Goal: Task Accomplishment & Management: Complete application form

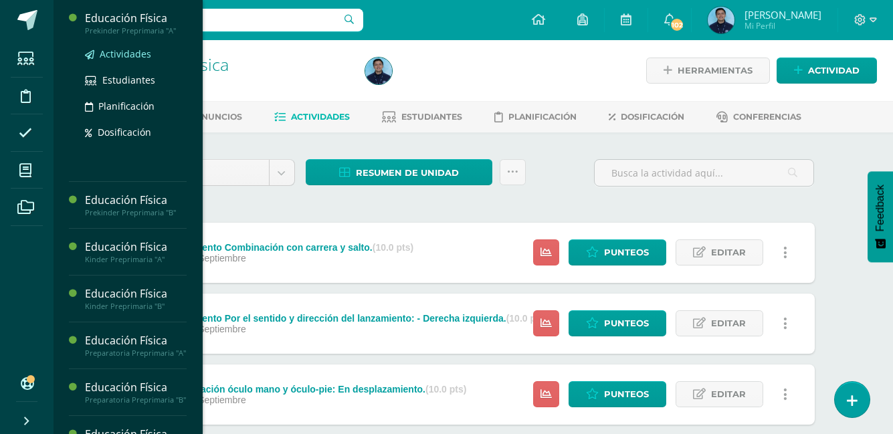
click at [140, 53] on span "Actividades" at bounding box center [125, 53] width 51 height 13
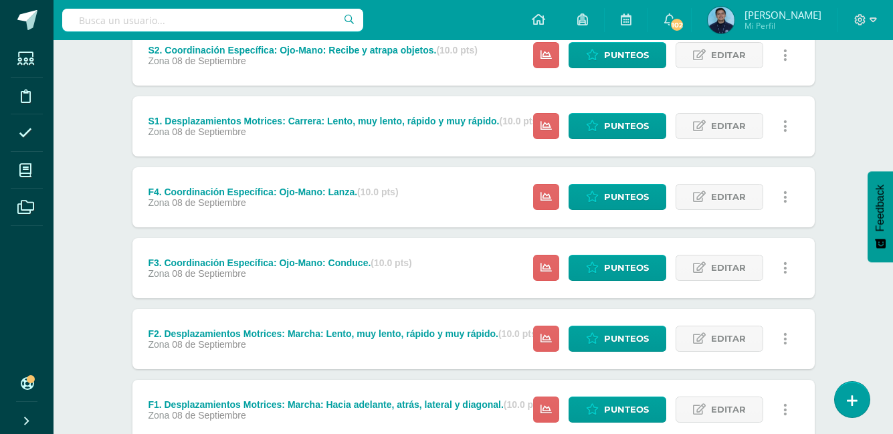
scroll to position [363, 0]
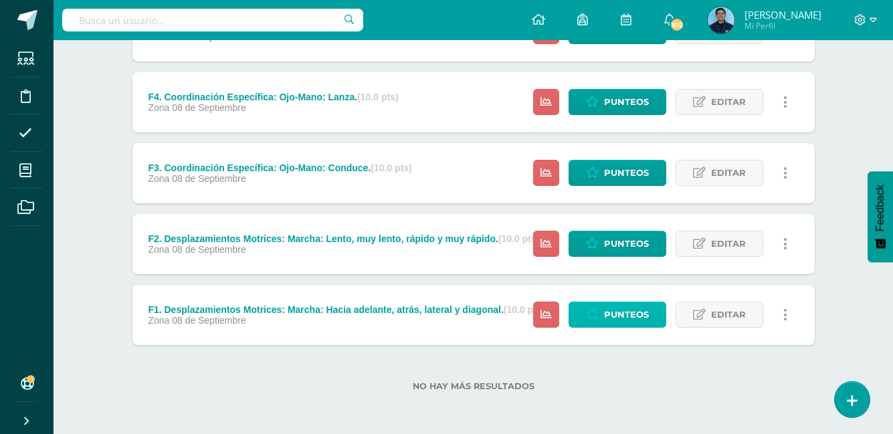
click at [635, 314] on span "Punteos" at bounding box center [626, 314] width 45 height 25
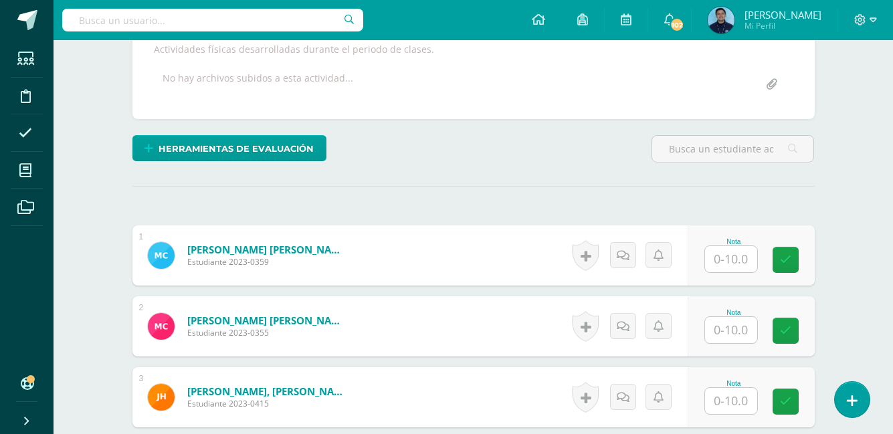
scroll to position [253, 0]
click at [718, 267] on input "text" at bounding box center [731, 258] width 52 height 26
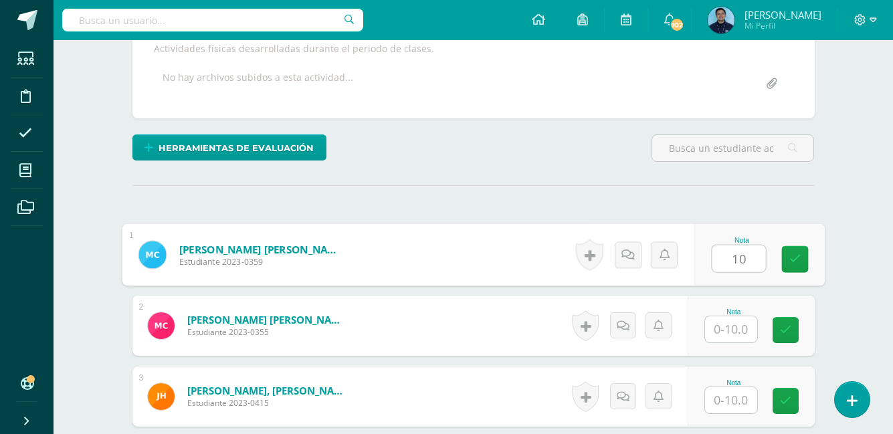
type input "10"
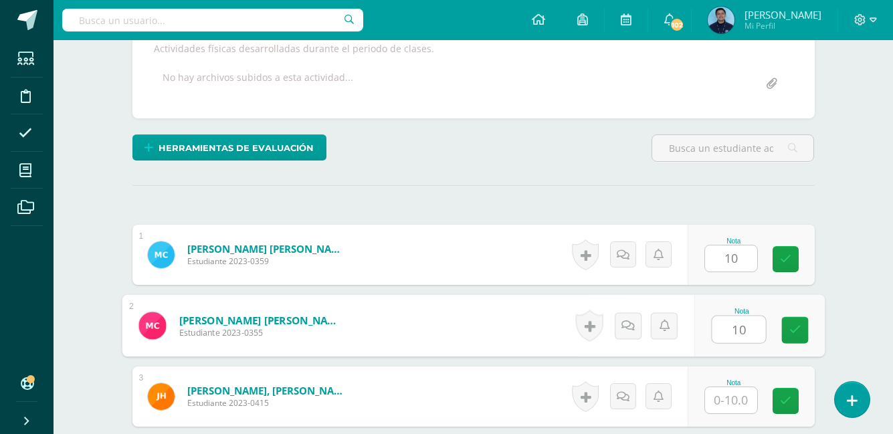
type input "10"
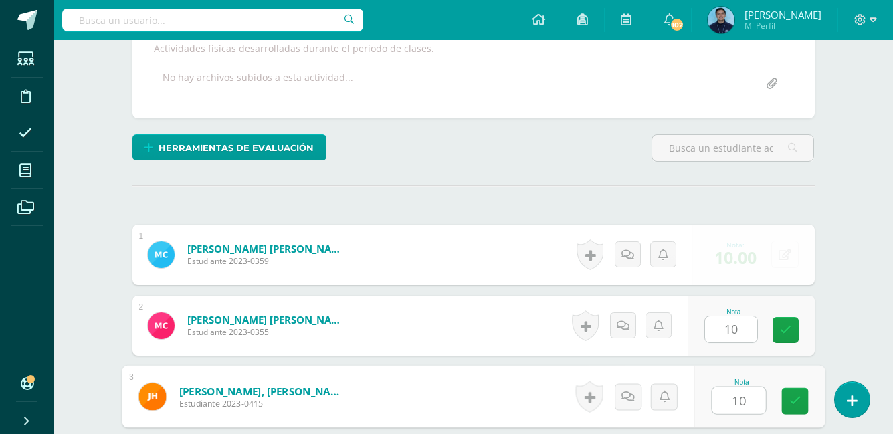
type input "10"
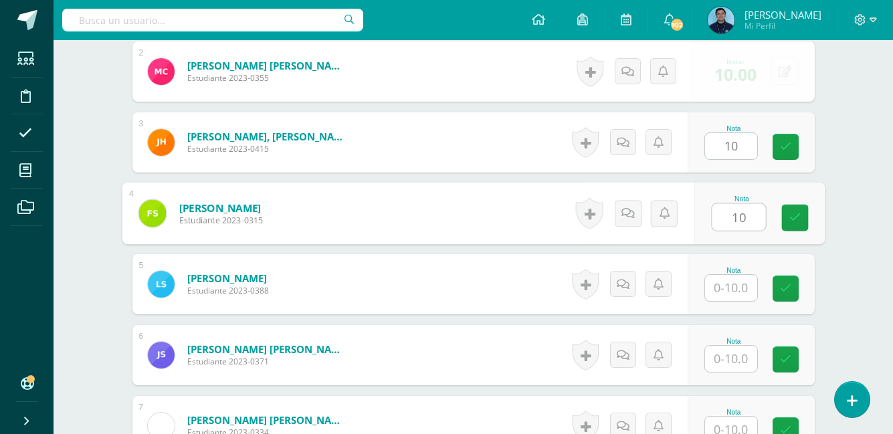
type input "10"
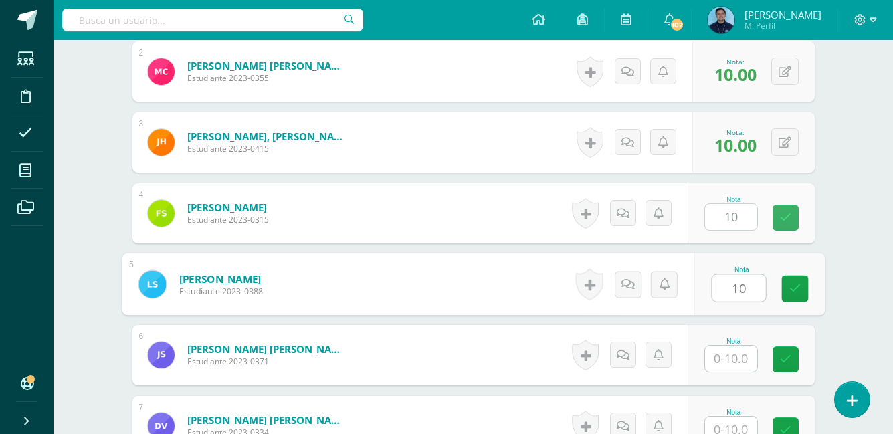
type input "10"
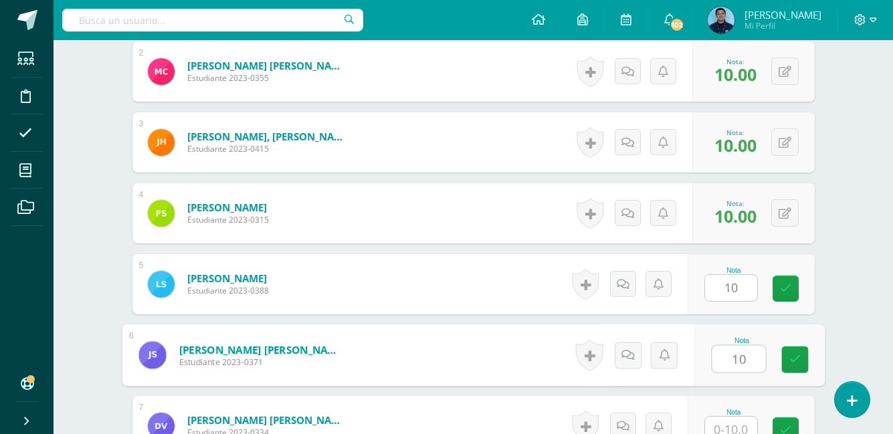
type input "10"
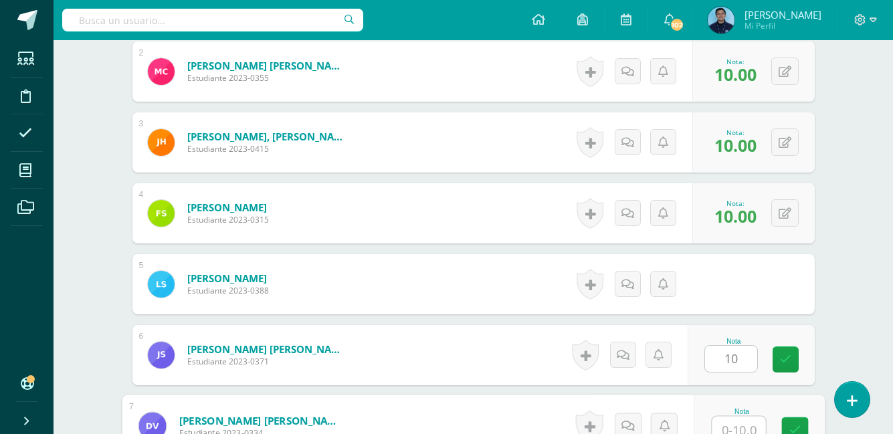
scroll to position [516, 0]
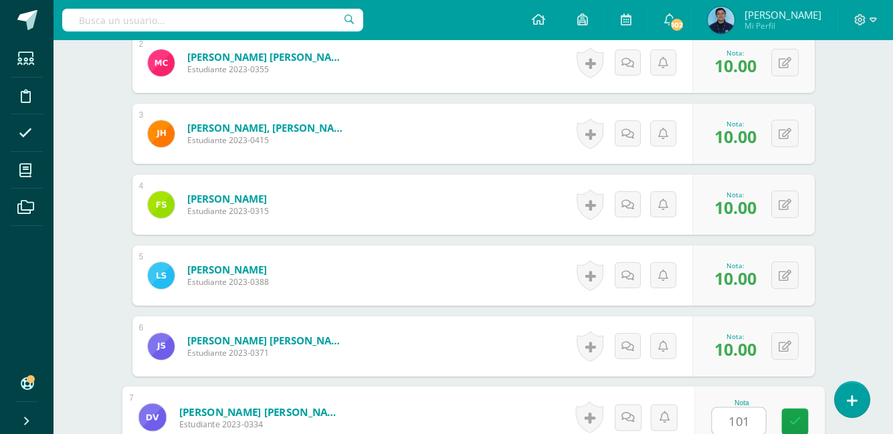
type input "1010"
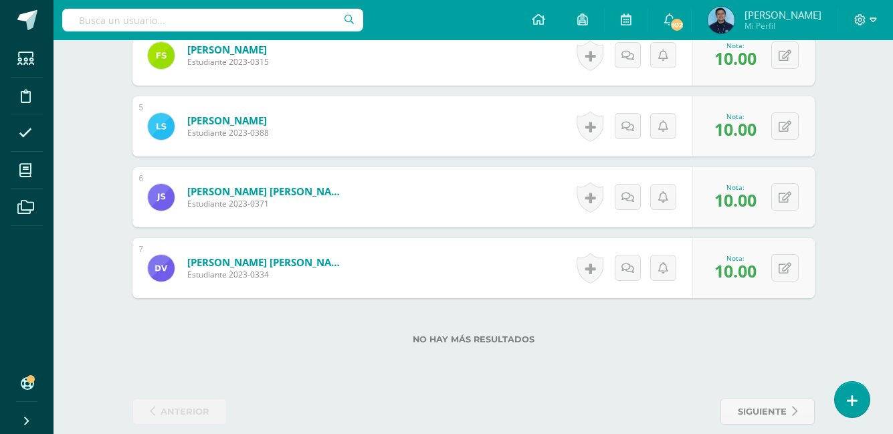
click at [718, 267] on span "10.00" at bounding box center [735, 270] width 42 height 23
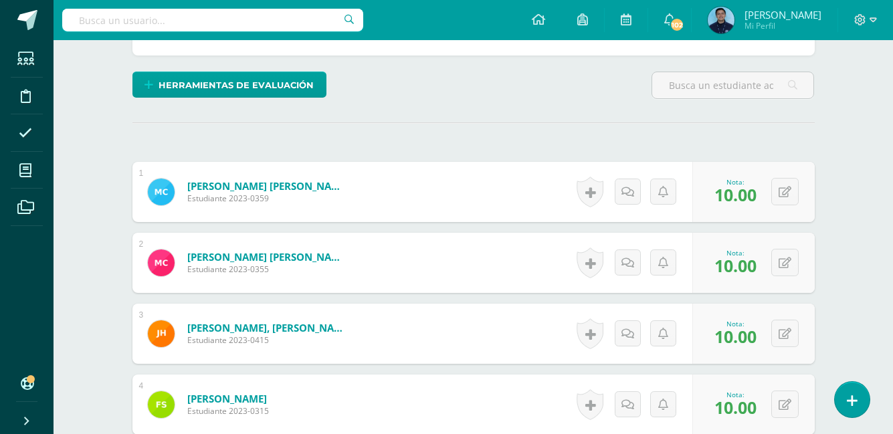
scroll to position [0, 0]
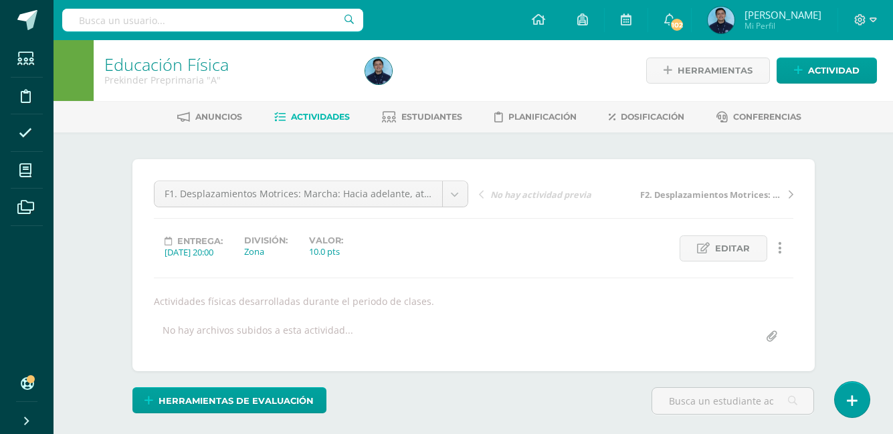
click at [323, 123] on link "Actividades" at bounding box center [312, 116] width 76 height 21
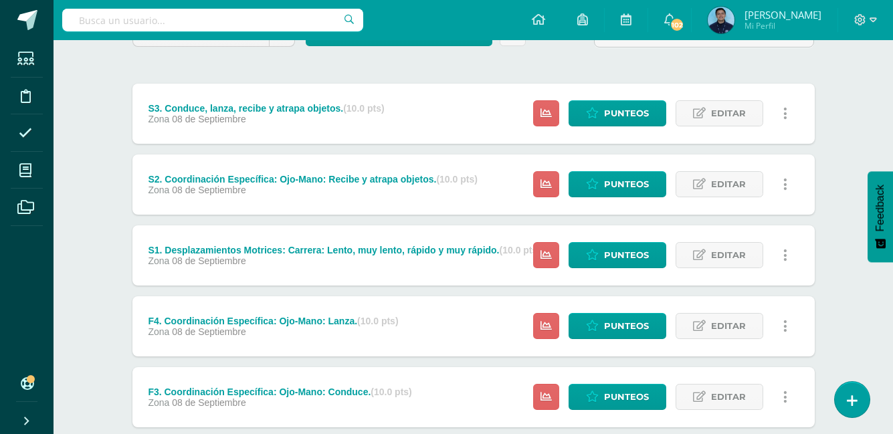
scroll to position [363, 0]
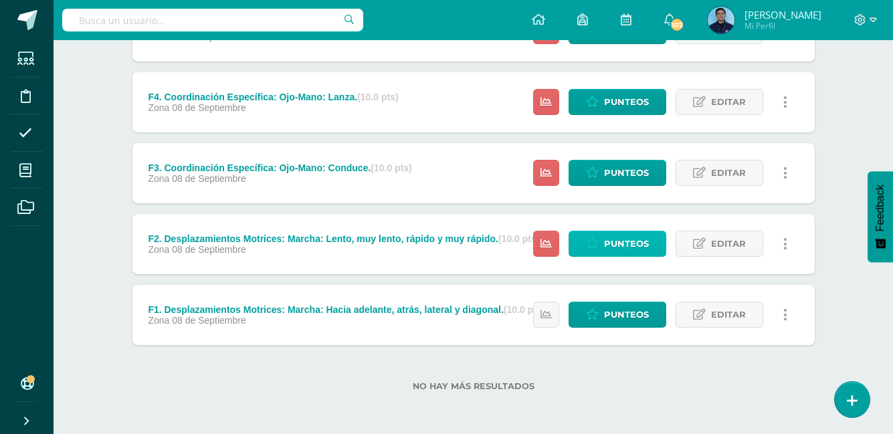
click at [639, 254] on span "Punteos" at bounding box center [626, 243] width 45 height 25
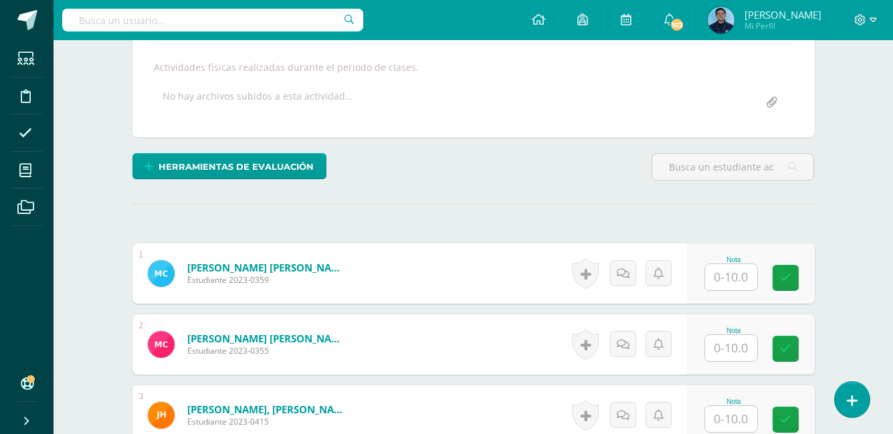
scroll to position [313, 0]
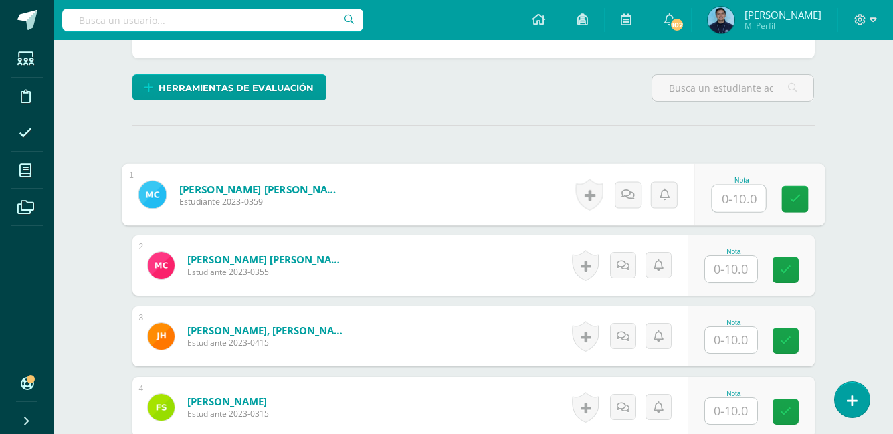
click at [734, 205] on input "text" at bounding box center [738, 198] width 53 height 27
type input "10"
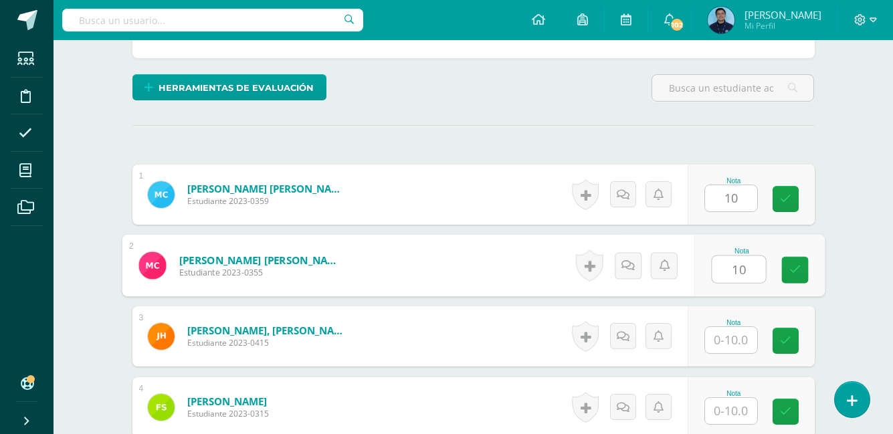
type input "10"
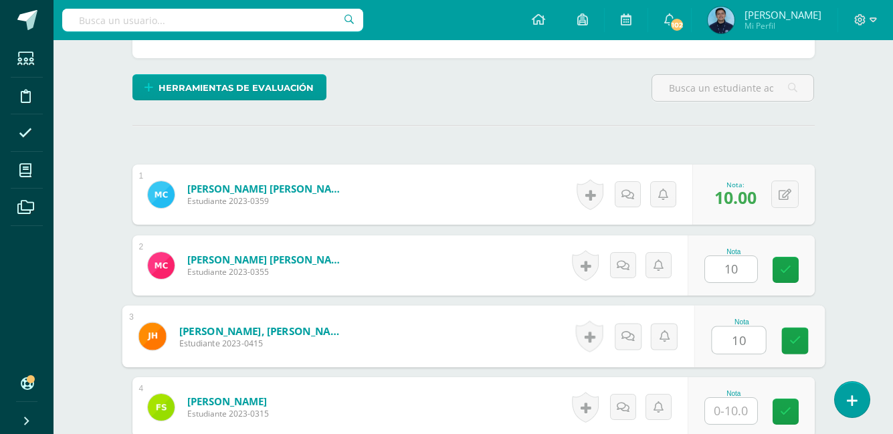
type input "10"
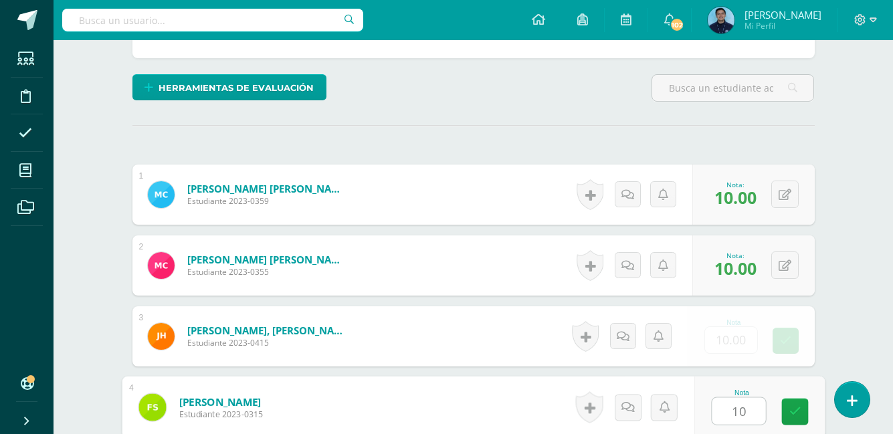
type input "10"
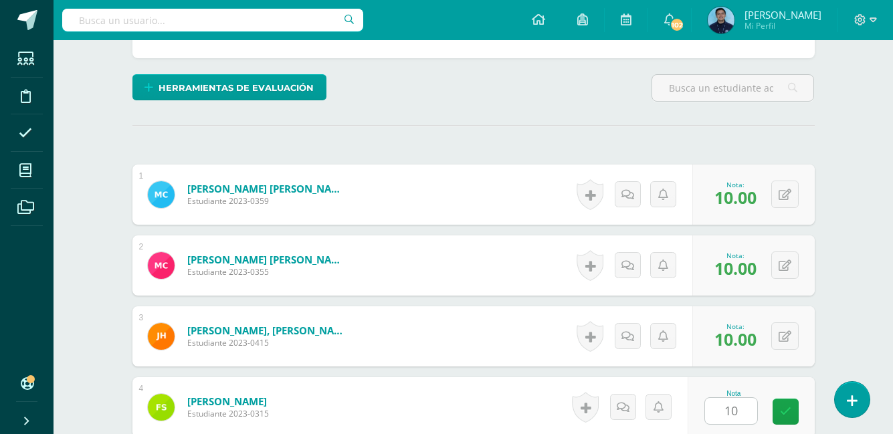
scroll to position [578, 0]
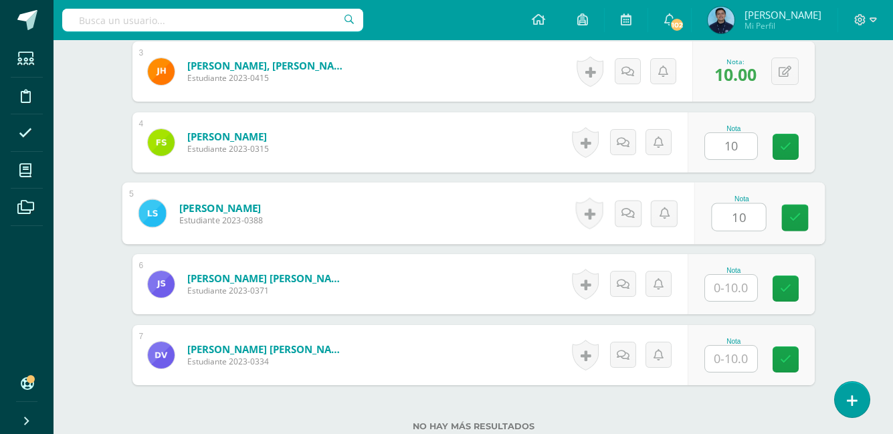
type input "10"
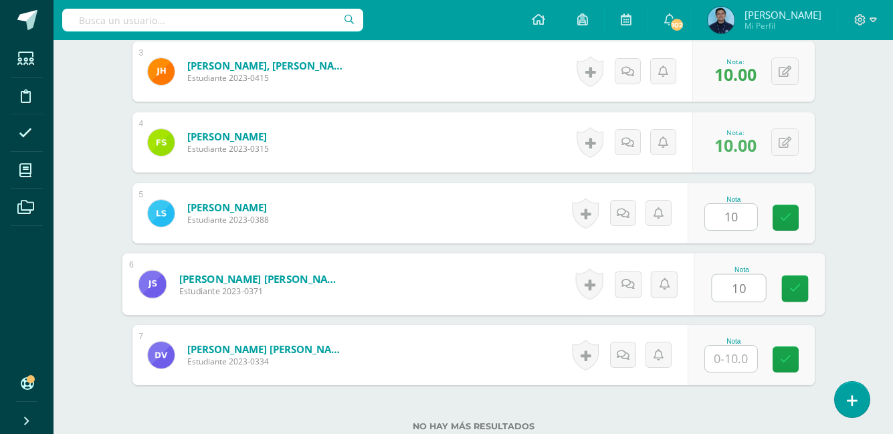
type input "10"
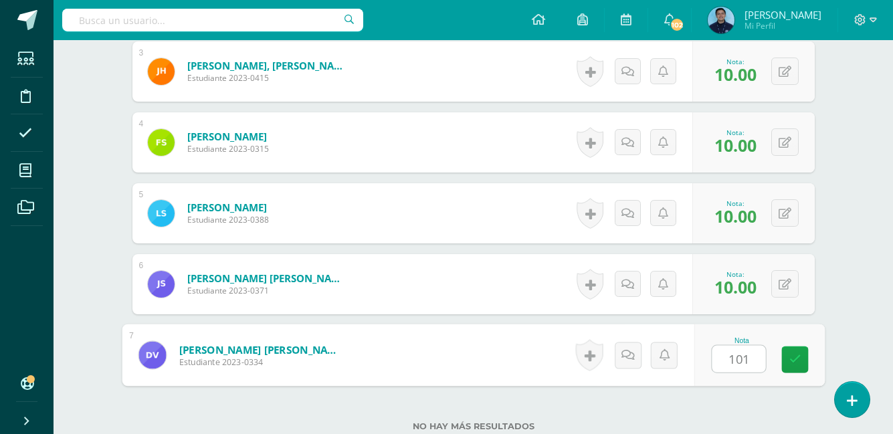
type input "1010"
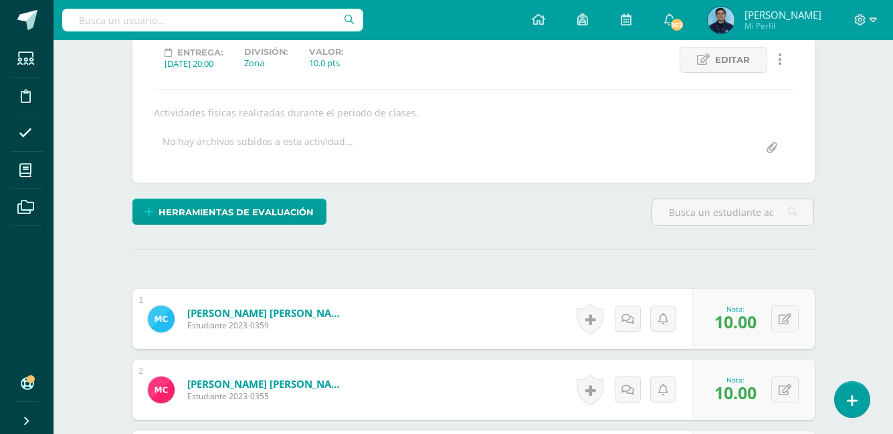
scroll to position [0, 0]
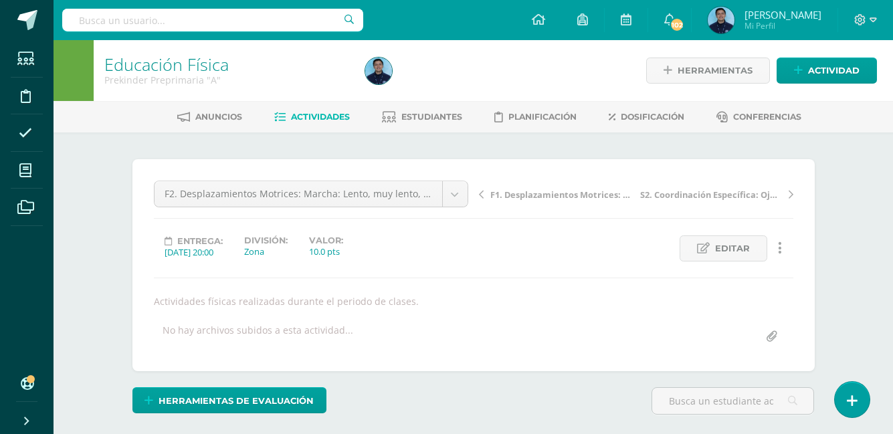
click at [315, 120] on span "Actividades" at bounding box center [320, 117] width 59 height 10
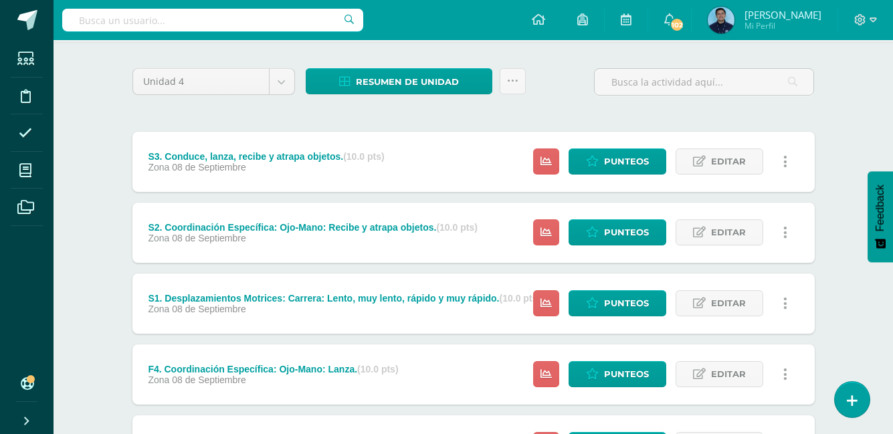
scroll to position [90, 0]
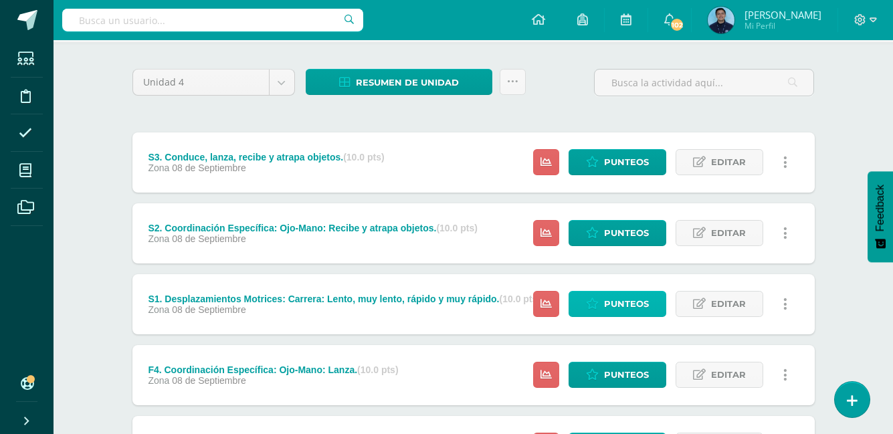
click at [621, 296] on span "Punteos" at bounding box center [626, 304] width 45 height 25
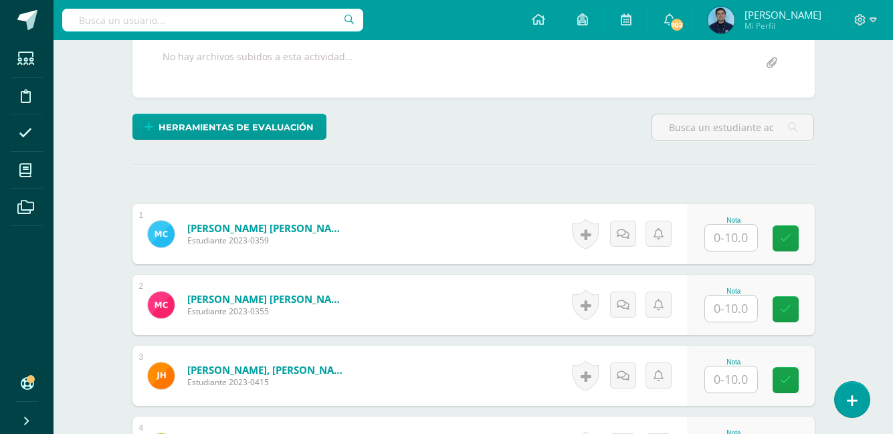
scroll to position [274, 0]
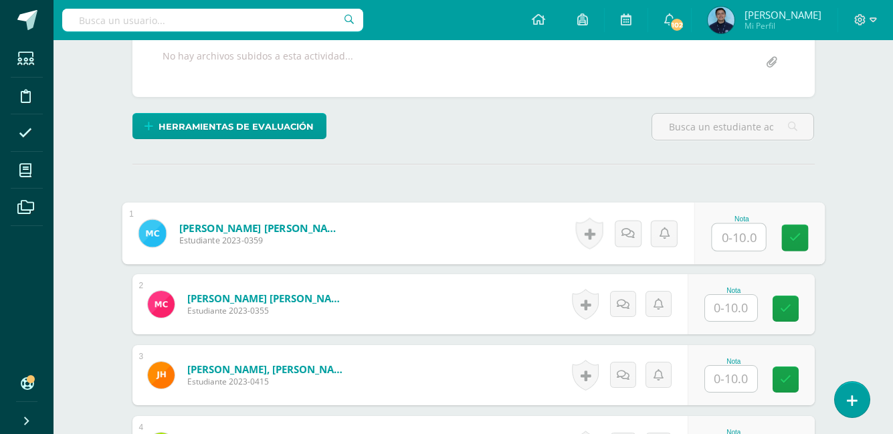
click at [728, 239] on input "text" at bounding box center [738, 237] width 53 height 27
type input "10"
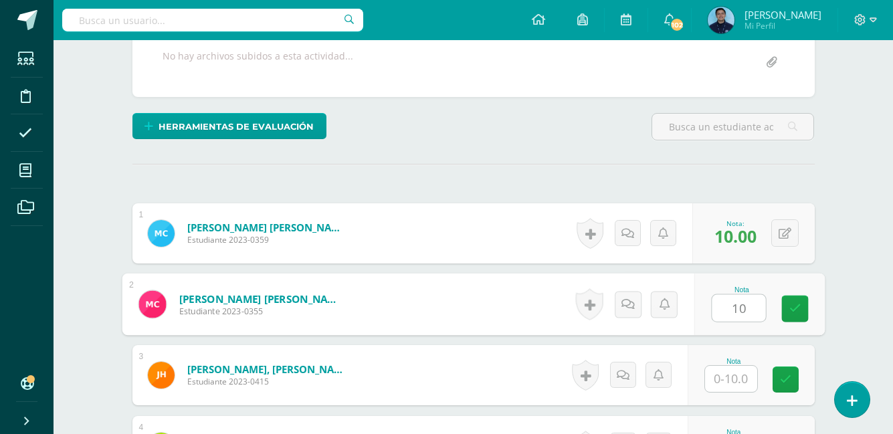
type input "10"
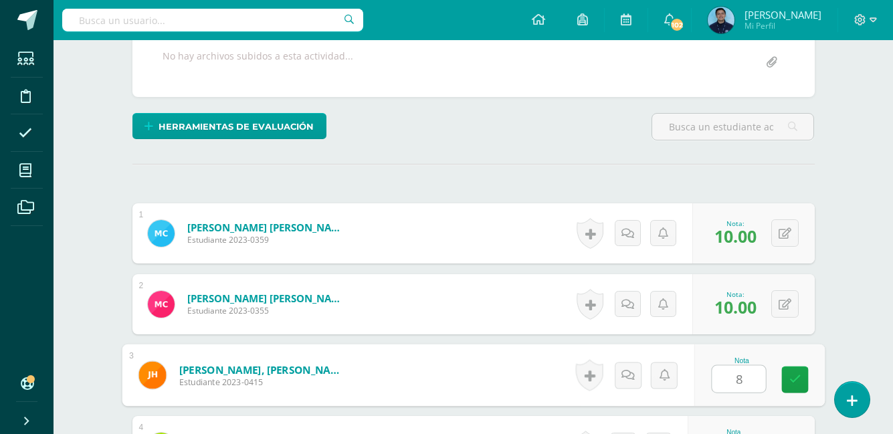
type input "8"
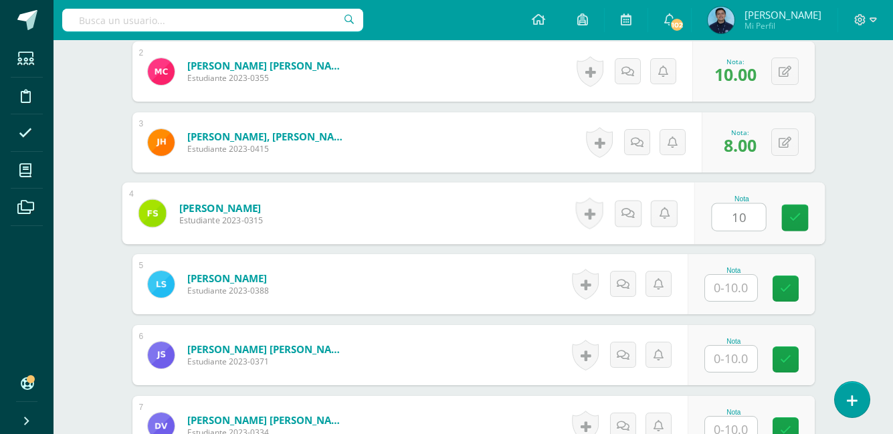
type input "10"
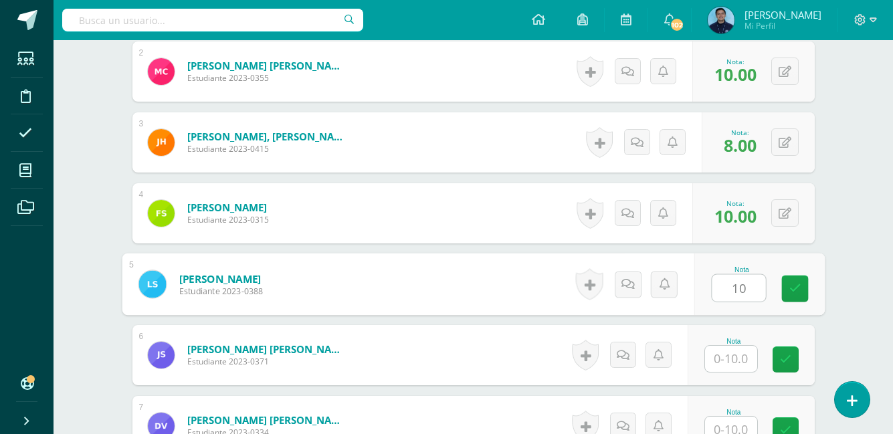
type input "10"
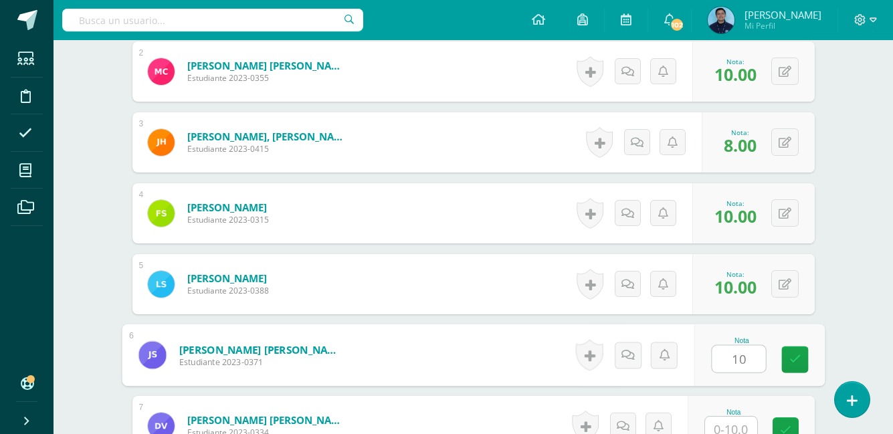
type input "10"
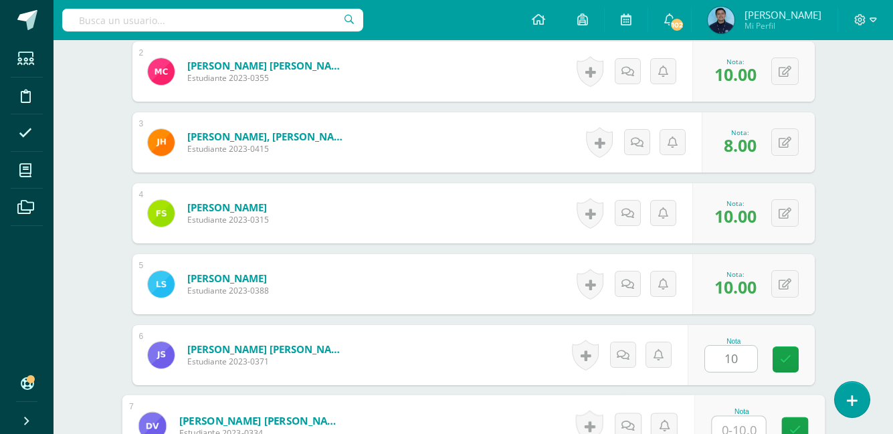
scroll to position [516, 0]
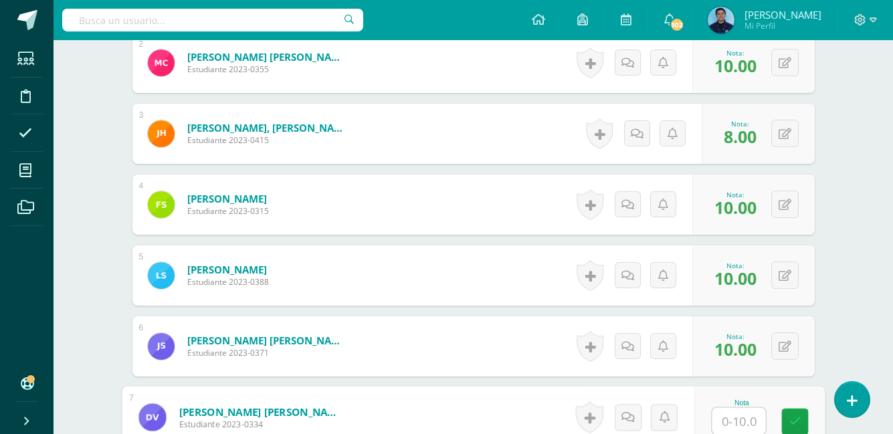
type input "7"
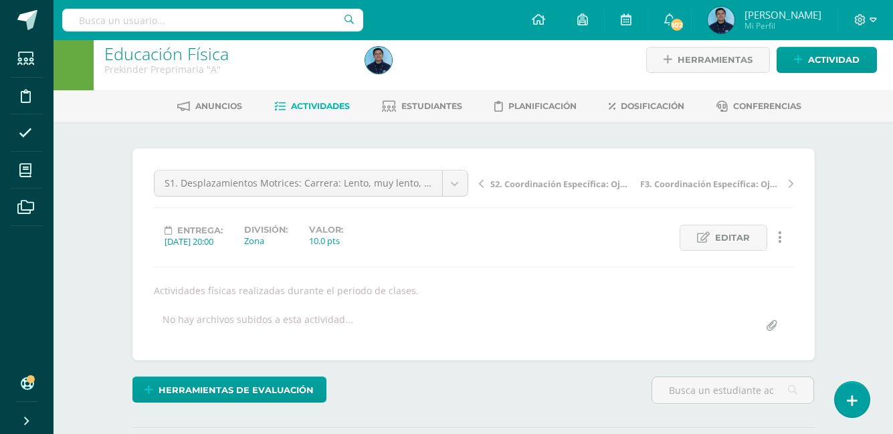
scroll to position [0, 0]
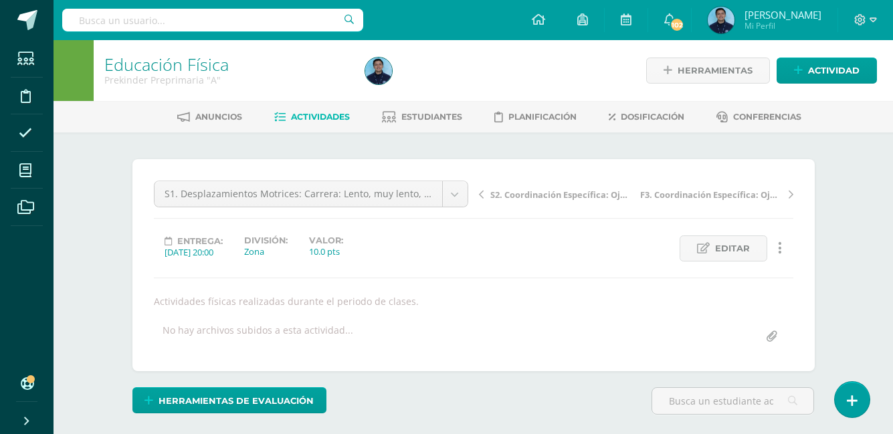
click at [320, 112] on span "Actividades" at bounding box center [320, 117] width 59 height 10
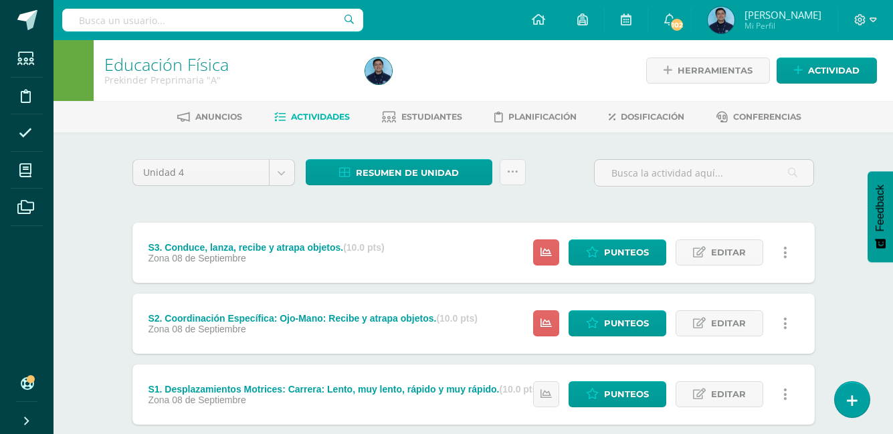
scroll to position [363, 0]
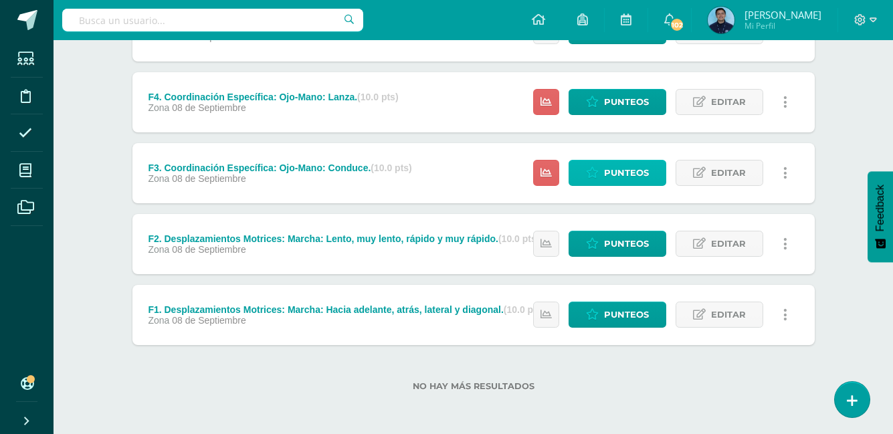
click at [613, 168] on span "Punteos" at bounding box center [626, 172] width 45 height 25
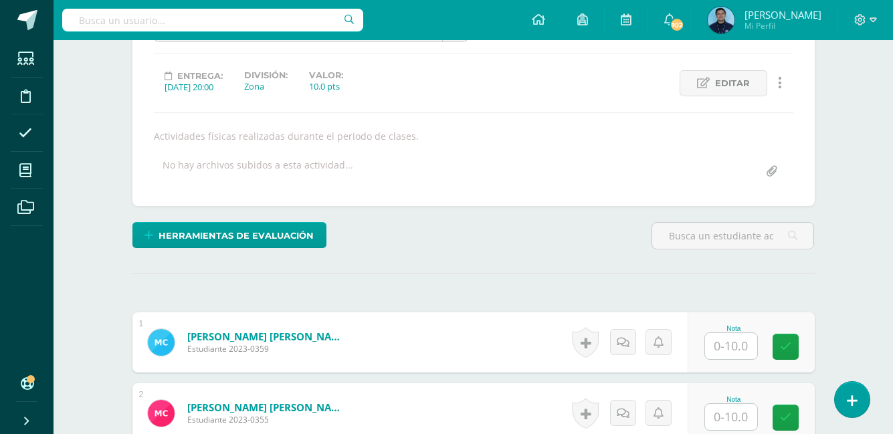
scroll to position [287, 0]
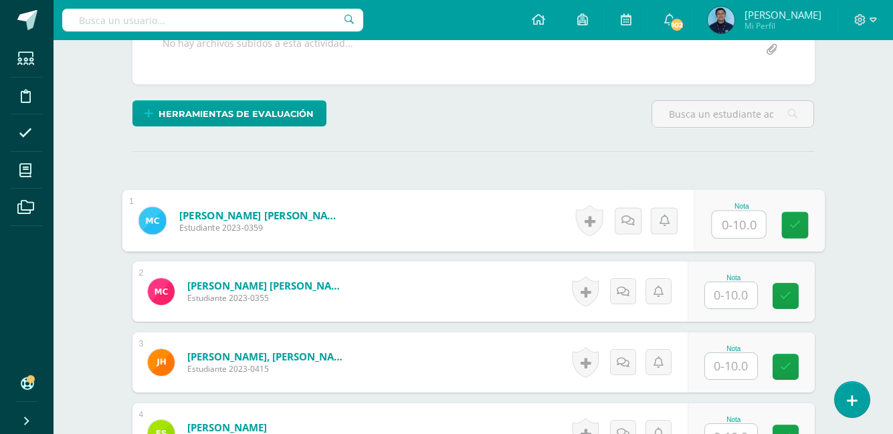
click at [720, 232] on input "text" at bounding box center [738, 224] width 53 height 27
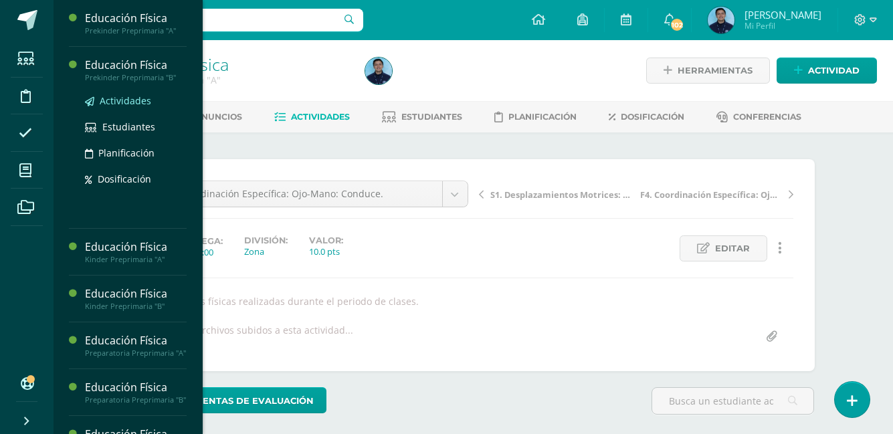
click at [120, 99] on span "Actividades" at bounding box center [125, 100] width 51 height 13
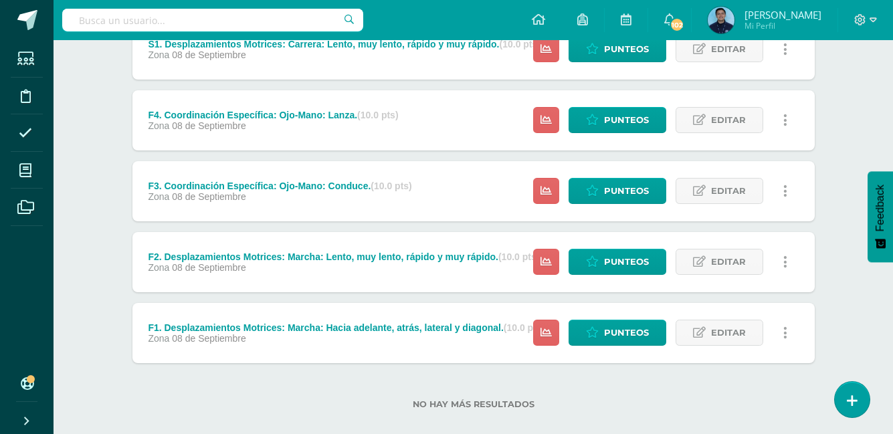
scroll to position [363, 0]
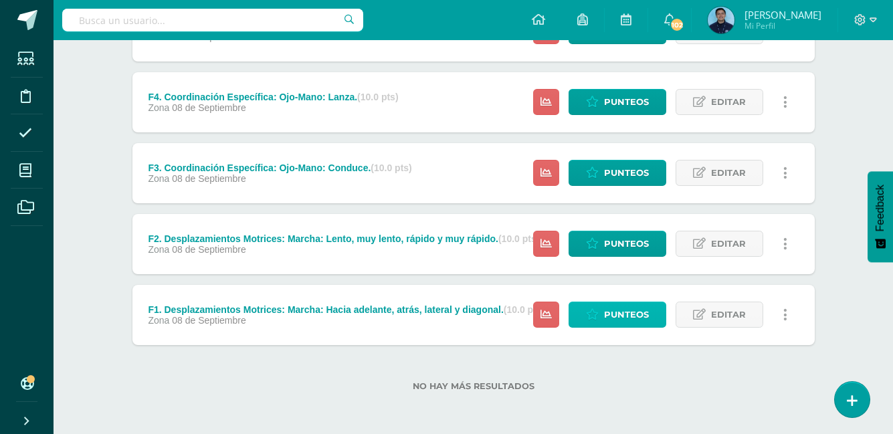
click at [643, 323] on span "Punteos" at bounding box center [626, 314] width 45 height 25
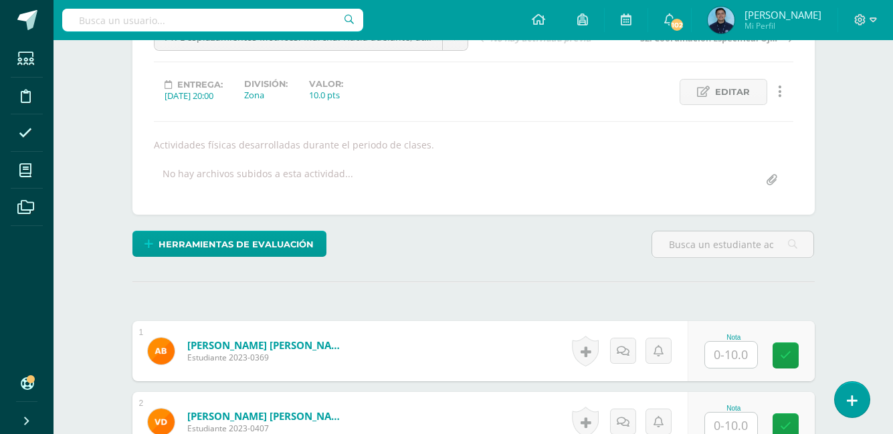
scroll to position [287, 0]
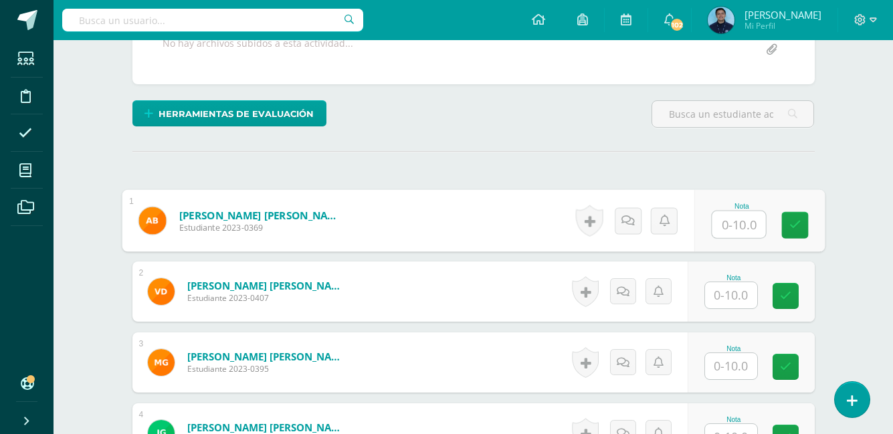
click at [738, 235] on input "text" at bounding box center [738, 224] width 53 height 27
type input "10"
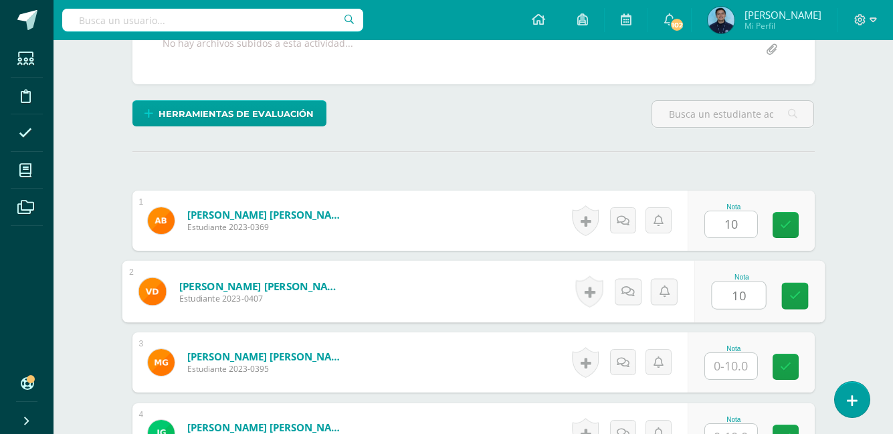
type input "10"
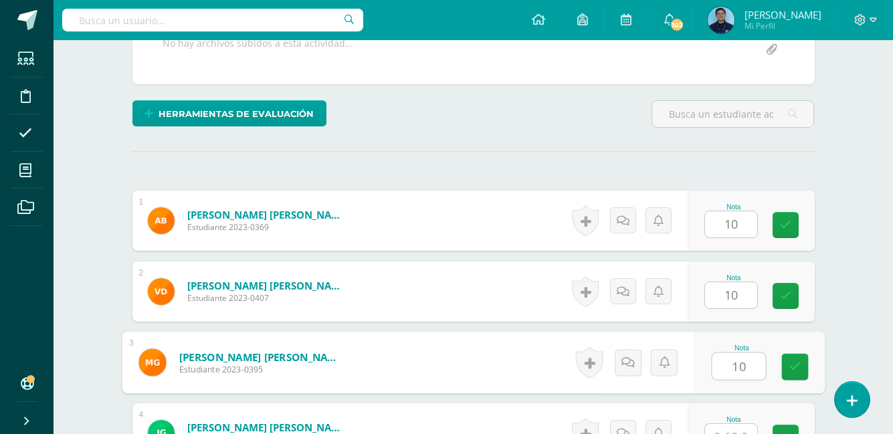
type input "10"
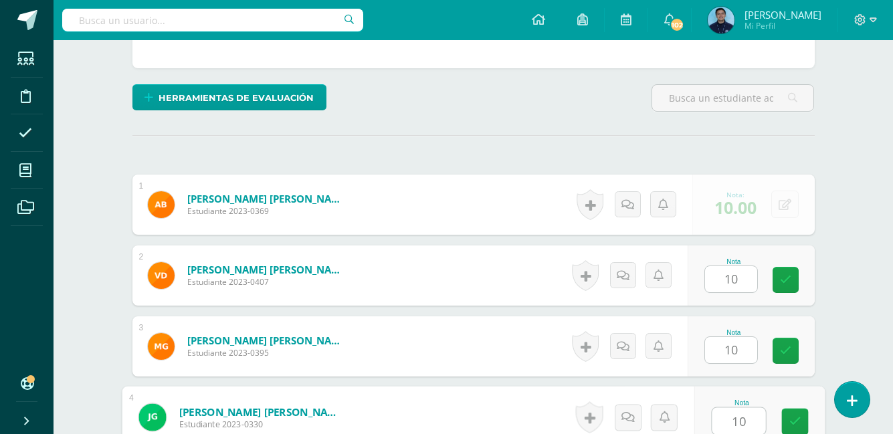
type input "10"
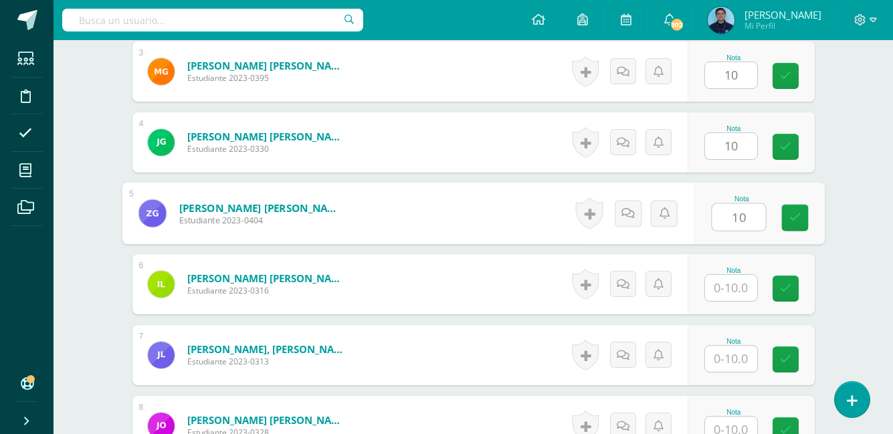
type input "10"
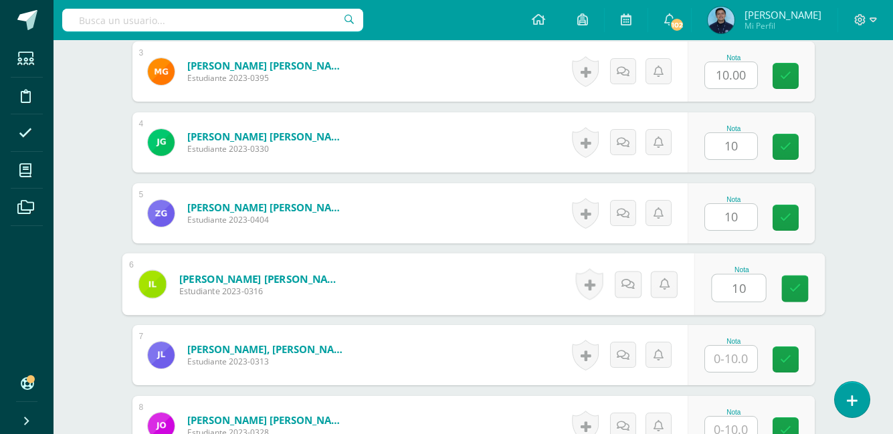
type input "10"
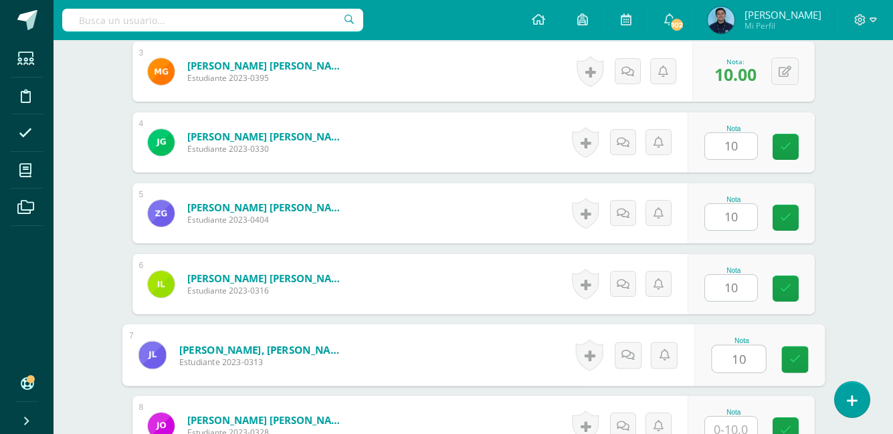
type input "10"
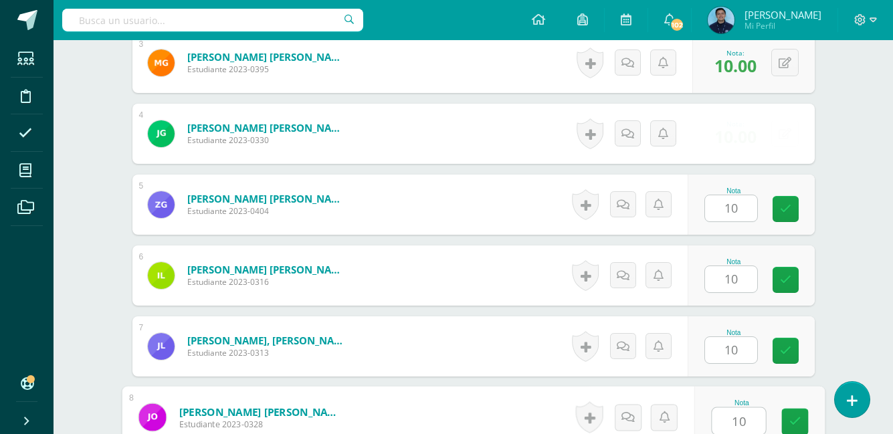
type input "10"
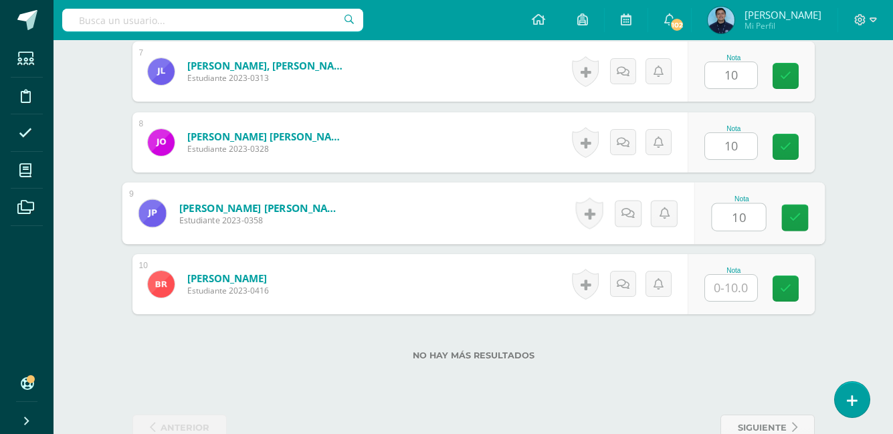
type input "10"
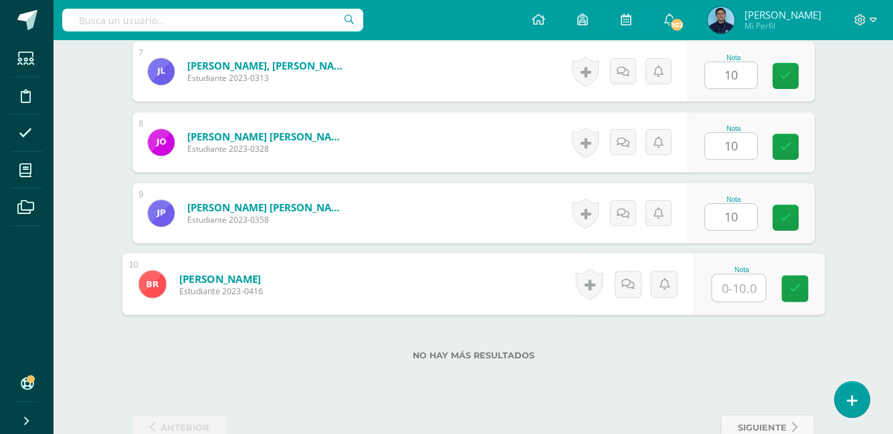
type input "1"
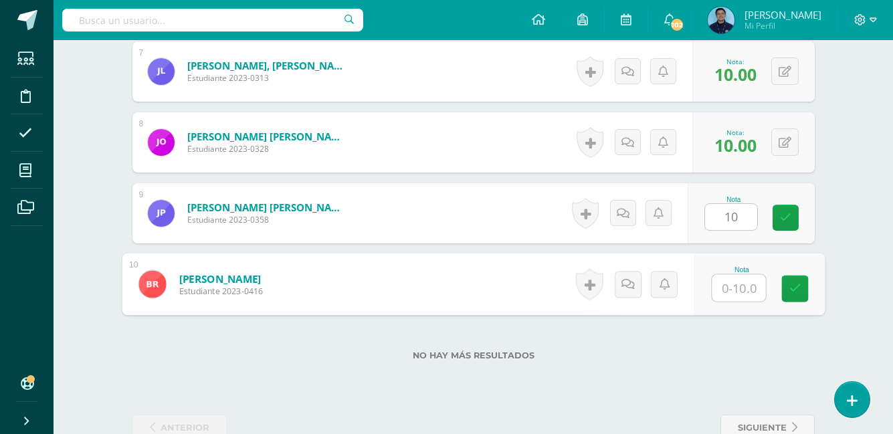
type input "10.00"
type input "10"
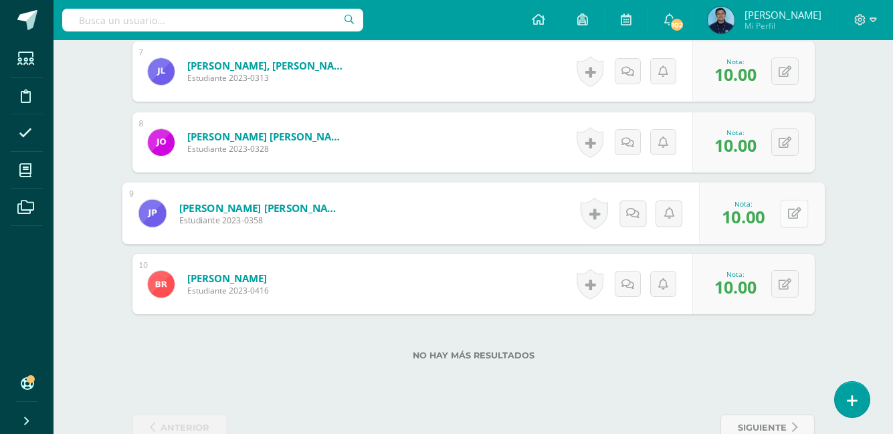
click at [790, 215] on button at bounding box center [794, 213] width 28 height 28
type input "6"
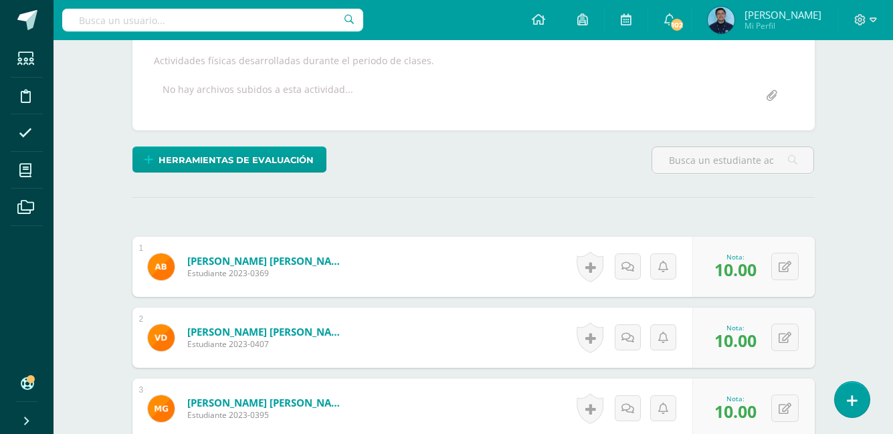
scroll to position [0, 0]
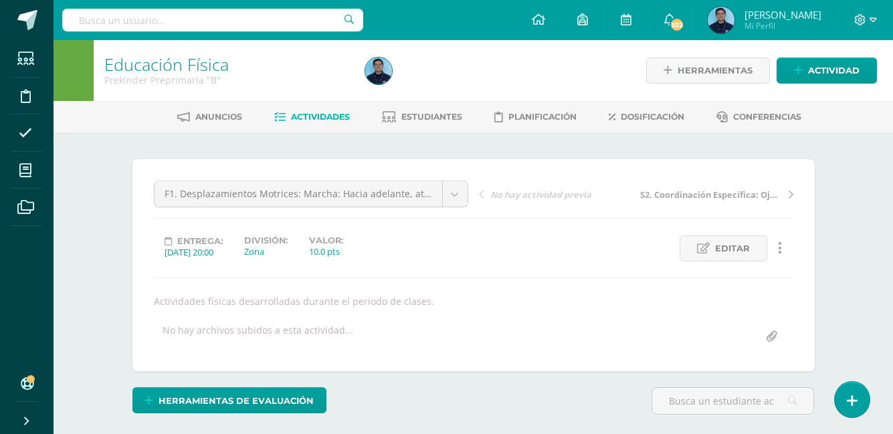
click at [320, 110] on link "Actividades" at bounding box center [312, 116] width 76 height 21
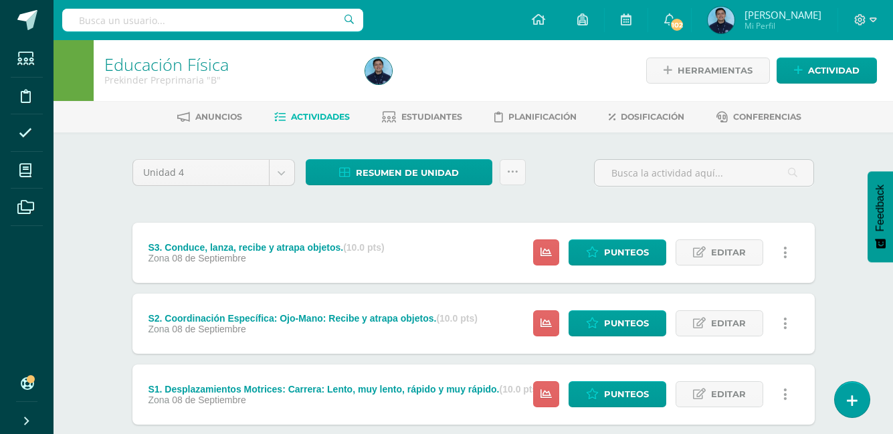
scroll to position [363, 0]
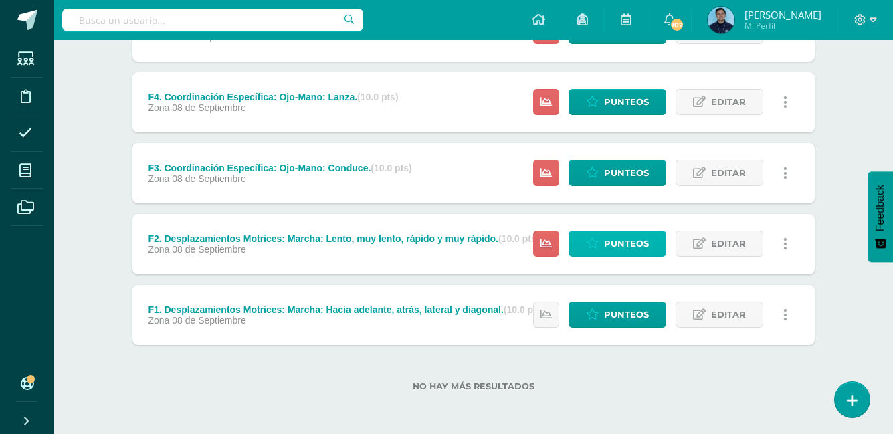
click at [627, 240] on span "Punteos" at bounding box center [626, 243] width 45 height 25
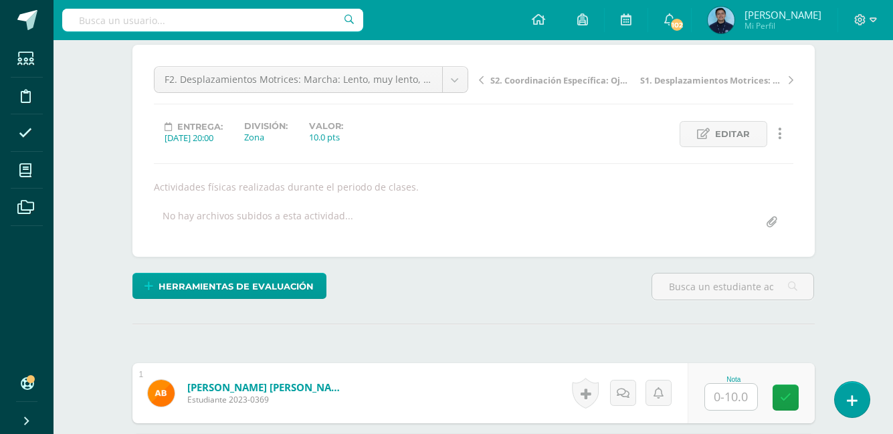
scroll to position [251, 0]
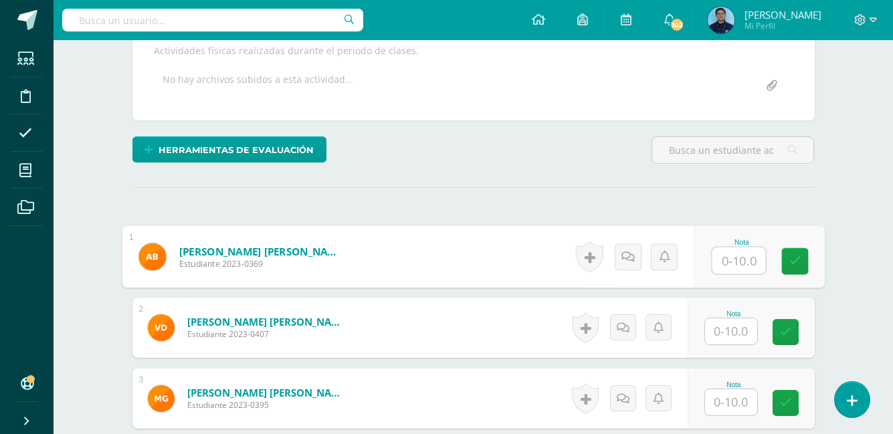
click at [718, 263] on input "text" at bounding box center [738, 260] width 53 height 27
type input "7"
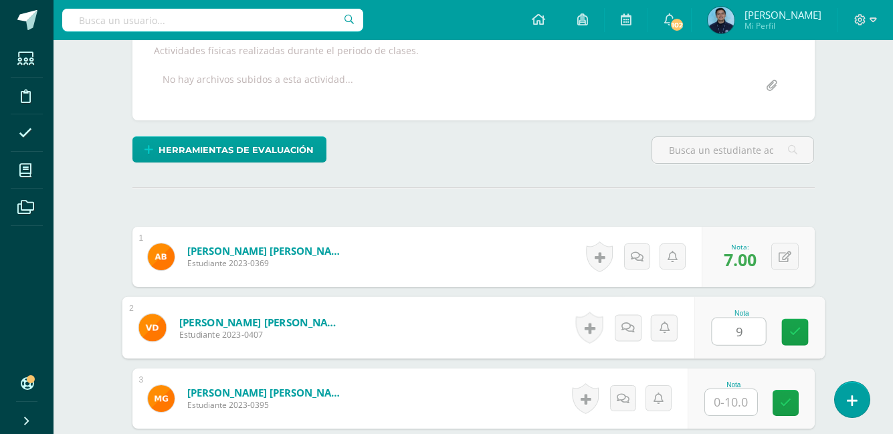
type input "9"
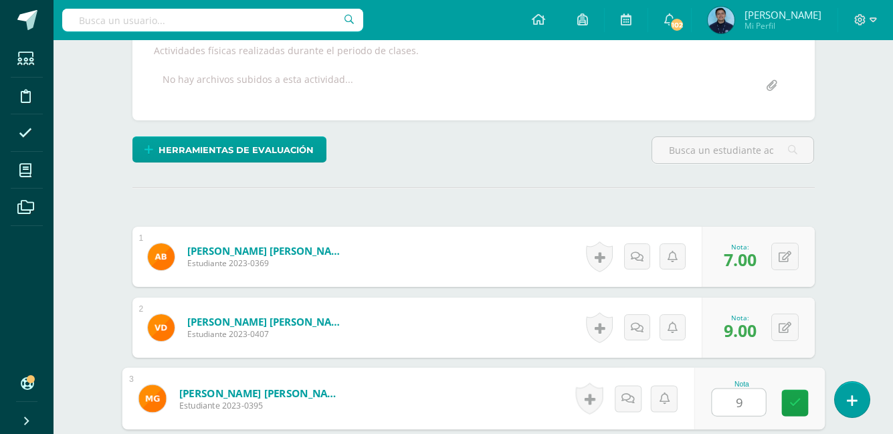
type input "9"
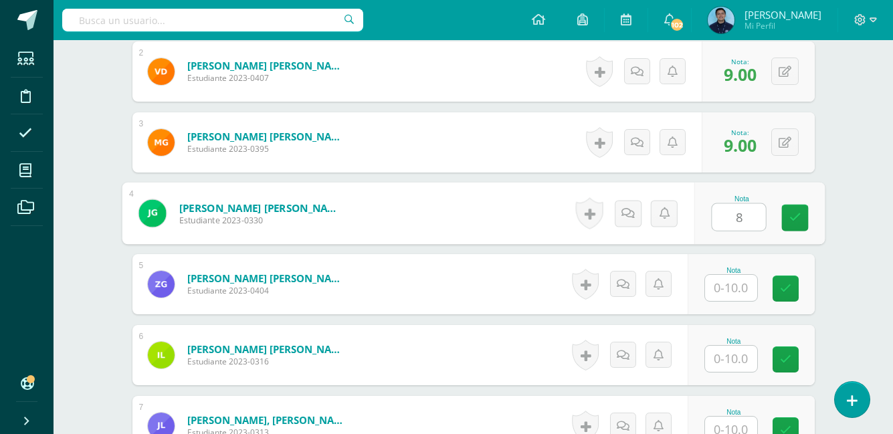
type input "8"
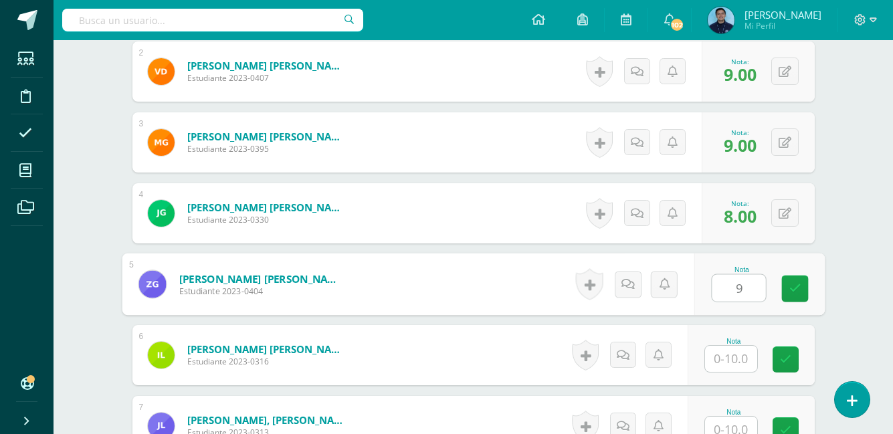
type input "9"
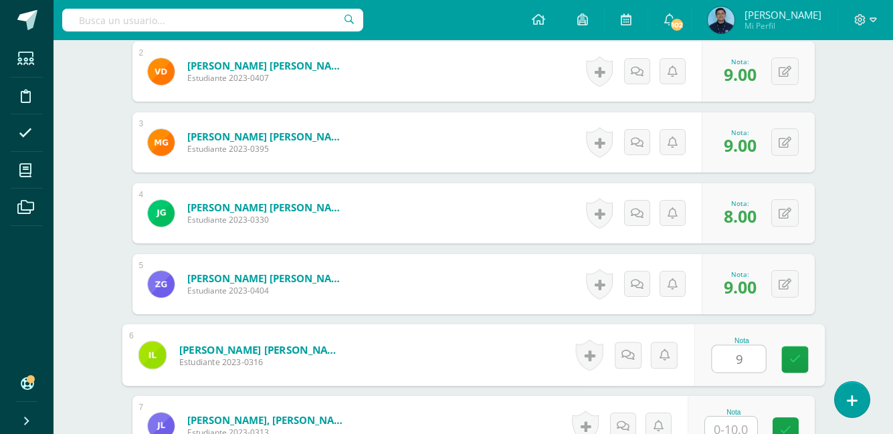
type input "9"
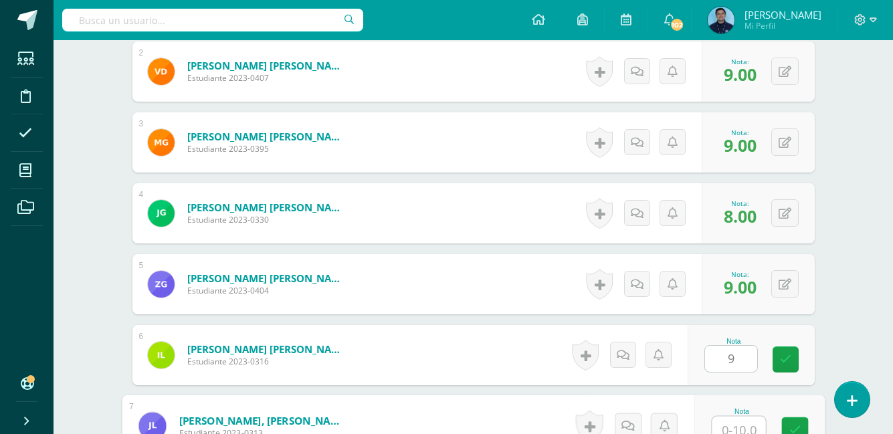
scroll to position [516, 0]
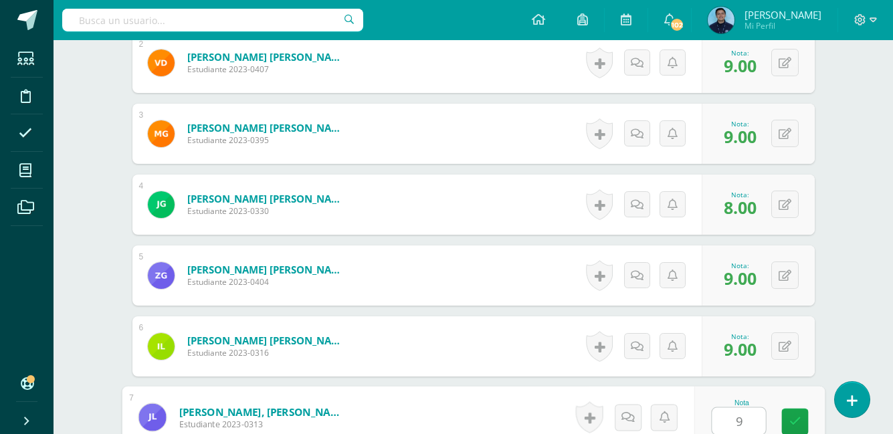
type input "9"
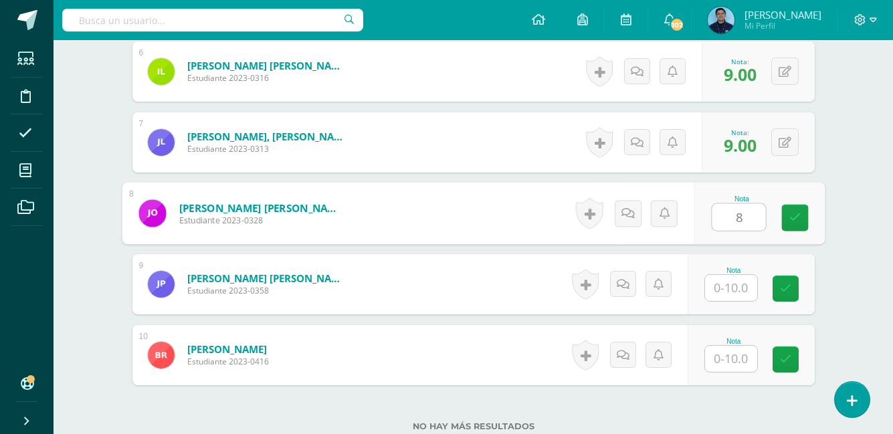
type input "8"
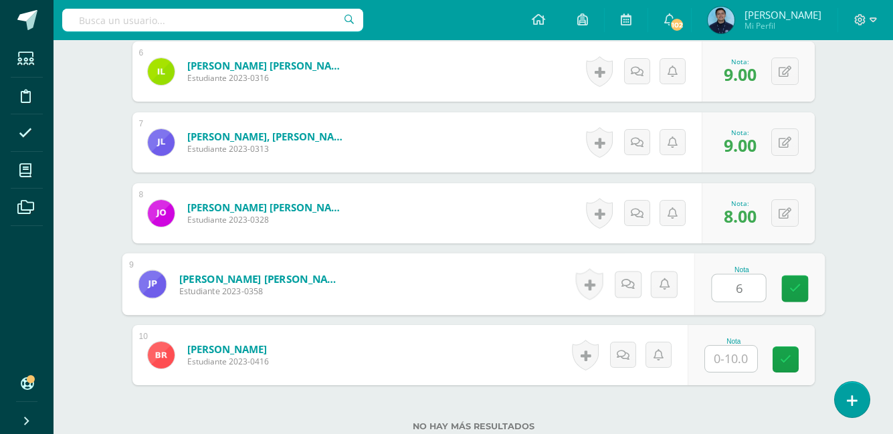
type input "6"
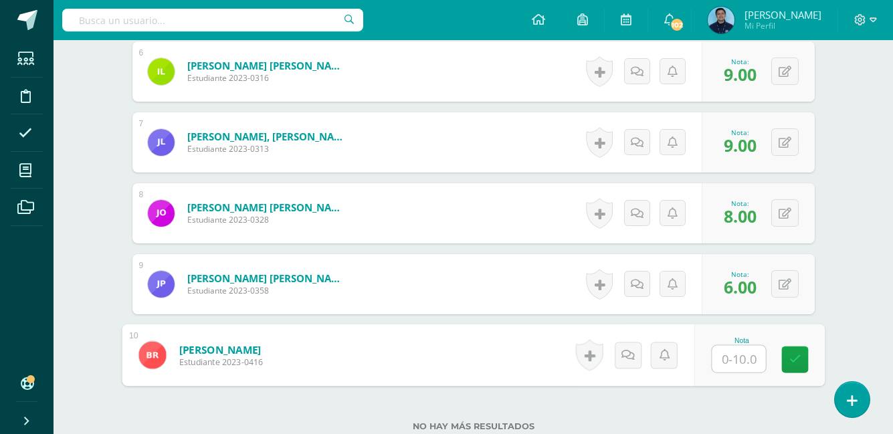
type input "9"
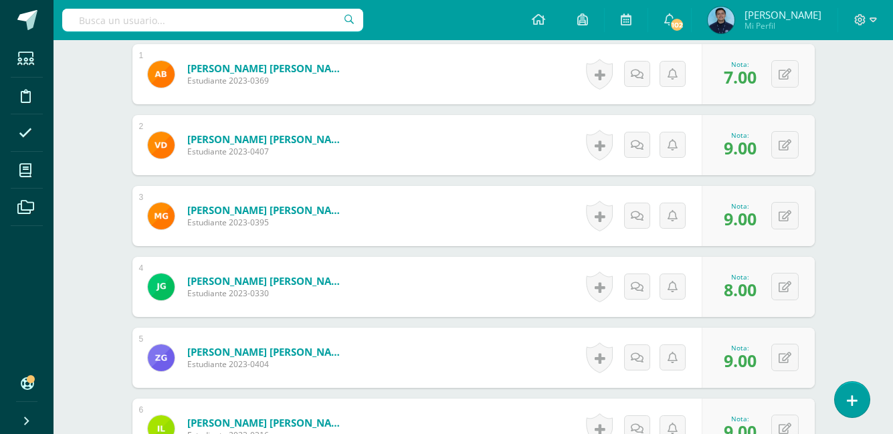
scroll to position [0, 0]
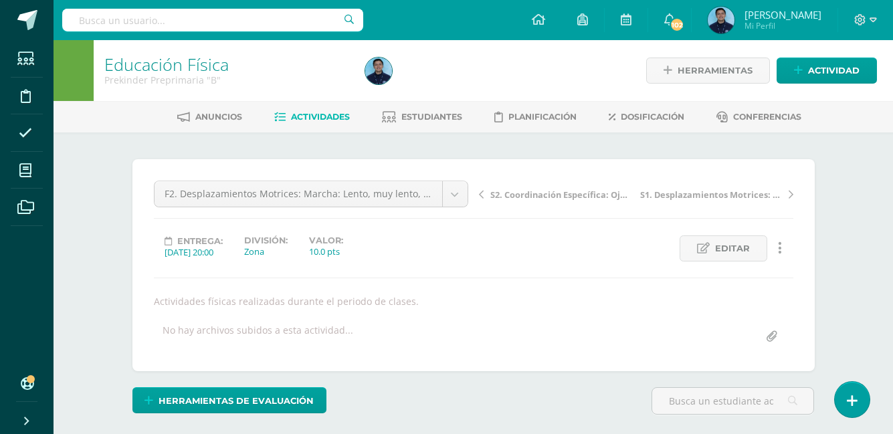
click at [338, 122] on link "Actividades" at bounding box center [312, 116] width 76 height 21
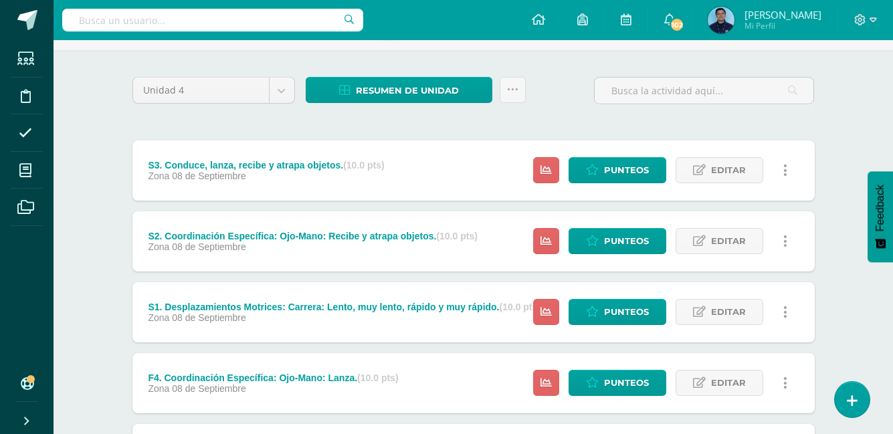
scroll to position [84, 0]
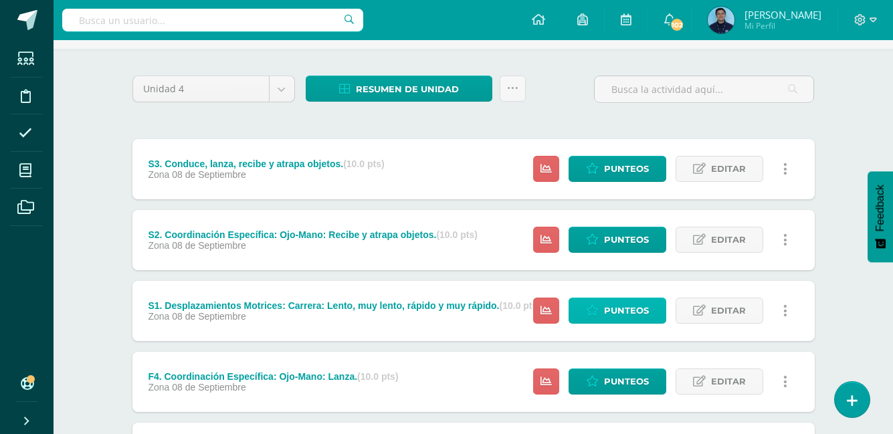
click at [603, 312] on link "Punteos" at bounding box center [617, 311] width 98 height 26
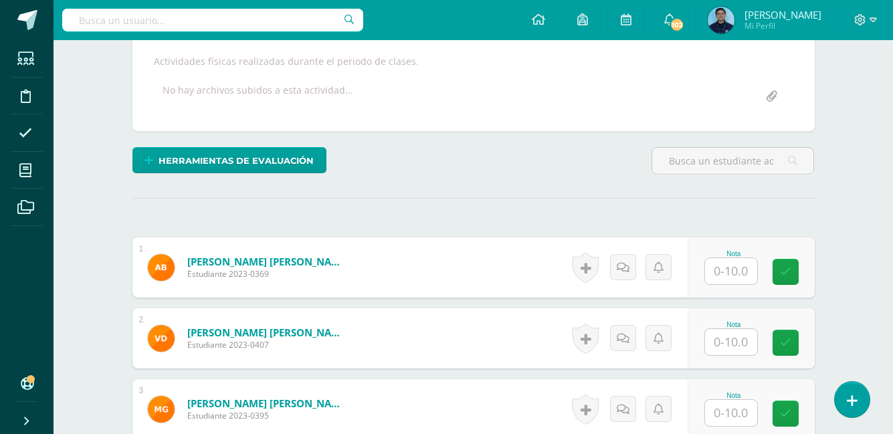
scroll to position [241, 0]
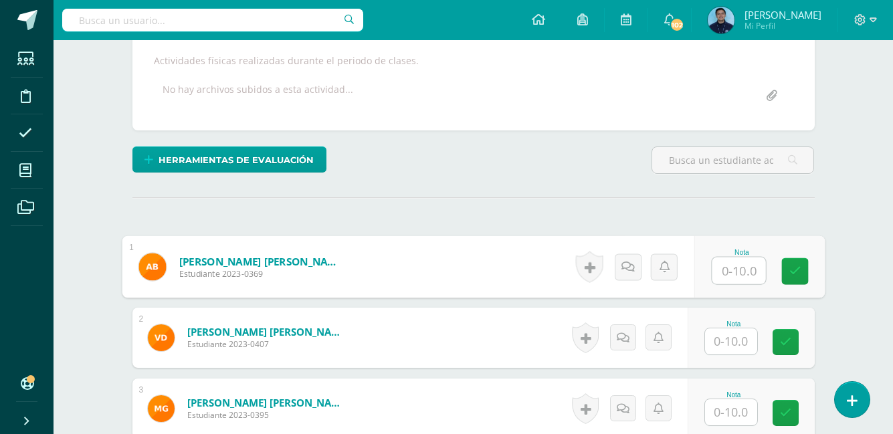
click at [714, 271] on input "text" at bounding box center [738, 270] width 53 height 27
type input "8"
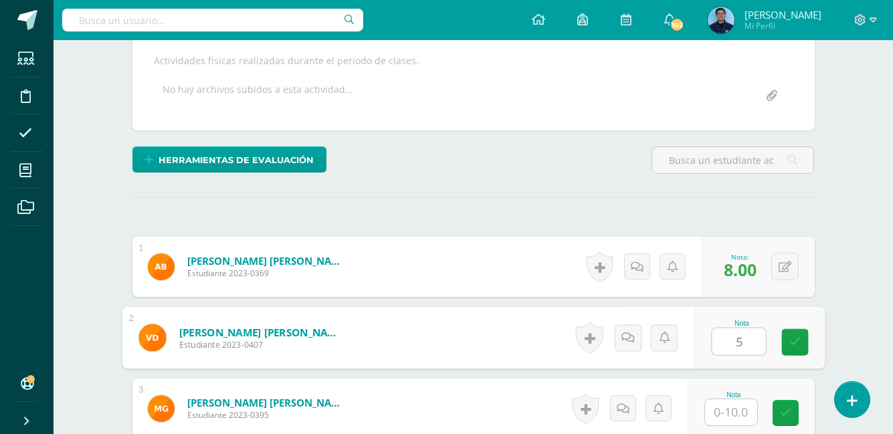
type input "5"
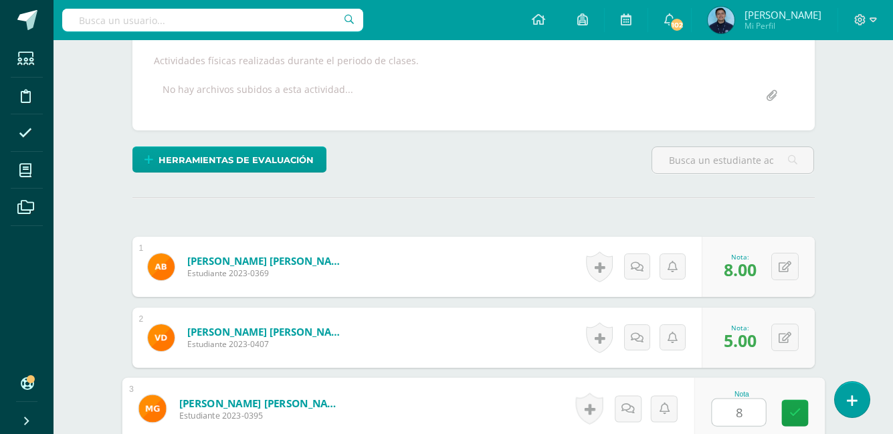
type input "8"
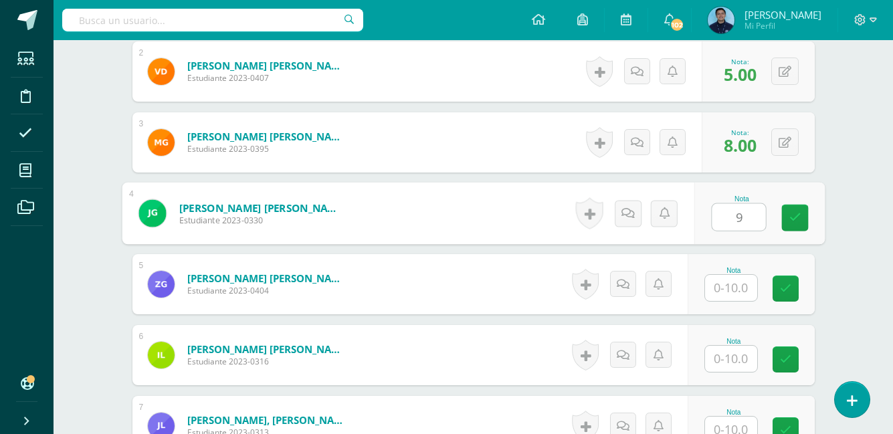
type input "9"
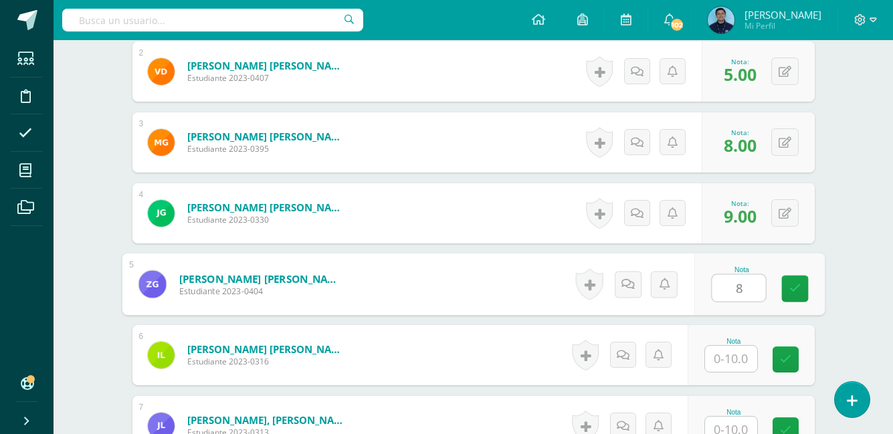
type input "8"
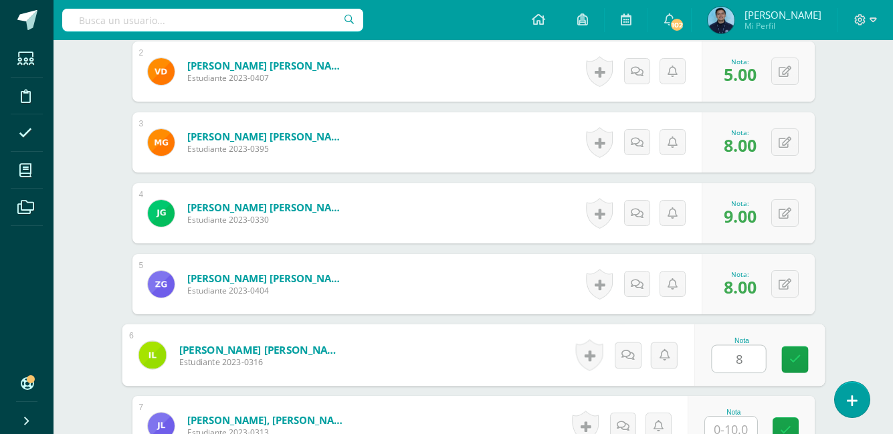
type input "8"
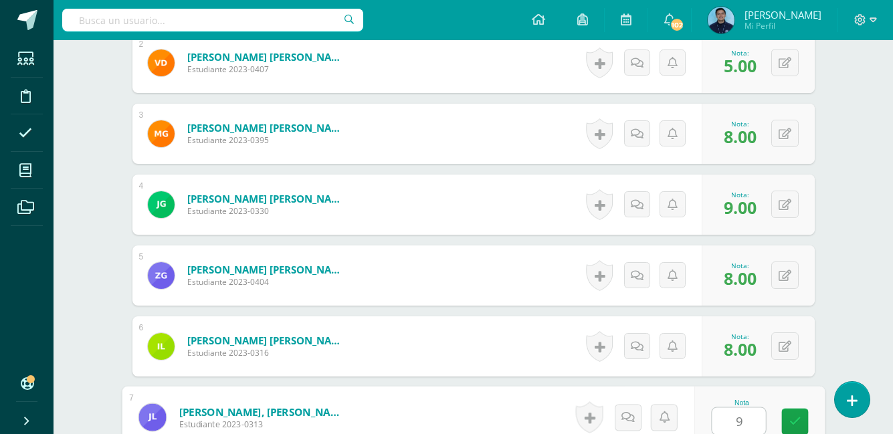
type input "9"
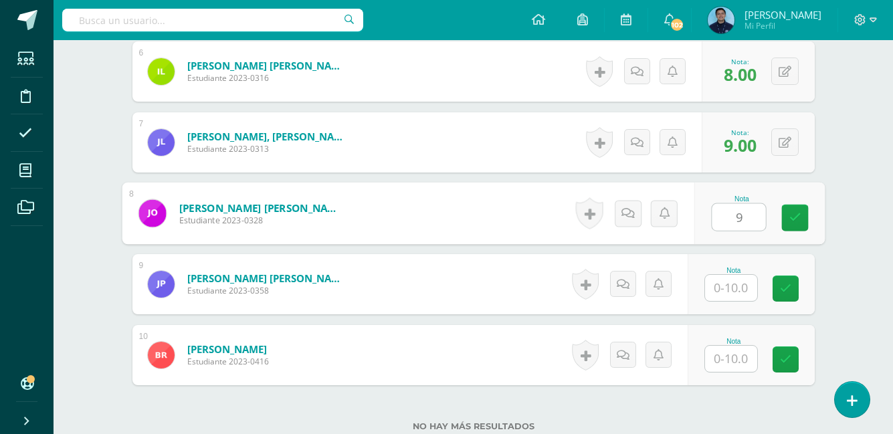
type input "9"
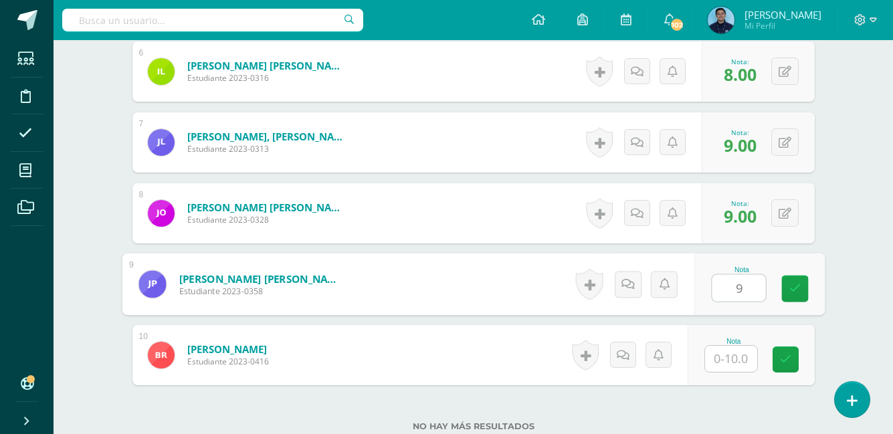
type input "9"
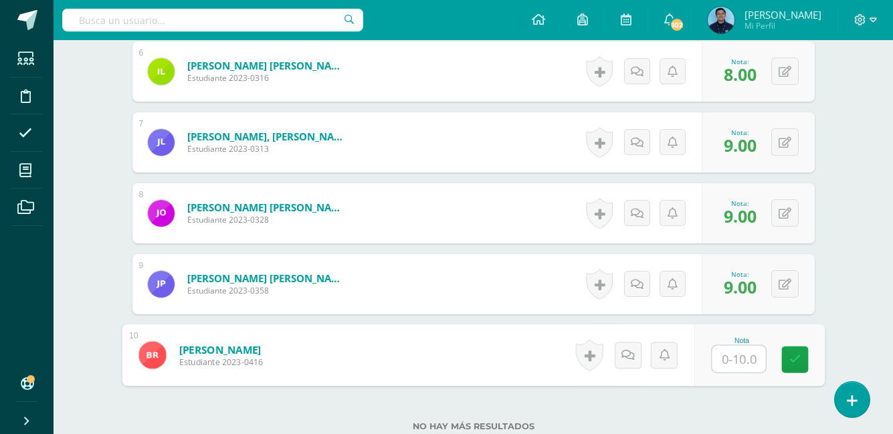
type input "9"
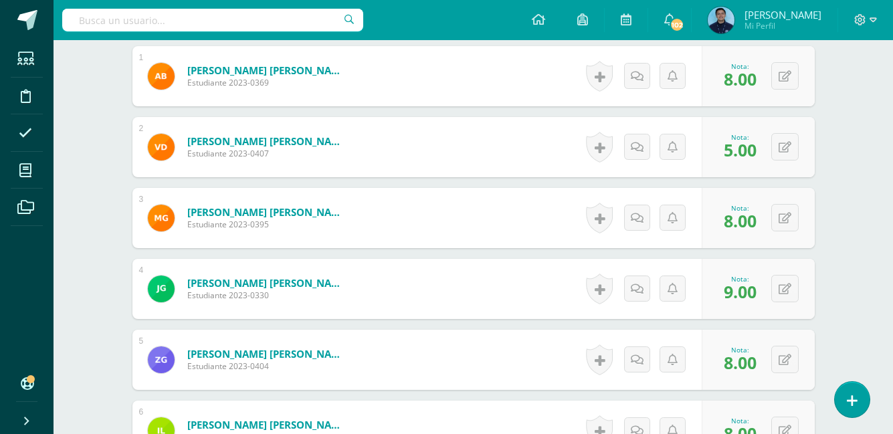
scroll to position [0, 0]
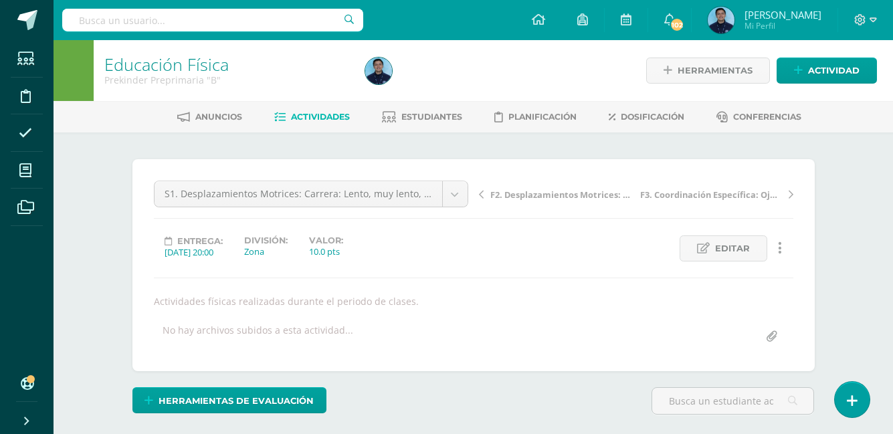
click at [305, 123] on link "Actividades" at bounding box center [312, 116] width 76 height 21
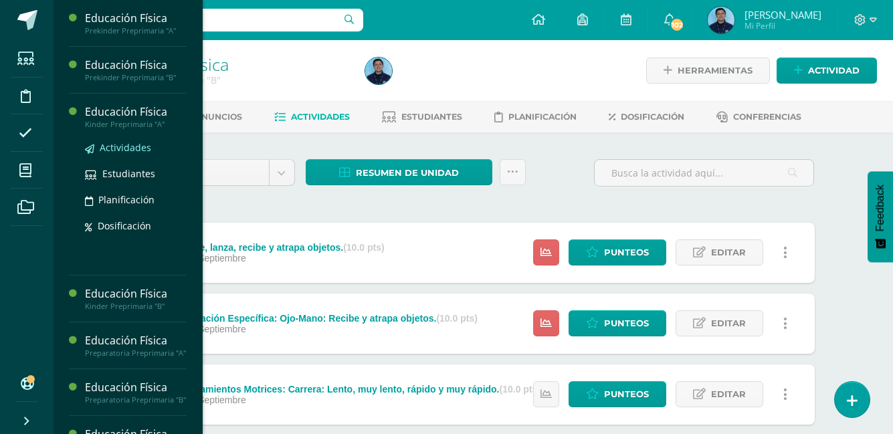
click at [136, 152] on span "Actividades" at bounding box center [125, 147] width 51 height 13
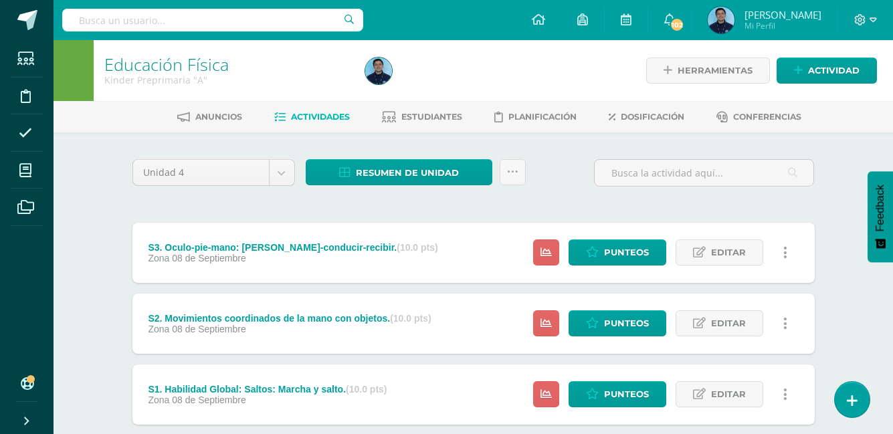
scroll to position [363, 0]
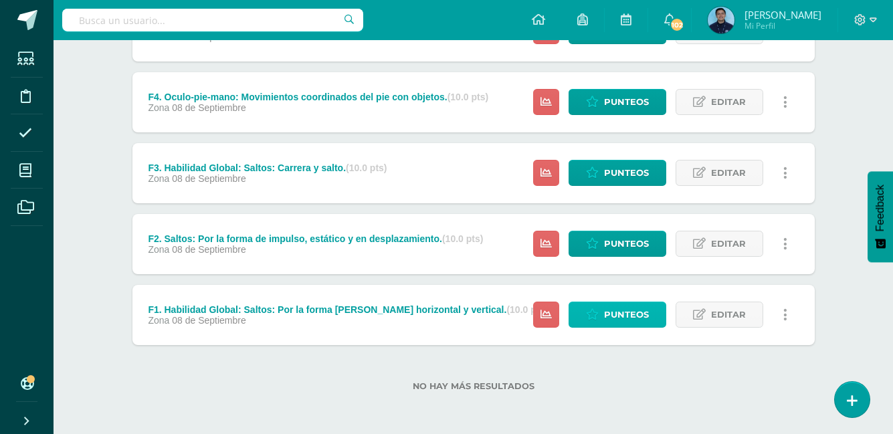
click at [625, 319] on span "Punteos" at bounding box center [626, 314] width 45 height 25
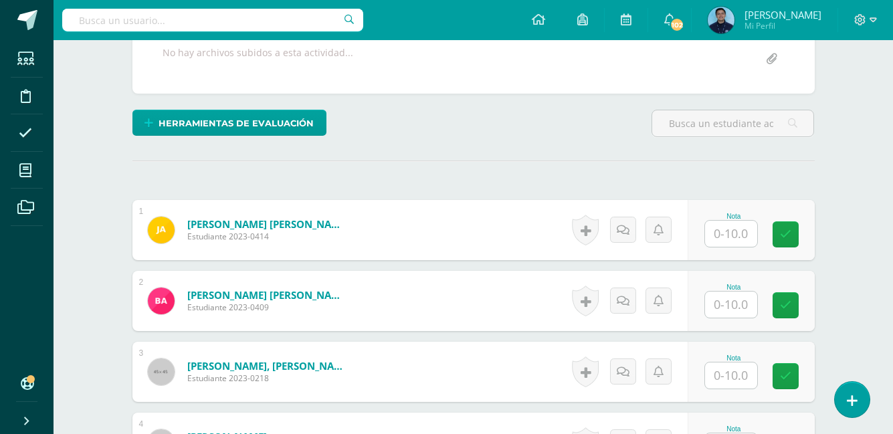
scroll to position [278, 0]
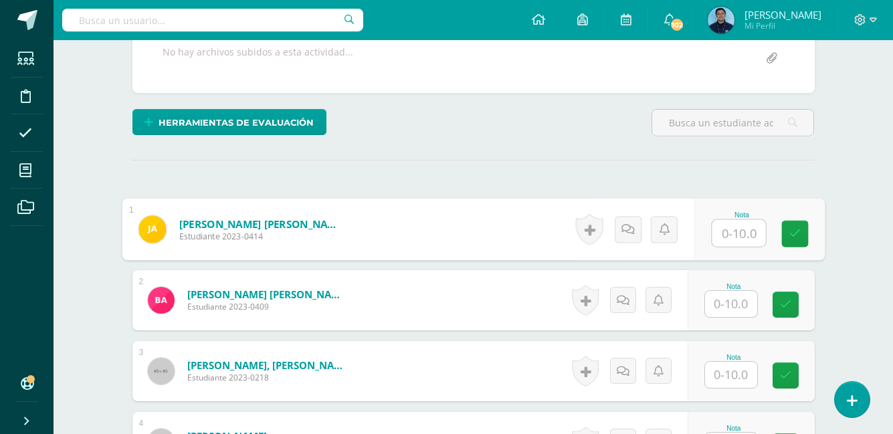
click at [727, 235] on input "text" at bounding box center [738, 233] width 53 height 27
type input "10"
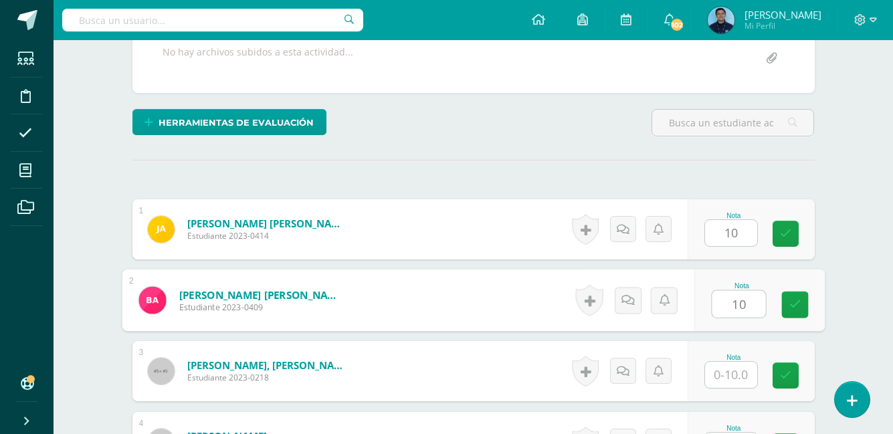
type input "10"
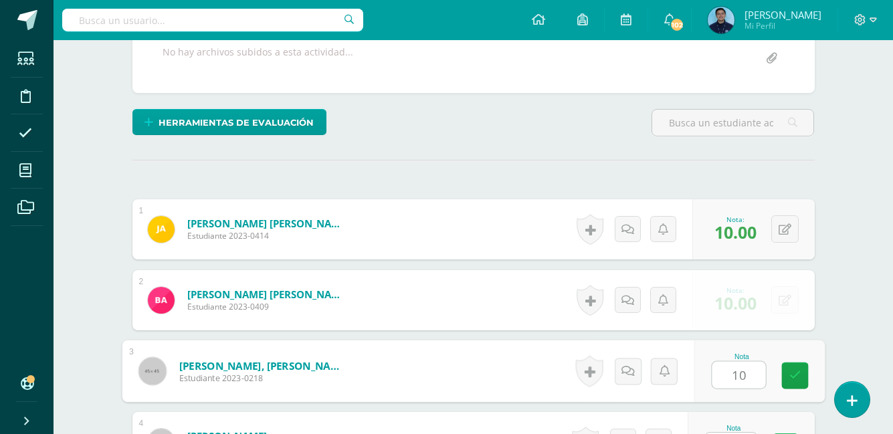
type input "10"
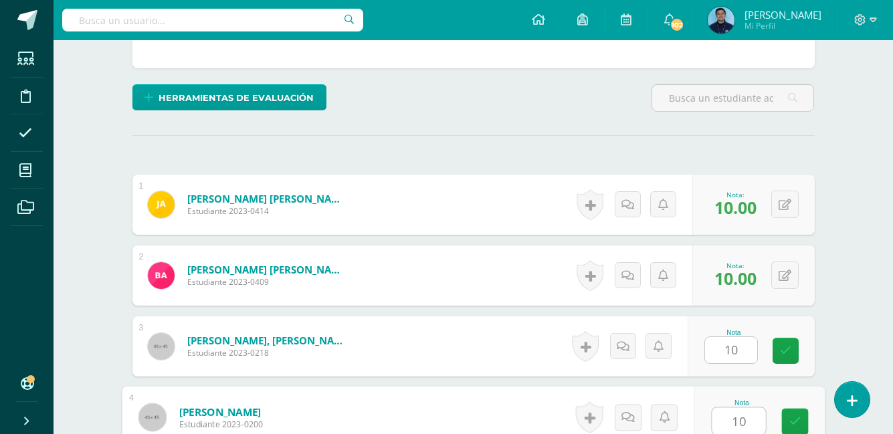
type input "10"
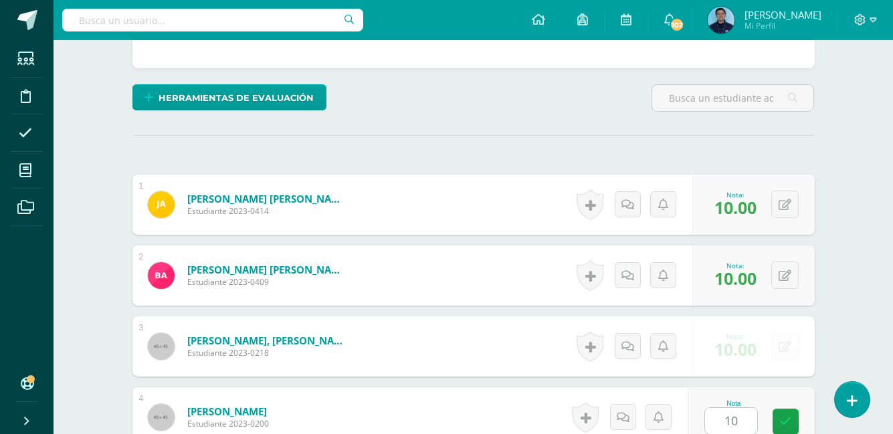
scroll to position [578, 0]
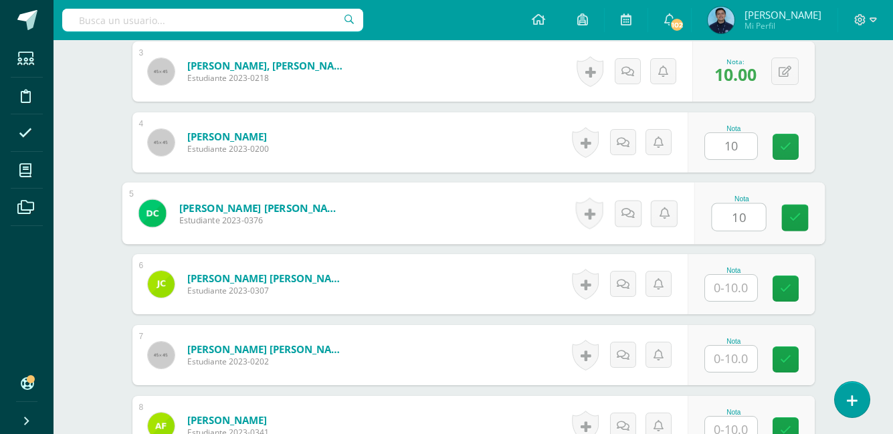
type input "10"
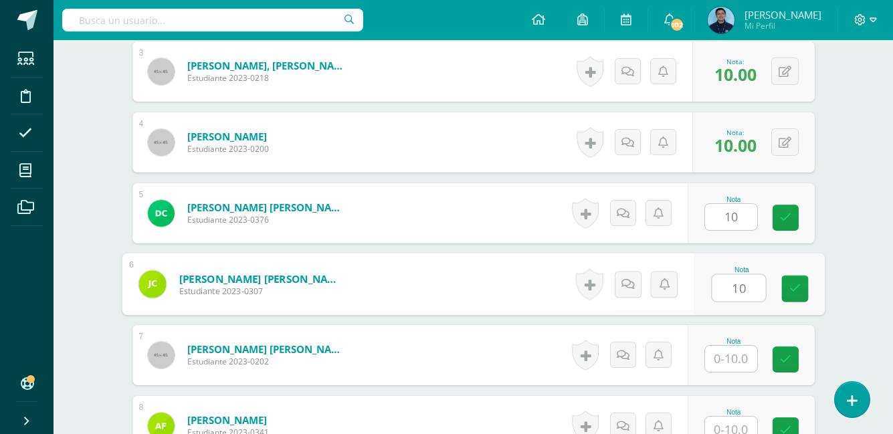
type input "10"
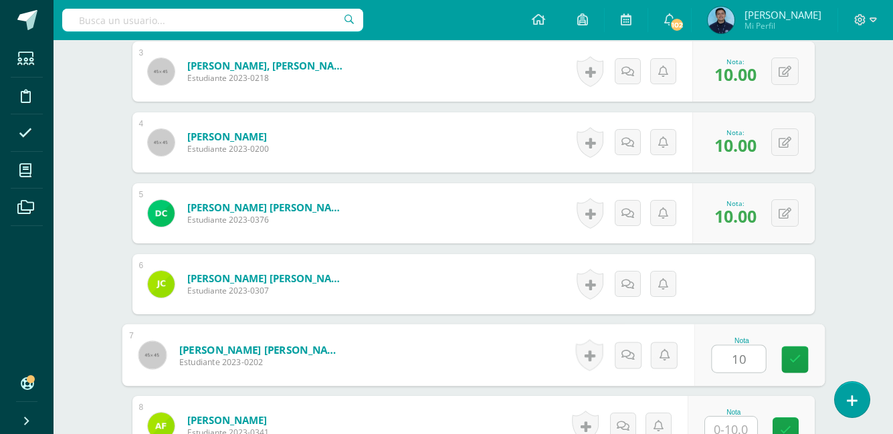
type input "10"
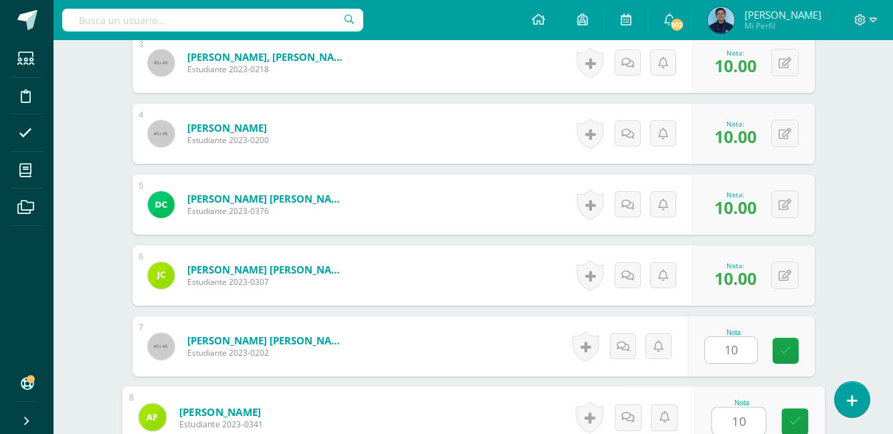
type input "10"
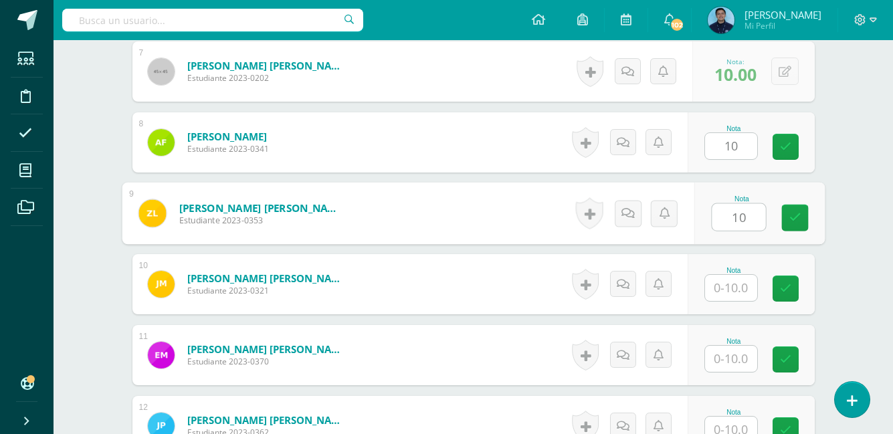
type input "10"
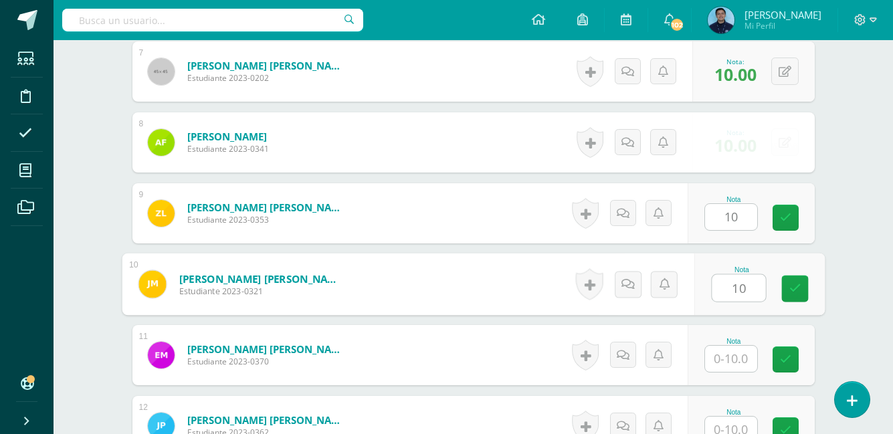
type input "10"
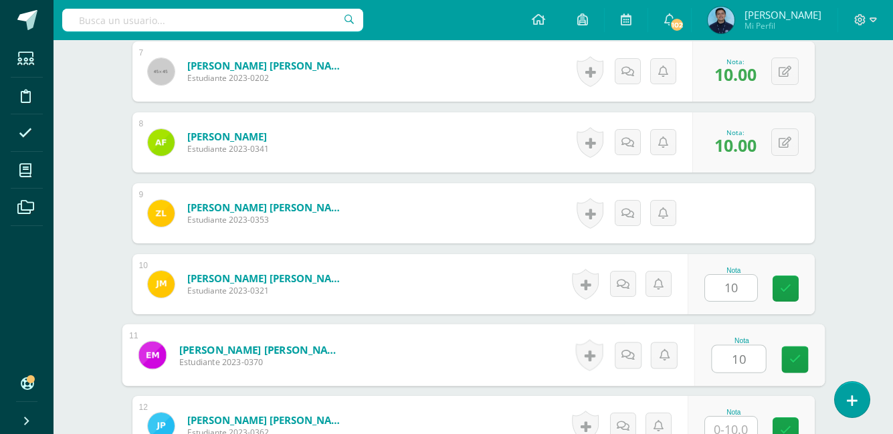
type input "10"
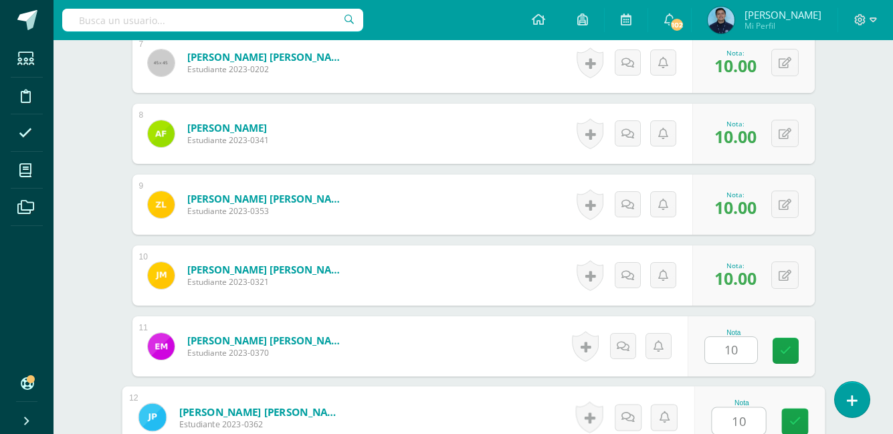
type input "10"
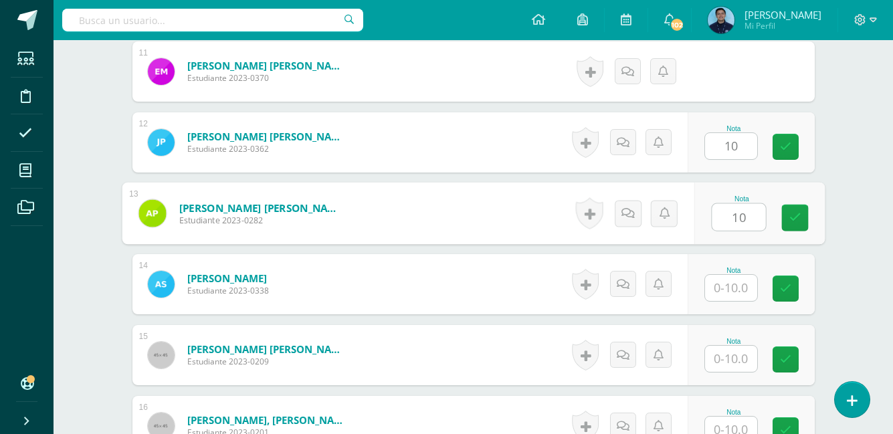
type input "10"
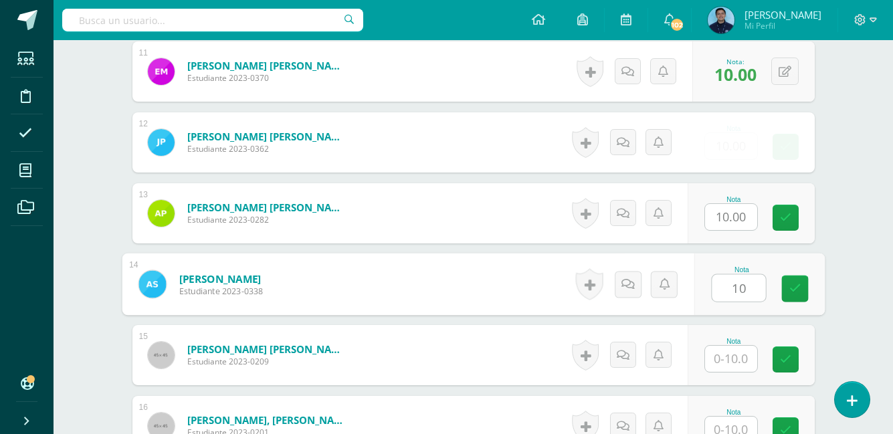
type input "10"
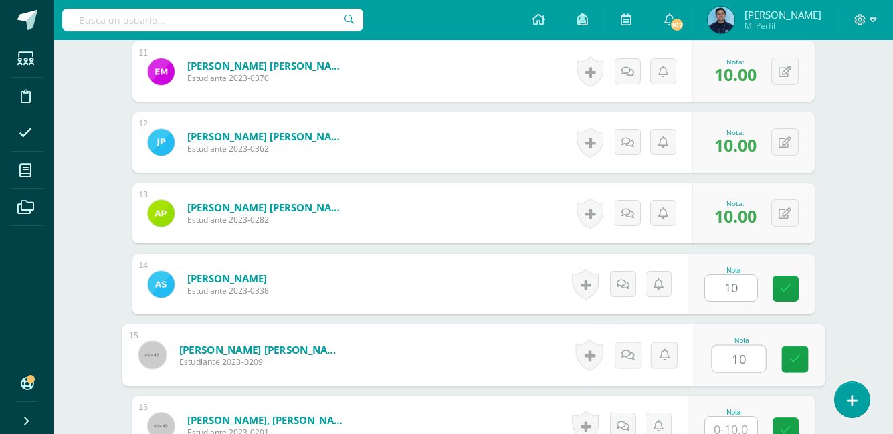
type input "10"
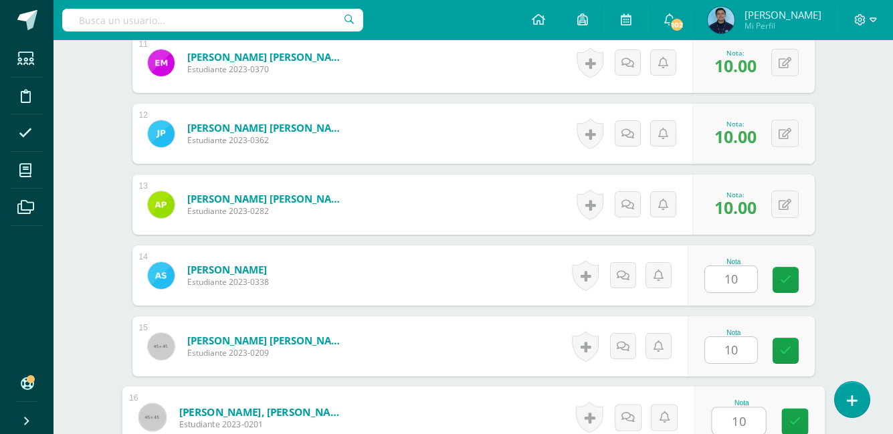
type input "10"
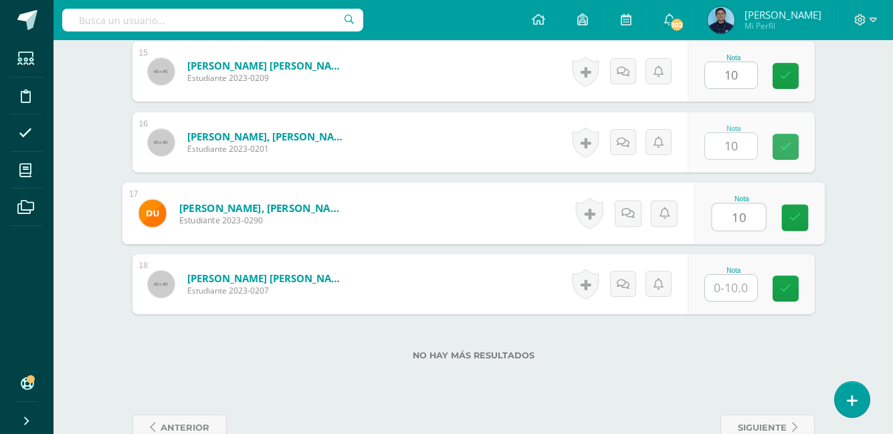
type input "10"
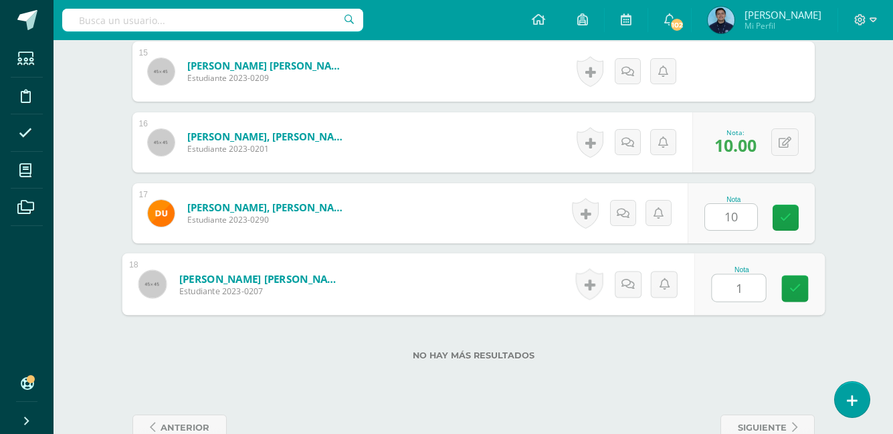
type input "10"
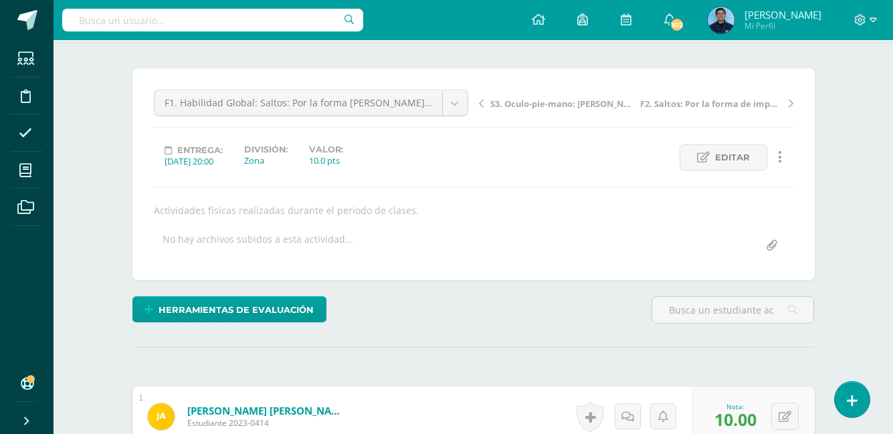
scroll to position [0, 0]
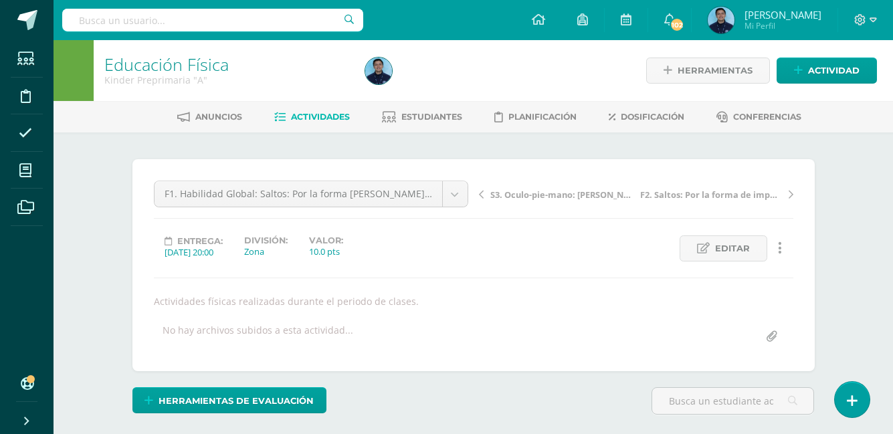
click at [324, 122] on span "Actividades" at bounding box center [320, 117] width 59 height 10
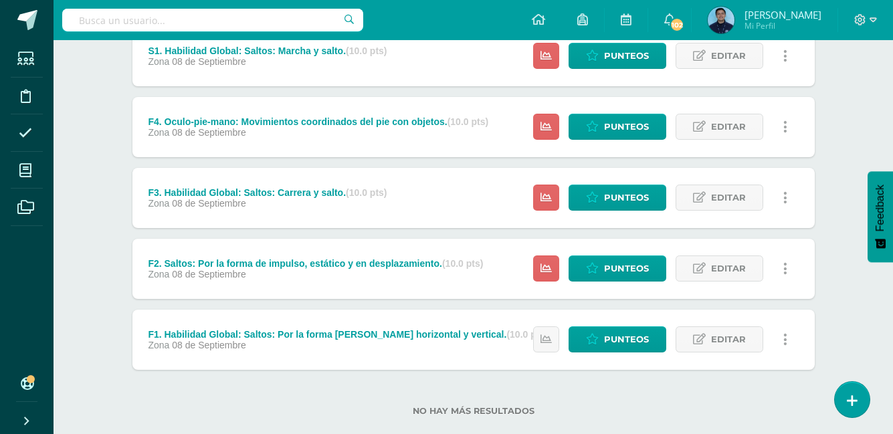
scroll to position [363, 0]
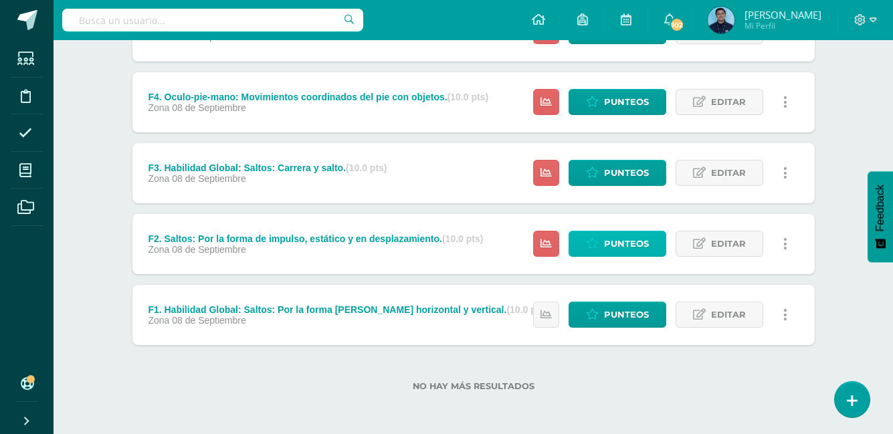
click at [599, 233] on link "Punteos" at bounding box center [617, 244] width 98 height 26
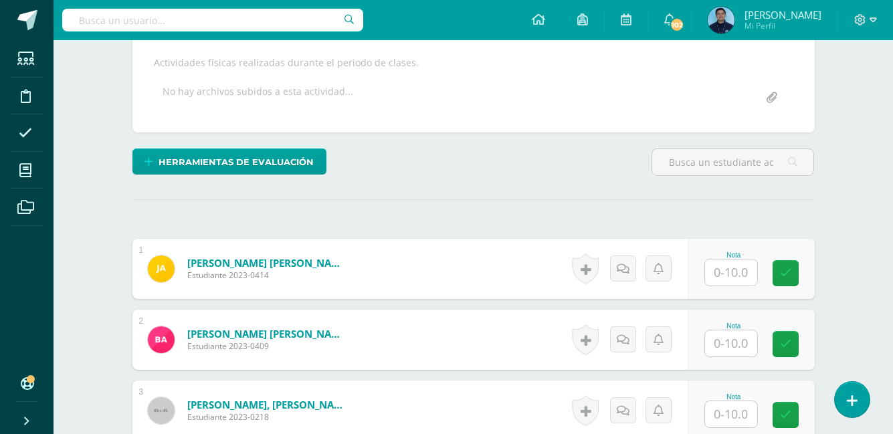
scroll to position [239, 0]
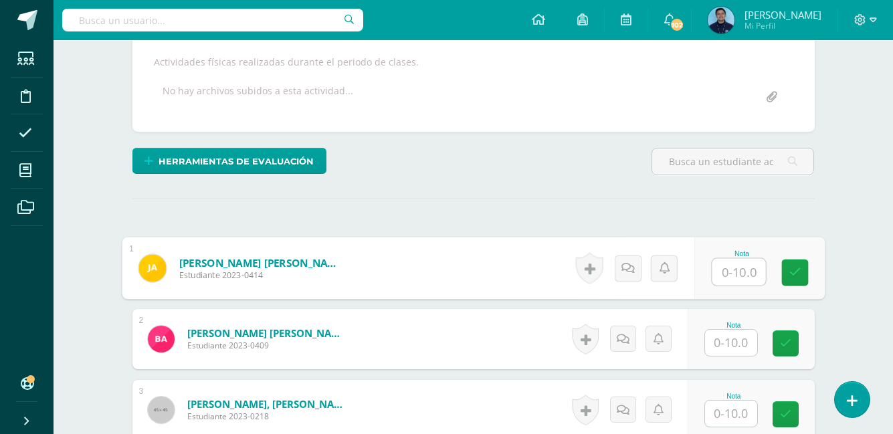
click at [727, 270] on input "text" at bounding box center [738, 272] width 53 height 27
type input "6"
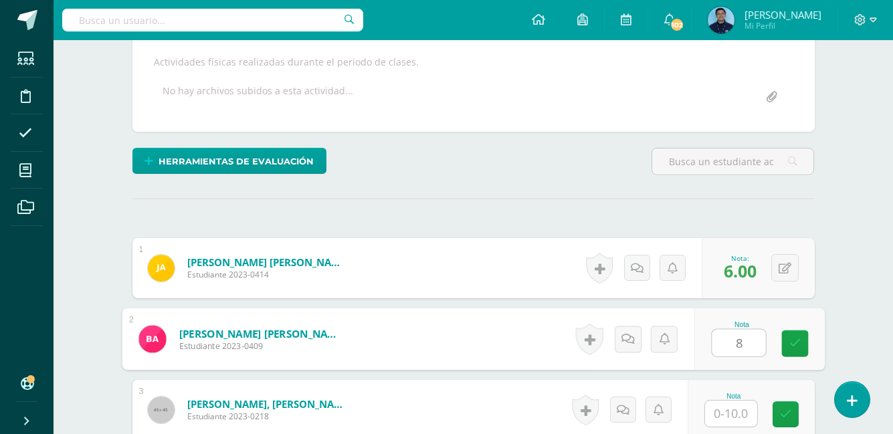
type input "8"
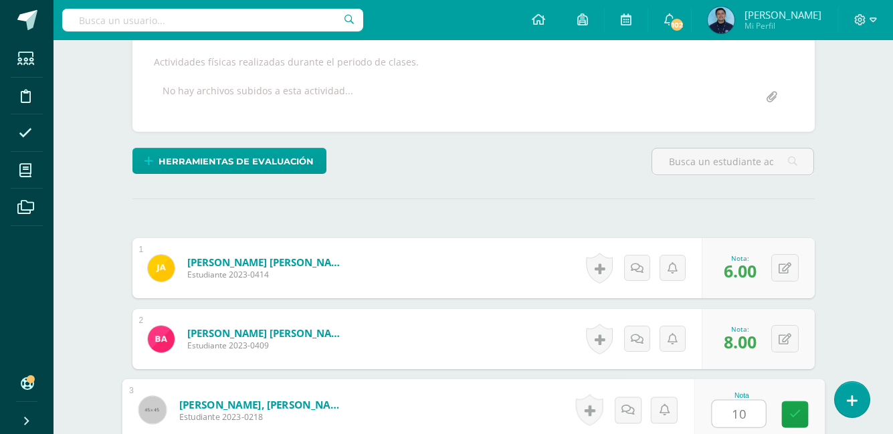
type input "10"
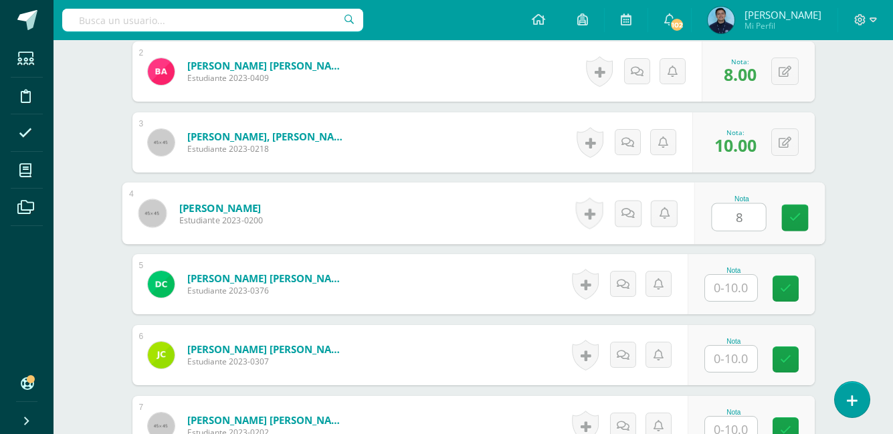
type input "8"
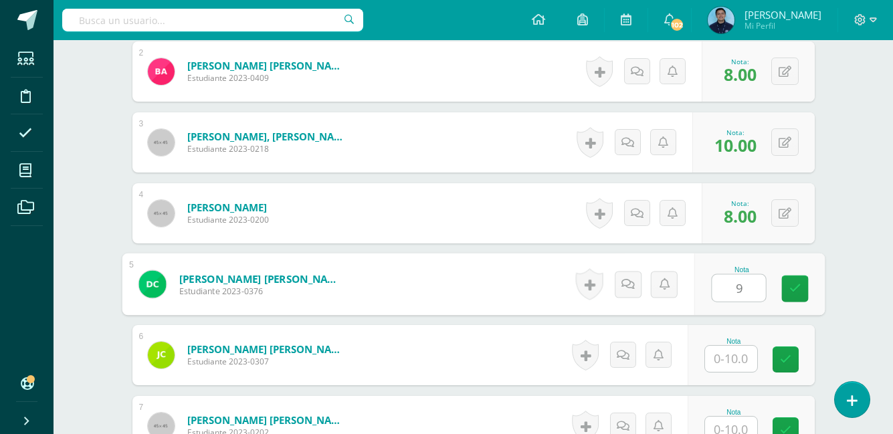
type input "9"
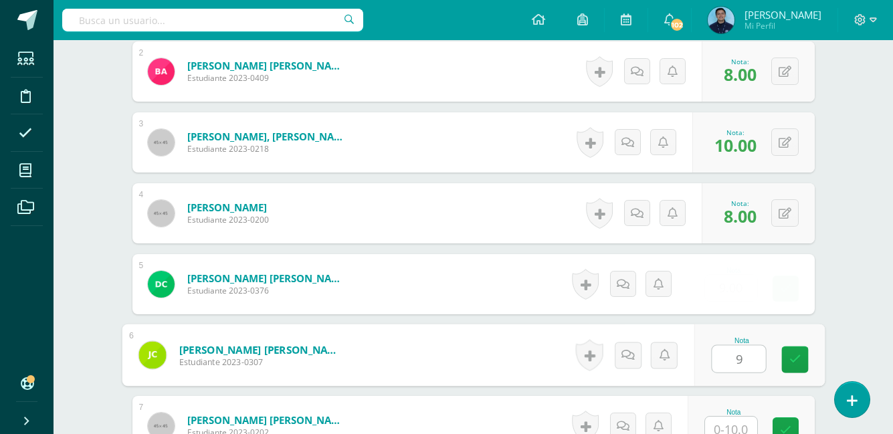
type input "9"
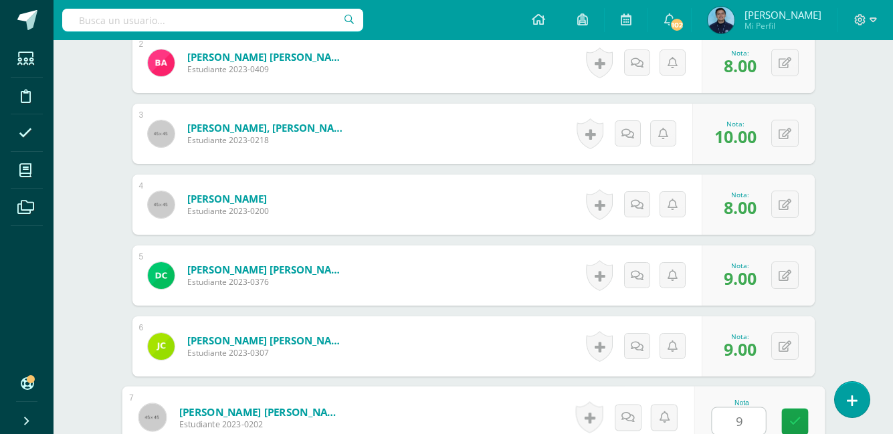
type input "9"
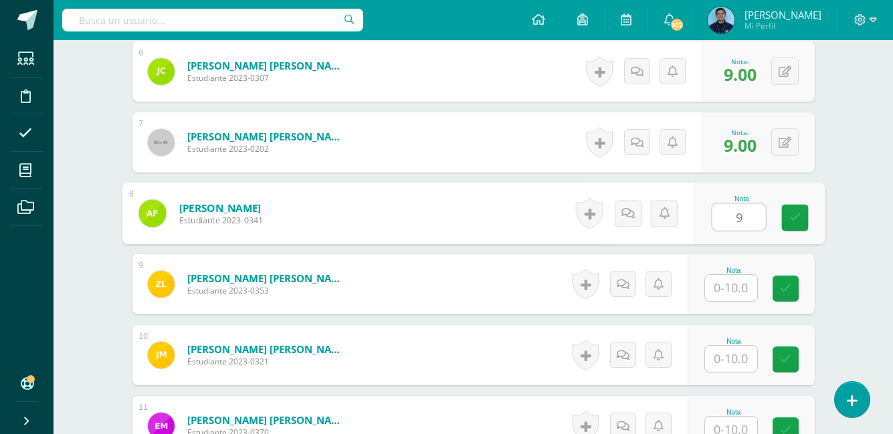
type input "9"
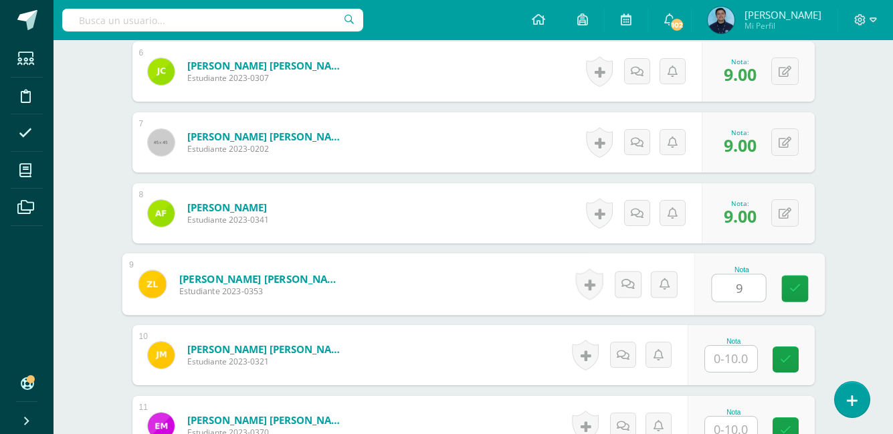
type input "9"
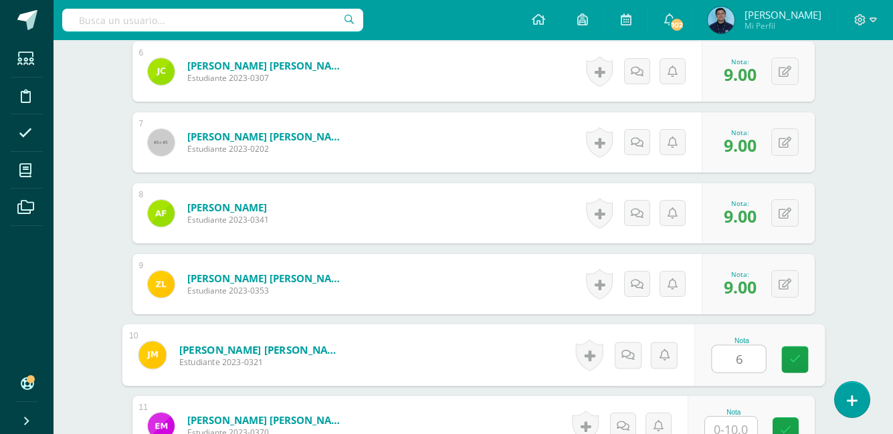
type input "6"
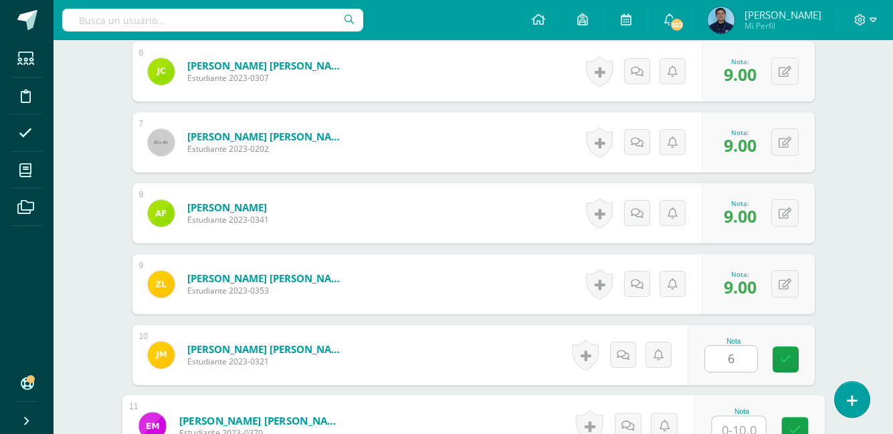
scroll to position [799, 0]
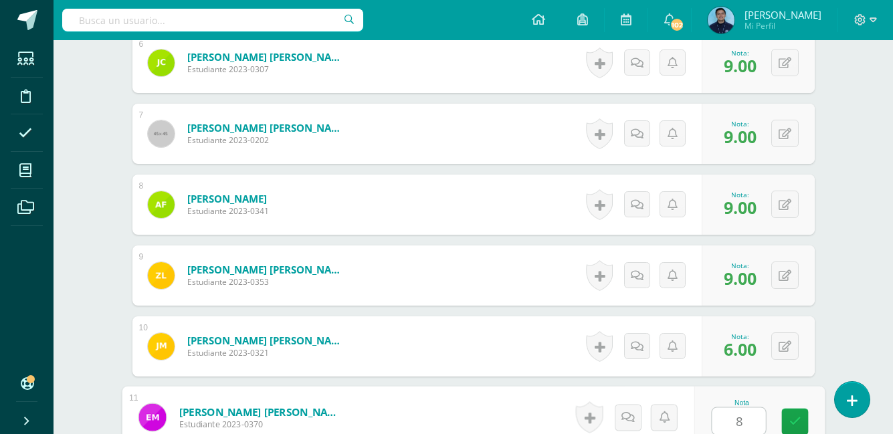
type input "8"
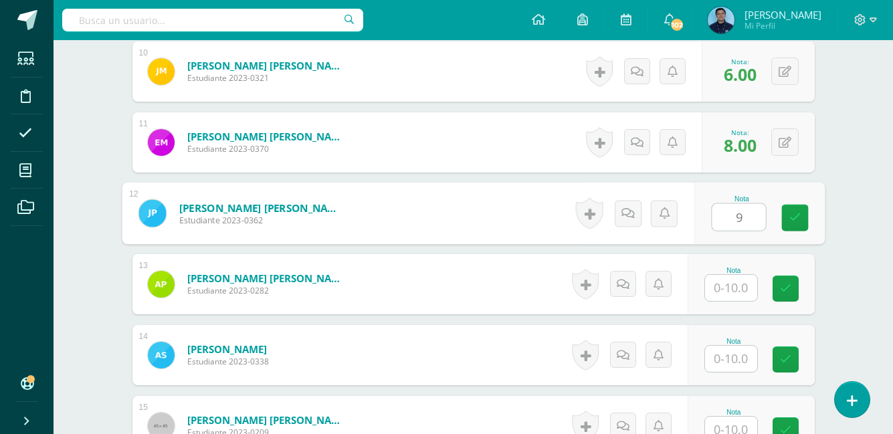
type input "9"
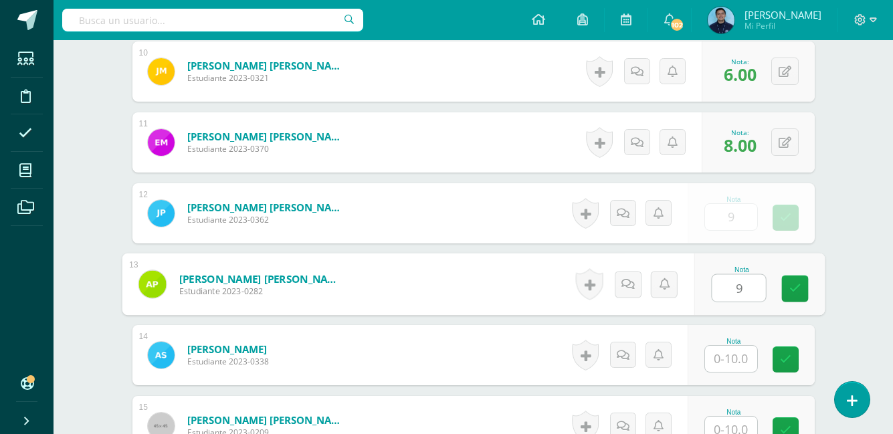
type input "9"
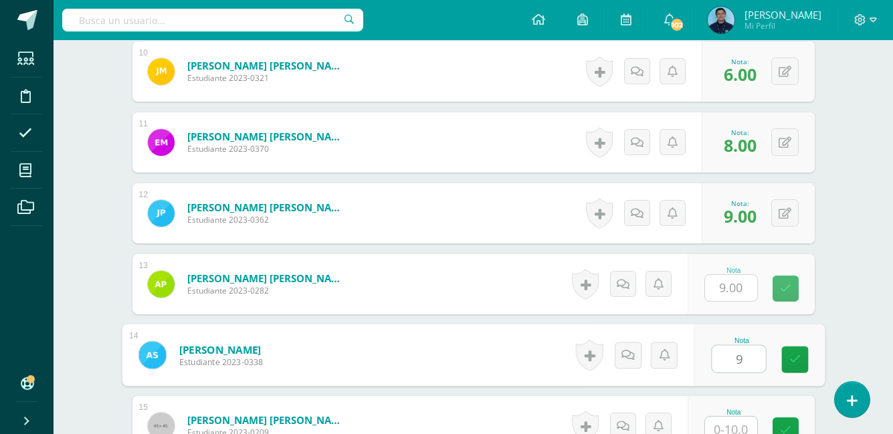
type input "9"
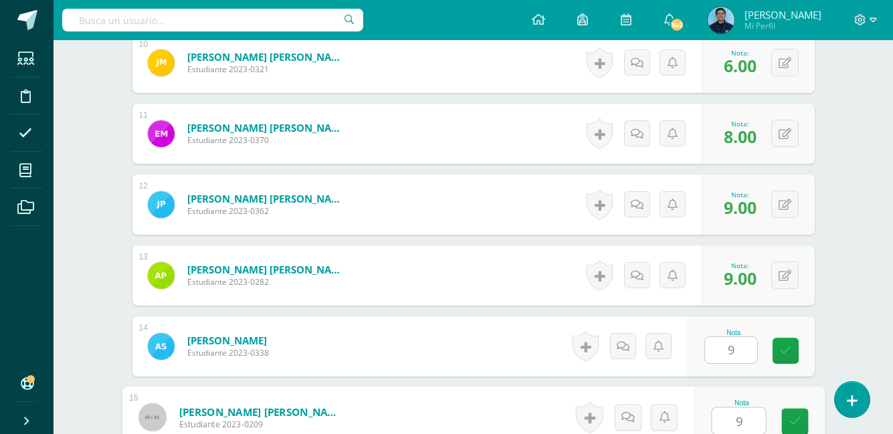
type input "9"
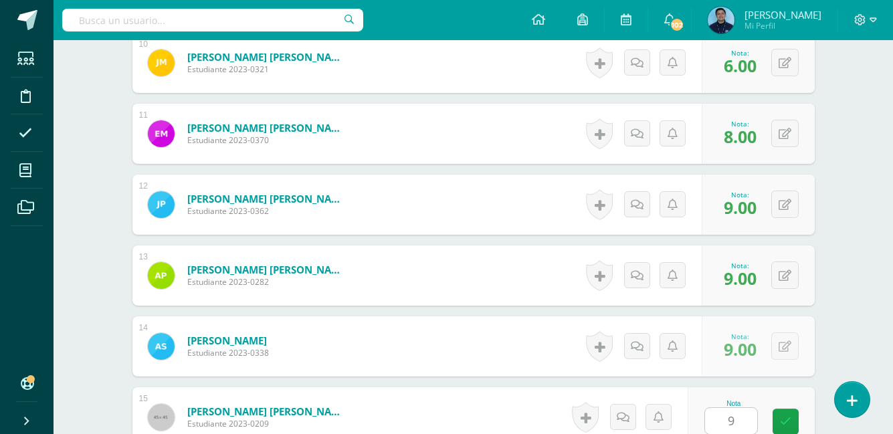
scroll to position [1358, 0]
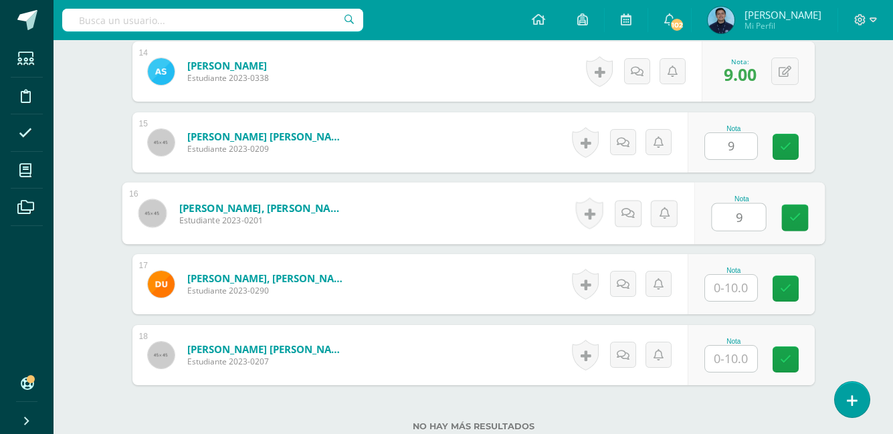
type input "9"
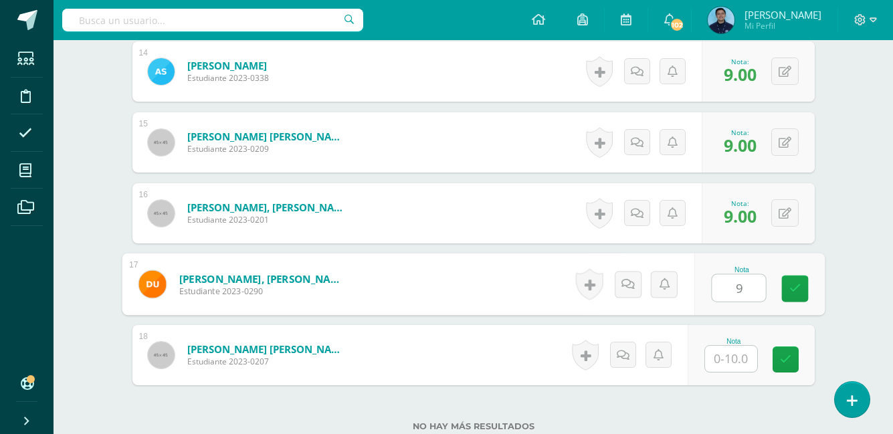
type input "9"
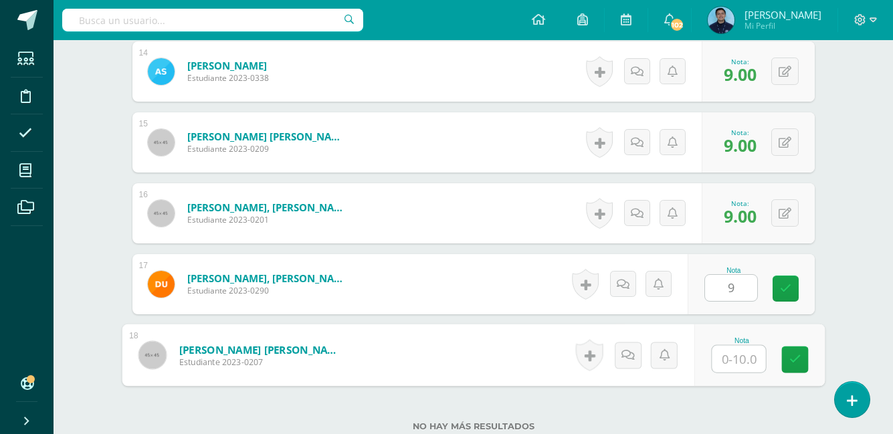
type input "9"
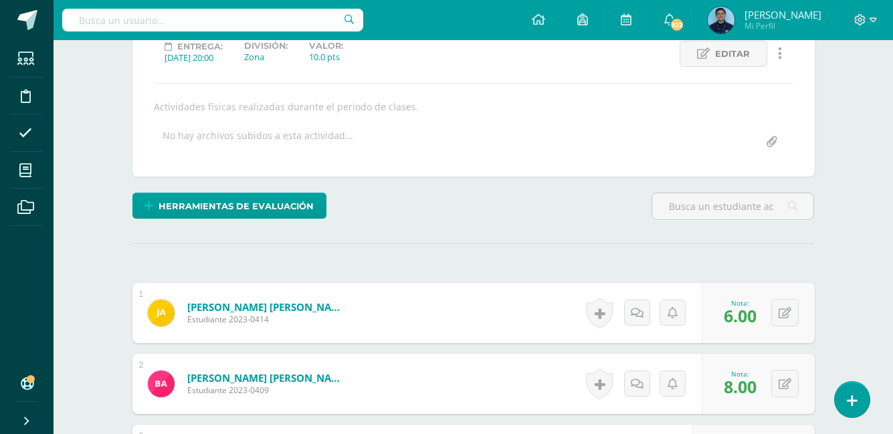
scroll to position [0, 0]
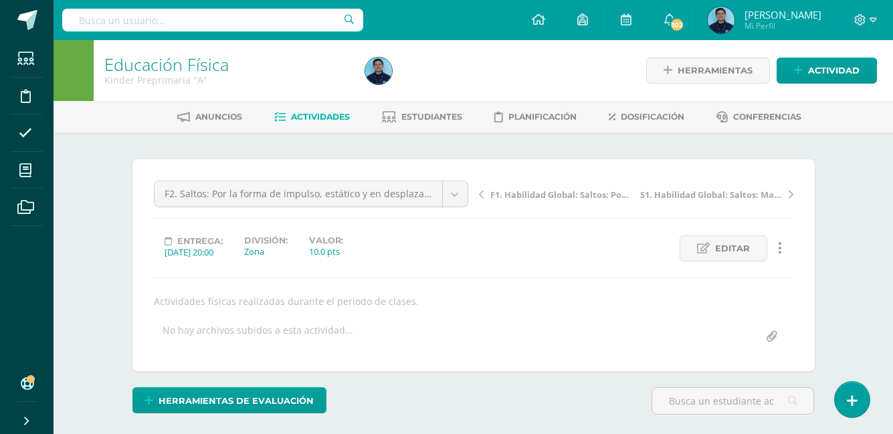
click at [314, 112] on span "Actividades" at bounding box center [320, 117] width 59 height 10
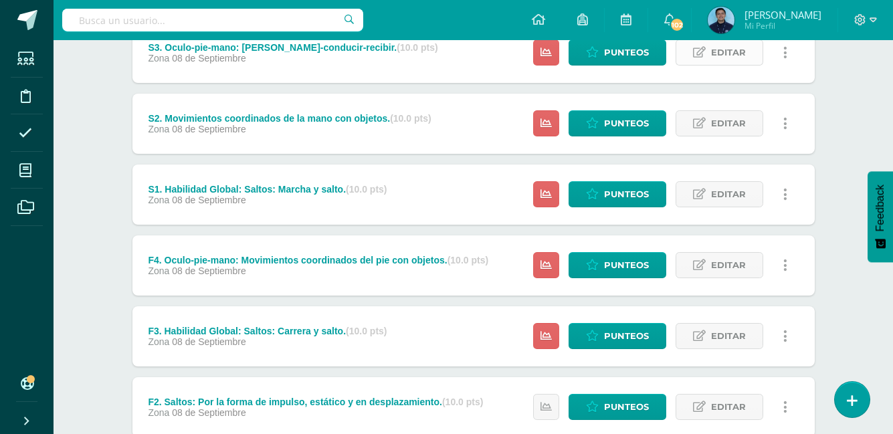
scroll to position [199, 0]
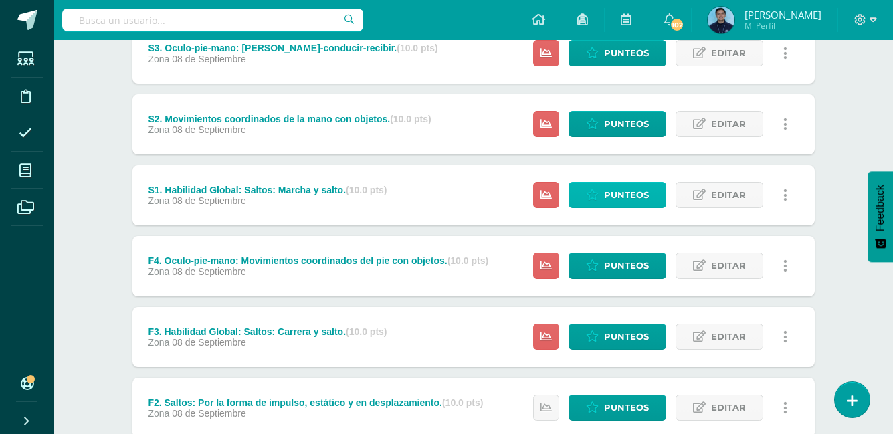
click at [631, 196] on span "Punteos" at bounding box center [626, 195] width 45 height 25
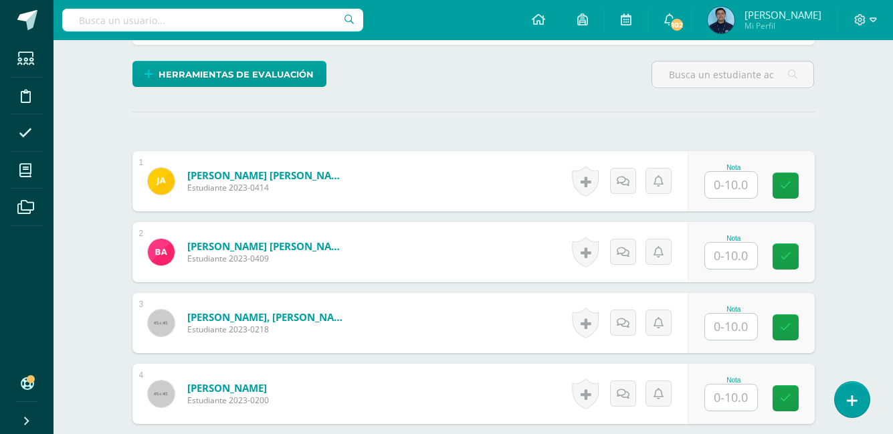
scroll to position [328, 0]
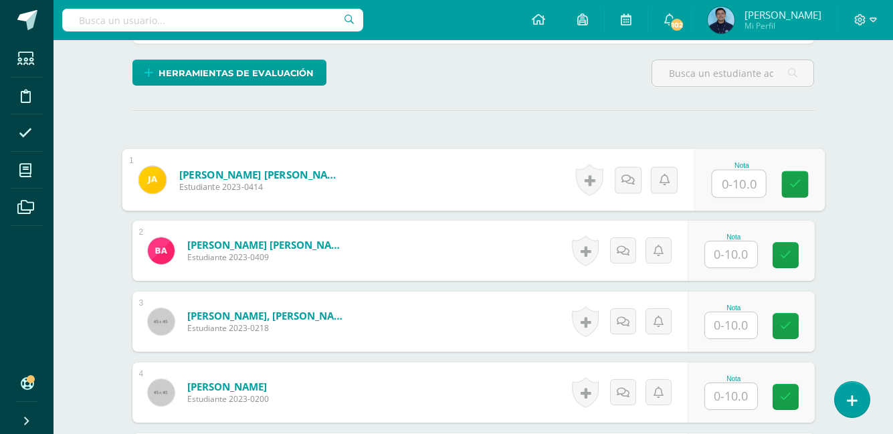
click at [745, 187] on input "text" at bounding box center [738, 184] width 53 height 27
type input "9"
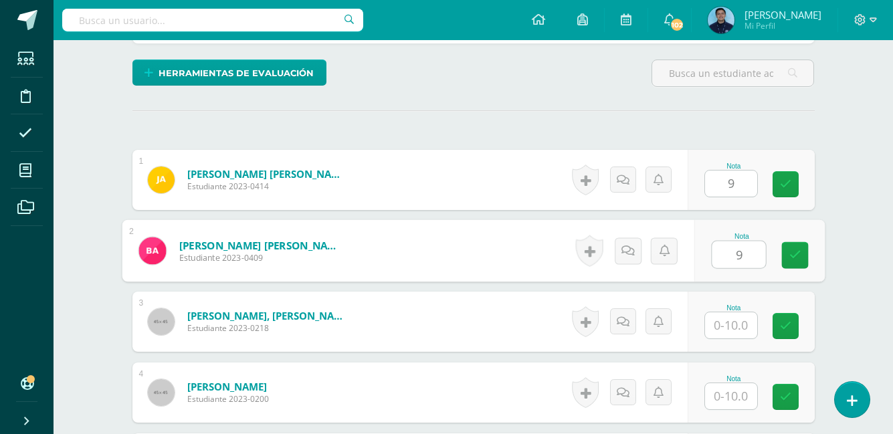
type input "9"
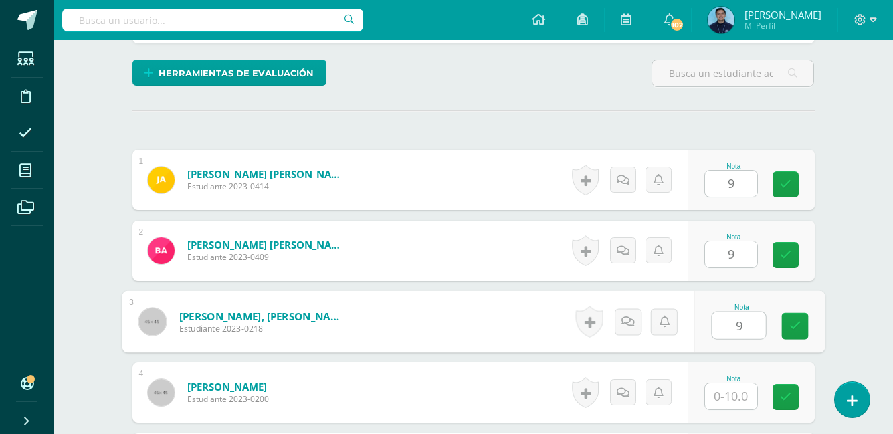
type input "9"
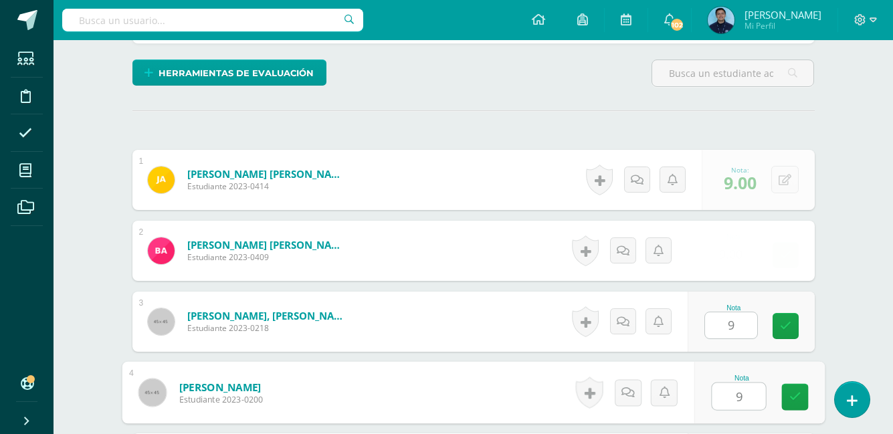
type input "9"
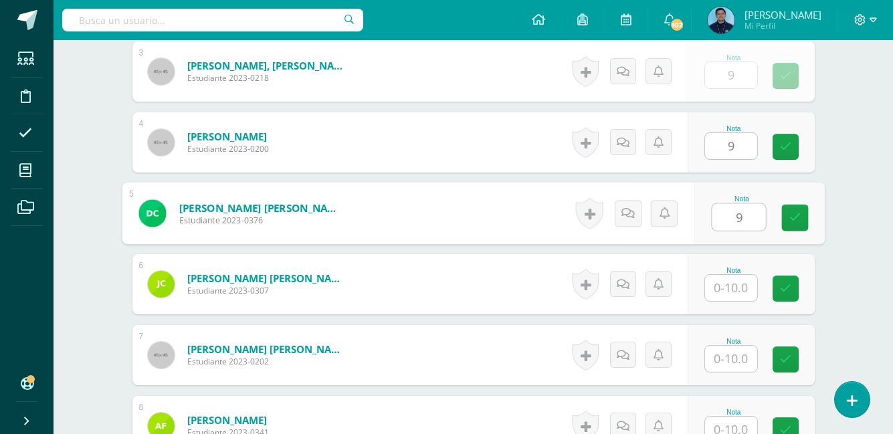
type input "9"
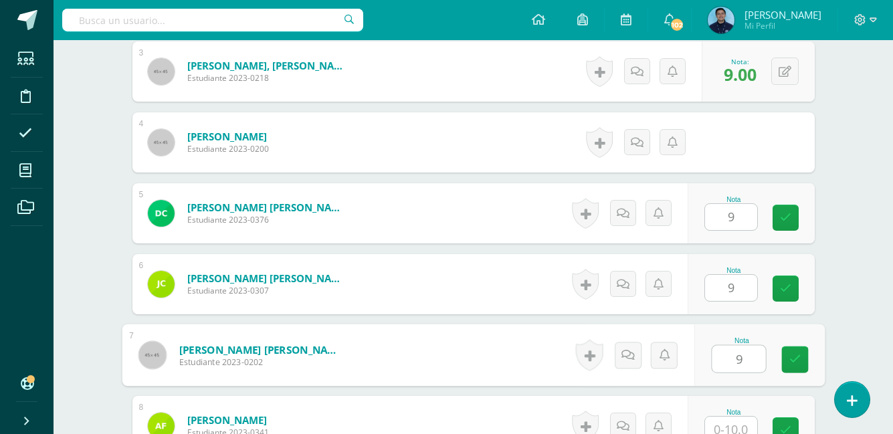
type input "9"
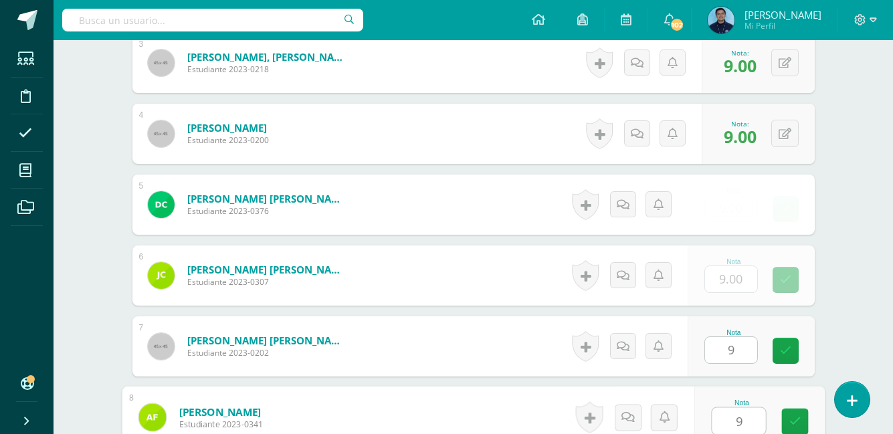
type input "9"
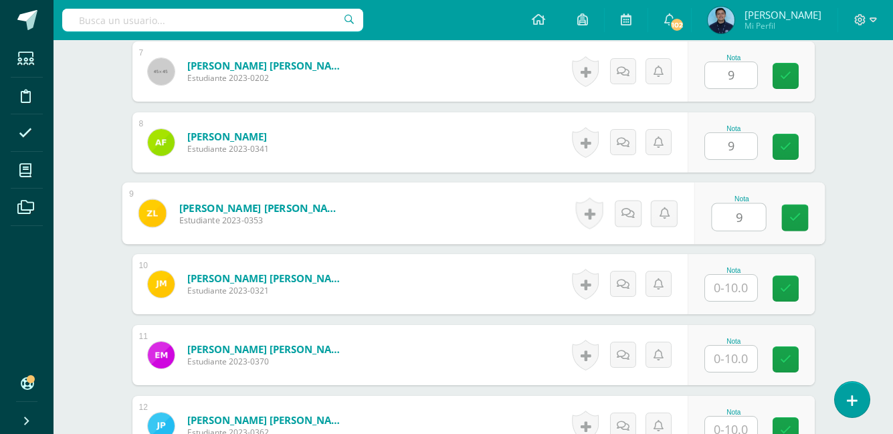
type input "9"
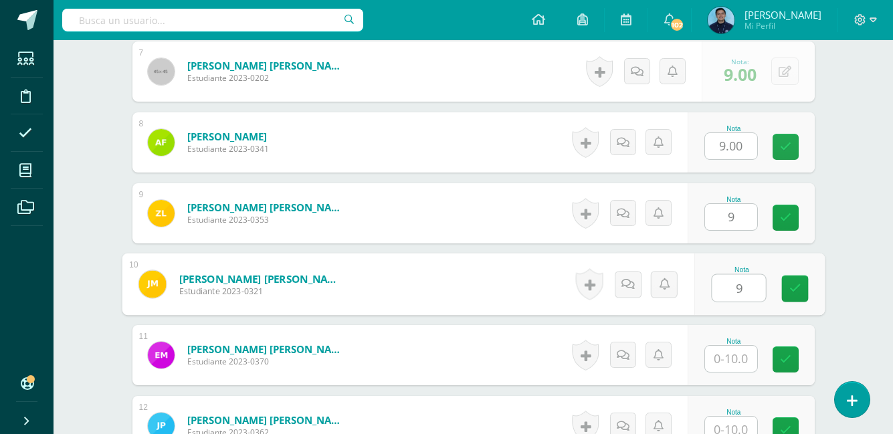
type input "9"
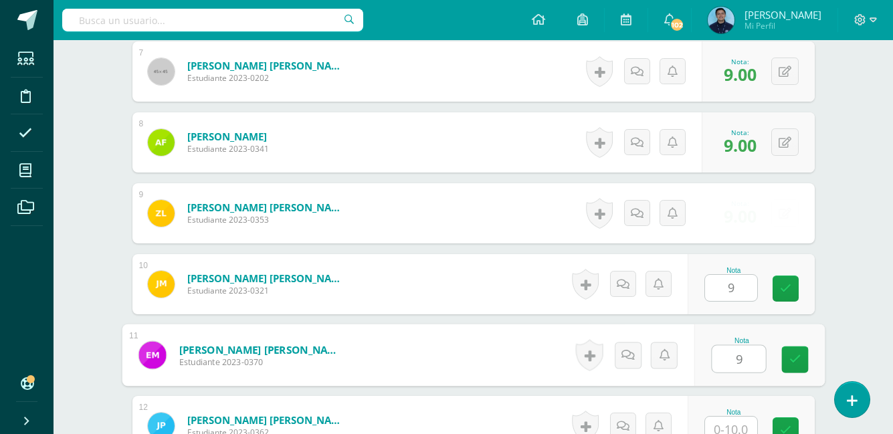
type input "9"
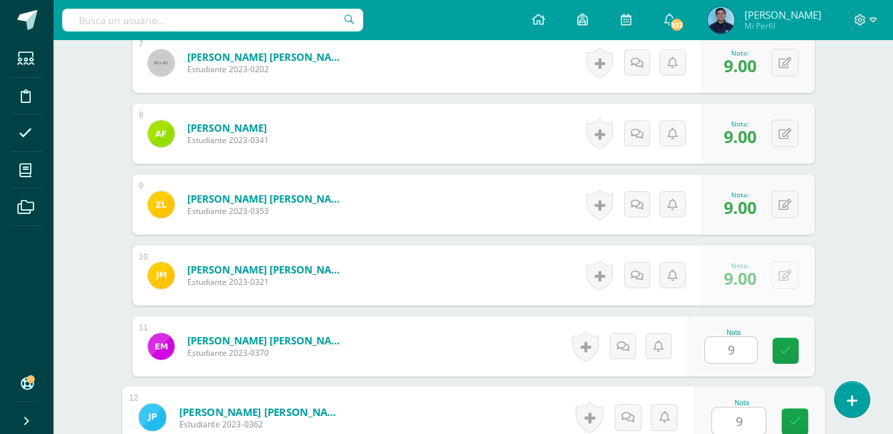
type input "9"
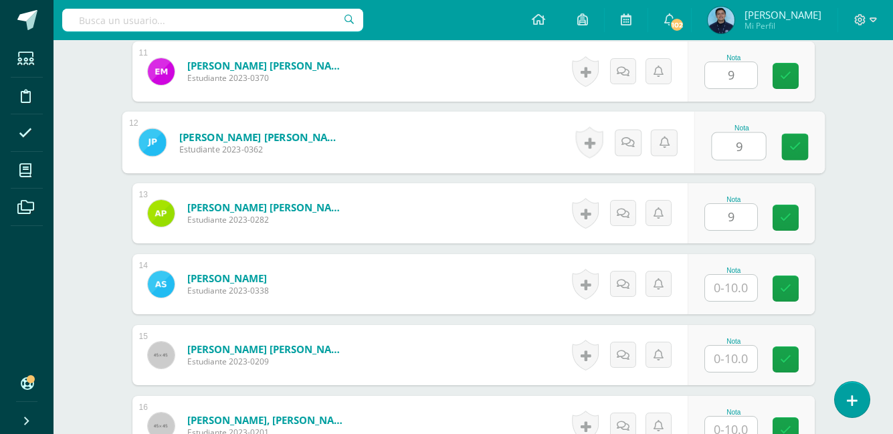
type input "9"
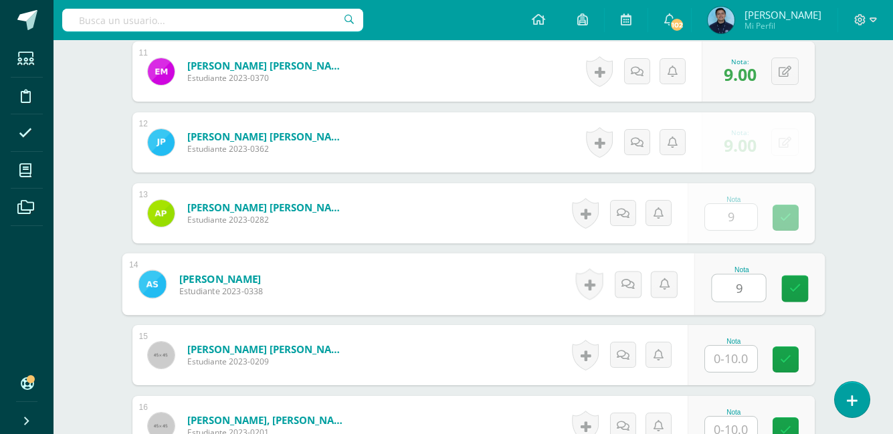
type input "9"
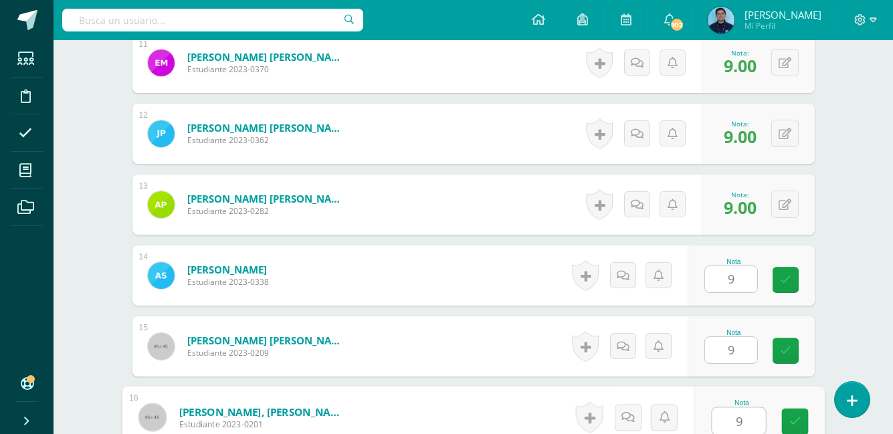
type input "9"
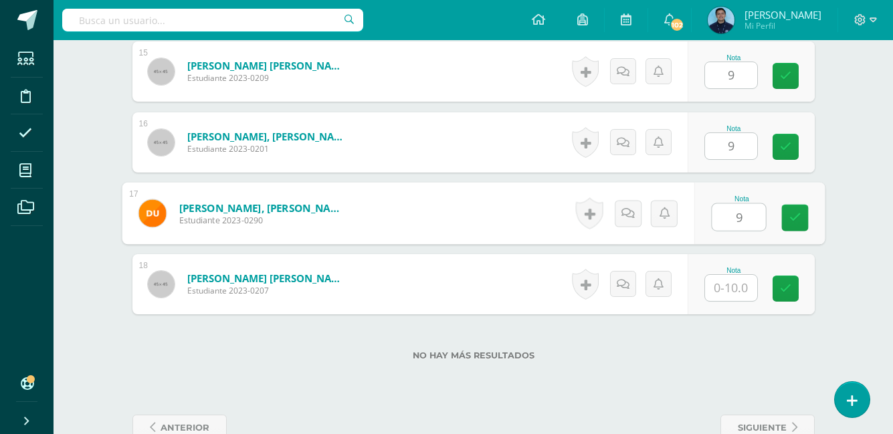
type input "9"
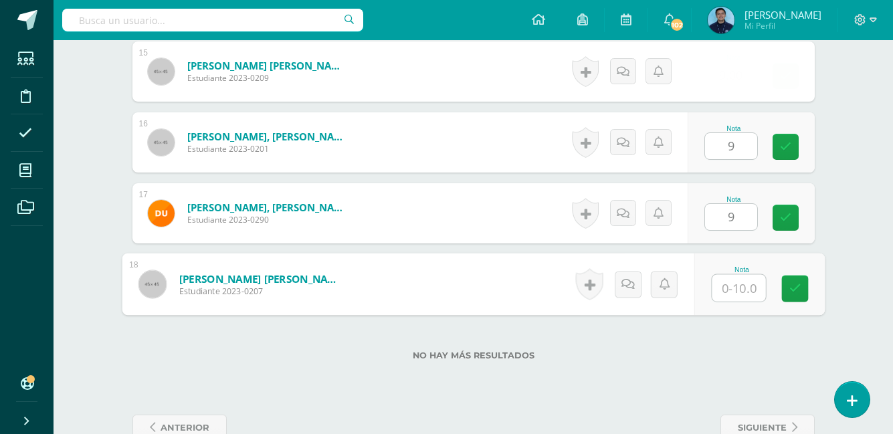
type input "9"
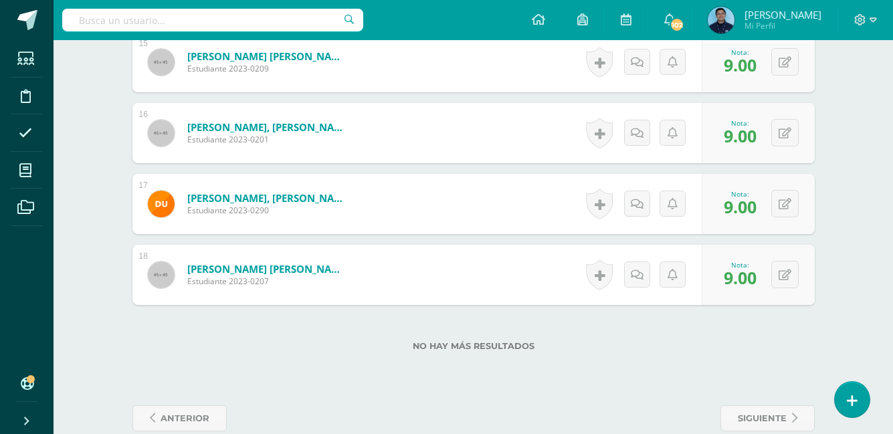
scroll to position [1435, 0]
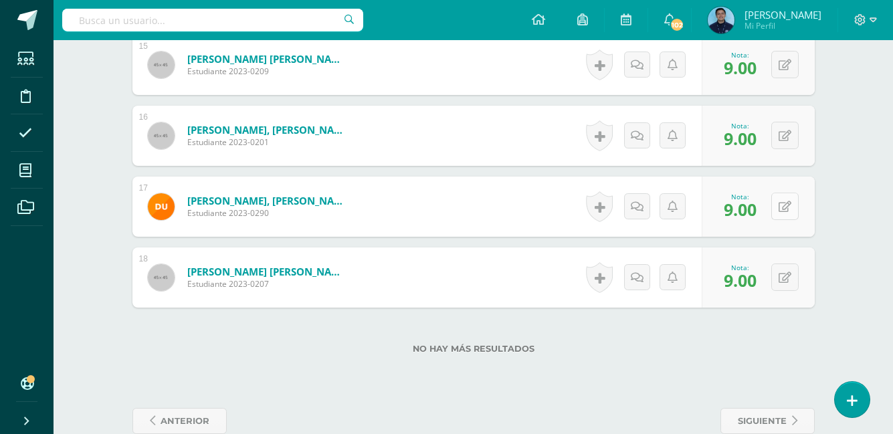
click at [782, 202] on button at bounding box center [784, 206] width 27 height 27
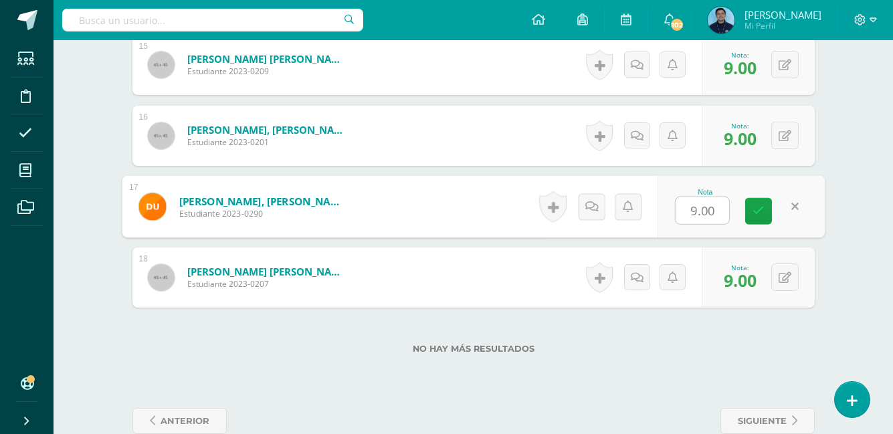
type input "8"
type input "7"
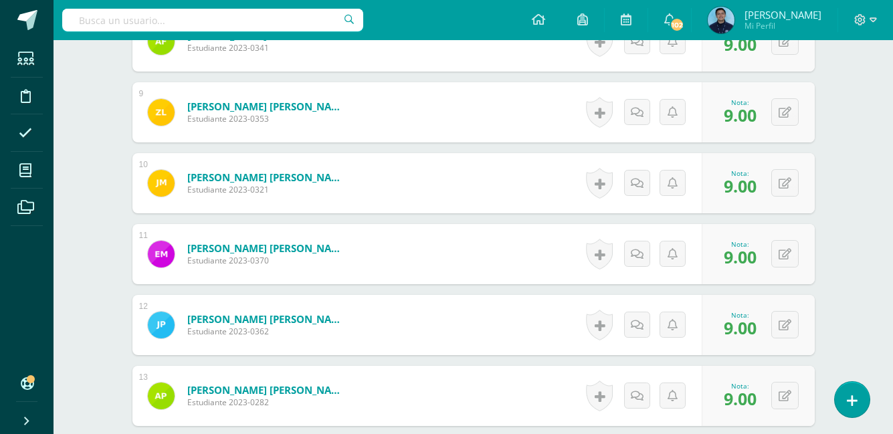
scroll to position [960, 0]
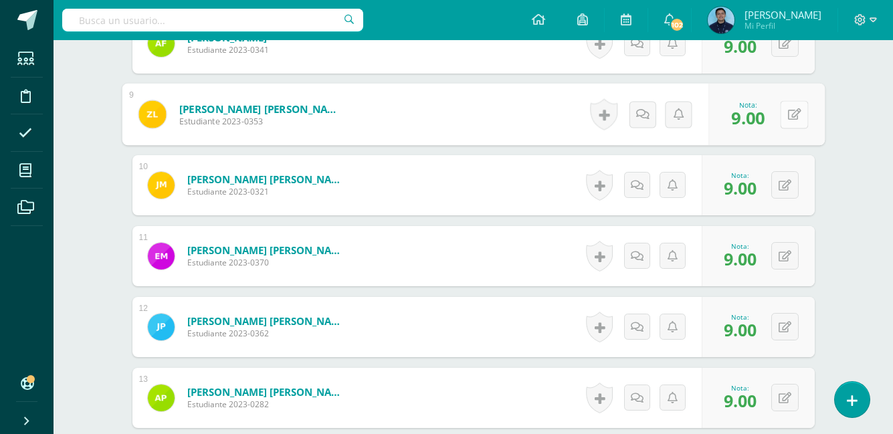
click at [788, 122] on button at bounding box center [794, 114] width 28 height 28
type input "7"
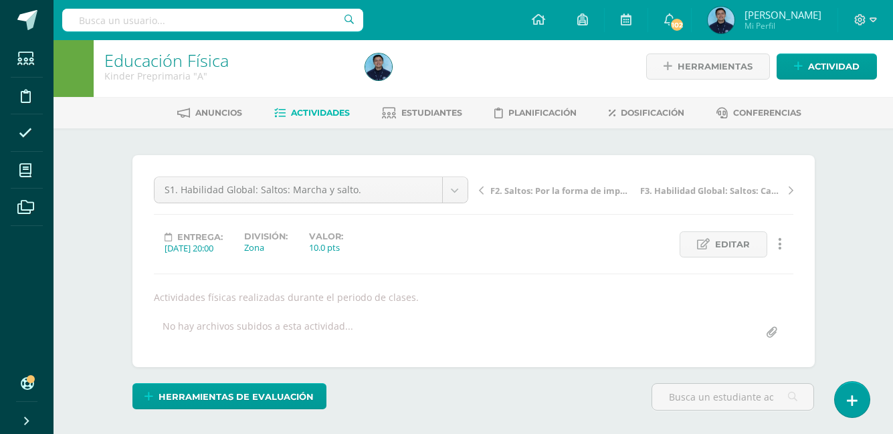
scroll to position [0, 0]
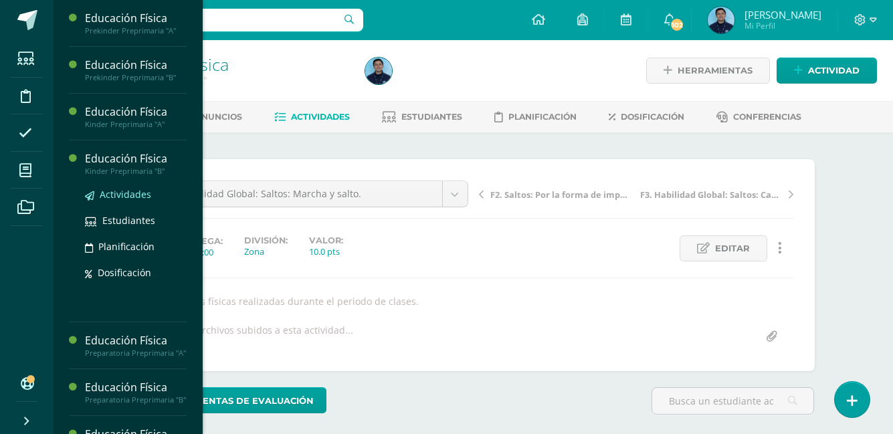
click at [130, 201] on link "Actividades" at bounding box center [136, 194] width 102 height 15
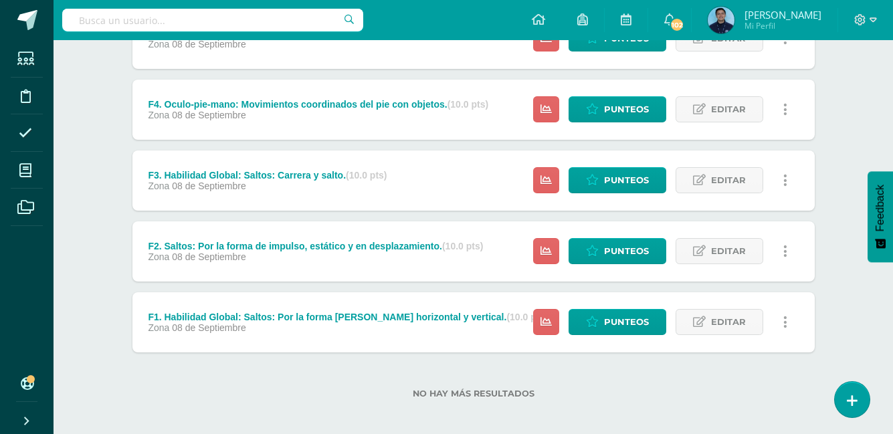
scroll to position [363, 0]
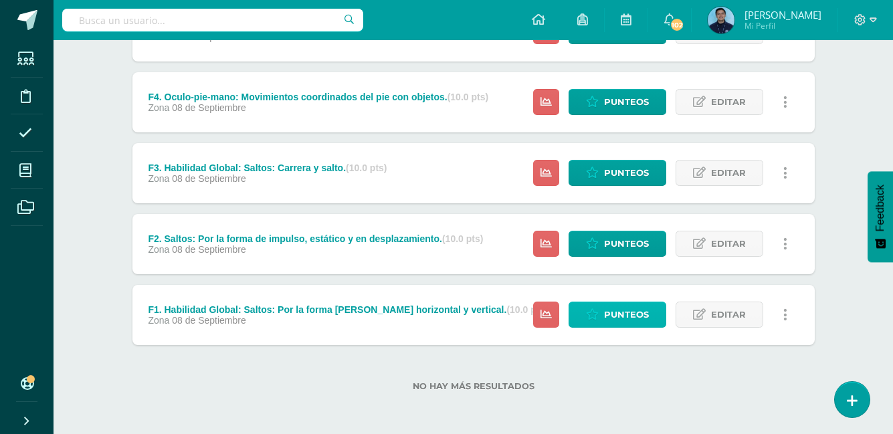
click at [608, 318] on span "Punteos" at bounding box center [626, 314] width 45 height 25
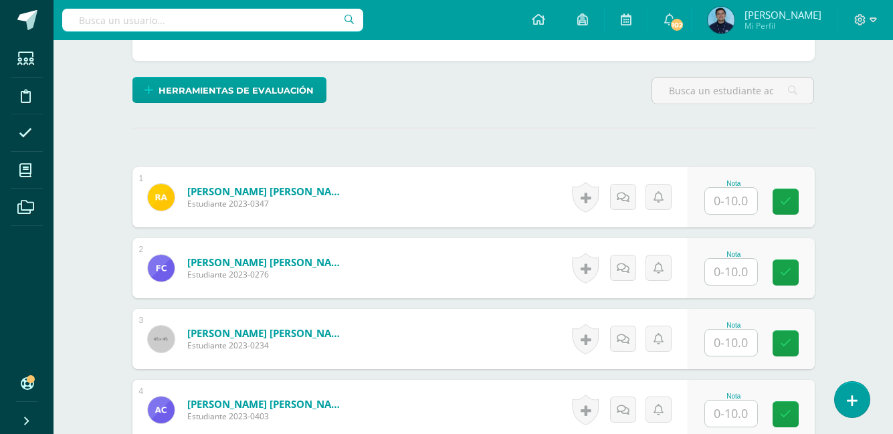
scroll to position [311, 0]
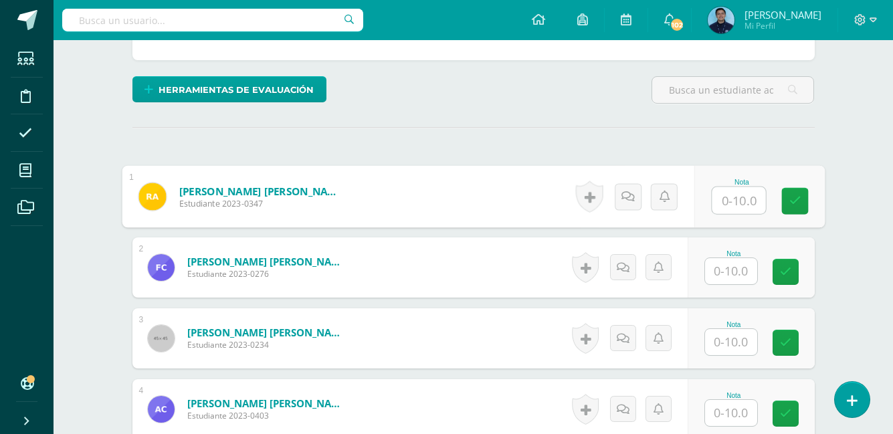
click at [730, 208] on input "text" at bounding box center [738, 200] width 53 height 27
type input "10"
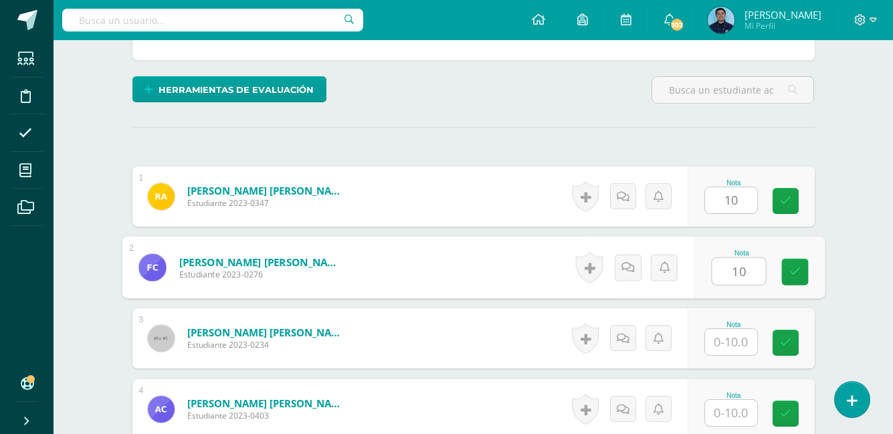
type input "10"
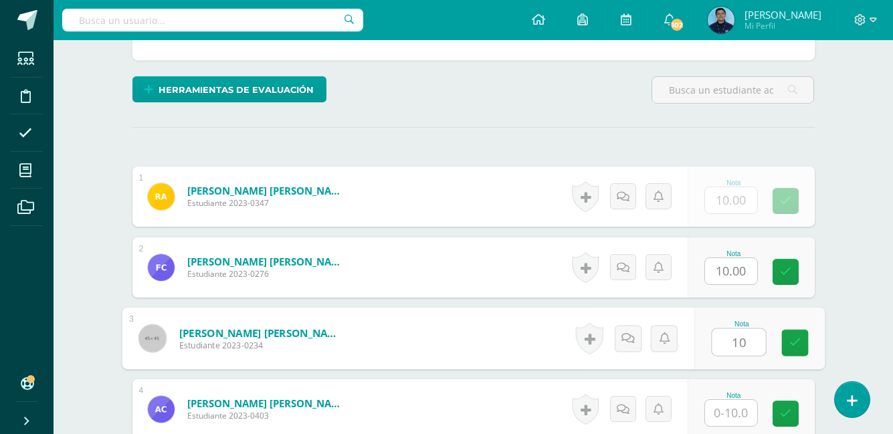
type input "10"
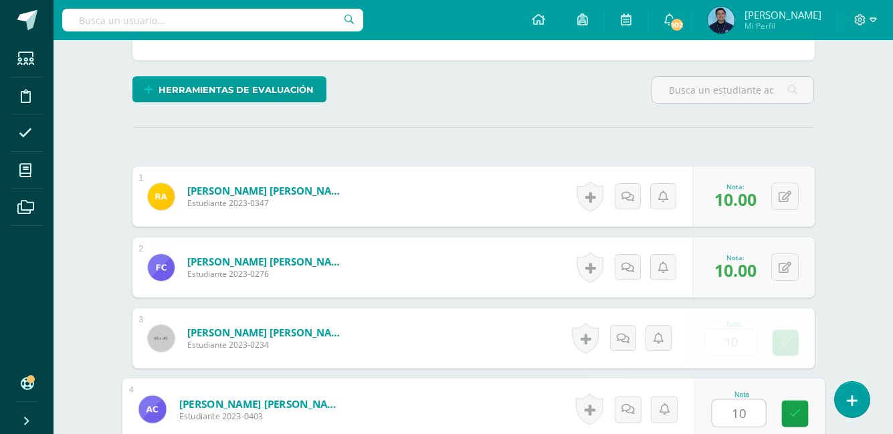
type input "10"
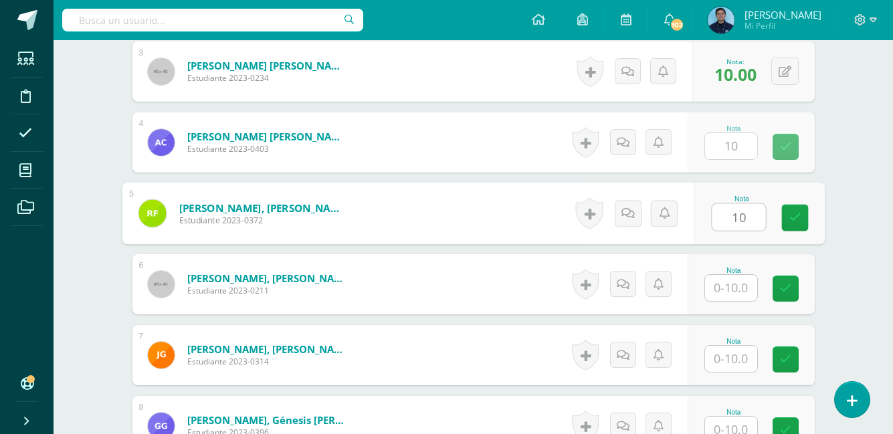
type input "10"
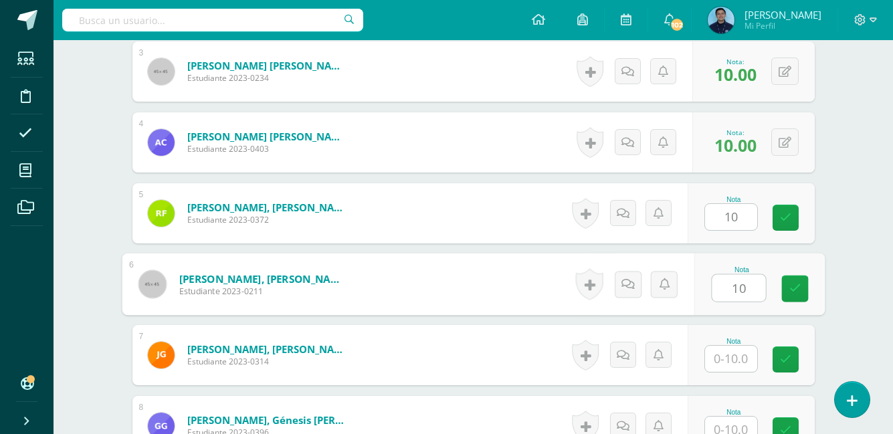
type input "10"
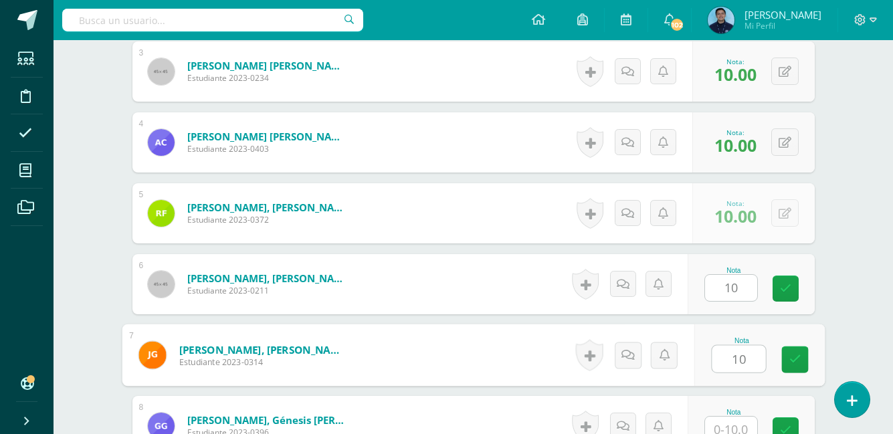
type input "10"
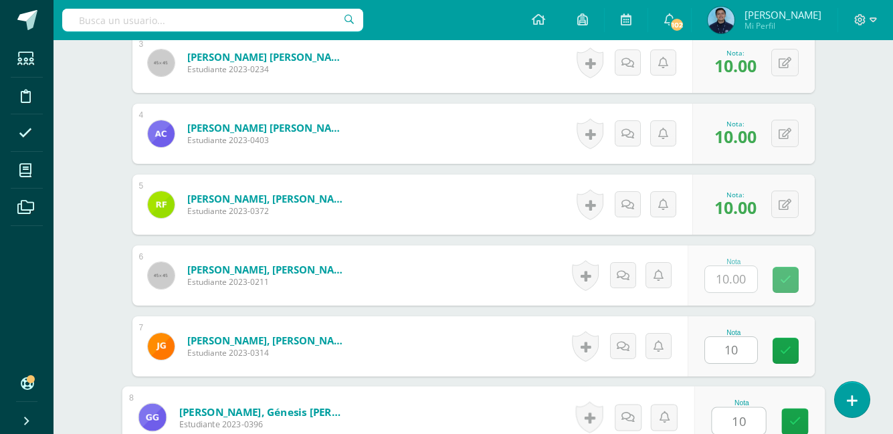
type input "10"
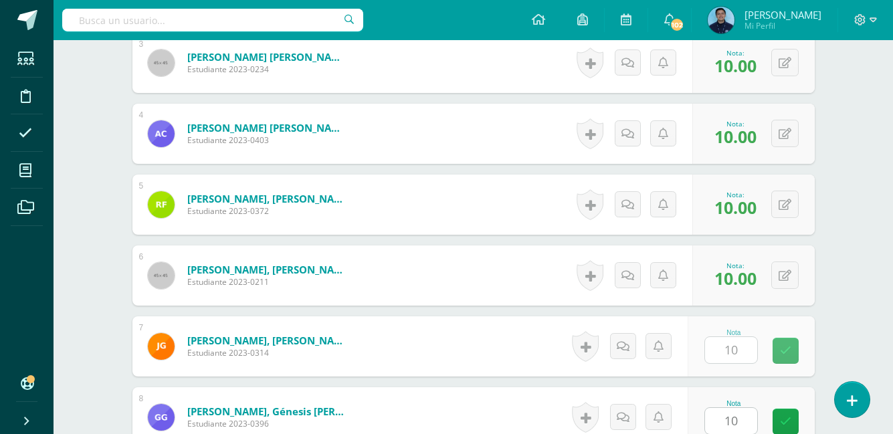
scroll to position [861, 0]
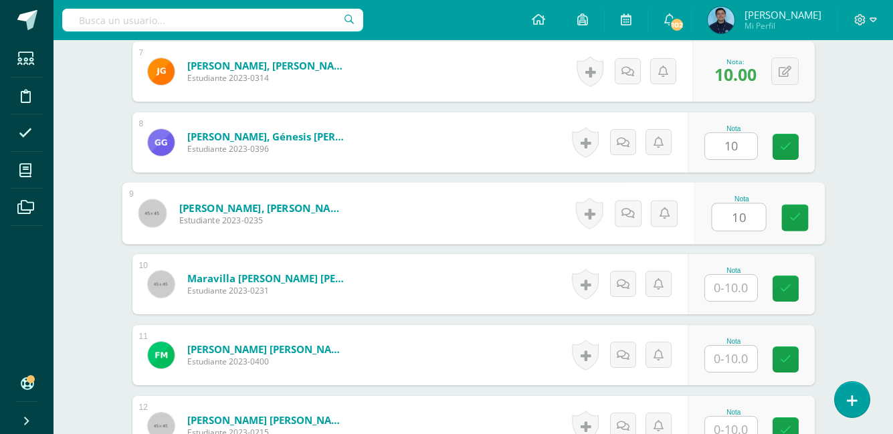
type input "10"
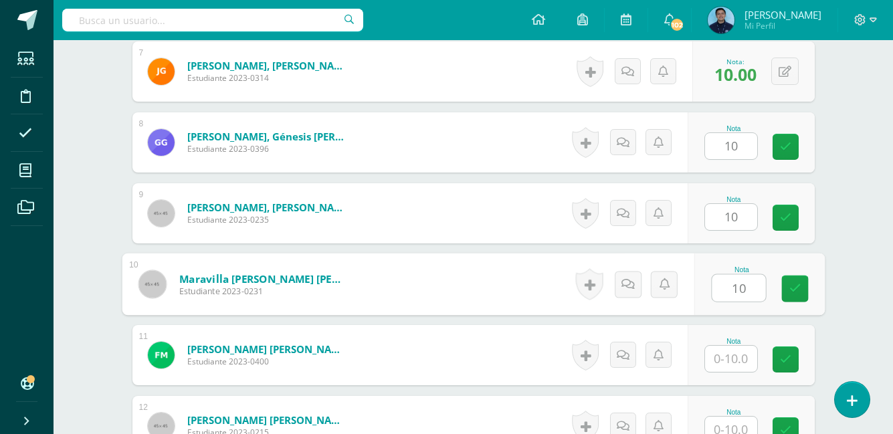
type input "10"
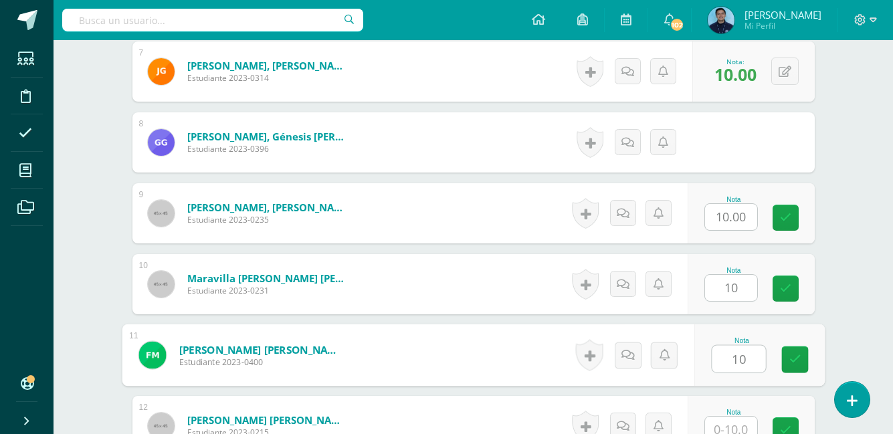
type input "10"
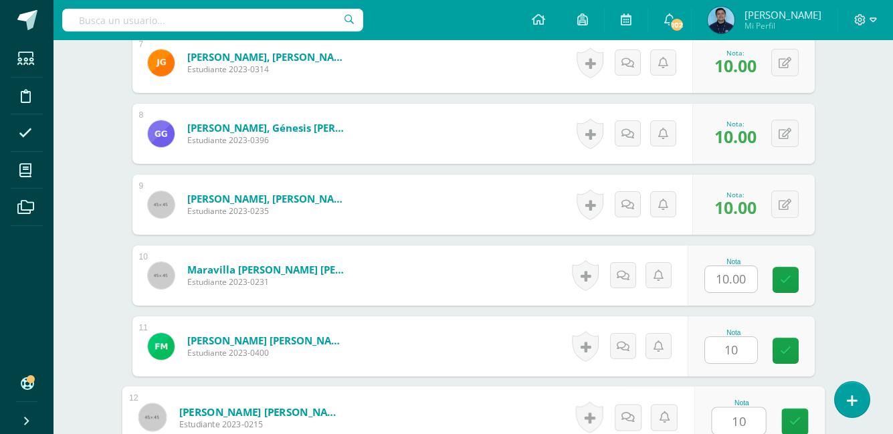
type input "10"
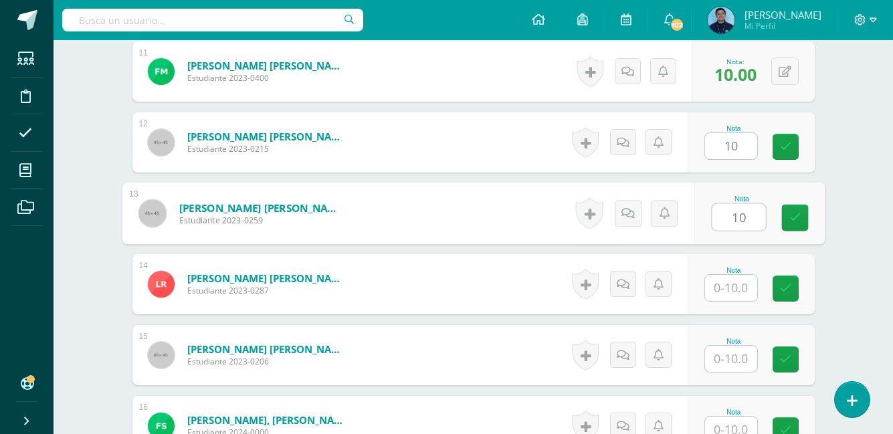
type input "10"
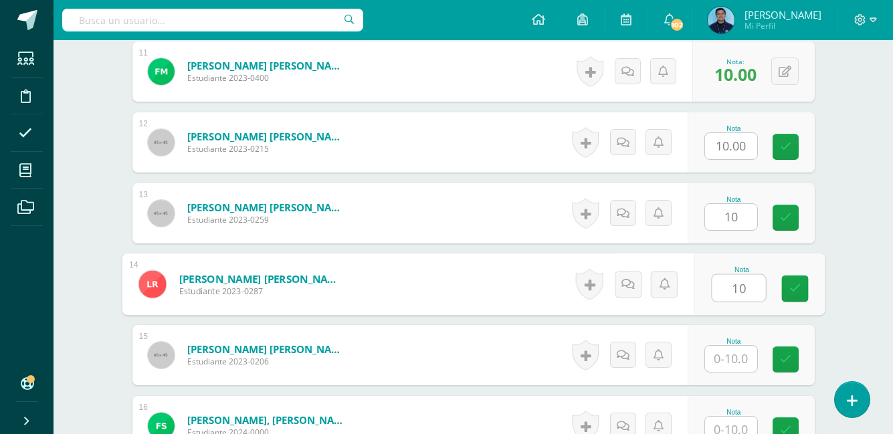
type input "10"
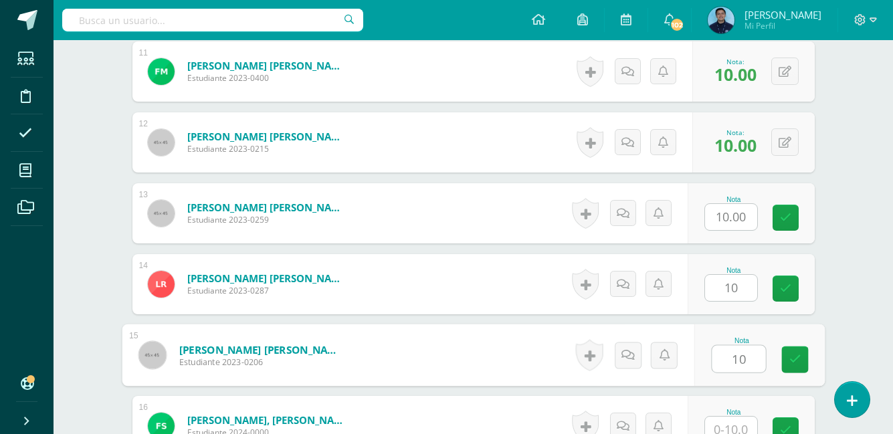
type input "10"
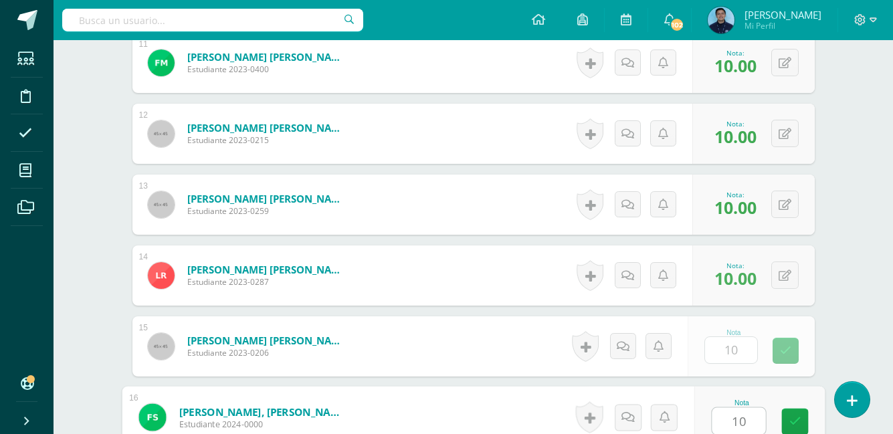
type input "10"
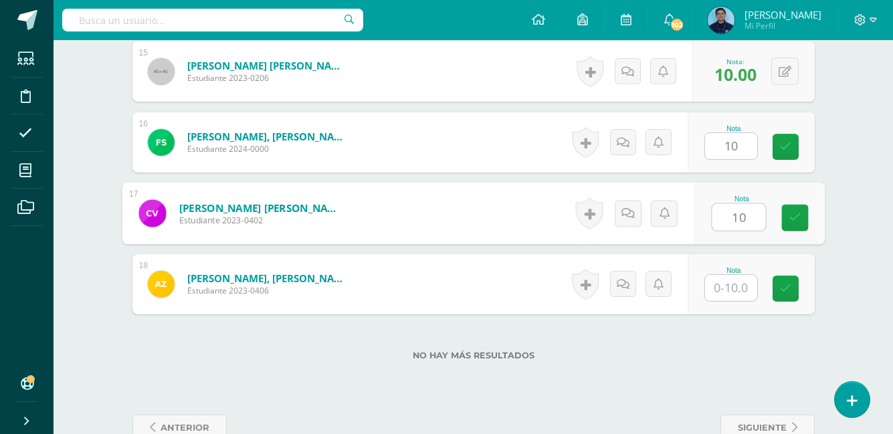
type input "10"
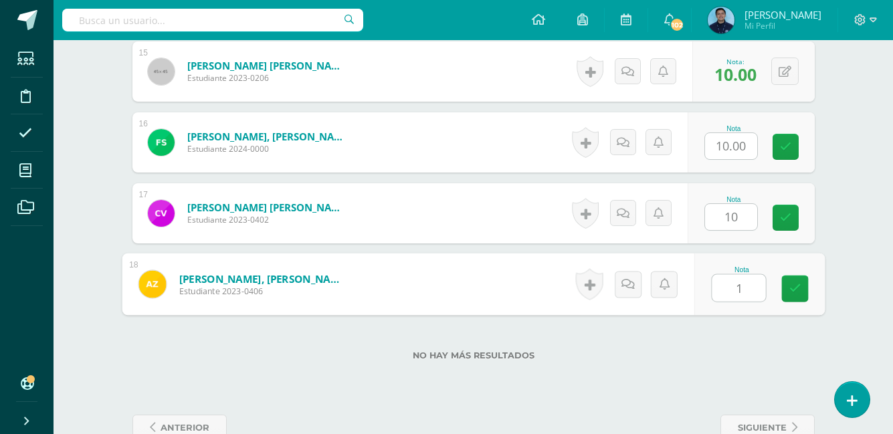
type input "10"
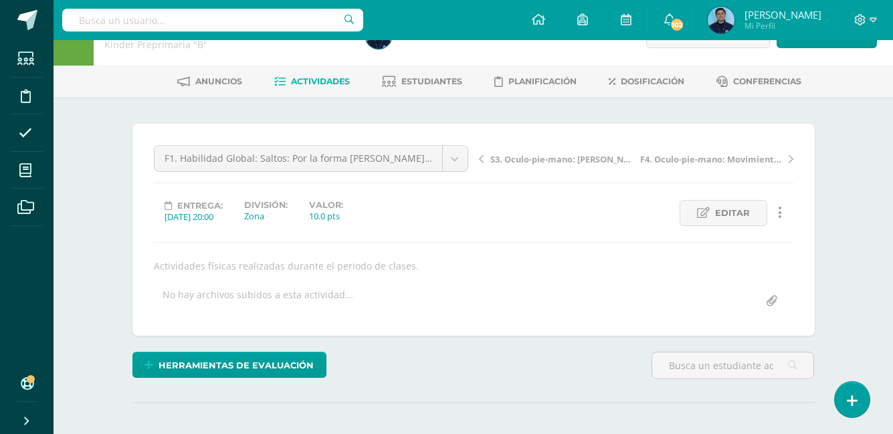
scroll to position [0, 0]
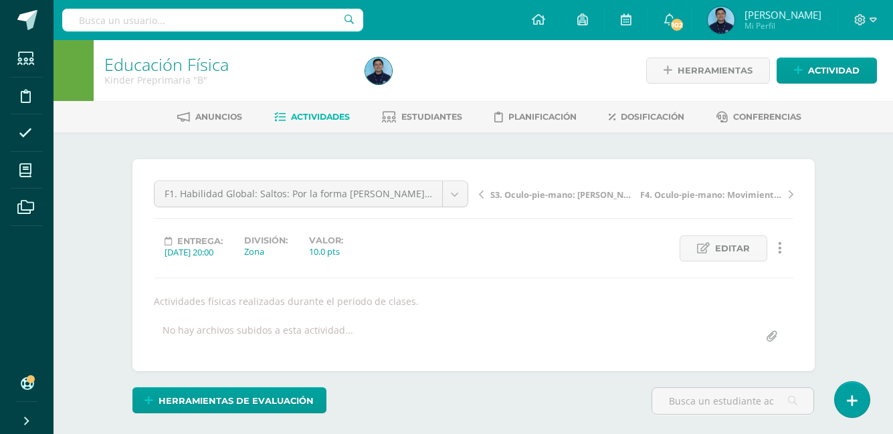
click at [326, 124] on link "Actividades" at bounding box center [312, 116] width 76 height 21
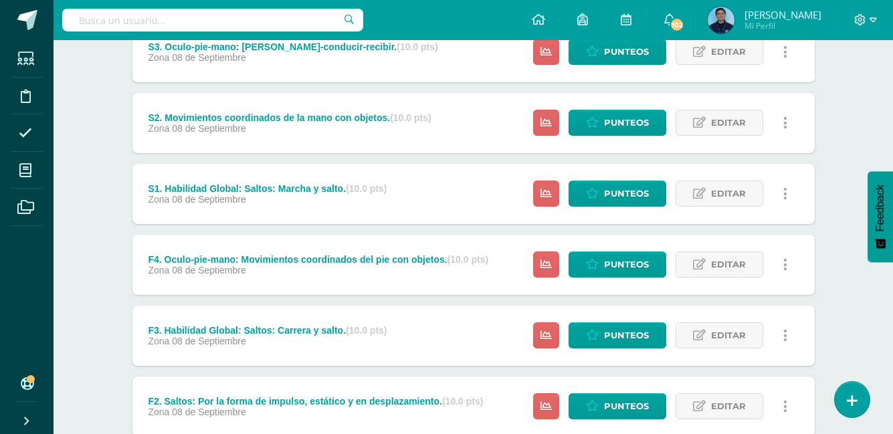
scroll to position [363, 0]
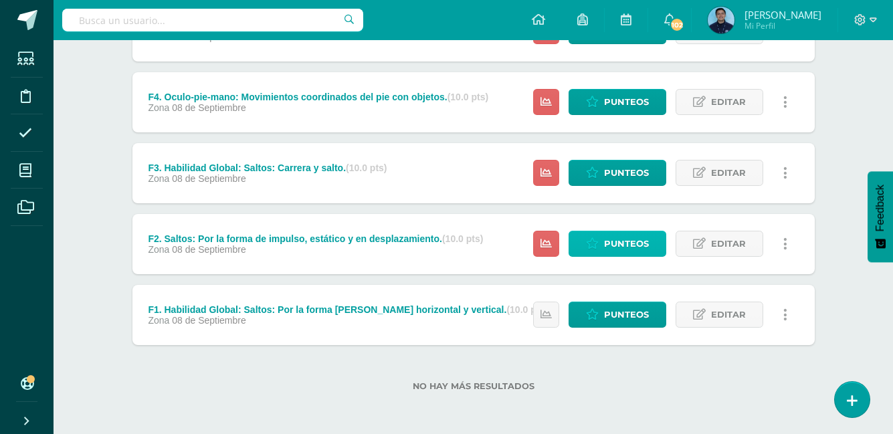
click at [620, 249] on span "Punteos" at bounding box center [626, 243] width 45 height 25
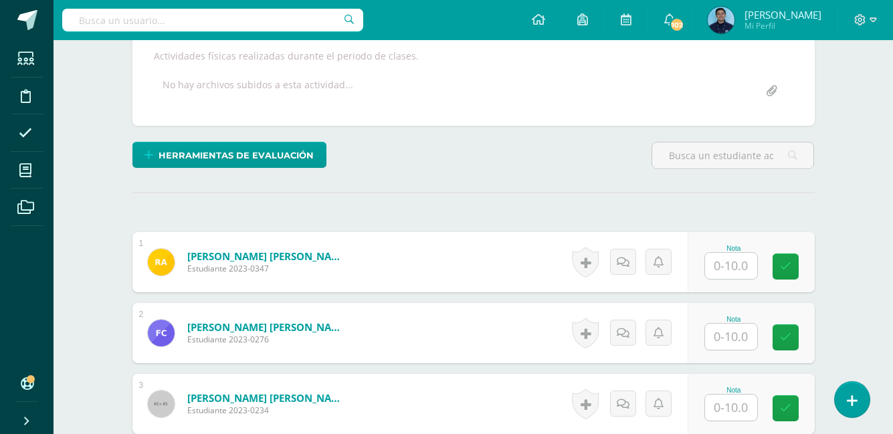
scroll to position [246, 0]
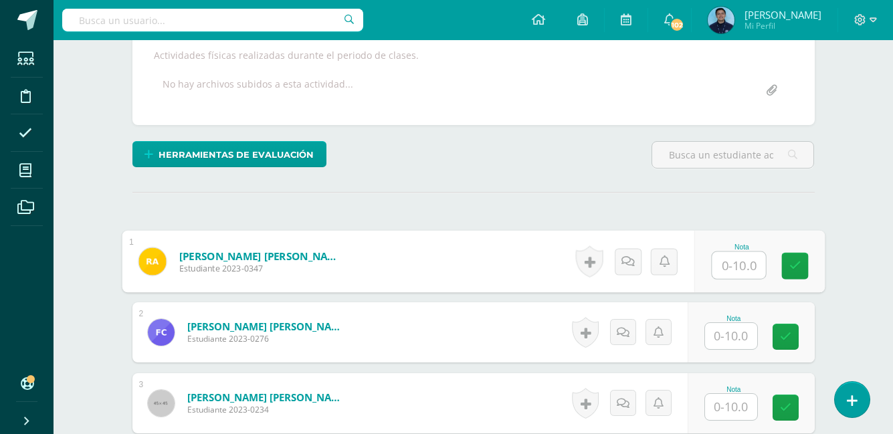
click at [724, 269] on input "text" at bounding box center [738, 265] width 53 height 27
type input "9"
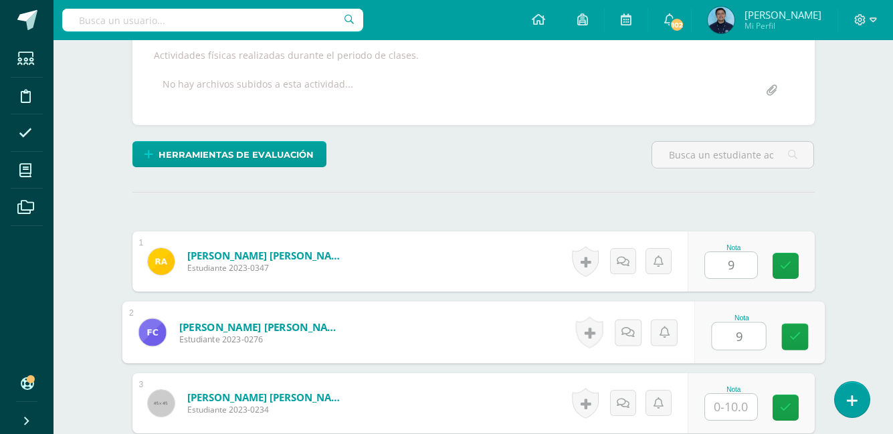
type input "9"
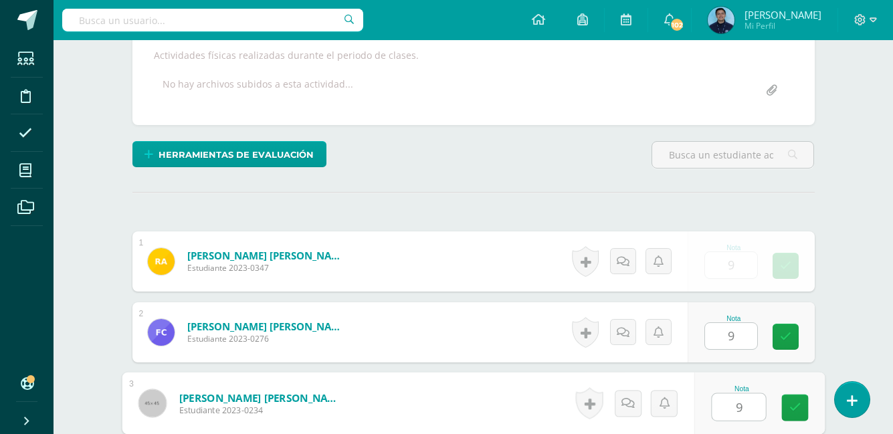
type input "9"
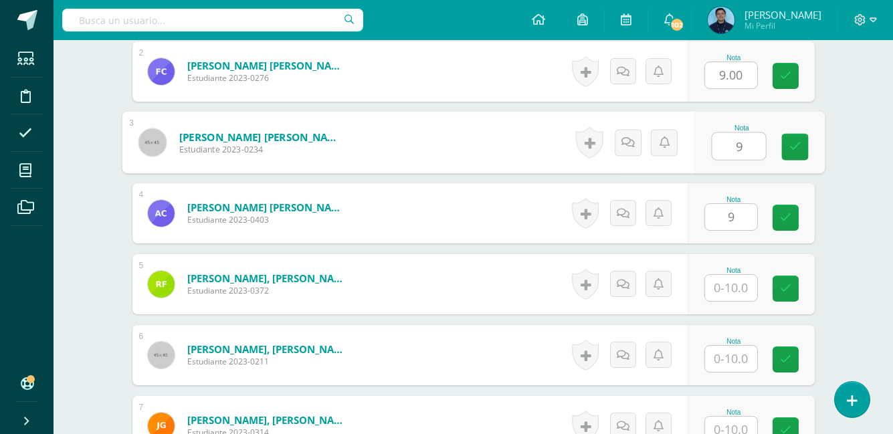
type input "9"
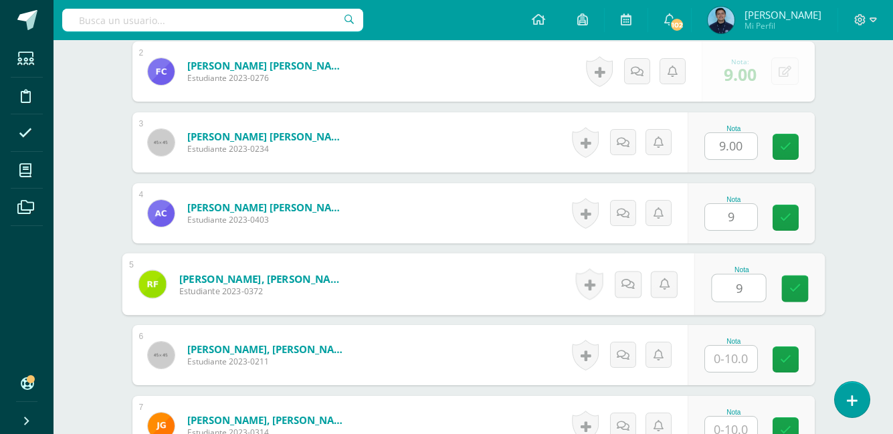
type input "9"
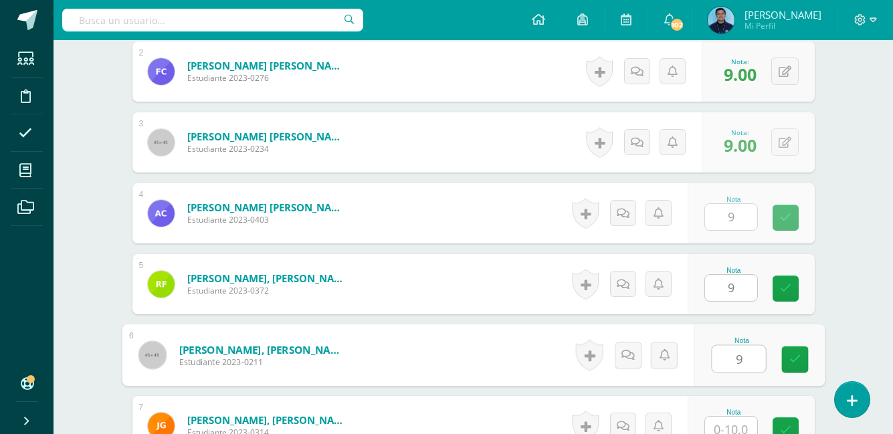
type input "9"
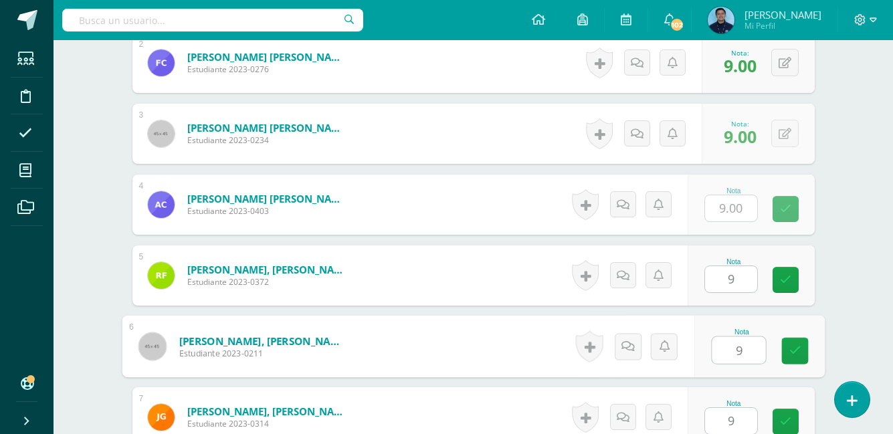
type input "9"
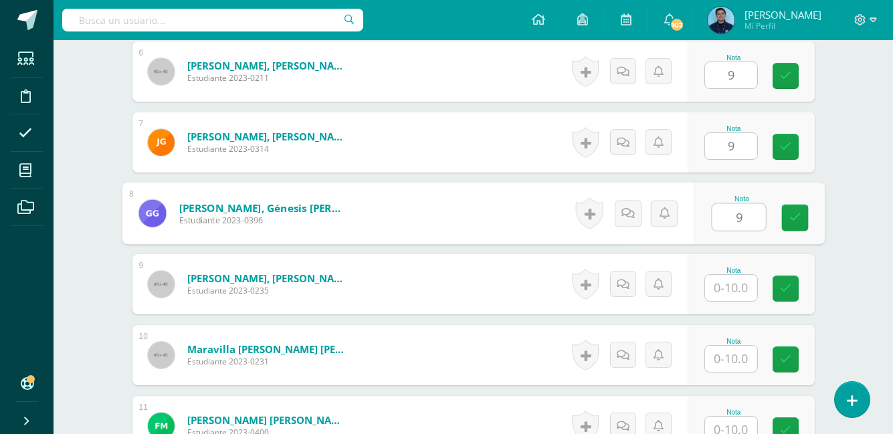
type input "9"
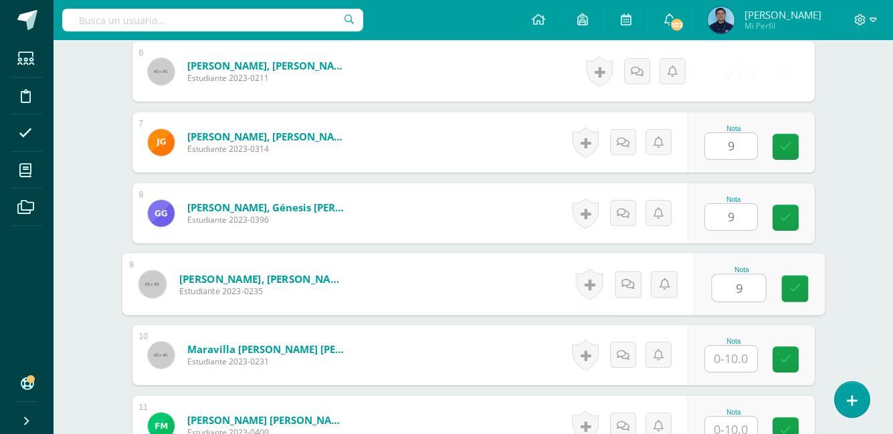
type input "9"
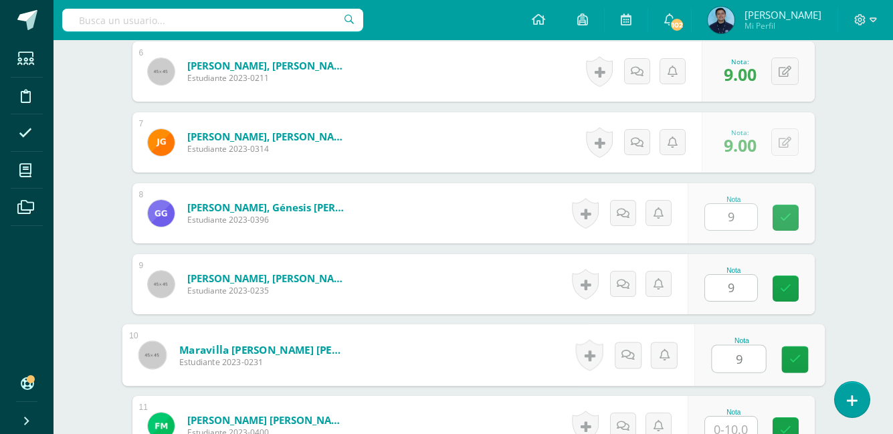
type input "9"
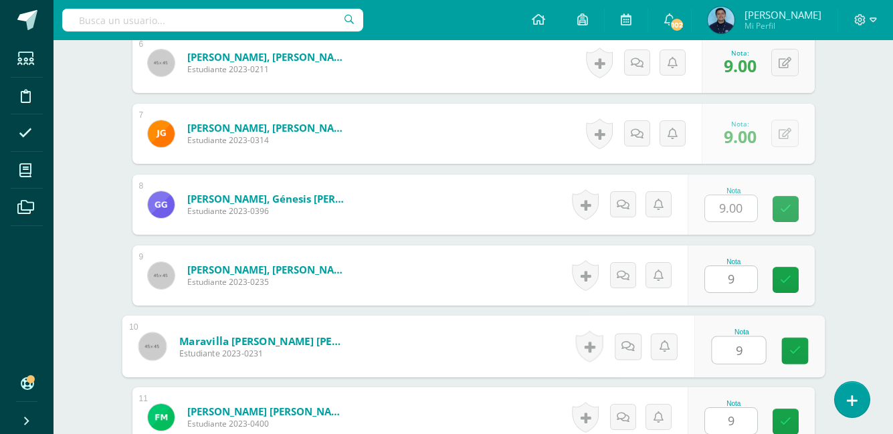
type input "9"
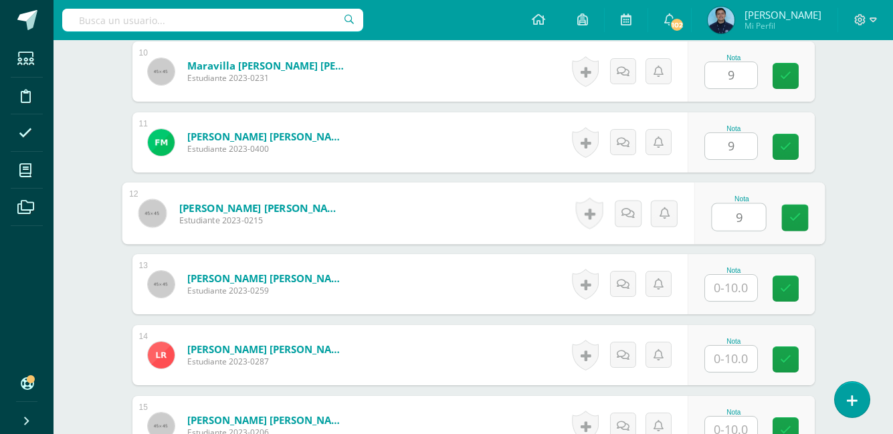
type input "9"
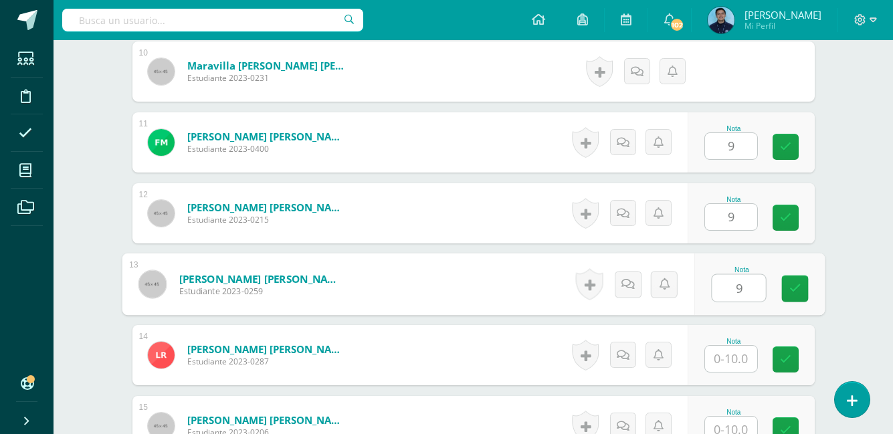
type input "9"
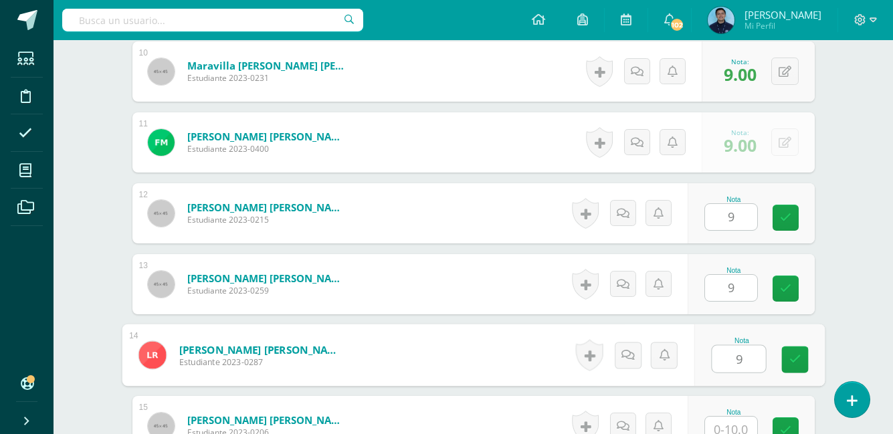
type input "9"
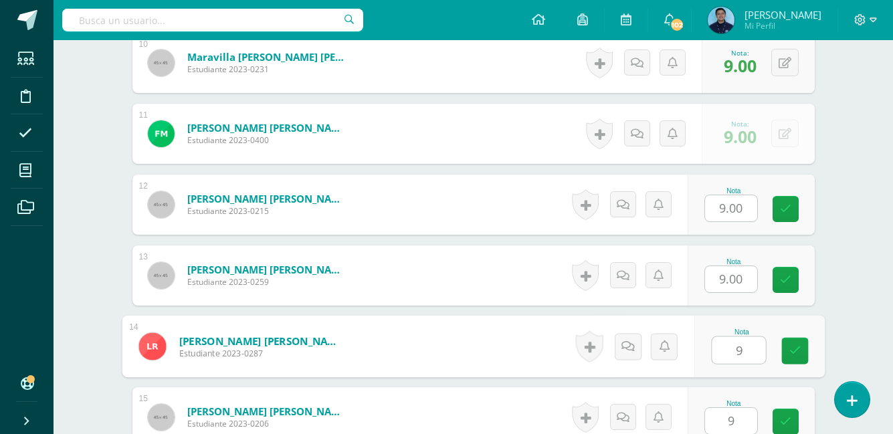
type input "9"
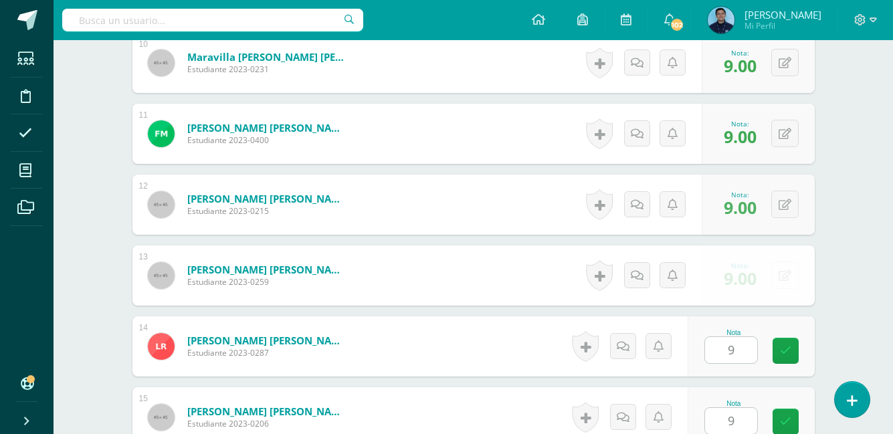
scroll to position [1358, 0]
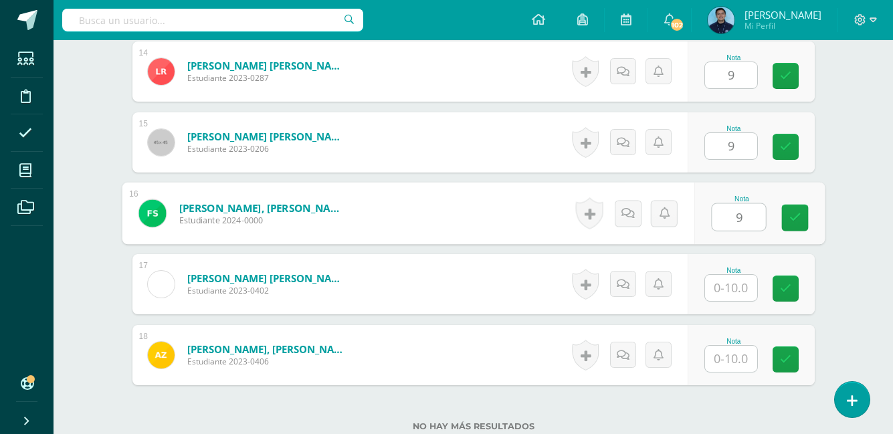
type input "9"
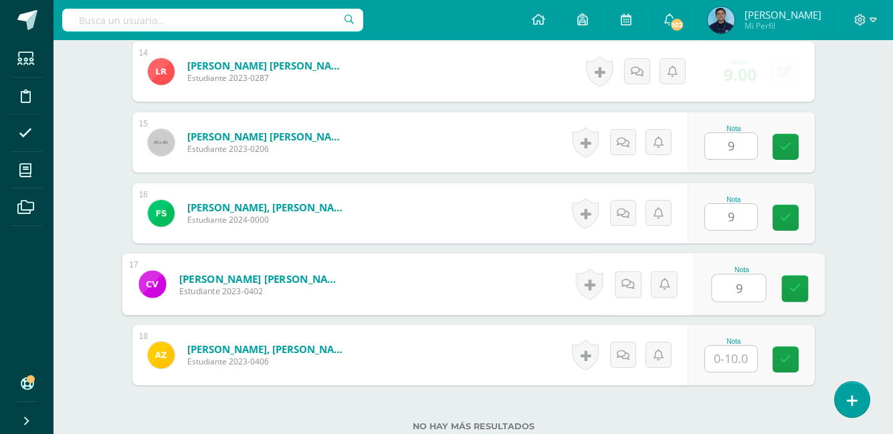
type input "9"
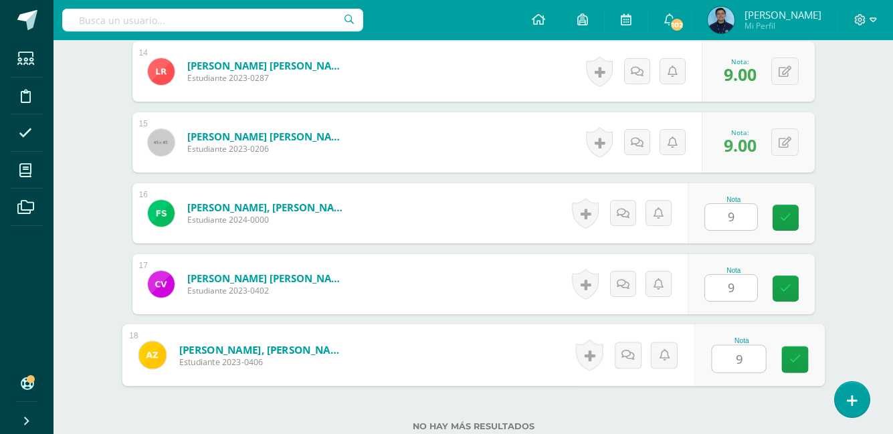
type input "99"
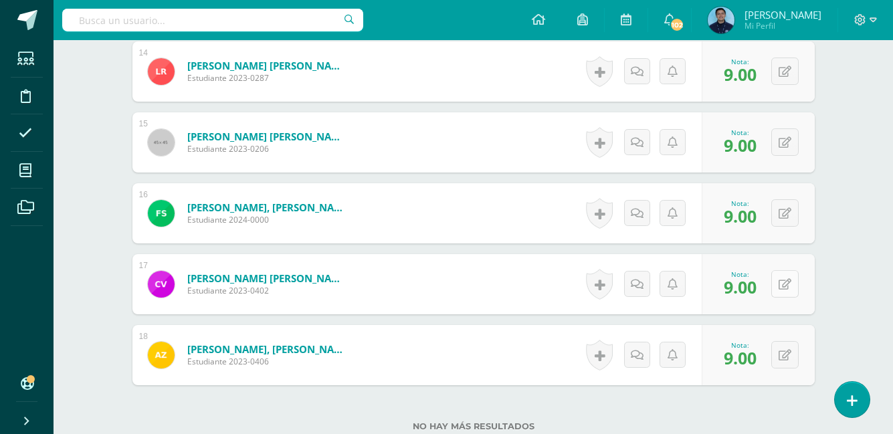
click at [786, 282] on button at bounding box center [784, 283] width 27 height 27
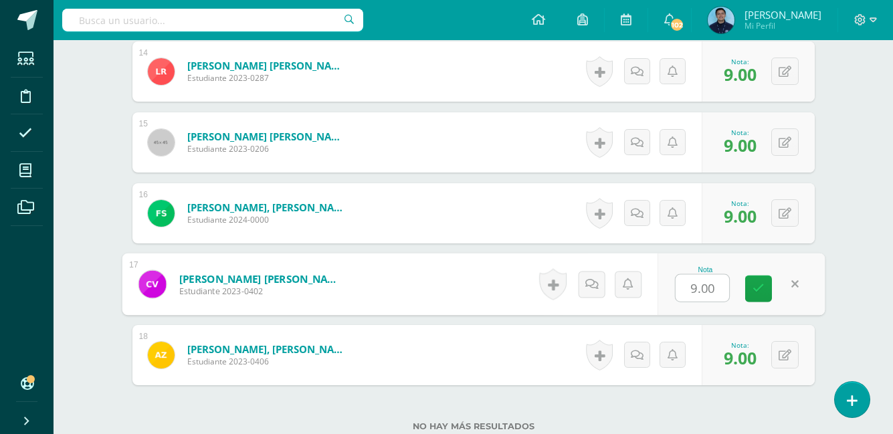
type input "0"
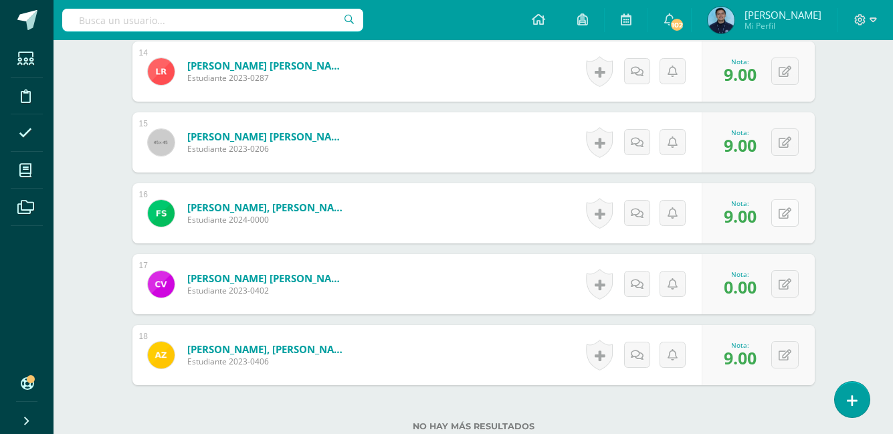
click at [785, 213] on icon at bounding box center [784, 213] width 13 height 11
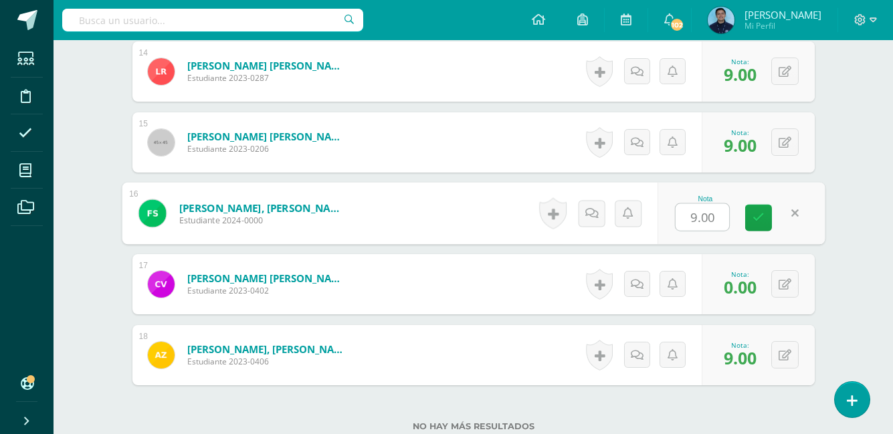
type input "8"
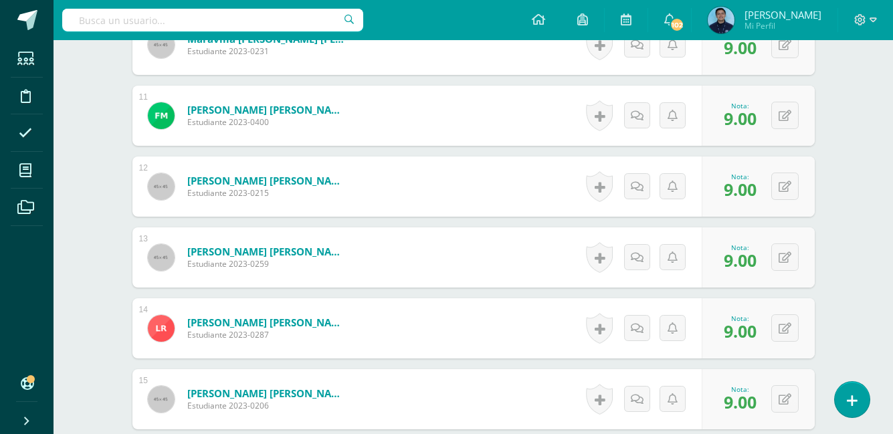
scroll to position [1100, 0]
click at [780, 189] on button at bounding box center [784, 186] width 27 height 27
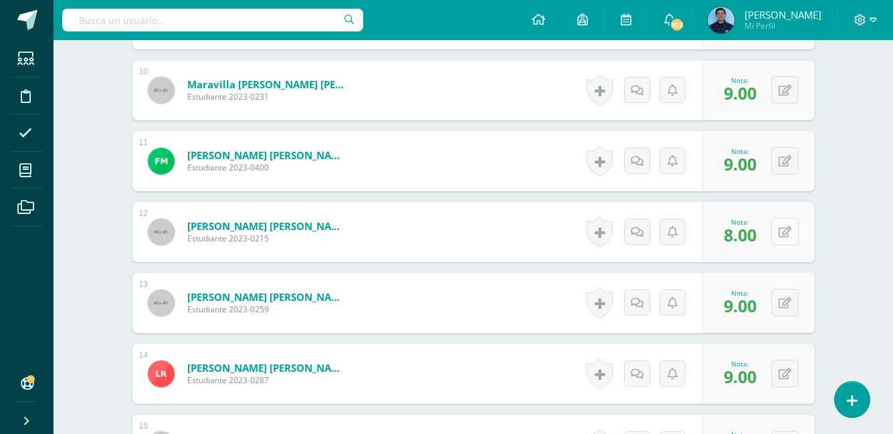
scroll to position [1054, 0]
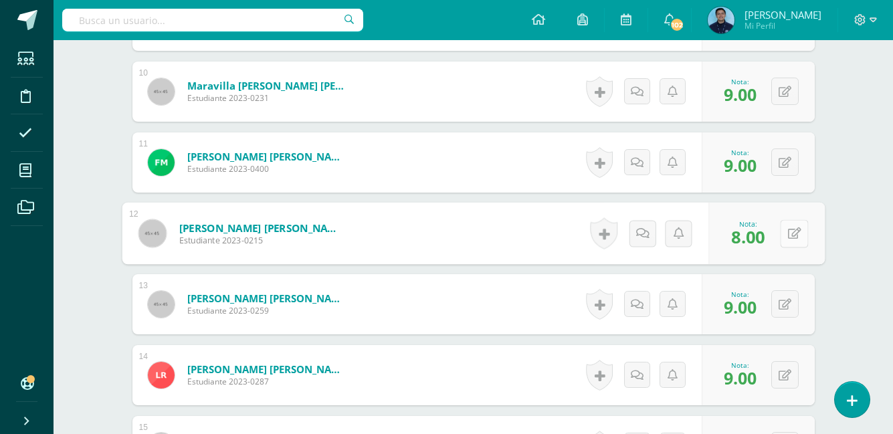
click at [786, 238] on button at bounding box center [794, 233] width 28 height 28
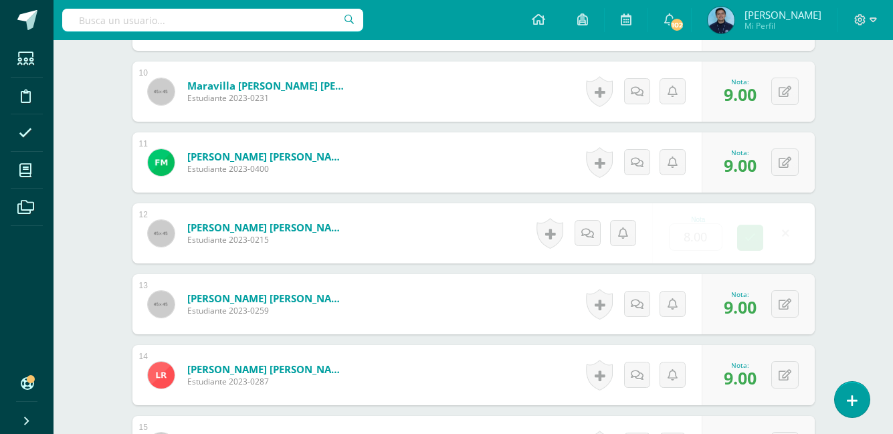
type input "7"
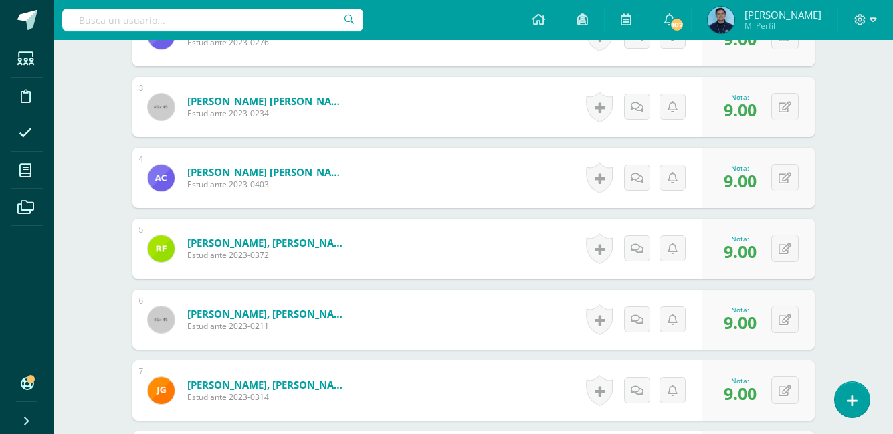
scroll to position [542, 0]
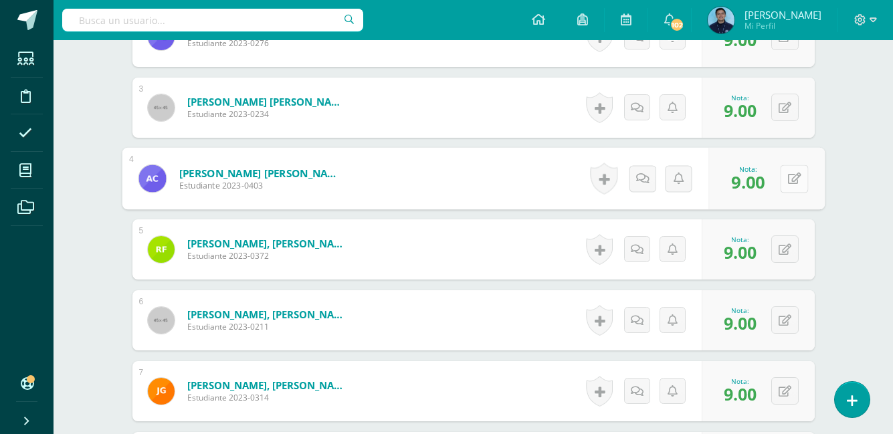
click at [782, 189] on button at bounding box center [794, 179] width 28 height 28
type input "10"
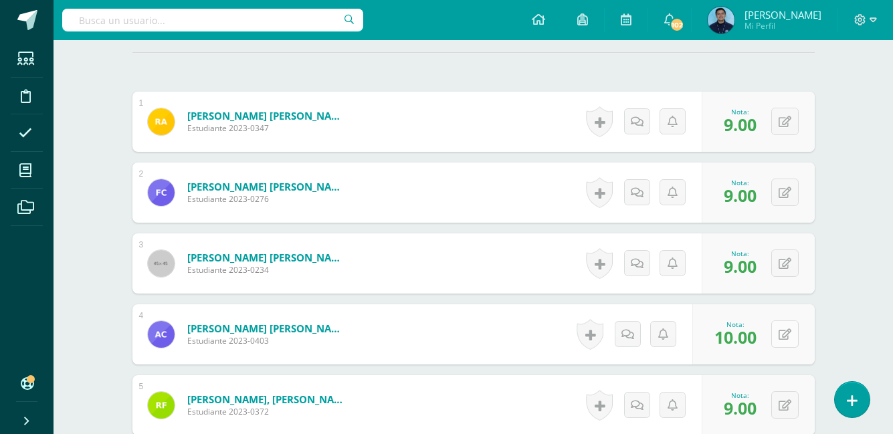
scroll to position [387, 0]
click at [780, 132] on button at bounding box center [784, 120] width 27 height 27
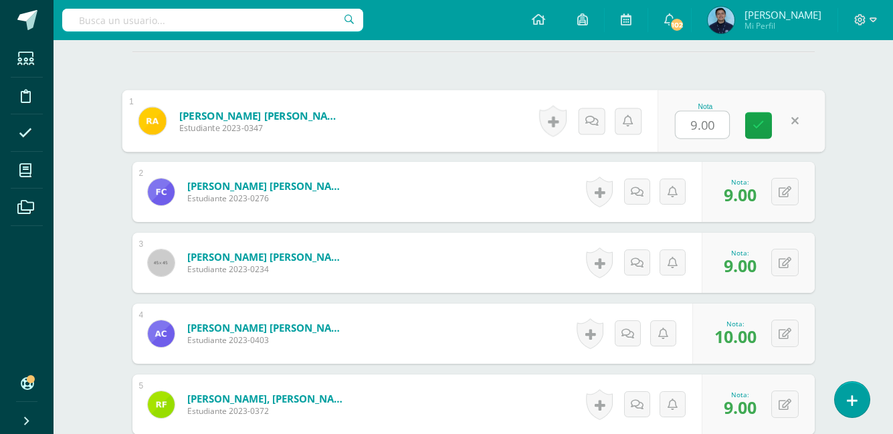
type input "8"
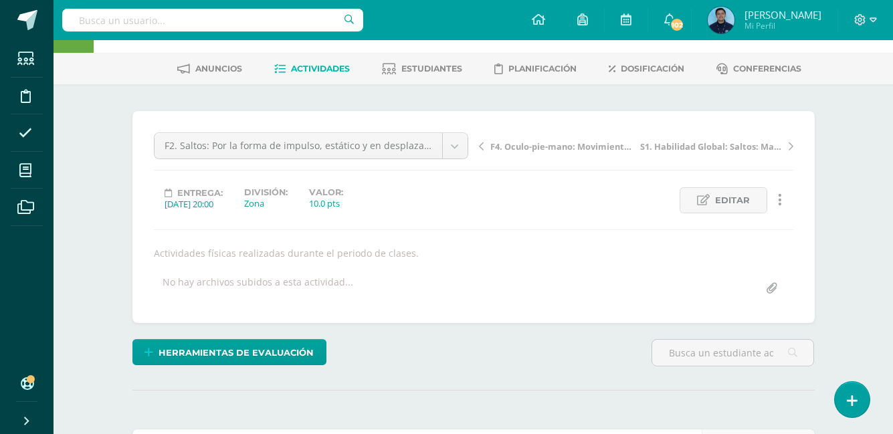
scroll to position [0, 0]
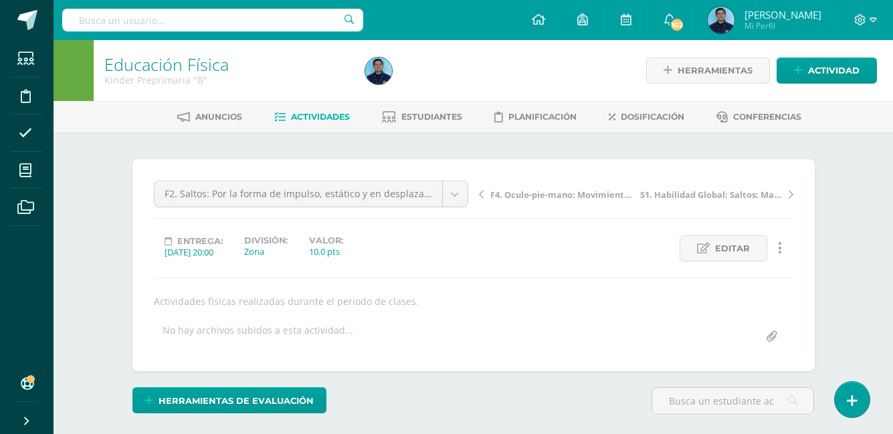
click at [291, 116] on span "Actividades" at bounding box center [320, 117] width 59 height 10
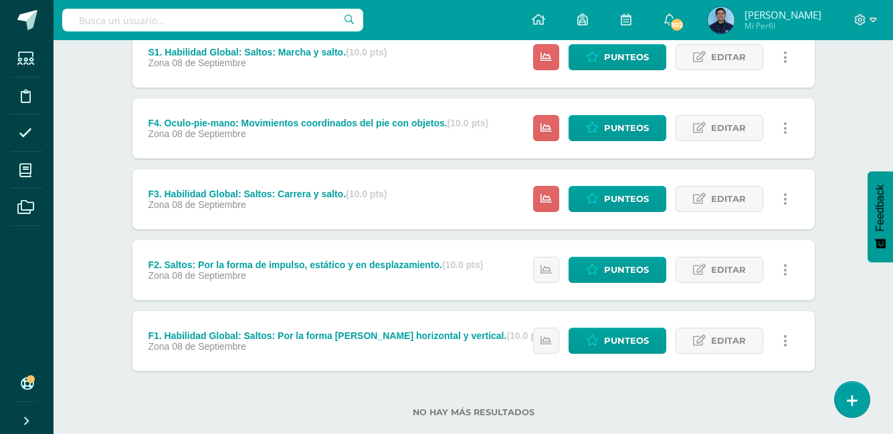
scroll to position [363, 0]
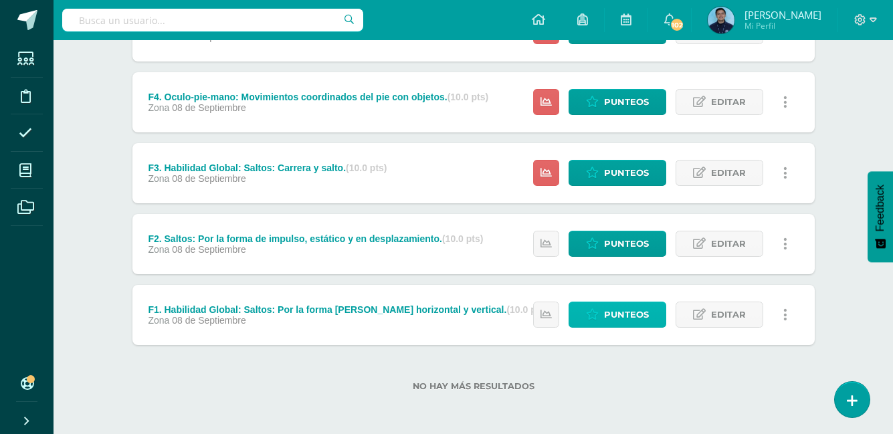
click at [591, 323] on link "Punteos" at bounding box center [617, 315] width 98 height 26
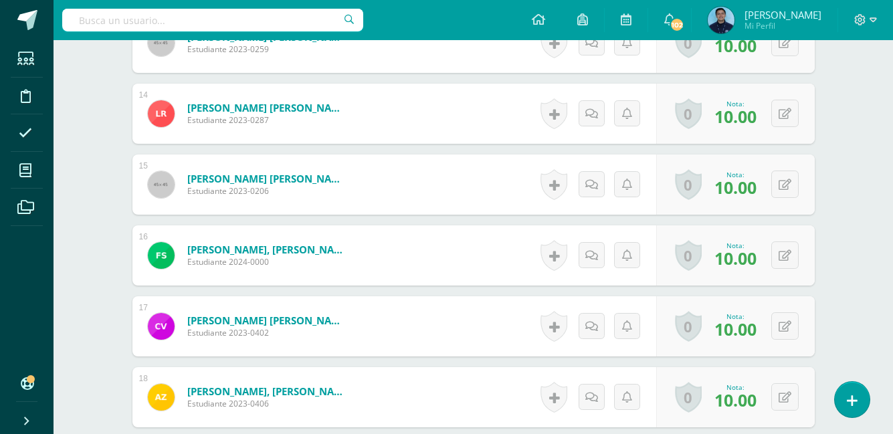
scroll to position [1462, 0]
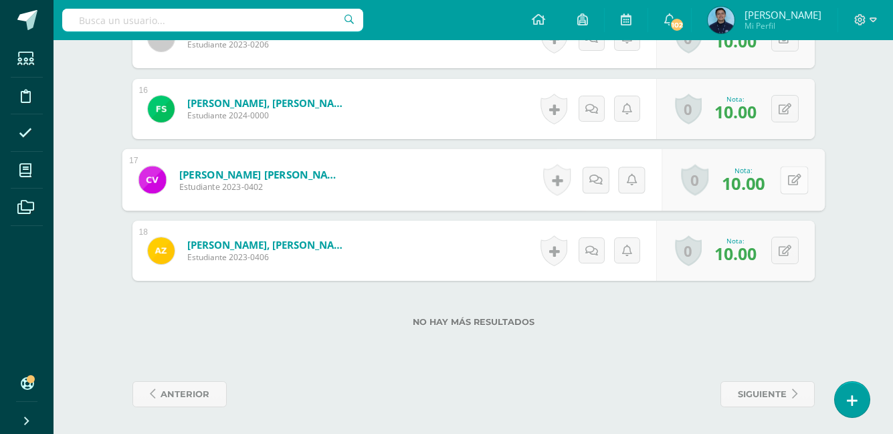
click at [783, 187] on button at bounding box center [794, 180] width 28 height 28
type input "0"
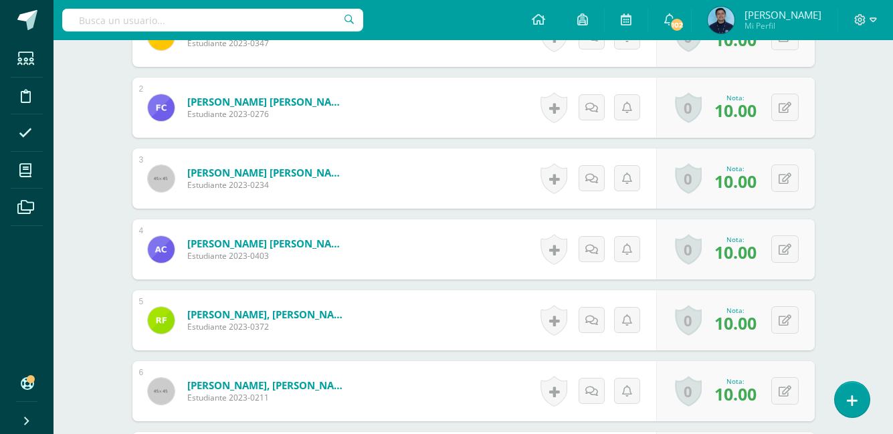
scroll to position [0, 0]
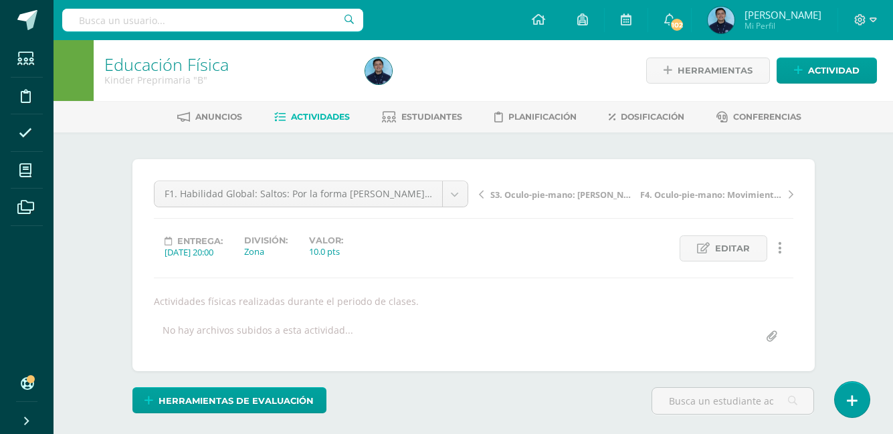
click at [305, 111] on link "Actividades" at bounding box center [312, 116] width 76 height 21
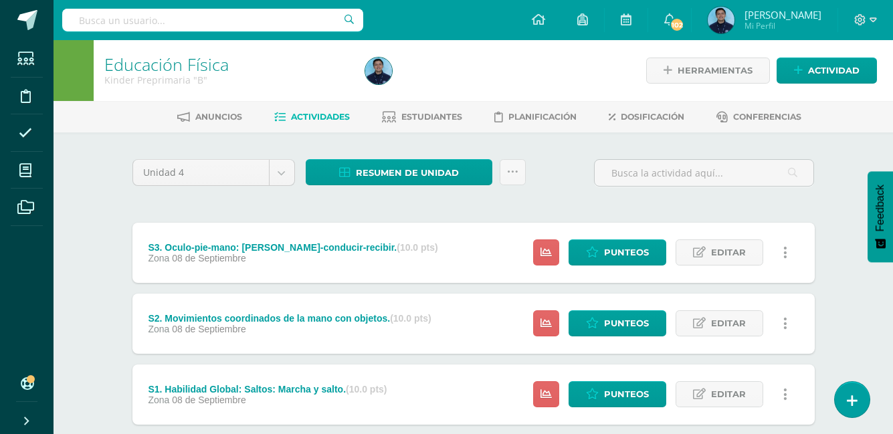
scroll to position [187, 0]
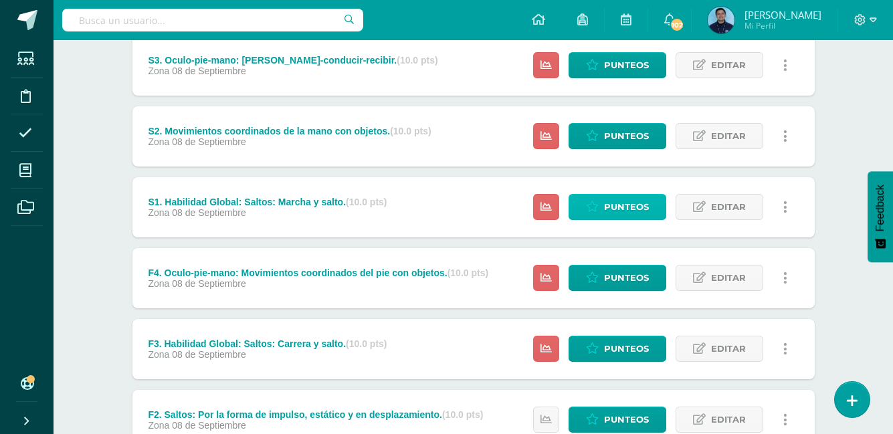
click at [597, 209] on icon at bounding box center [592, 206] width 13 height 11
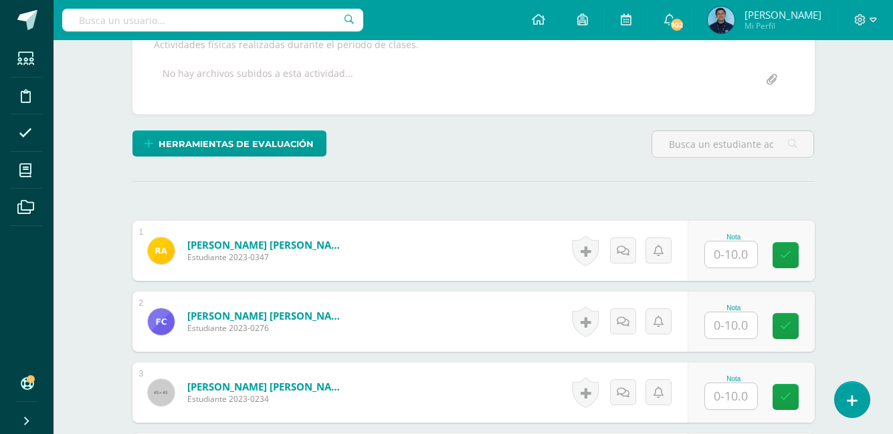
scroll to position [259, 0]
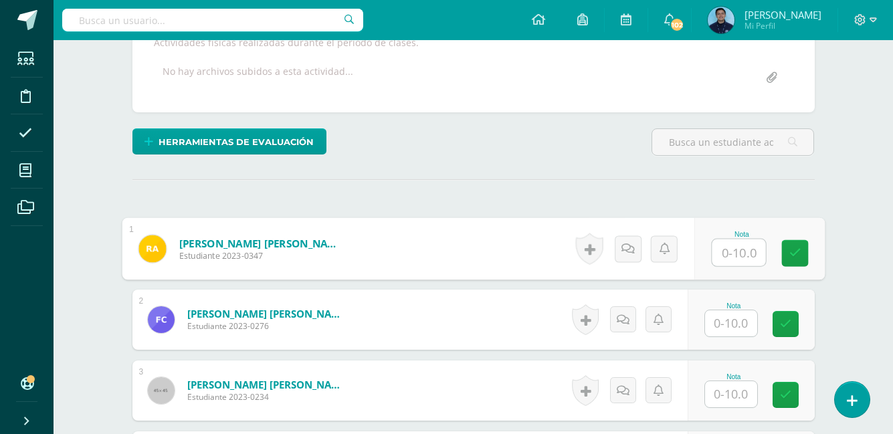
click at [717, 255] on input "text" at bounding box center [738, 252] width 53 height 27
type input "8"
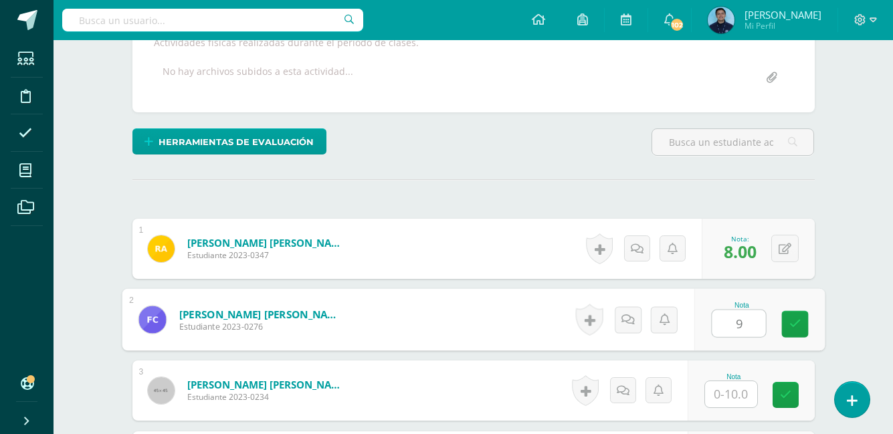
type input "9"
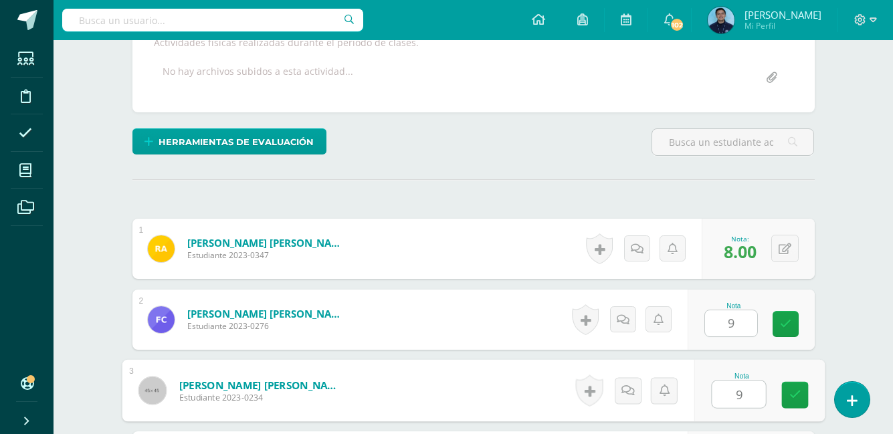
type input "9"
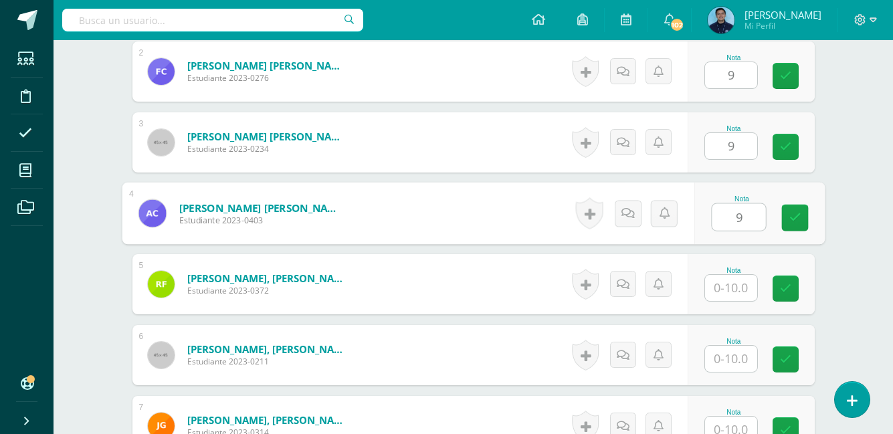
type input "9"
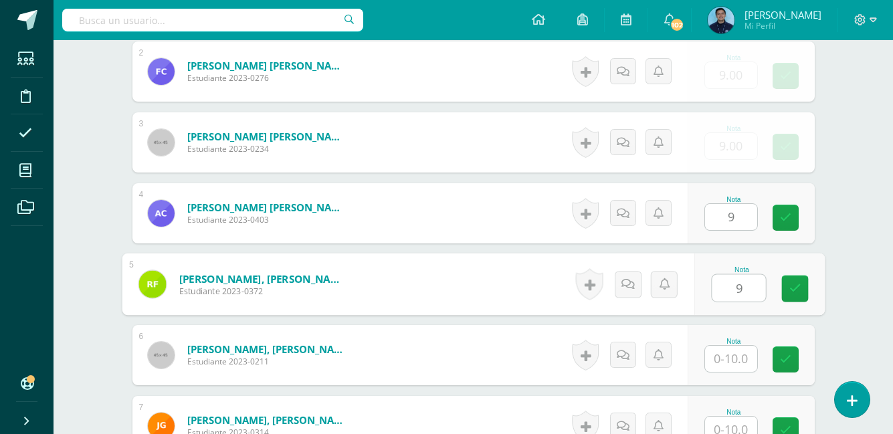
type input "9"
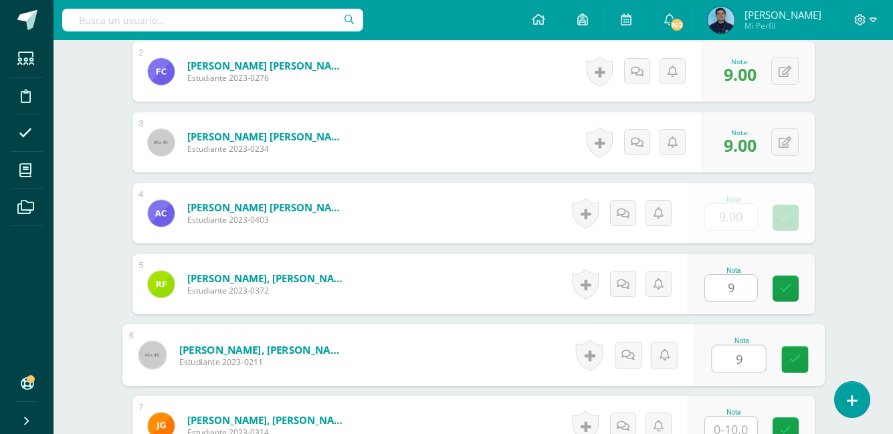
type input "9"
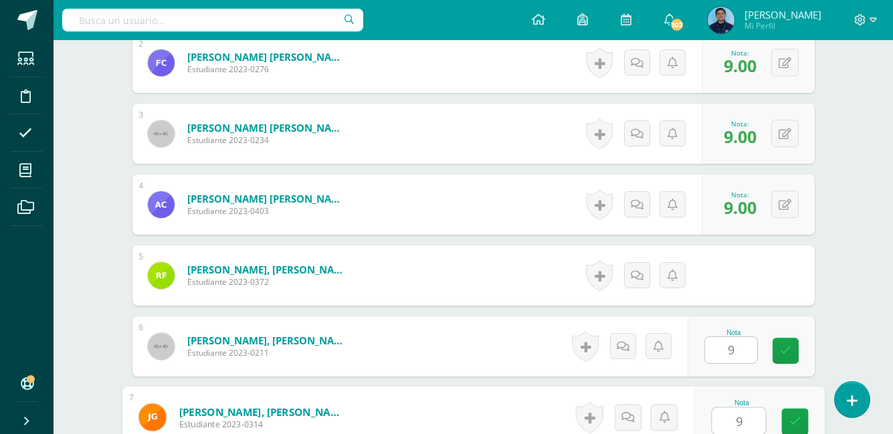
type input "9"
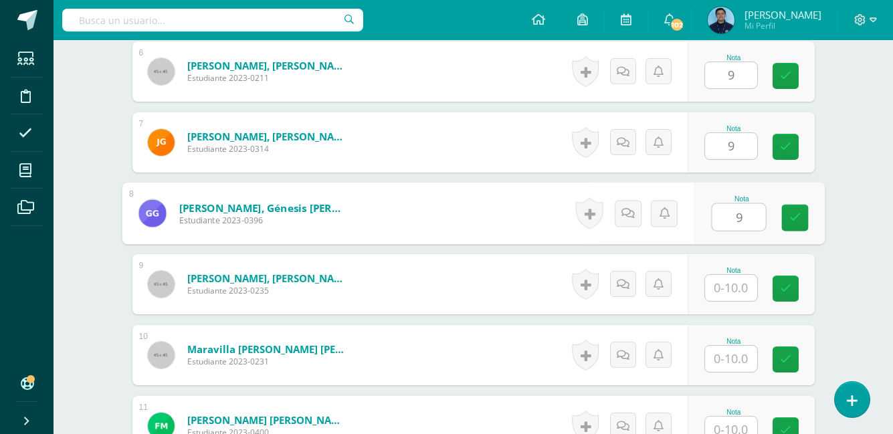
type input "9"
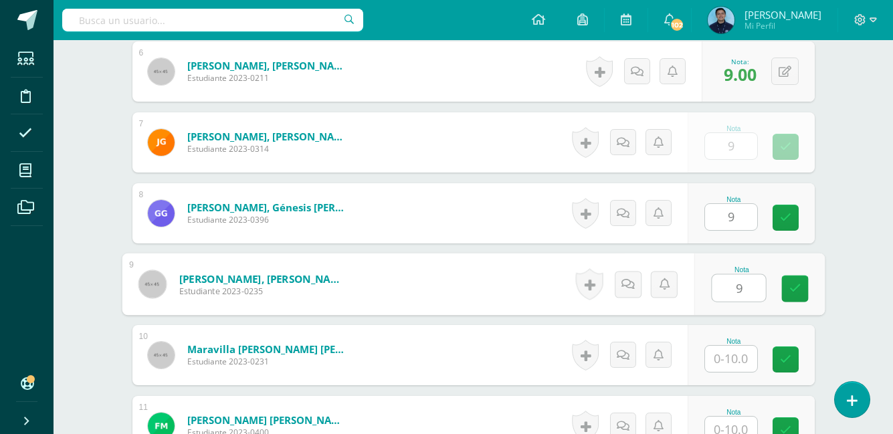
type input "9"
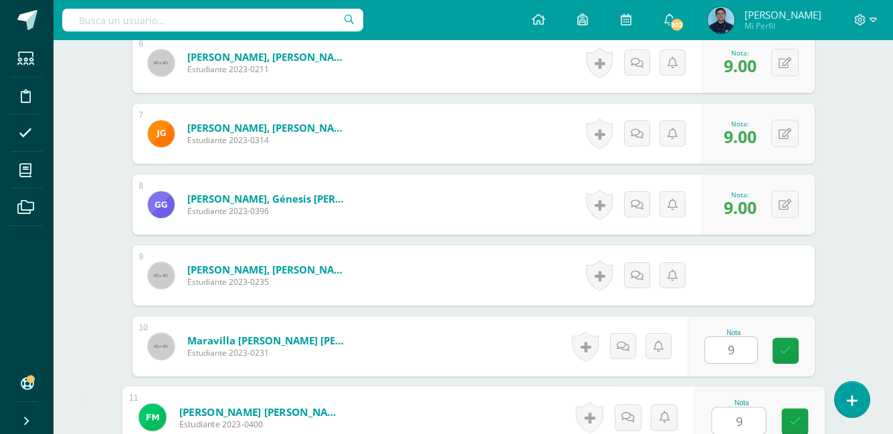
type input "9"
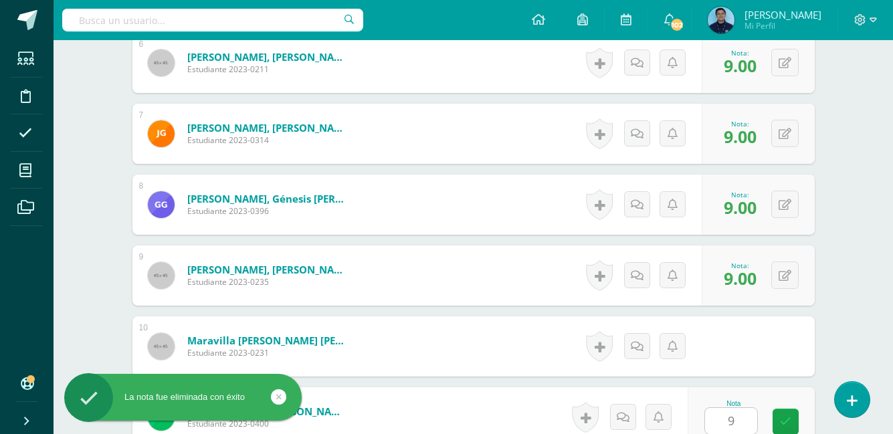
scroll to position [1074, 0]
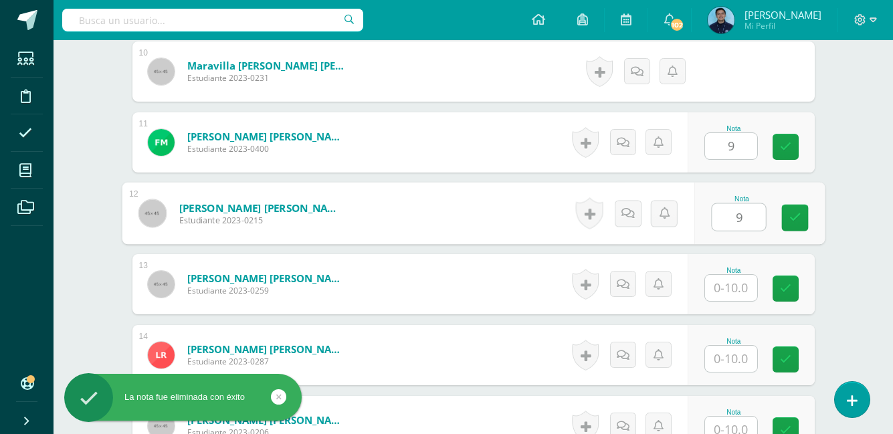
type input "9"
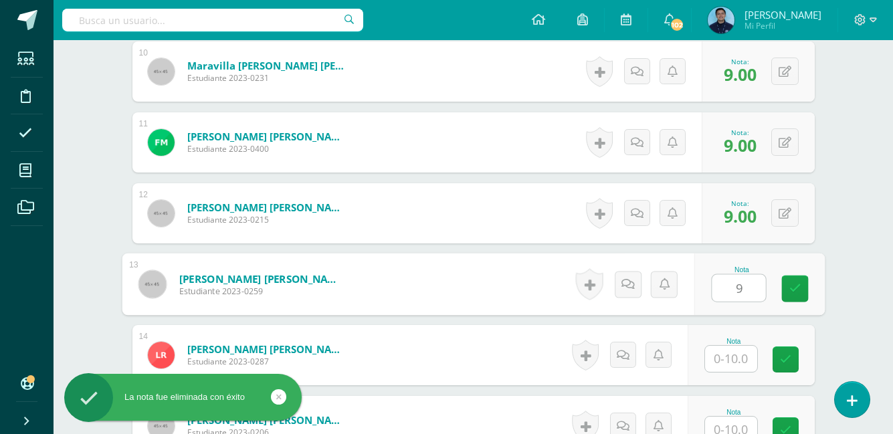
type input "9"
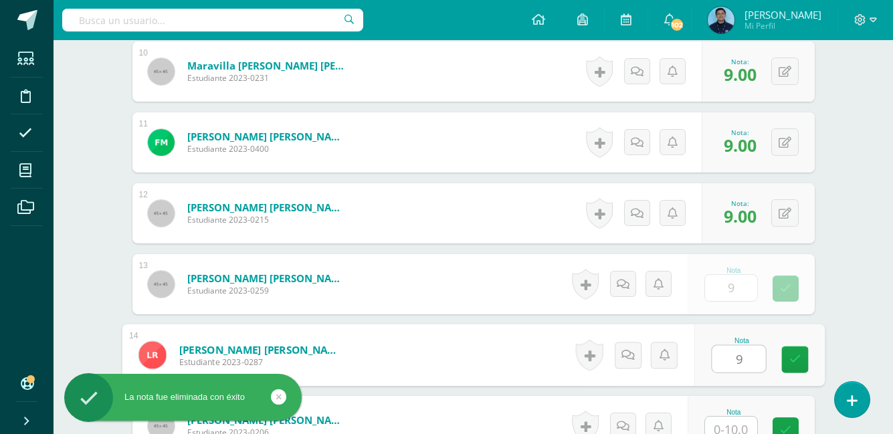
type input "9"
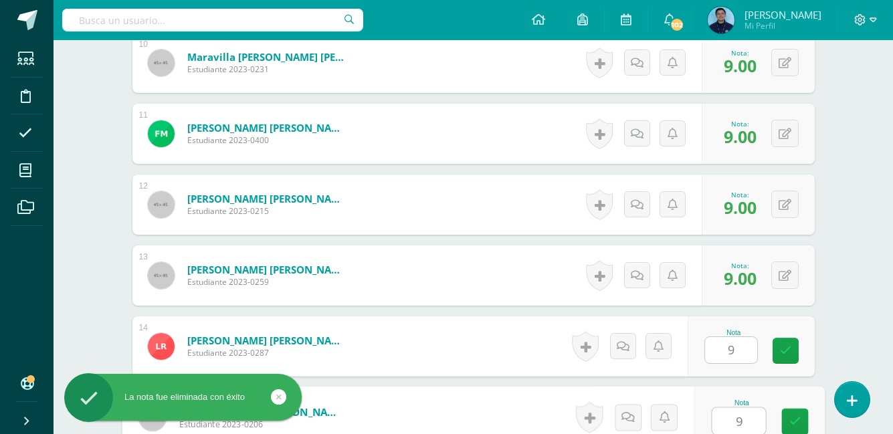
type input "9"
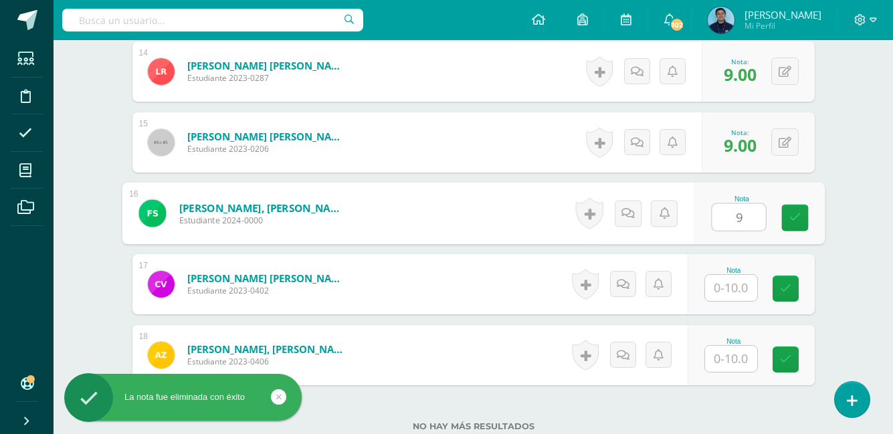
type input "9"
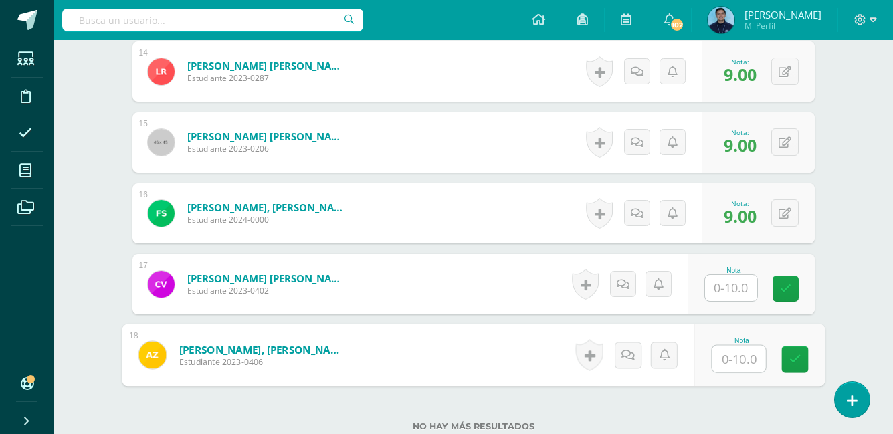
click at [746, 363] on input "text" at bounding box center [738, 359] width 53 height 27
type input "9"
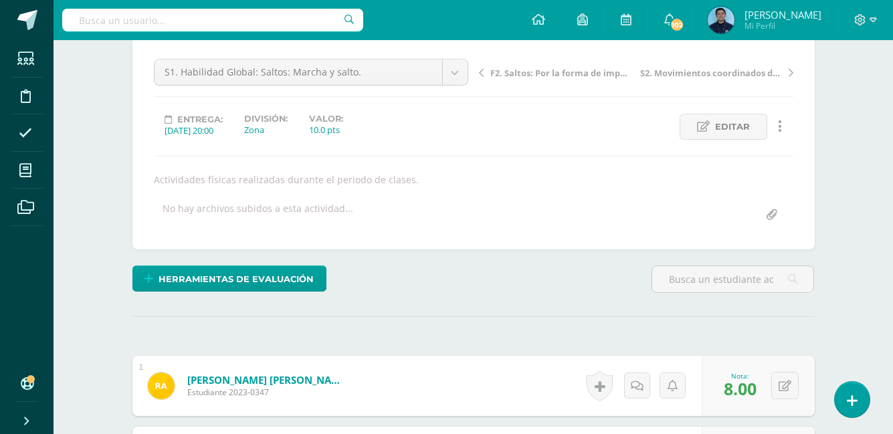
scroll to position [0, 0]
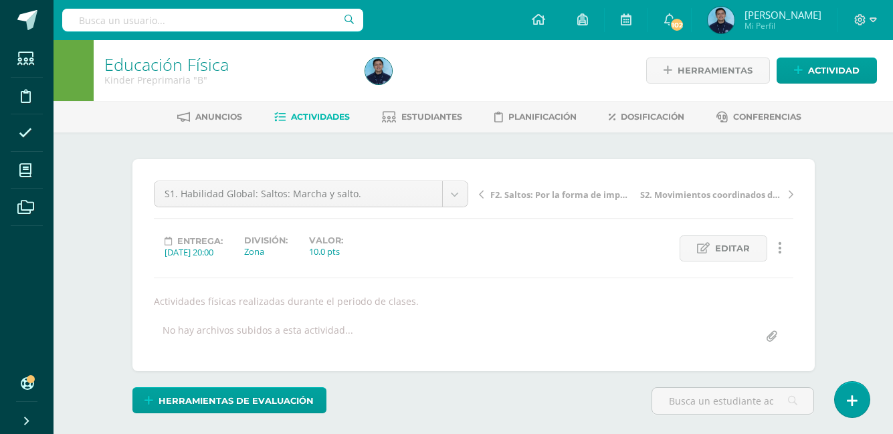
click at [312, 120] on span "Actividades" at bounding box center [320, 117] width 59 height 10
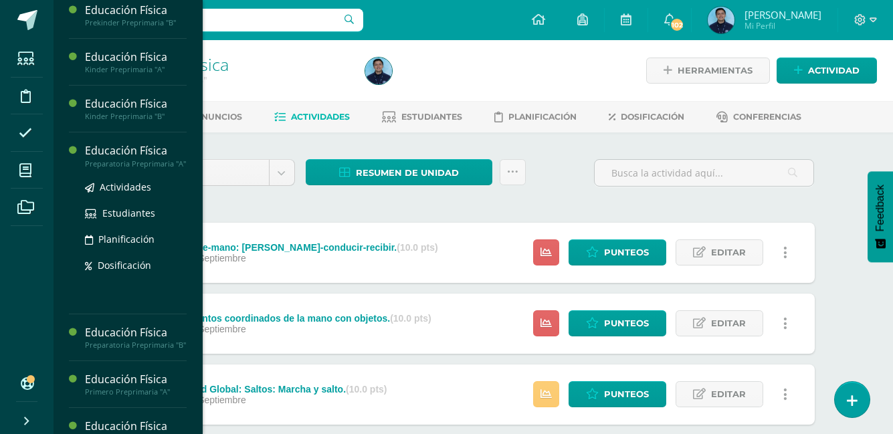
scroll to position [54, 0]
click at [147, 193] on span "Actividades" at bounding box center [125, 187] width 51 height 13
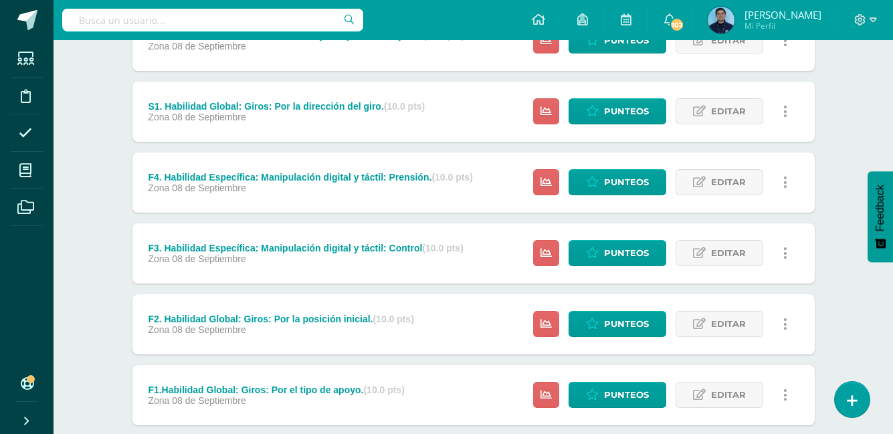
scroll to position [363, 0]
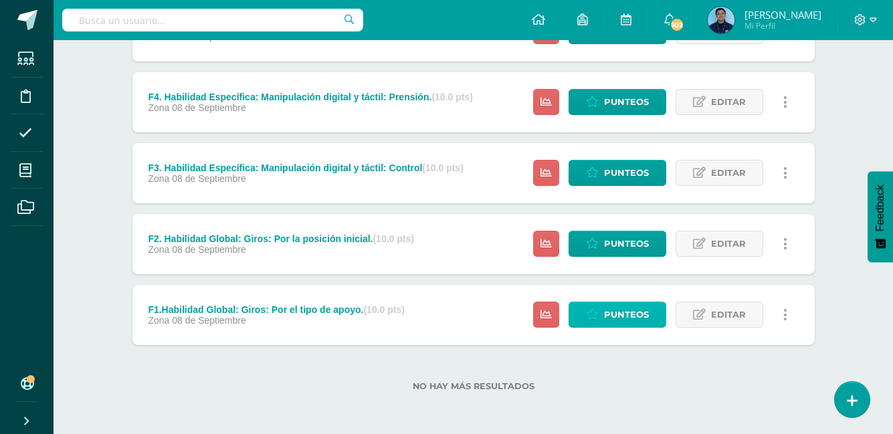
click at [600, 325] on link "Punteos" at bounding box center [617, 315] width 98 height 26
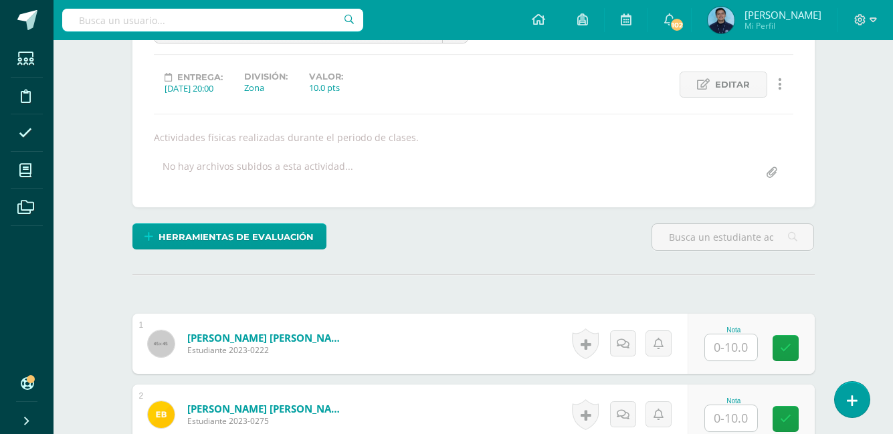
scroll to position [165, 0]
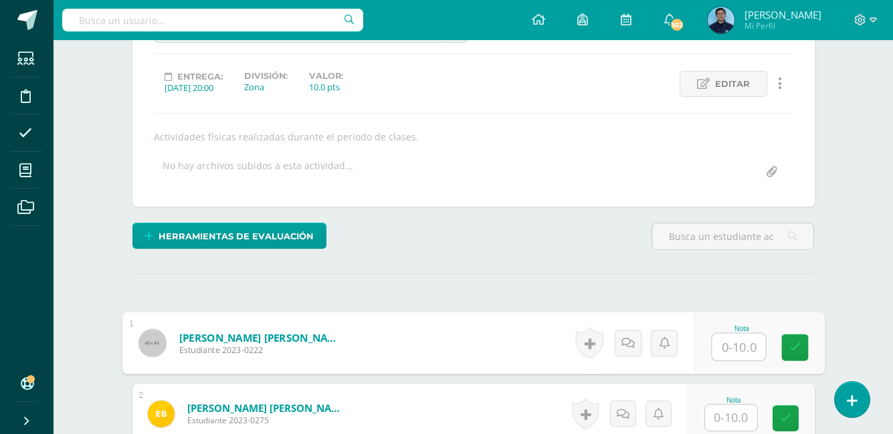
click at [744, 346] on input "text" at bounding box center [738, 347] width 53 height 27
type input "10"
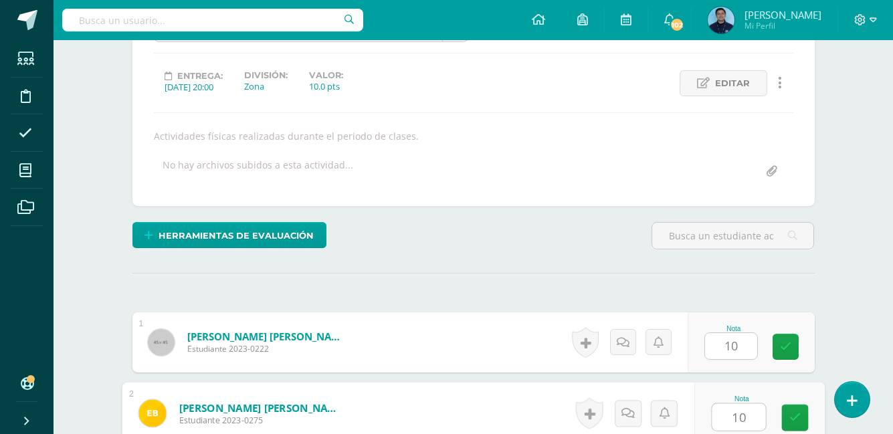
type input "10"
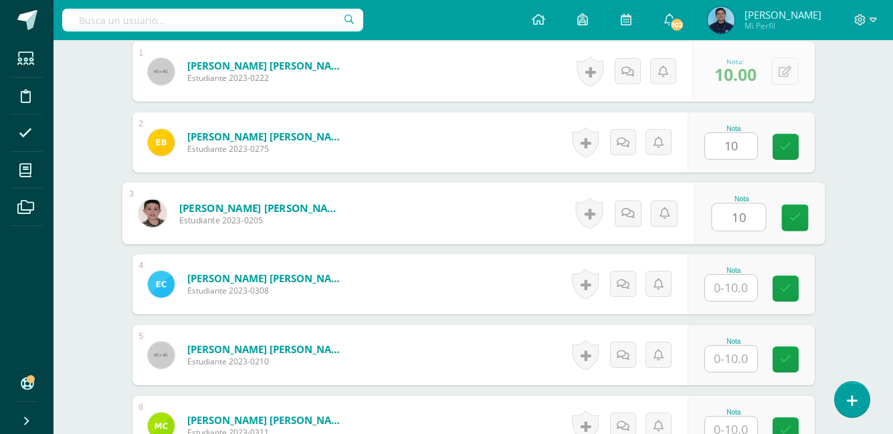
type input "10"
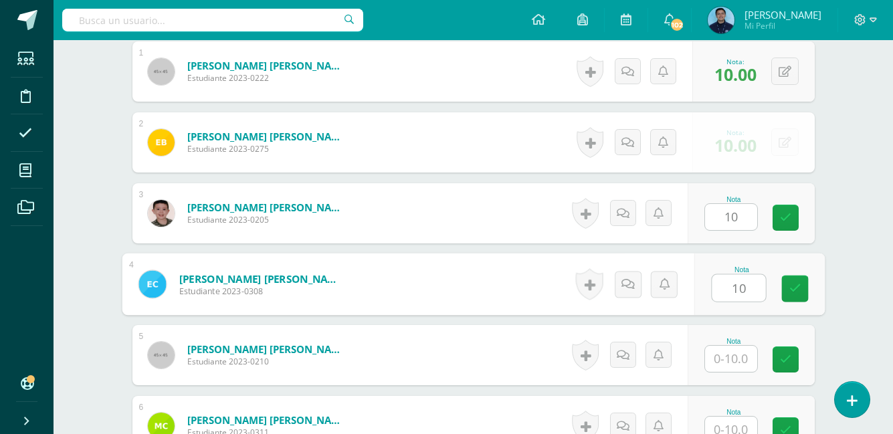
type input "10"
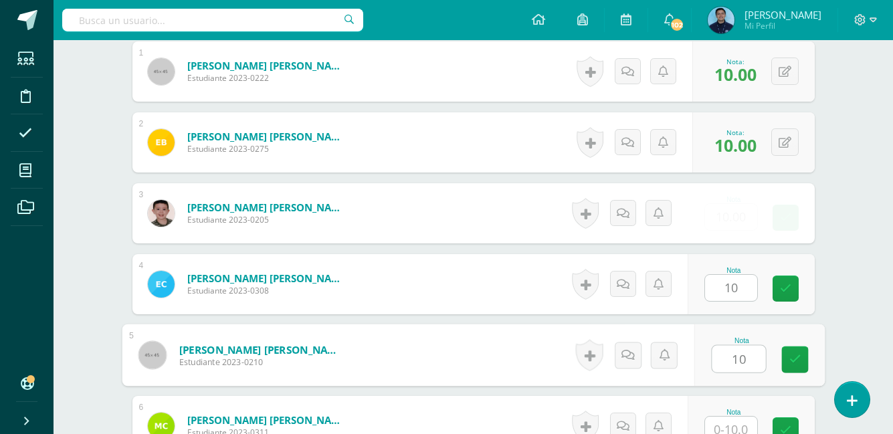
type input "10"
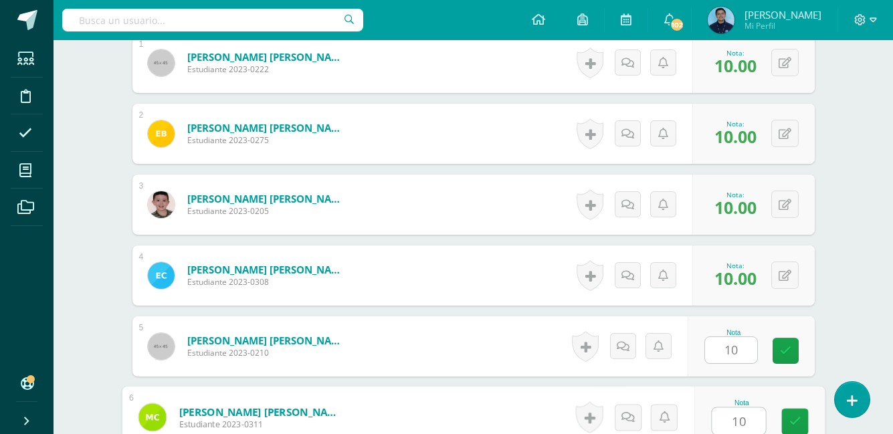
type input "10"
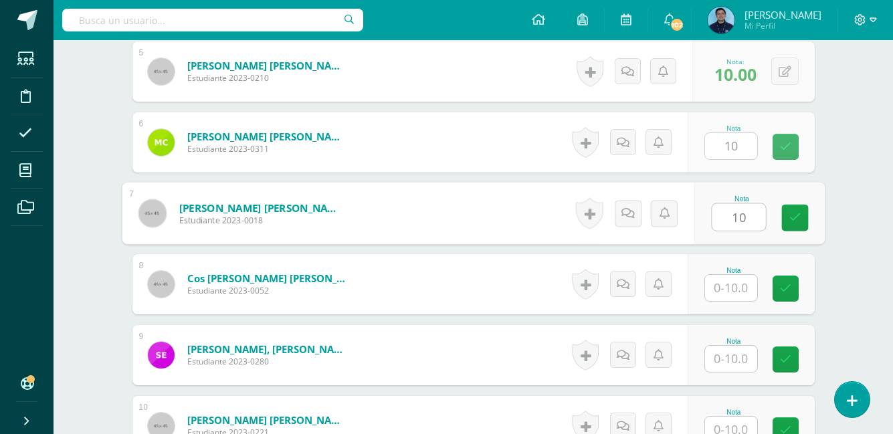
type input "10"
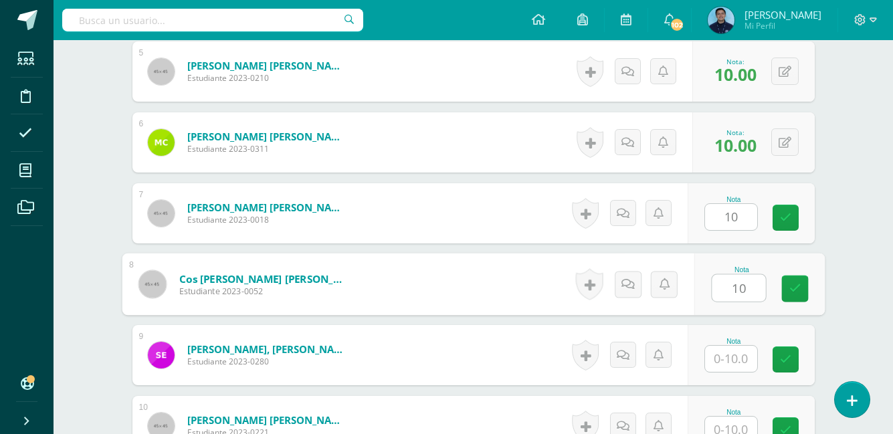
type input "10"
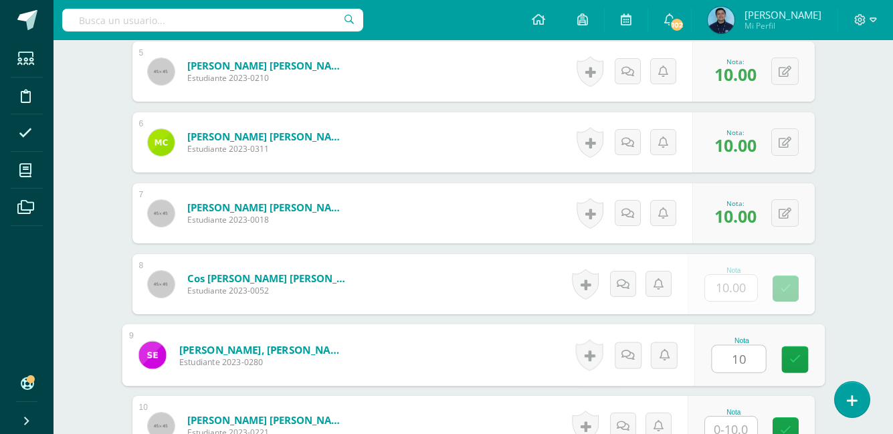
type input "10"
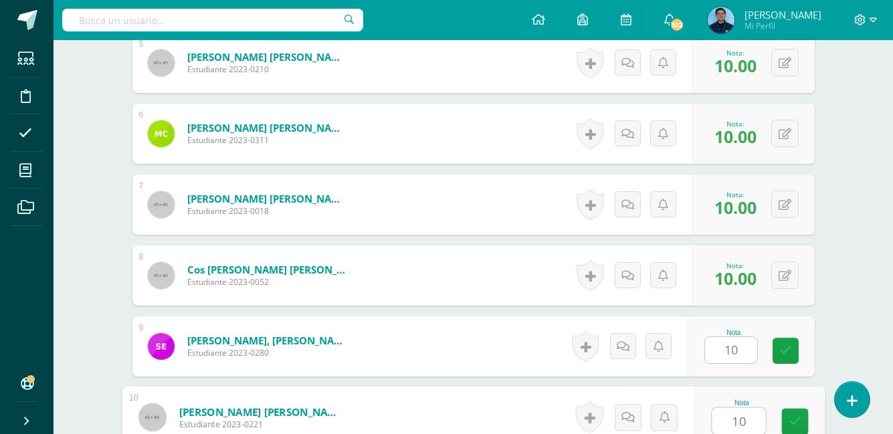
type input "10"
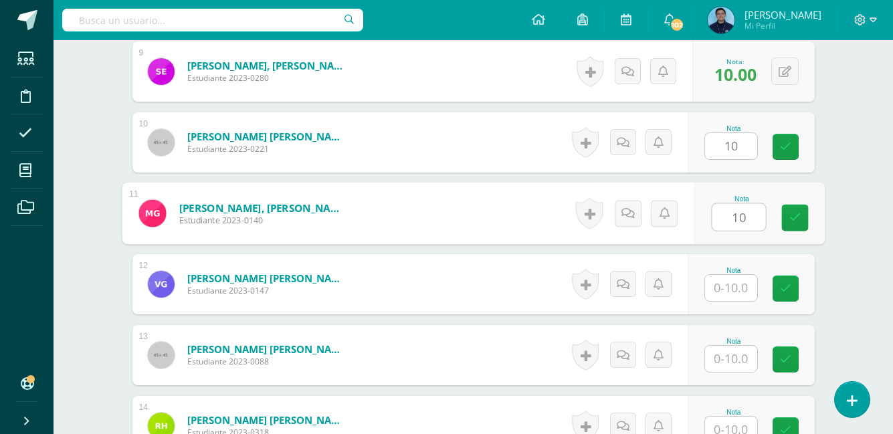
type input "10"
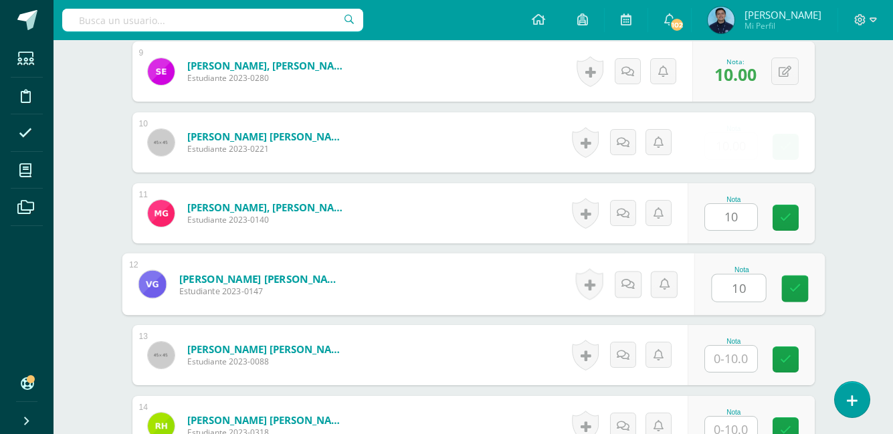
type input "10"
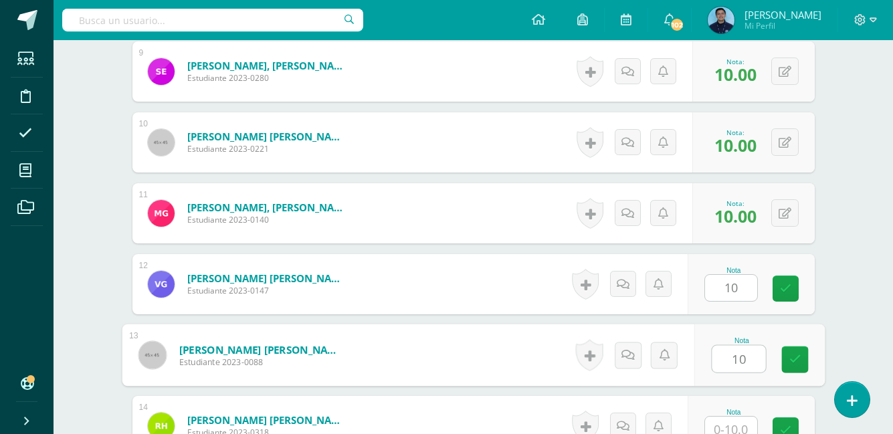
type input "10"
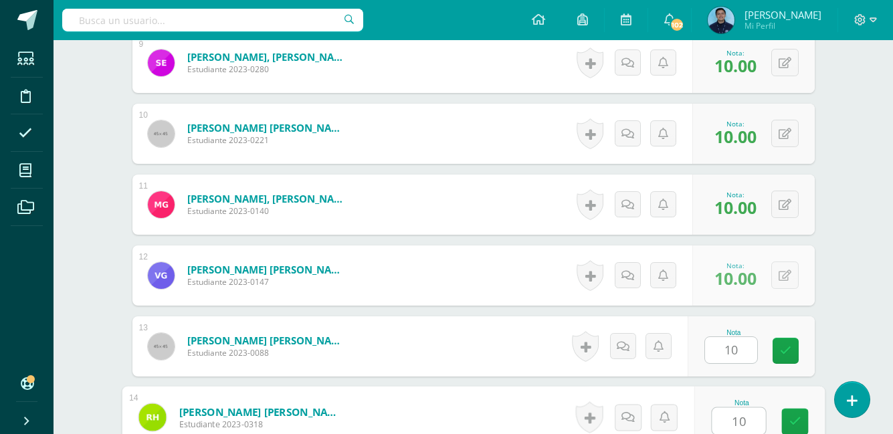
type input "10"
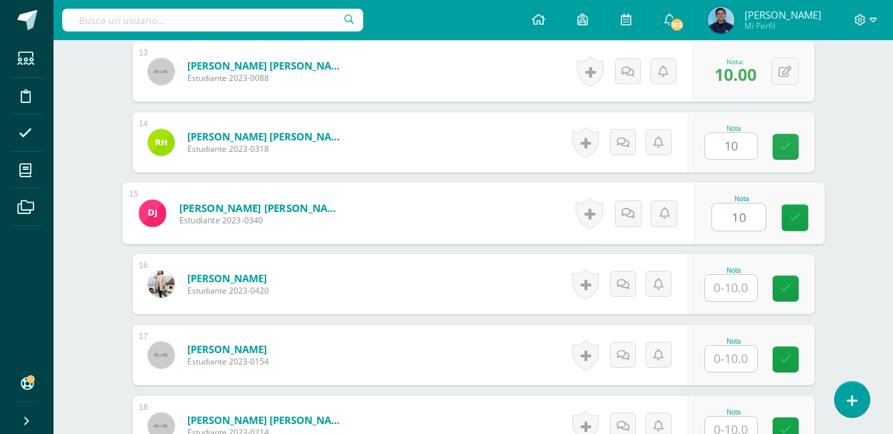
type input "10"
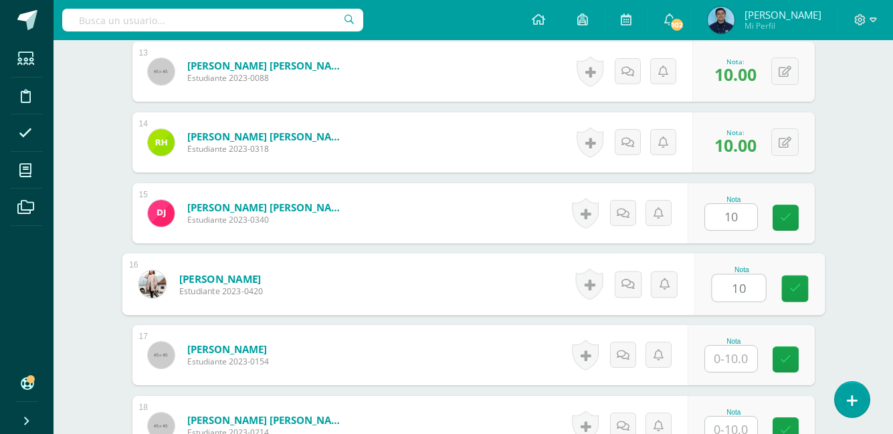
type input "10"
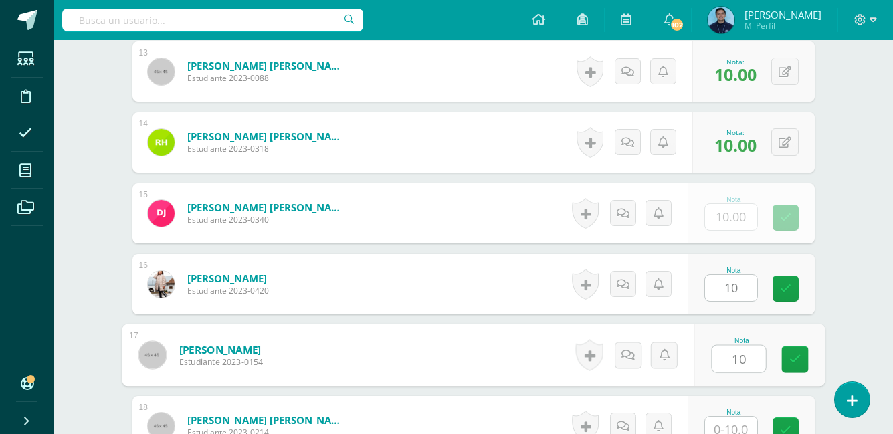
type input "10"
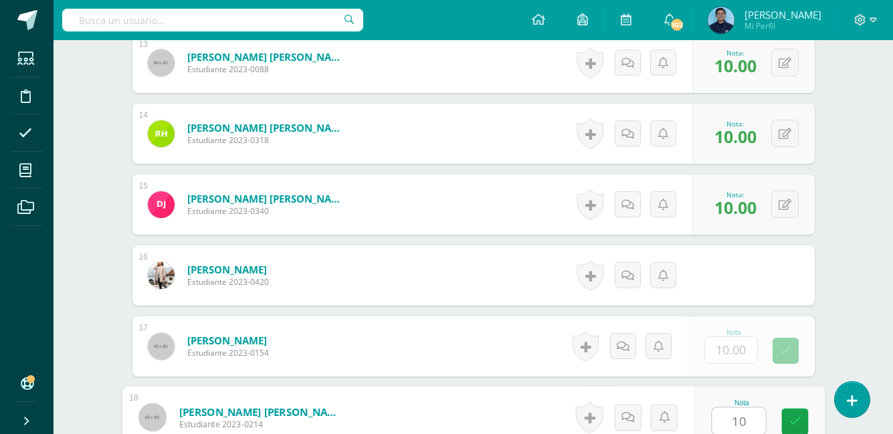
type input "10"
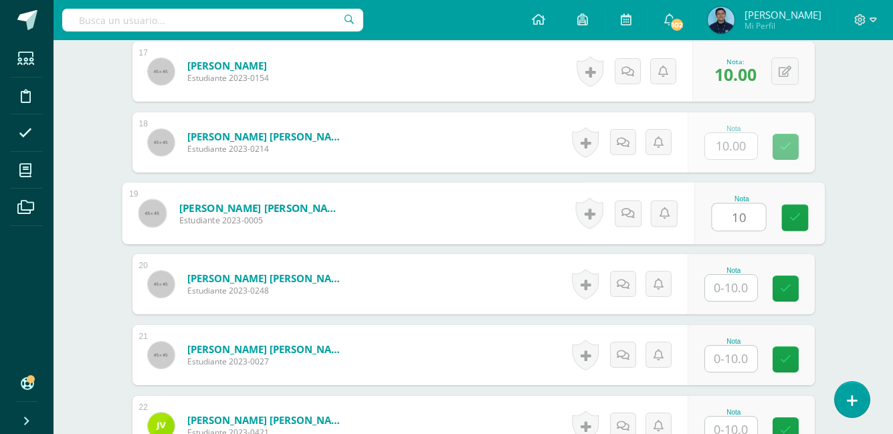
type input "10"
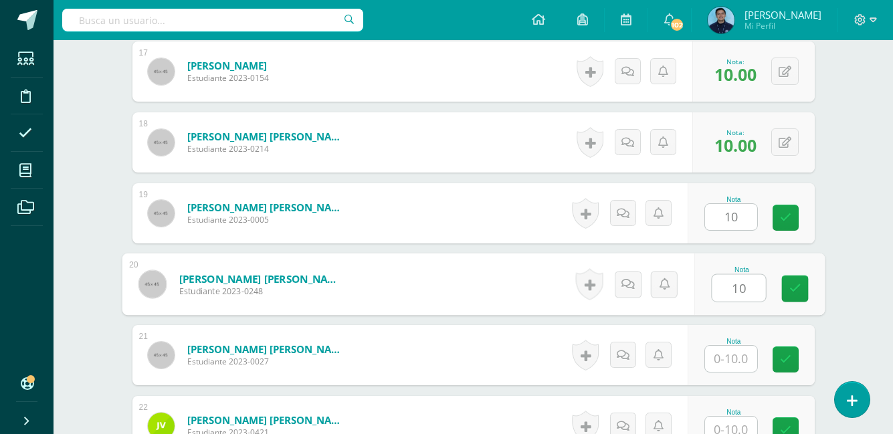
type input "10"
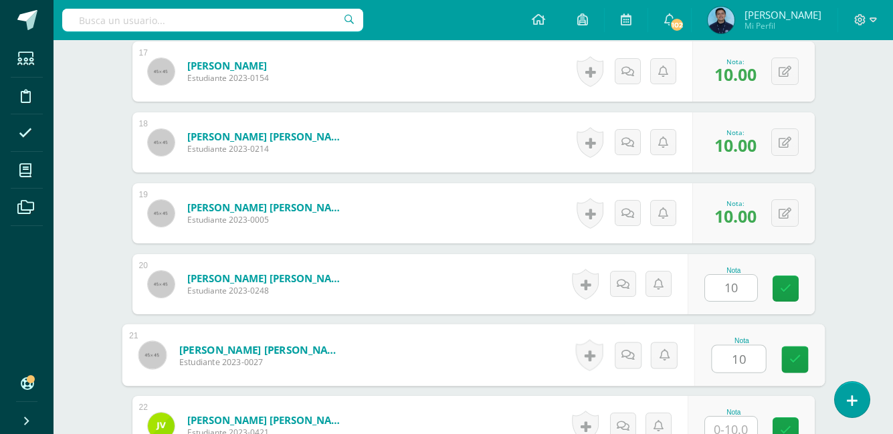
type input "10"
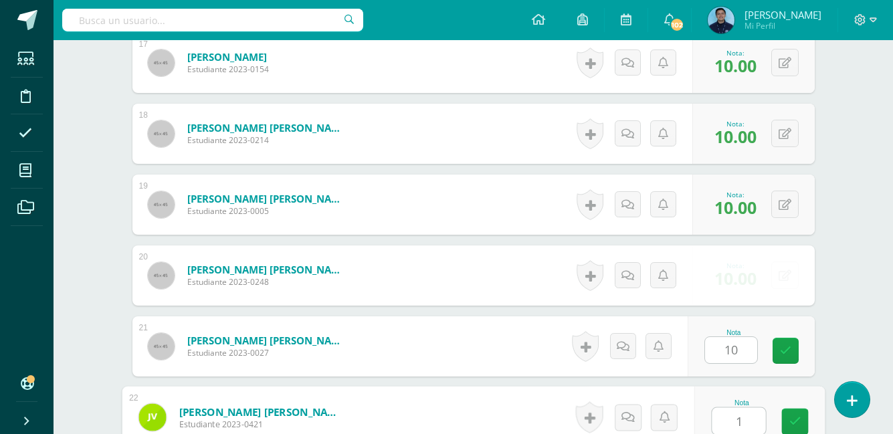
type input "10"
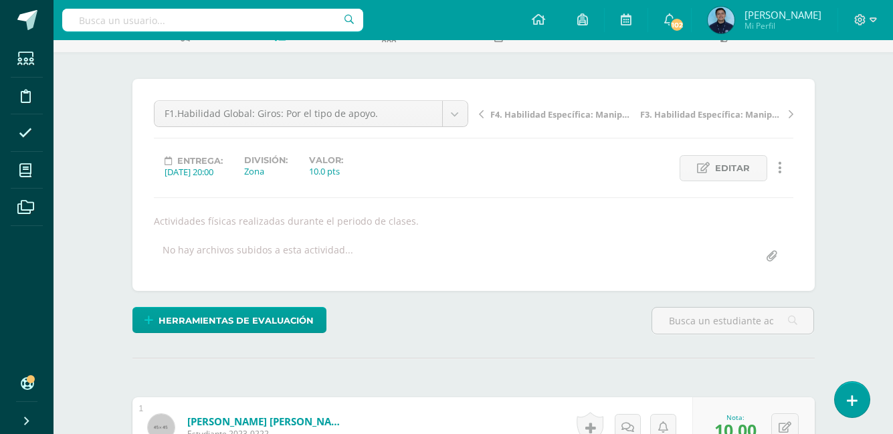
scroll to position [0, 0]
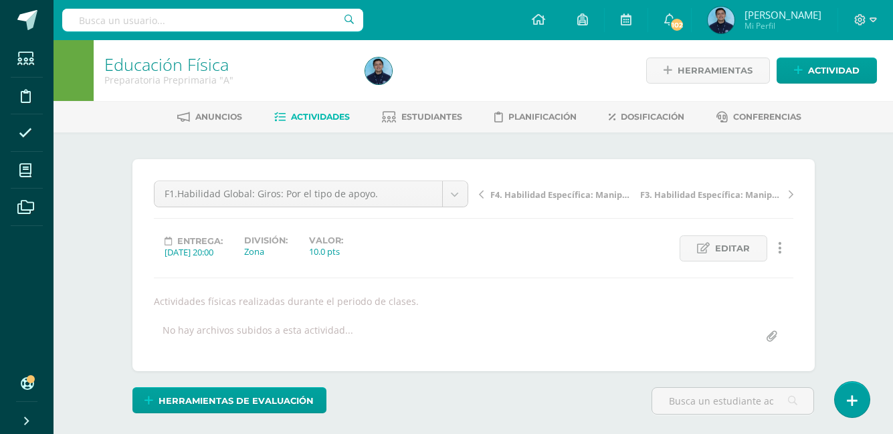
click at [328, 124] on link "Actividades" at bounding box center [312, 116] width 76 height 21
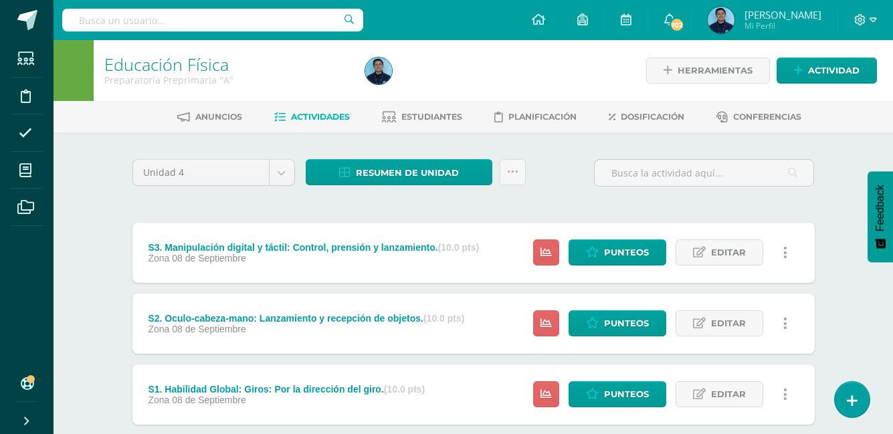
scroll to position [363, 0]
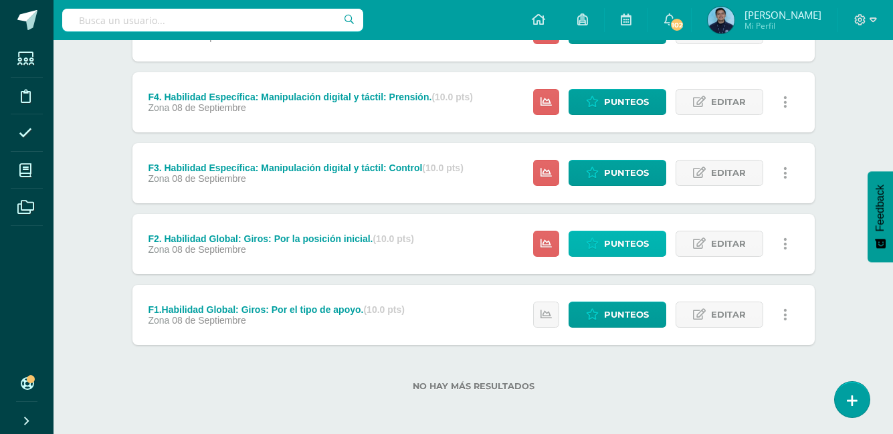
click at [611, 239] on span "Punteos" at bounding box center [626, 243] width 45 height 25
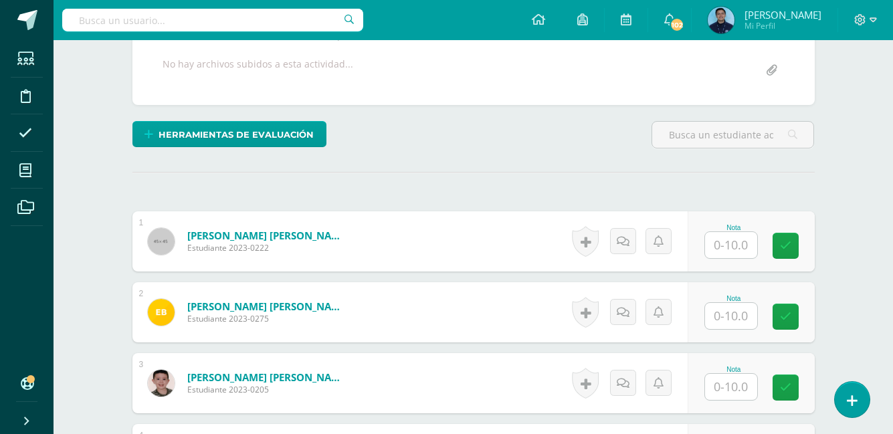
scroll to position [288, 0]
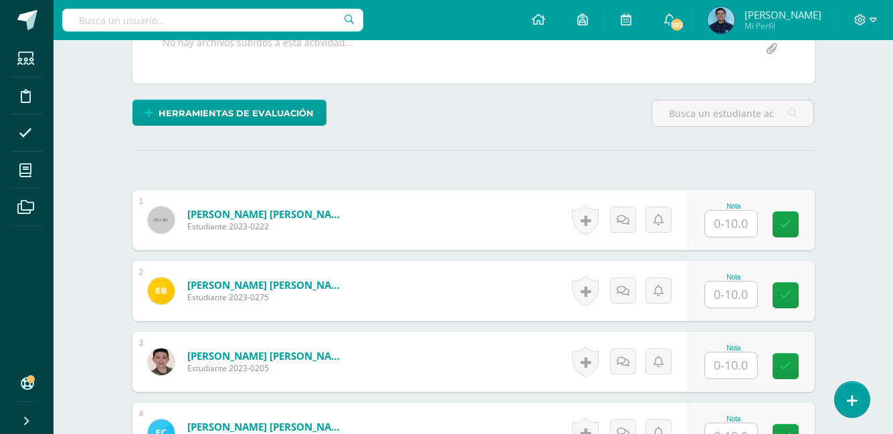
click at [716, 221] on input "text" at bounding box center [731, 224] width 52 height 26
type input "9"
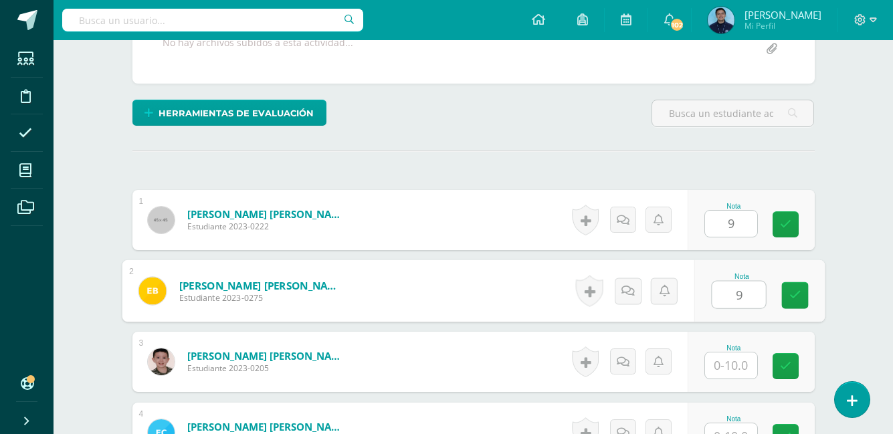
type input "9"
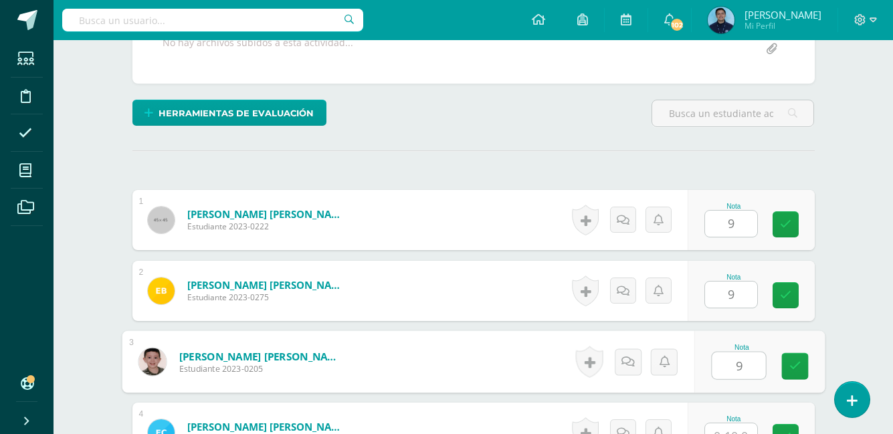
type input "9"
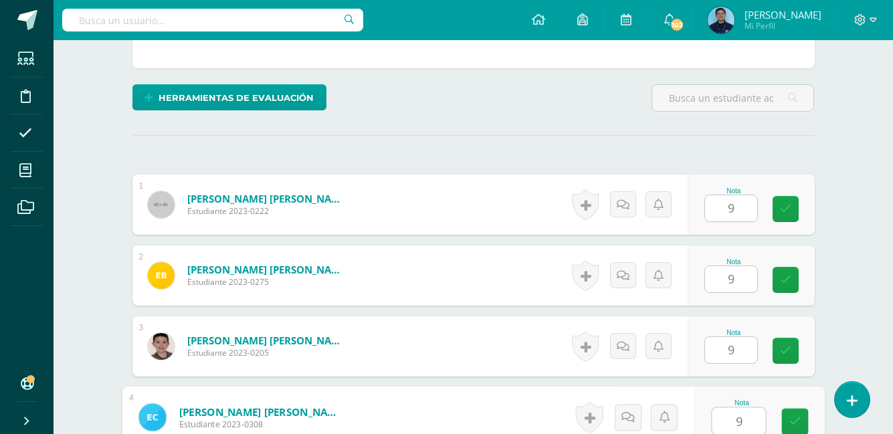
type input "9"
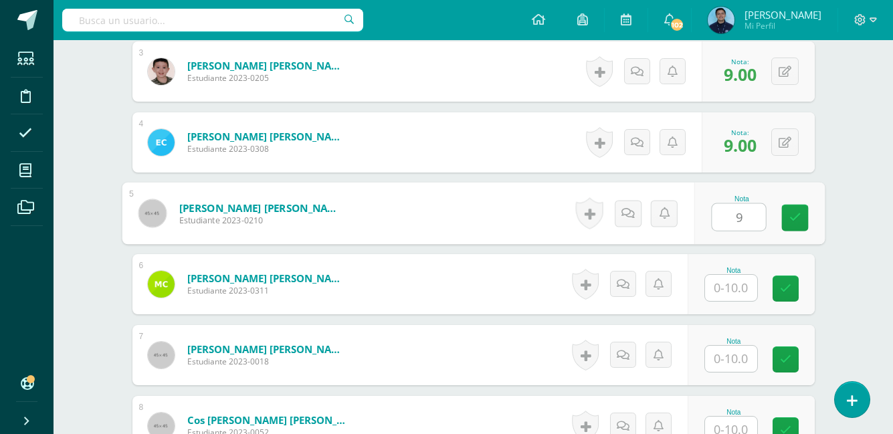
type input "9"
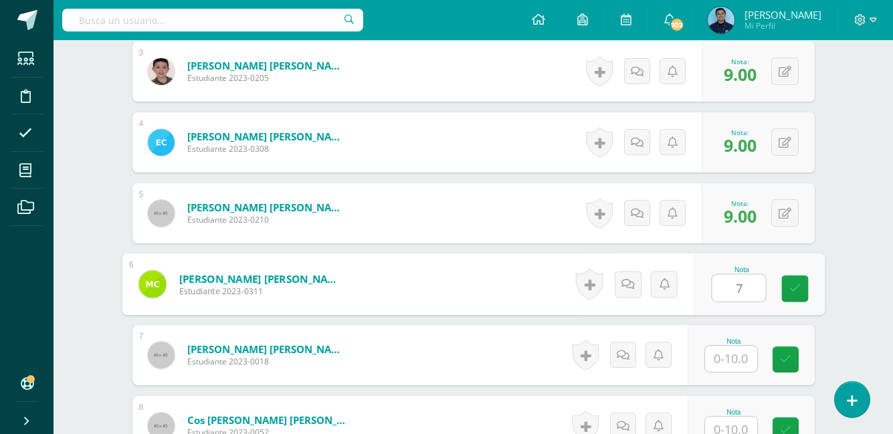
type input "7"
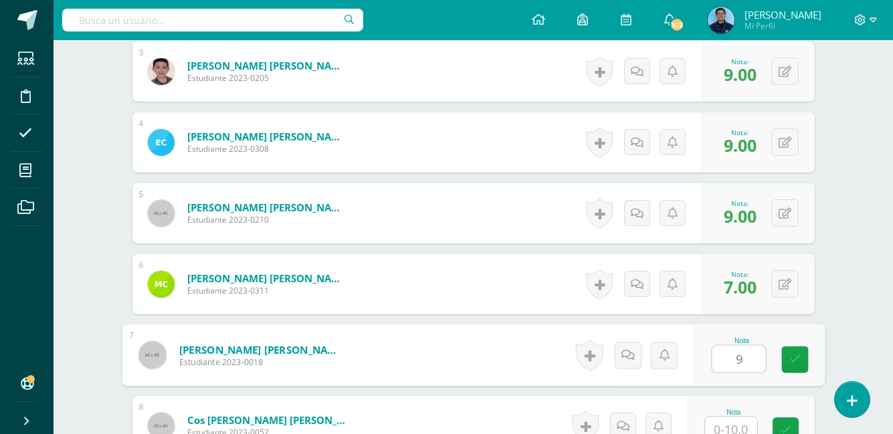
type input "9"
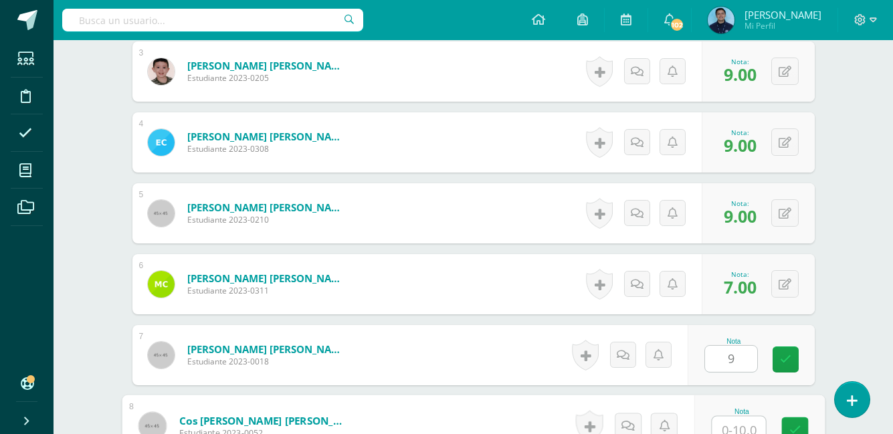
scroll to position [586, 0]
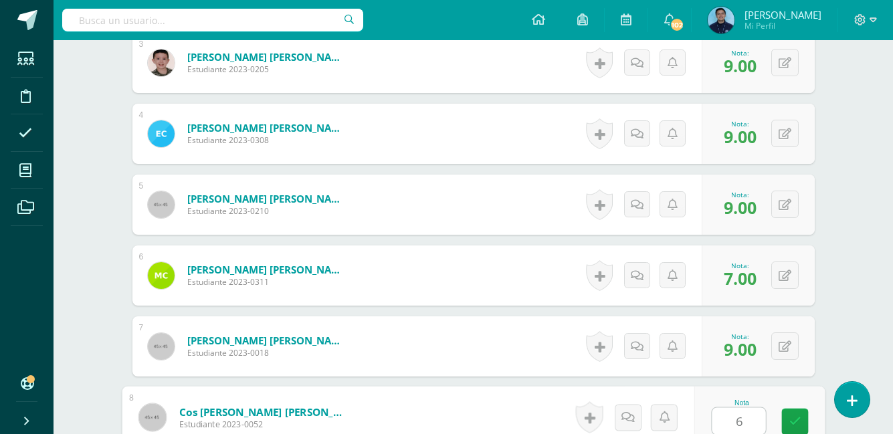
type input "6"
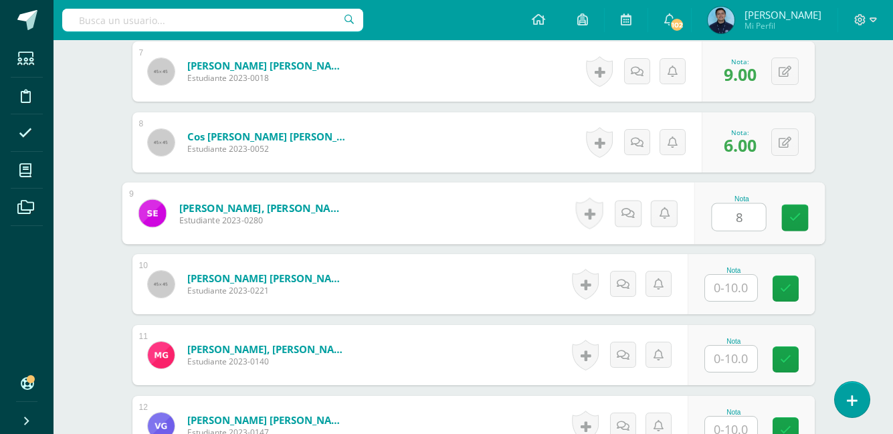
type input "8"
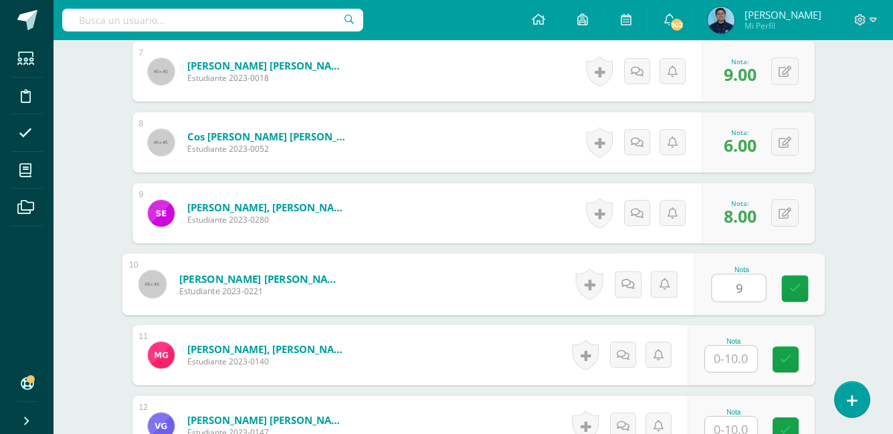
type input "9"
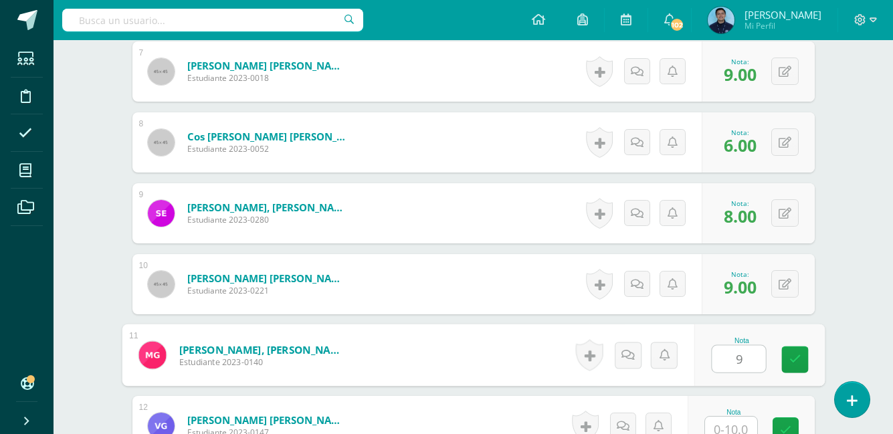
type input "9"
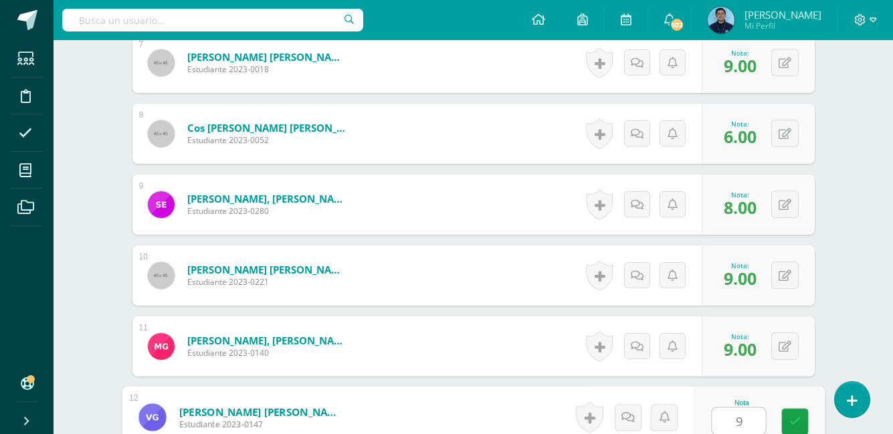
type input "9"
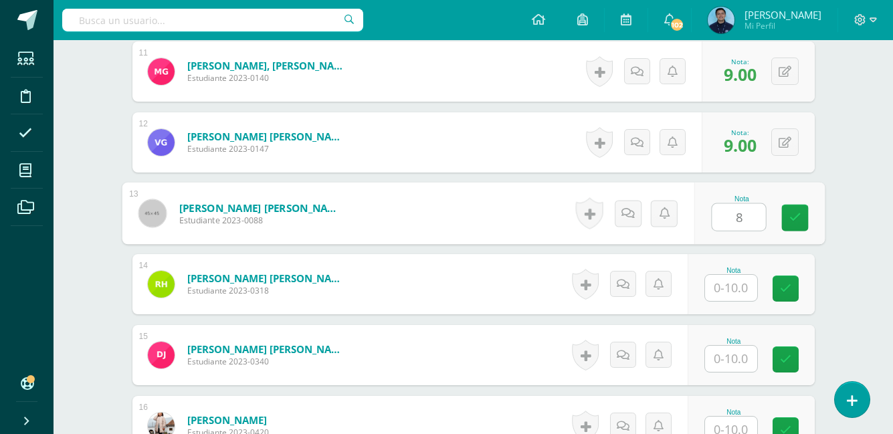
type input "8"
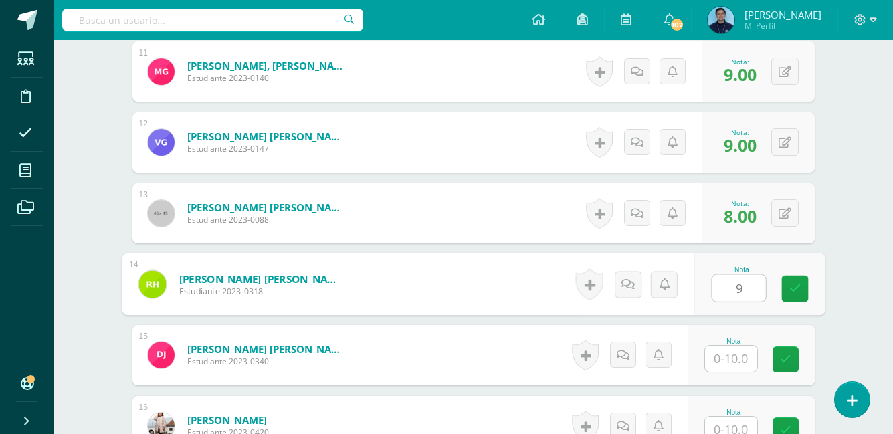
type input "9"
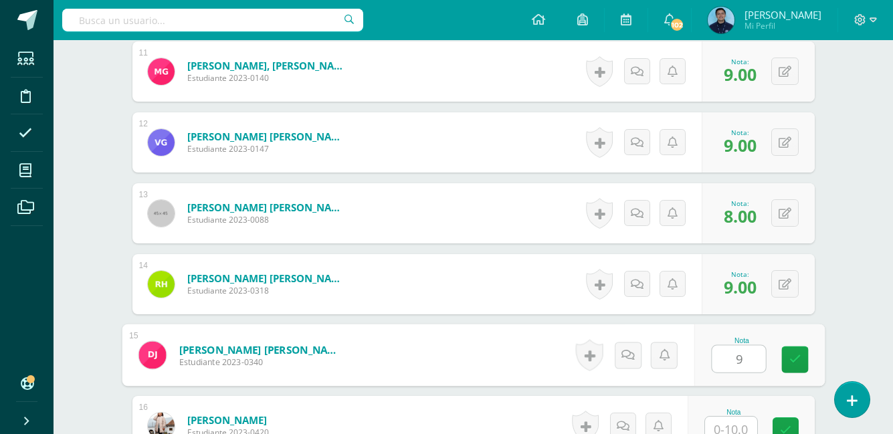
type input "9"
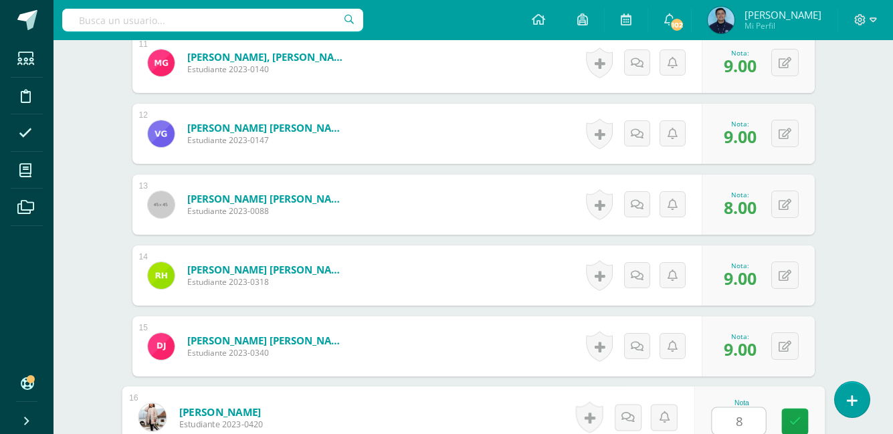
type input "8"
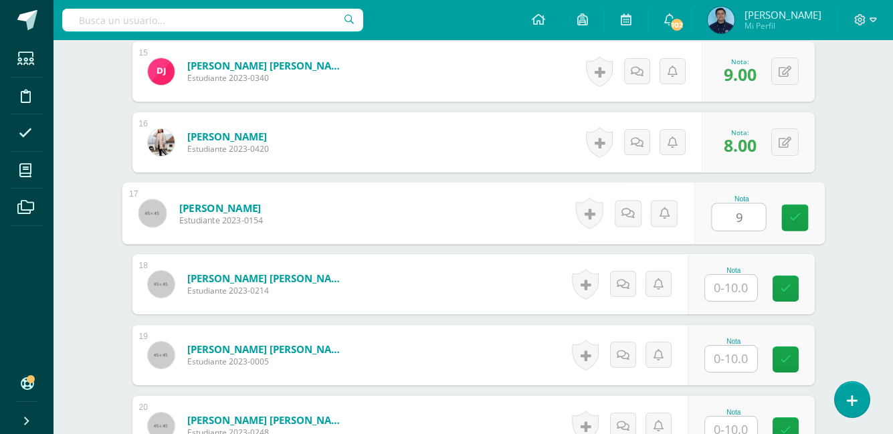
type input "9"
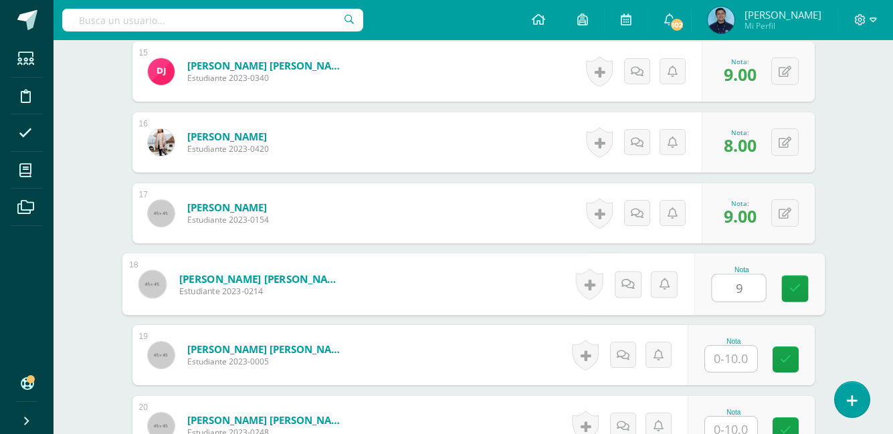
type input "9"
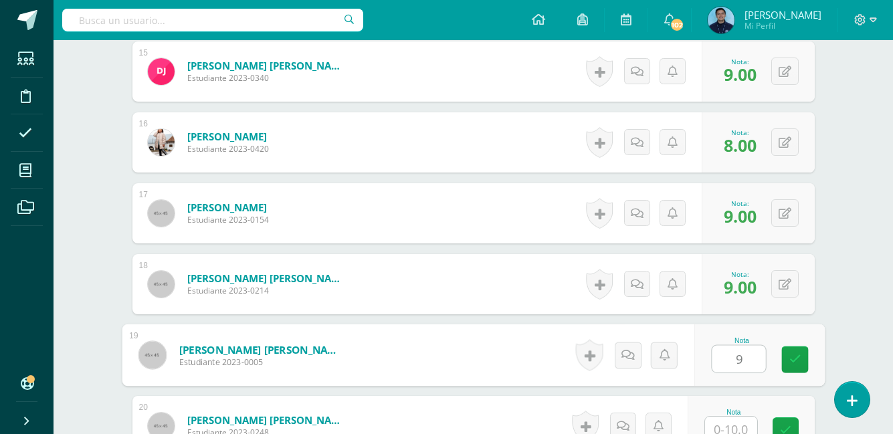
type input "9"
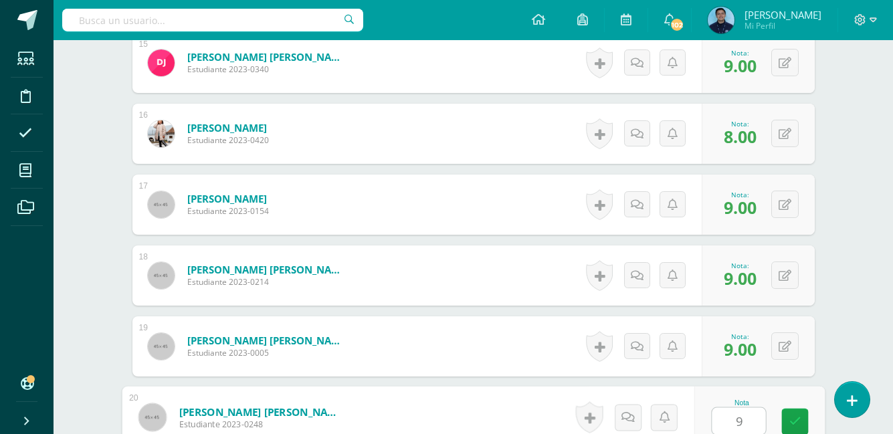
type input "9"
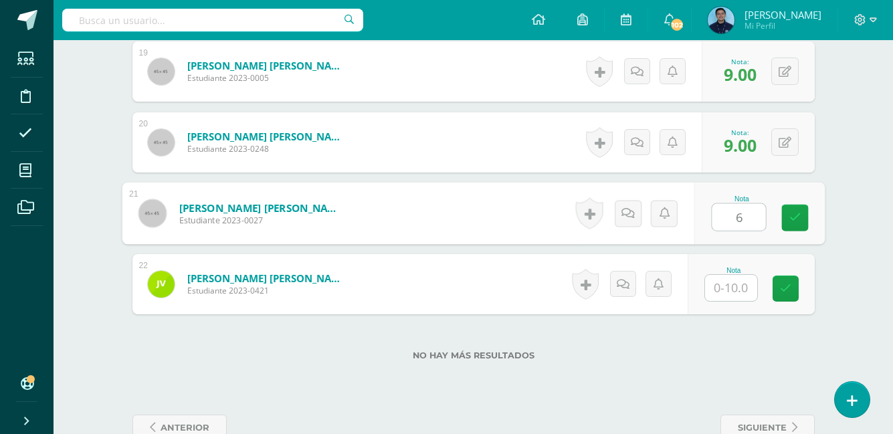
type input "6"
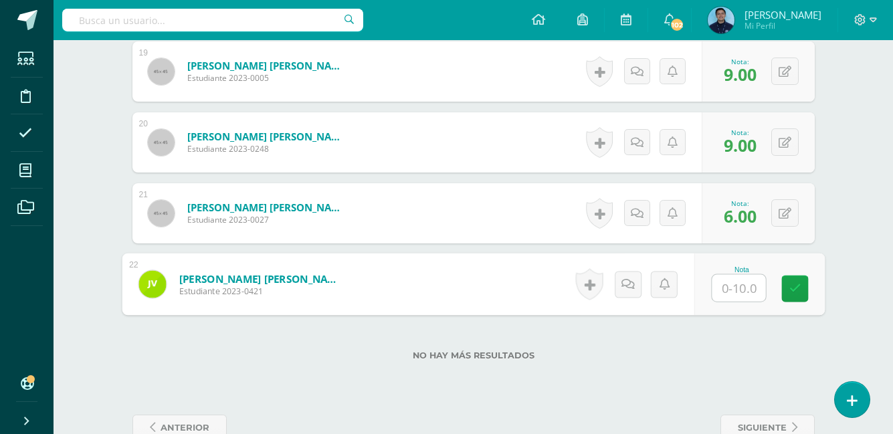
type input "8"
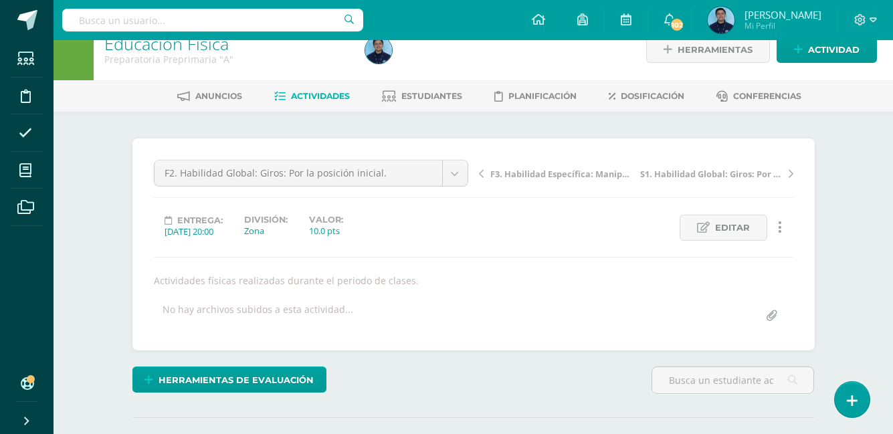
scroll to position [0, 0]
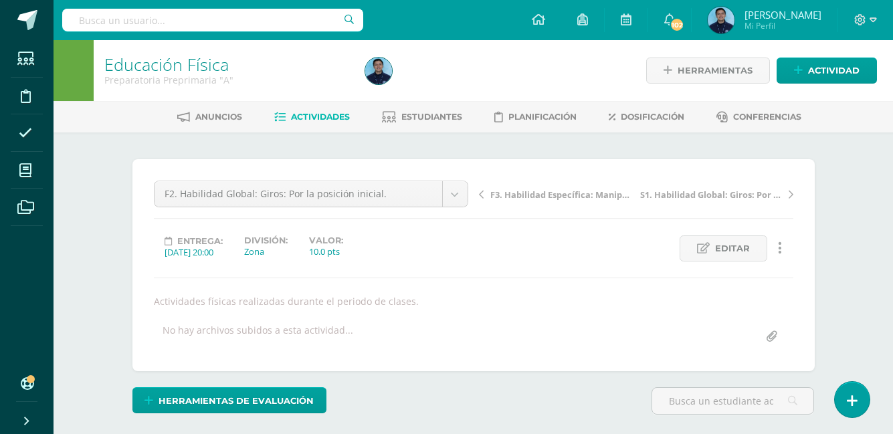
click at [325, 122] on span "Actividades" at bounding box center [320, 117] width 59 height 10
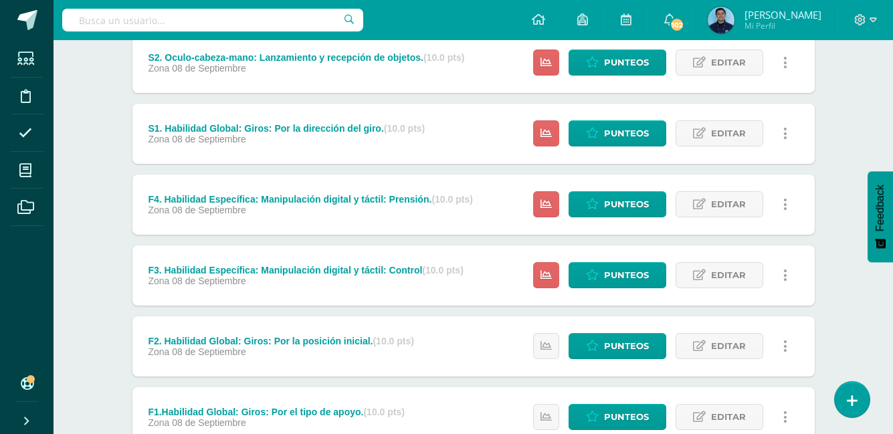
scroll to position [217, 0]
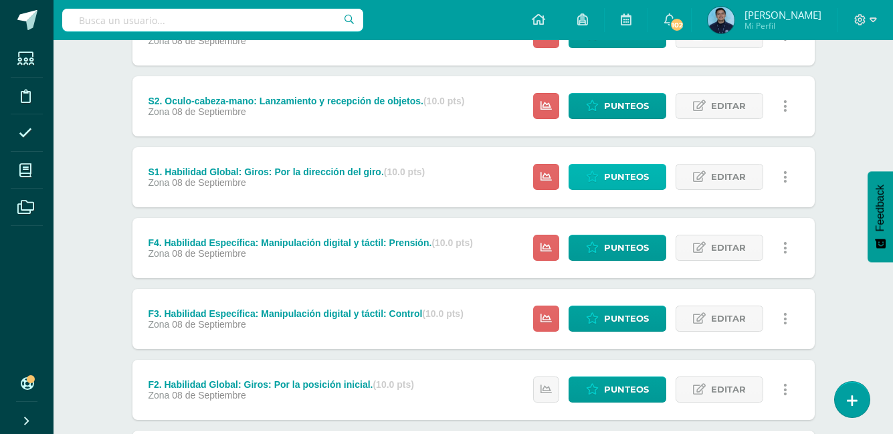
click at [608, 182] on span "Punteos" at bounding box center [626, 177] width 45 height 25
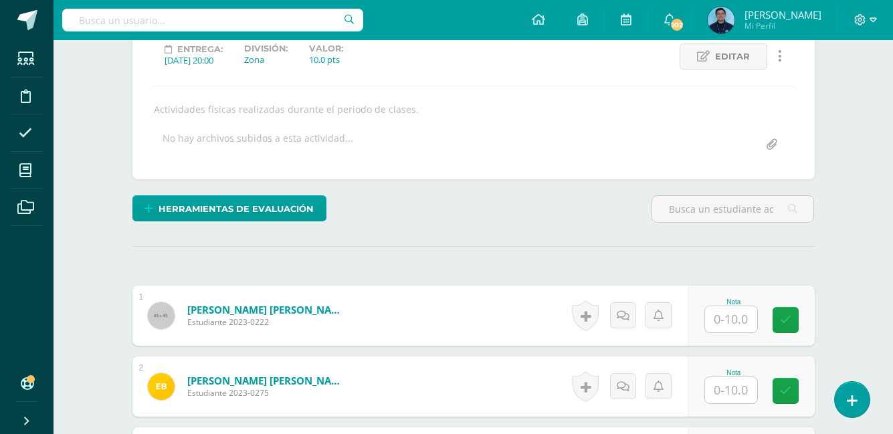
scroll to position [190, 0]
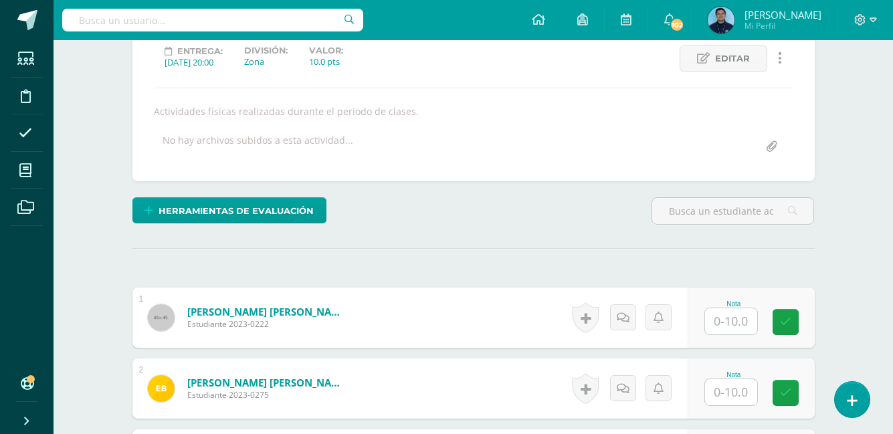
click at [585, 219] on div "Herramientas de evaluación Lista de cotejo Escala de valoración Puntos Extra Su…" at bounding box center [473, 216] width 693 height 38
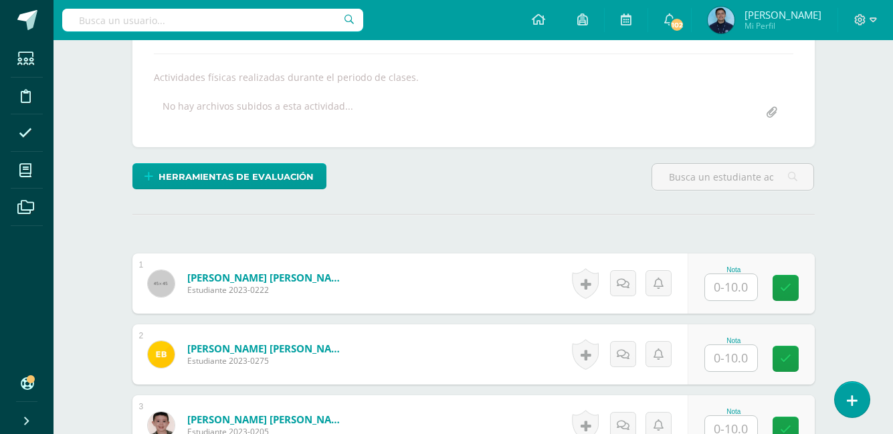
scroll to position [225, 0]
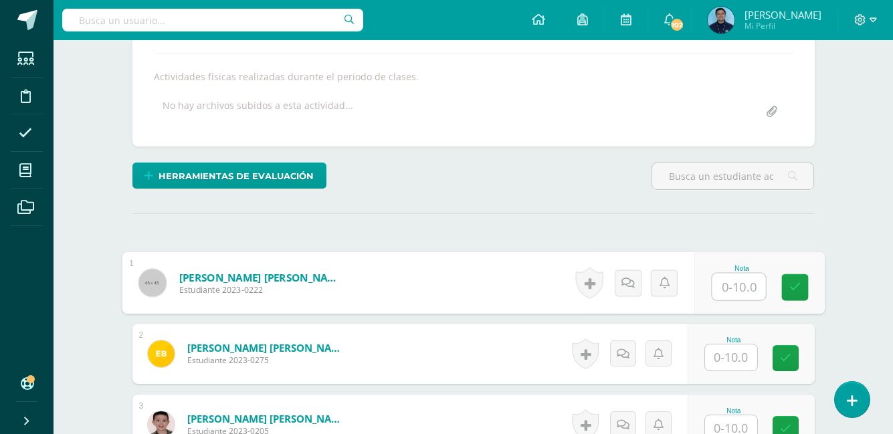
click at [732, 286] on input "text" at bounding box center [738, 287] width 53 height 27
type input "8"
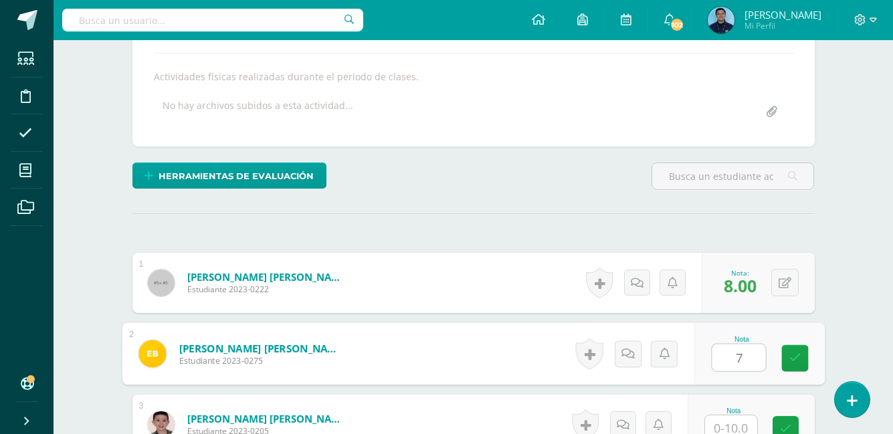
type input "7"
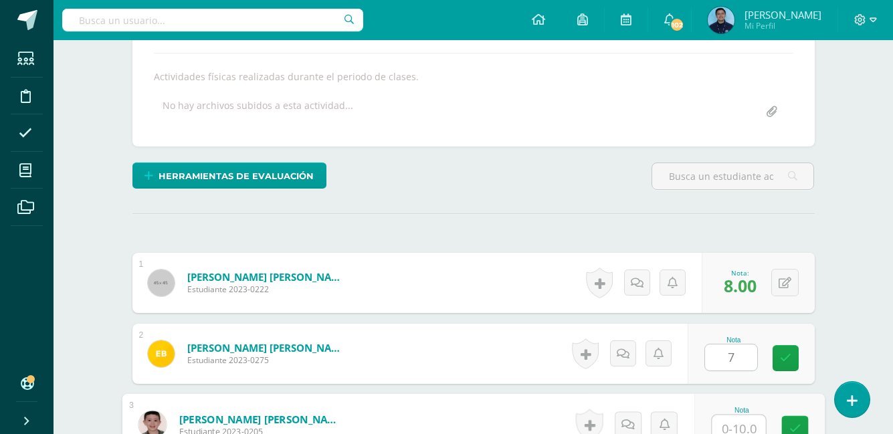
scroll to position [232, 0]
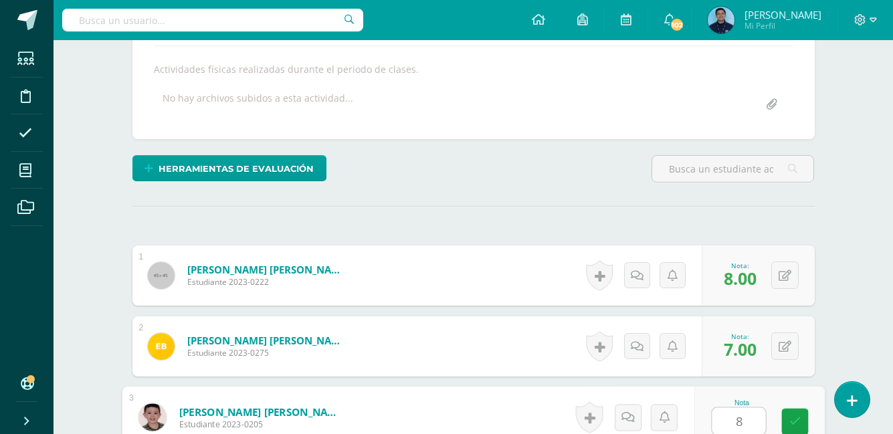
type input "8"
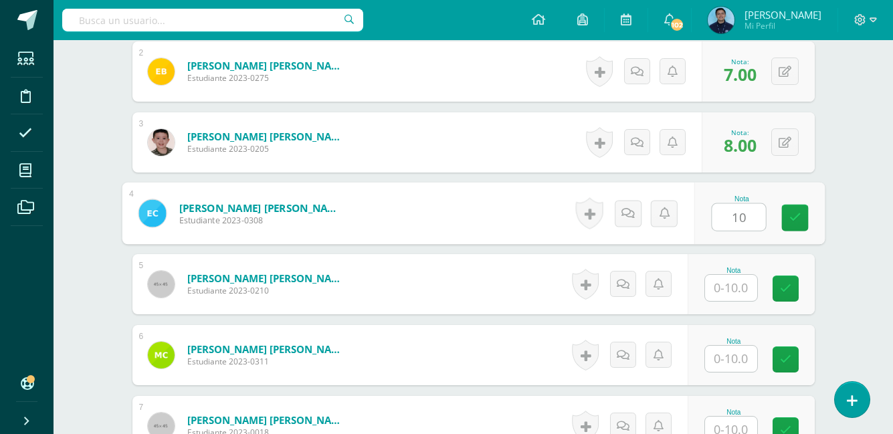
type input "10"
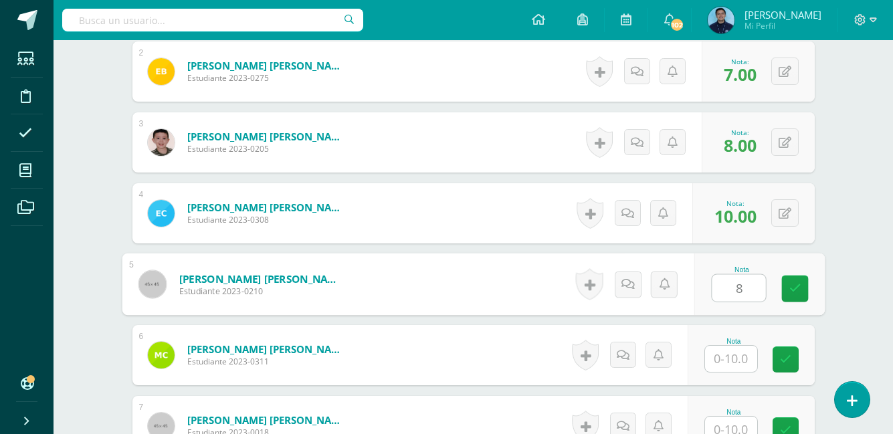
type input "8"
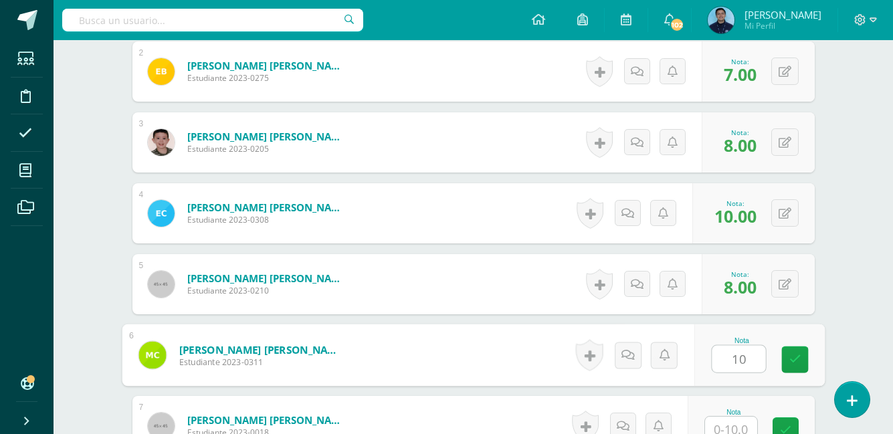
type input "10"
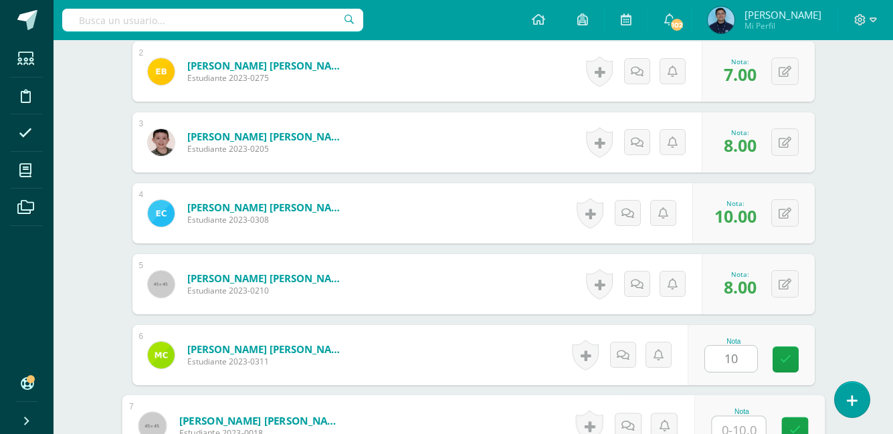
scroll to position [516, 0]
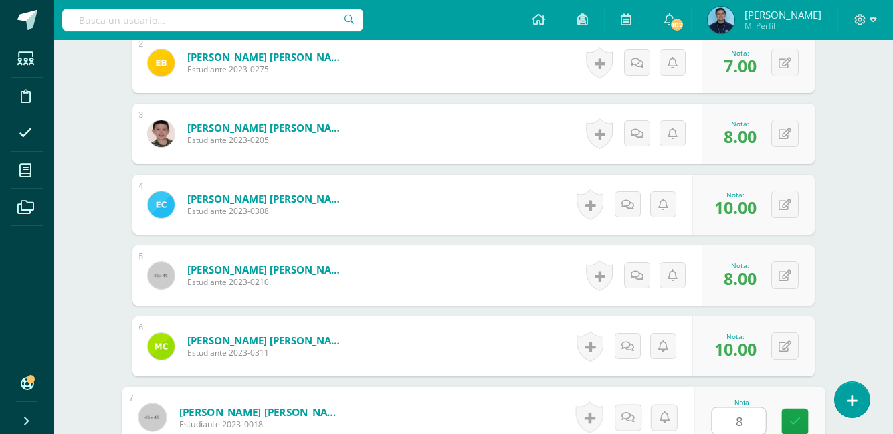
type input "8"
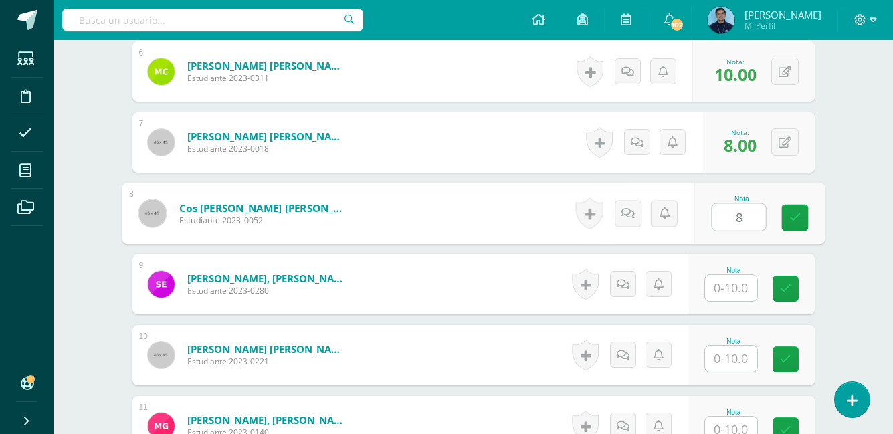
type input "8"
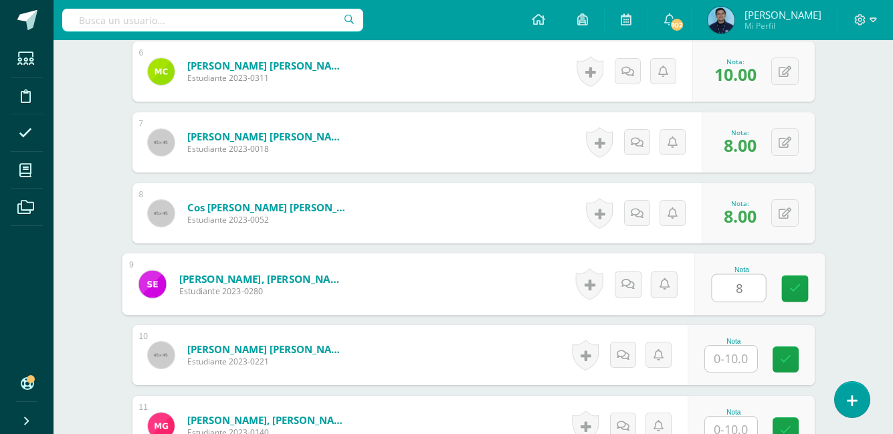
type input "8"
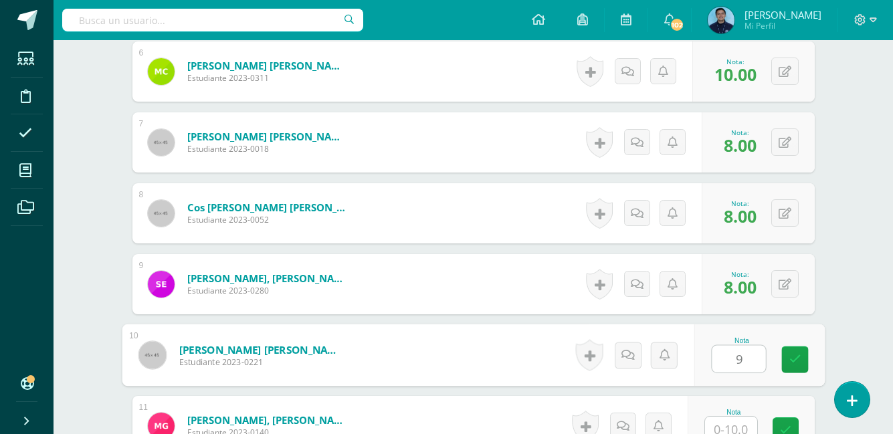
type input "9"
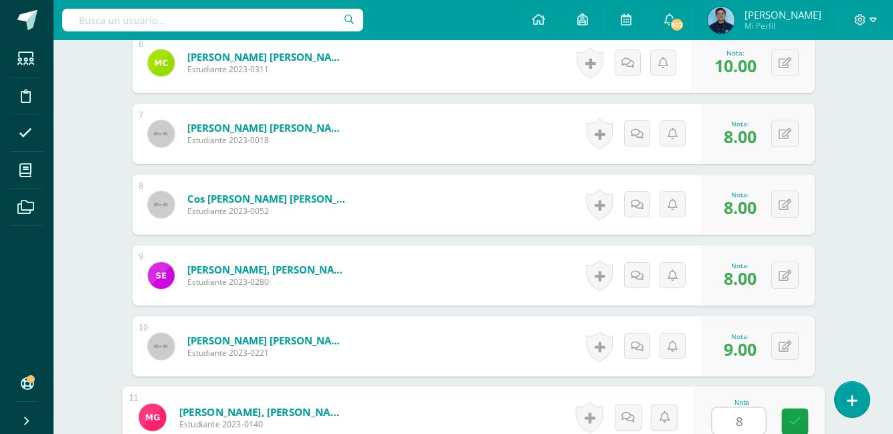
type input "8"
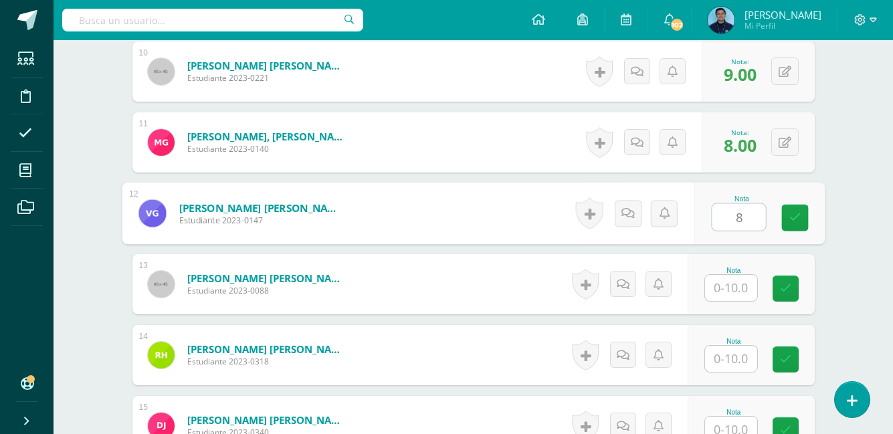
type input "8"
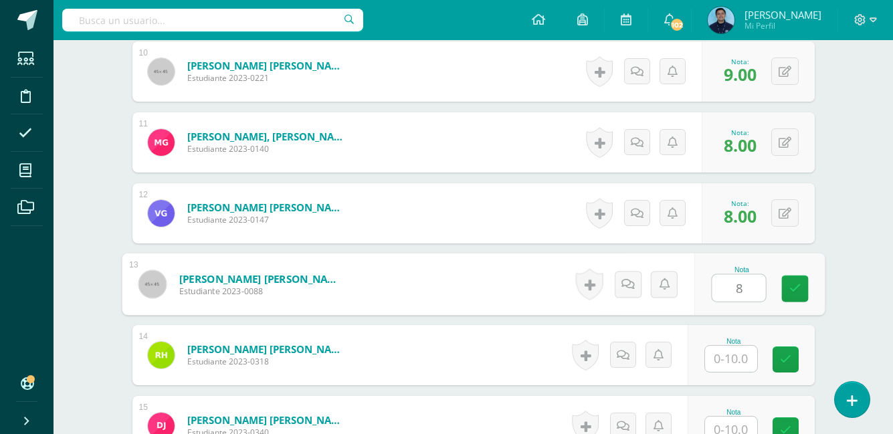
type input "8"
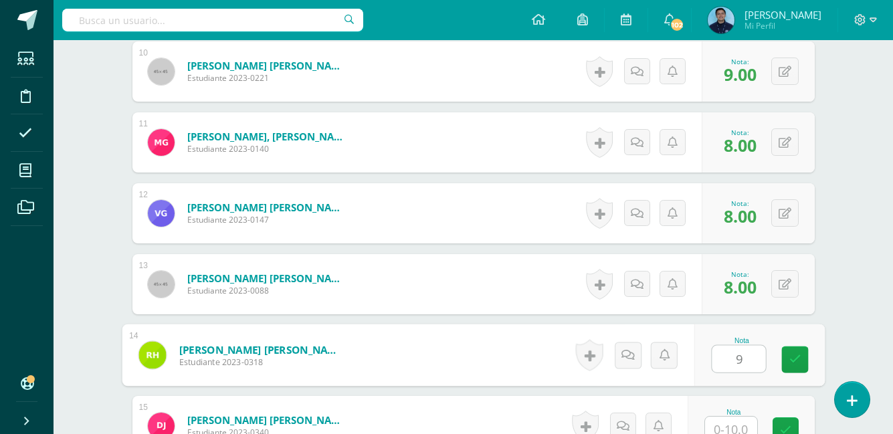
type input "9"
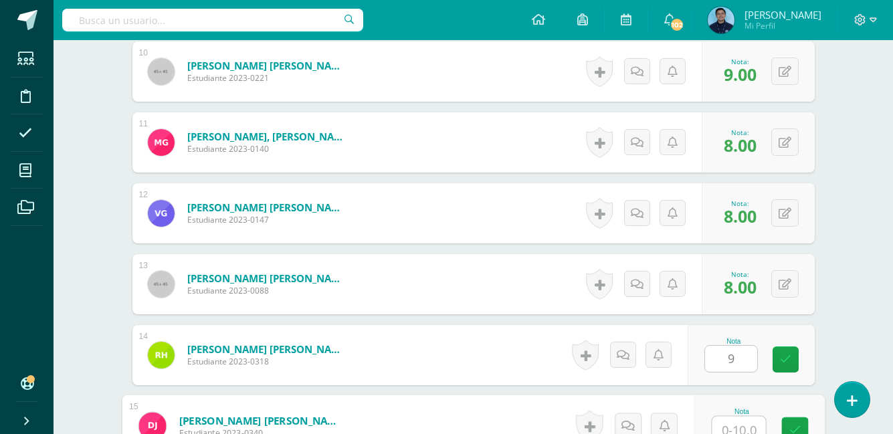
scroll to position [1083, 0]
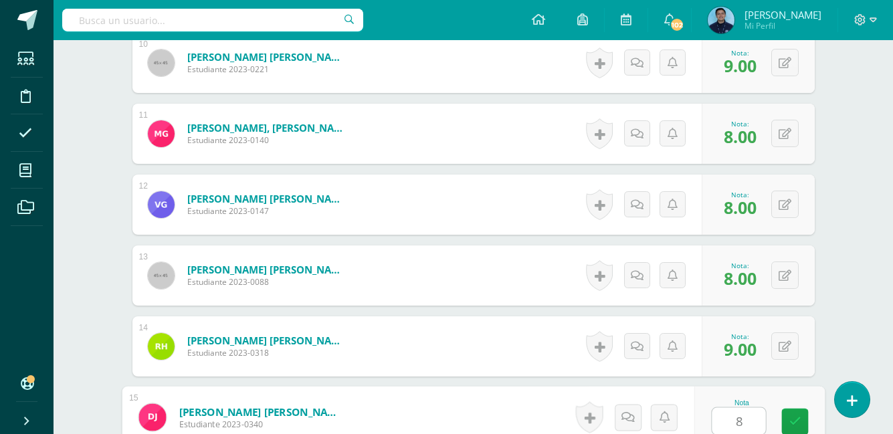
type input "8"
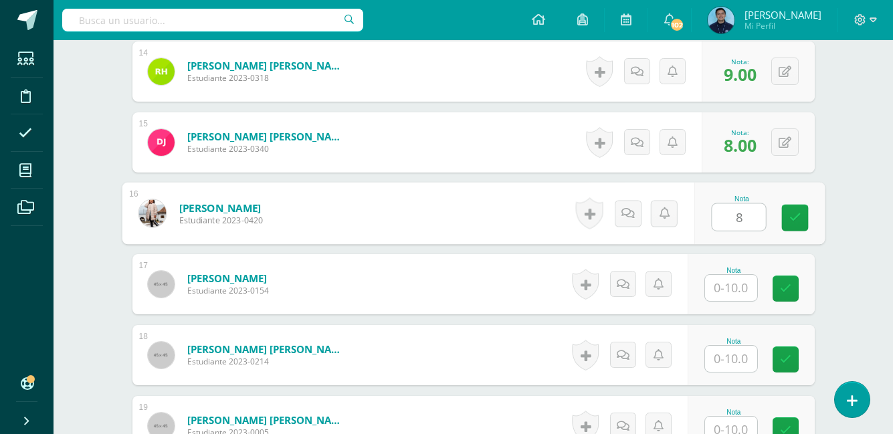
type input "8"
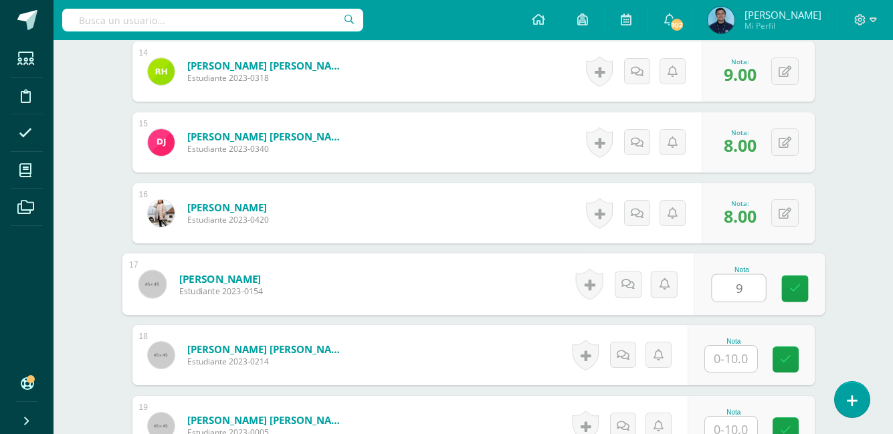
type input "9"
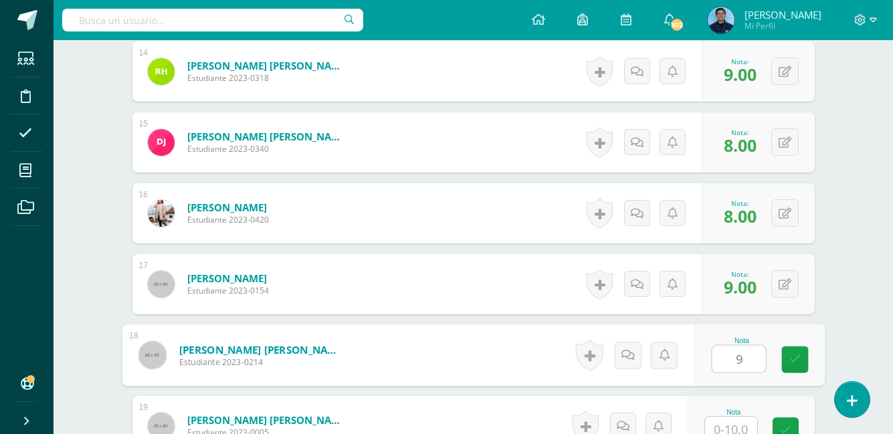
type input "9"
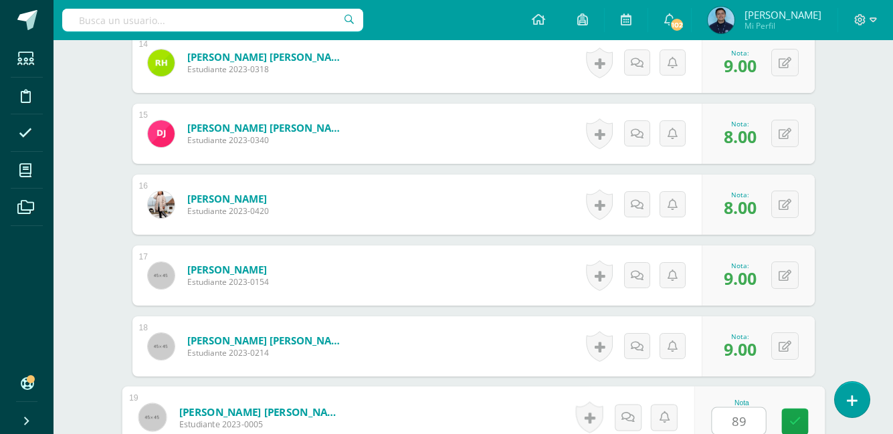
type input "8"
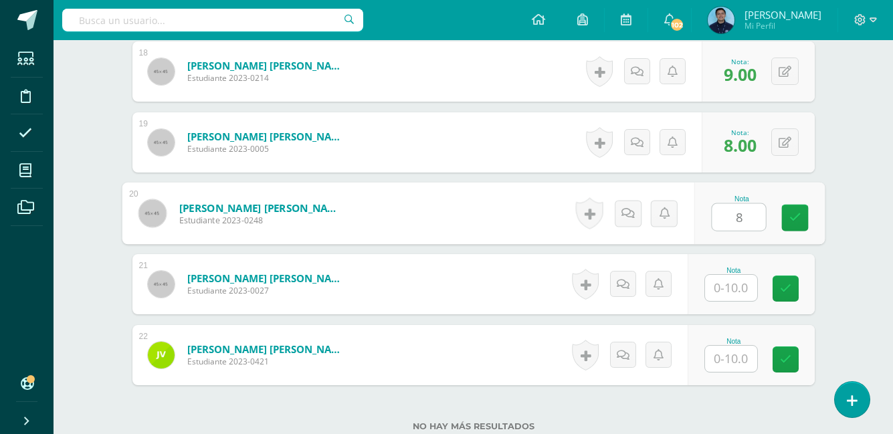
type input "8"
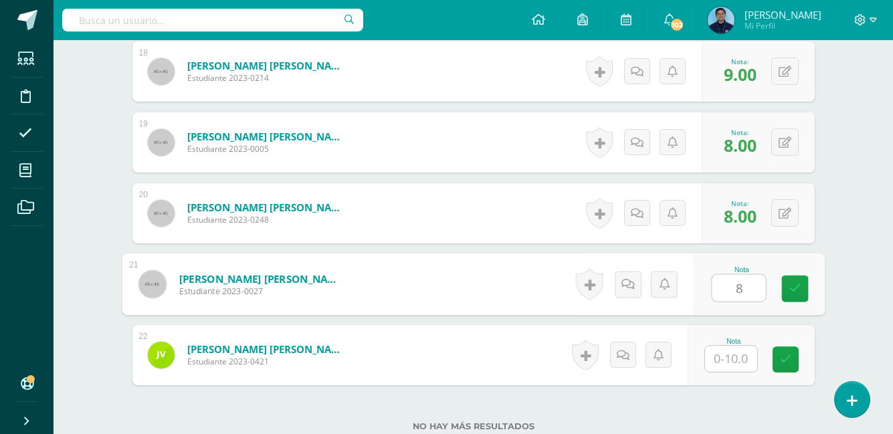
type input "8"
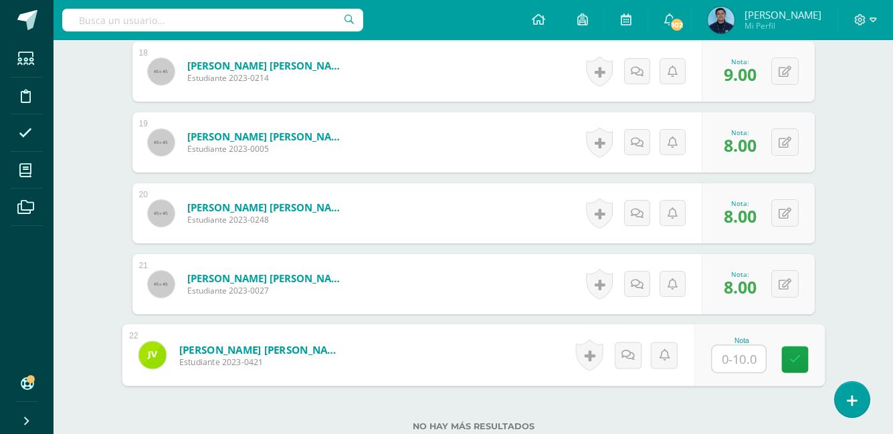
type input "8"
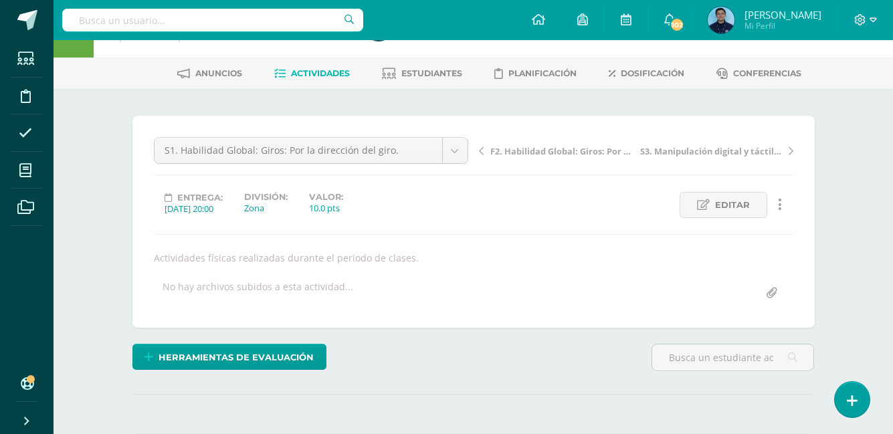
scroll to position [0, 0]
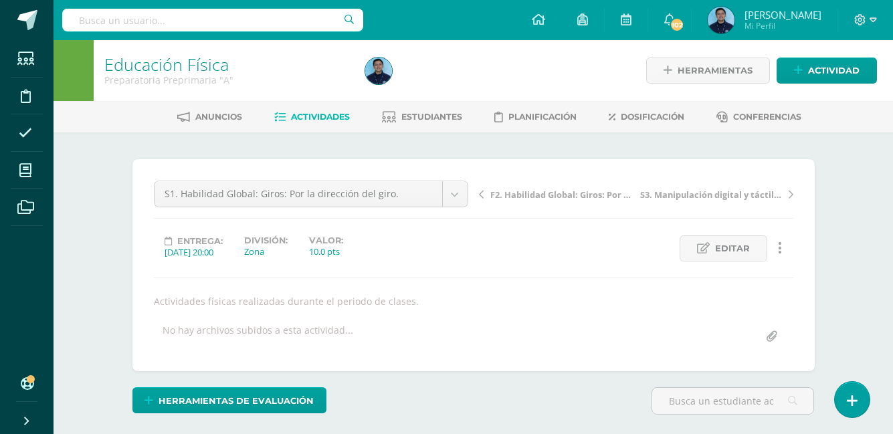
click at [315, 122] on span "Actividades" at bounding box center [320, 117] width 59 height 10
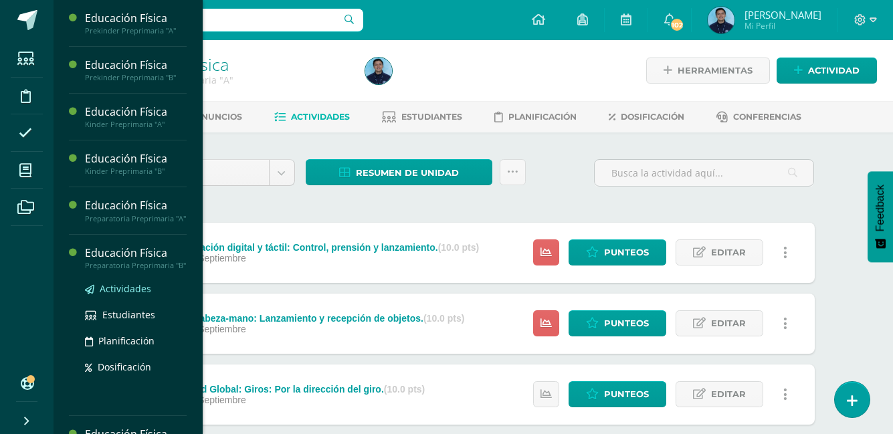
click at [125, 295] on span "Actividades" at bounding box center [125, 288] width 51 height 13
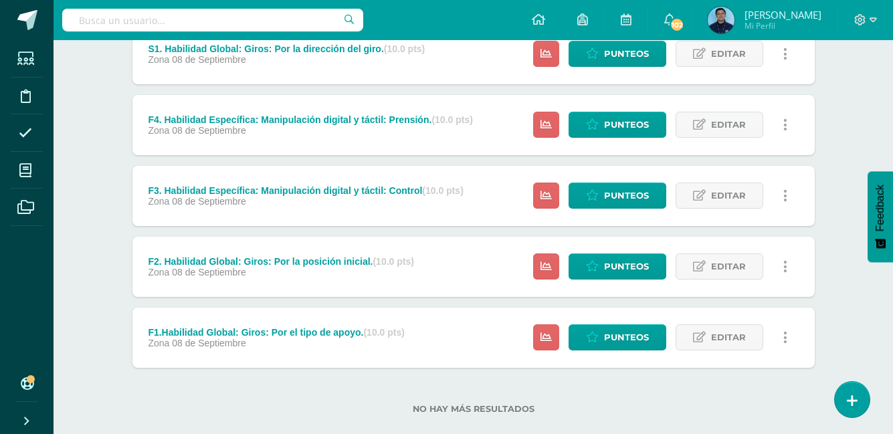
scroll to position [363, 0]
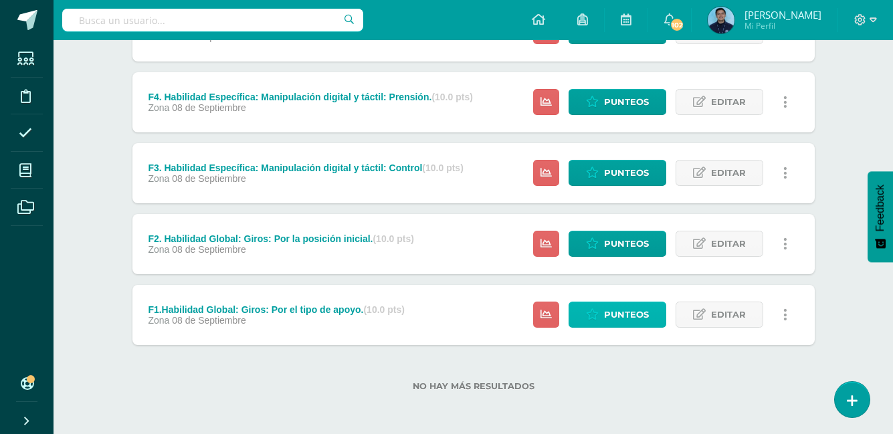
click at [621, 320] on span "Punteos" at bounding box center [626, 314] width 45 height 25
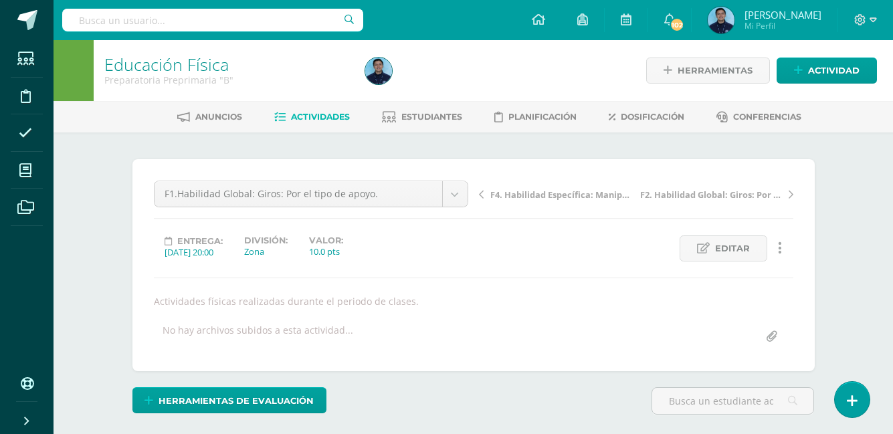
type input "1"
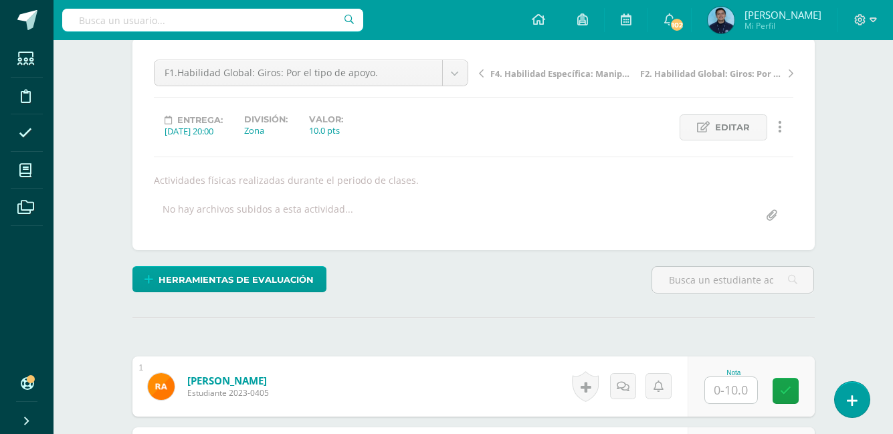
scroll to position [122, 0]
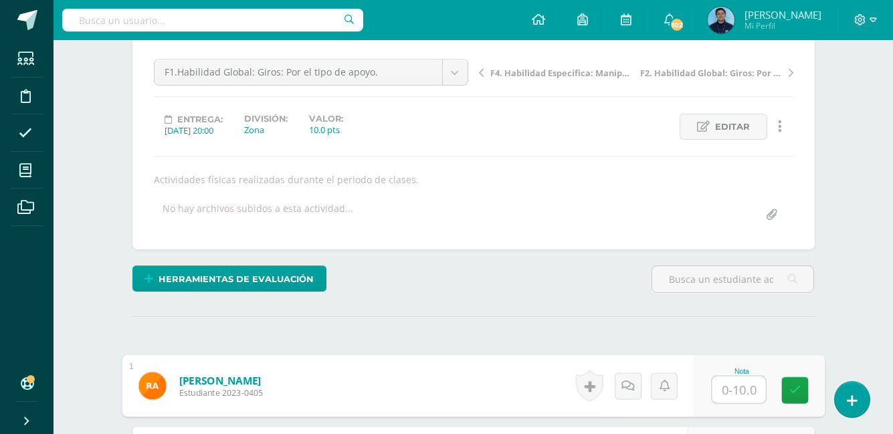
click at [721, 392] on input "text" at bounding box center [738, 389] width 53 height 27
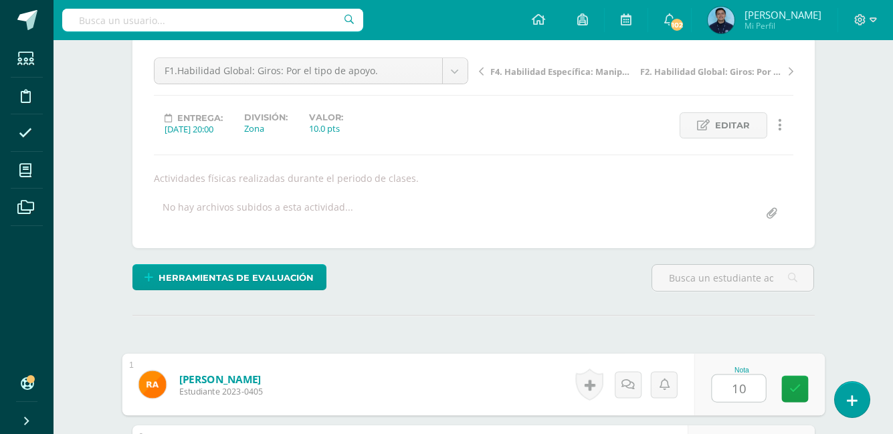
type input "10"
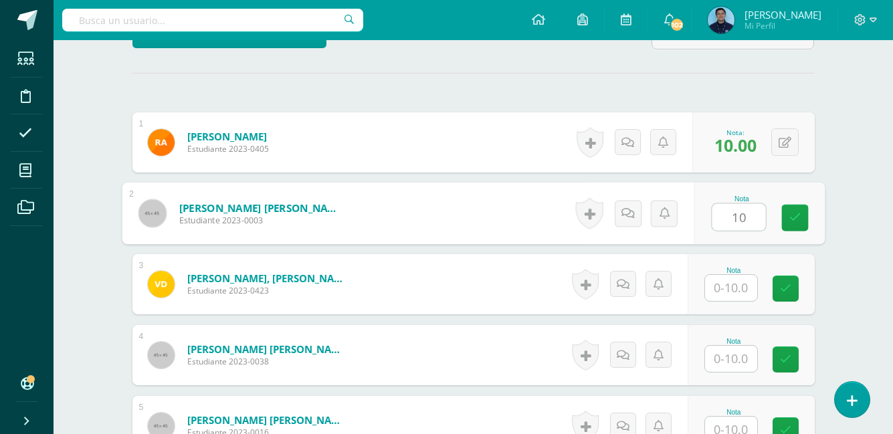
type input "10"
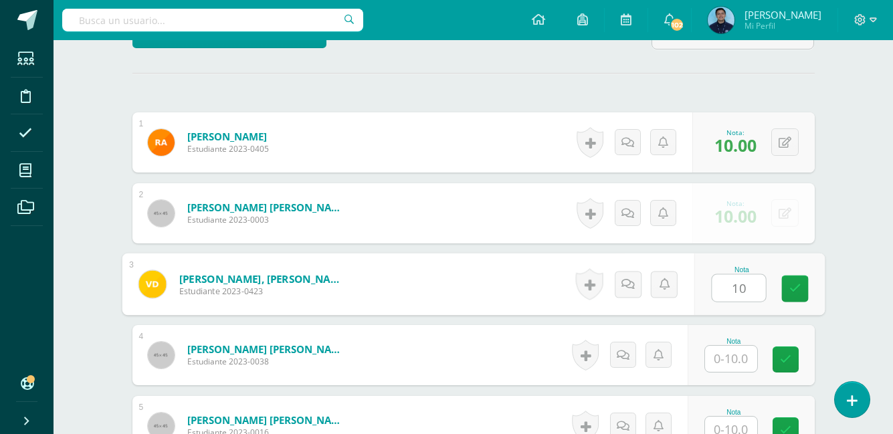
type input "10"
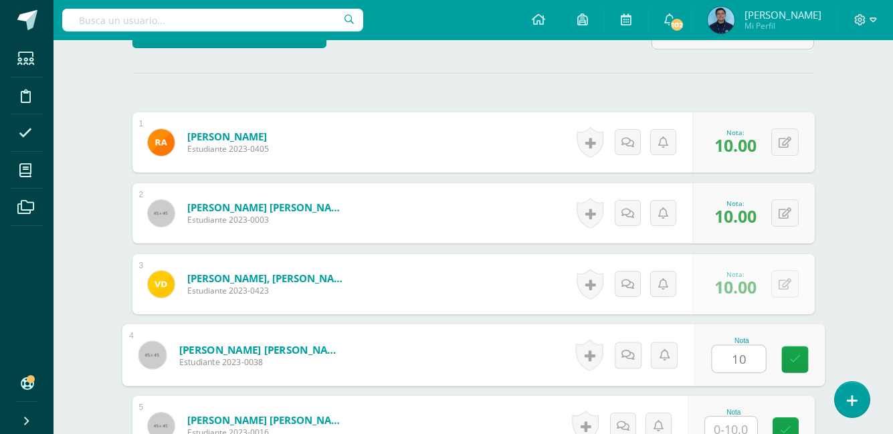
type input "10"
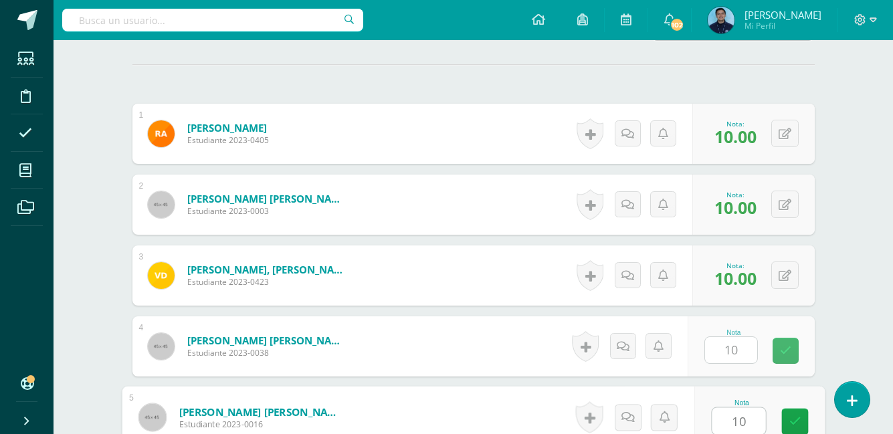
type input "10"
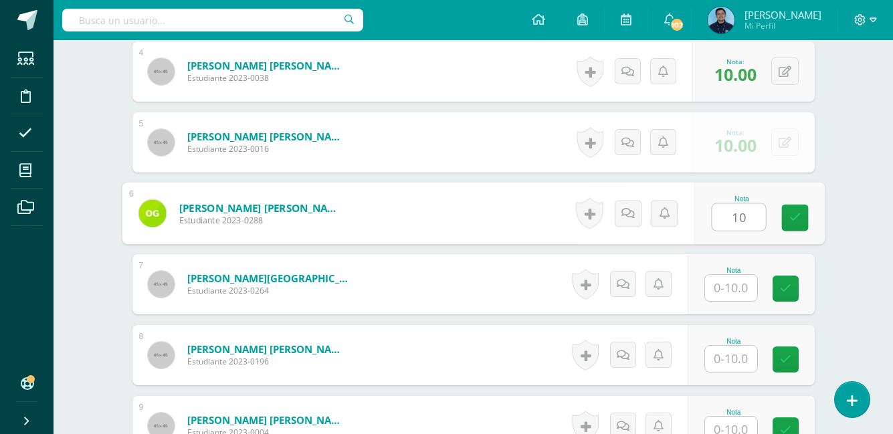
type input "10"
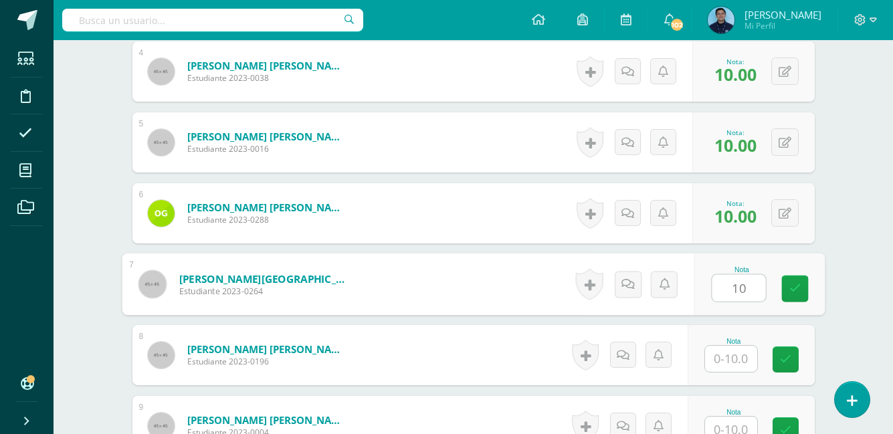
type input "10"
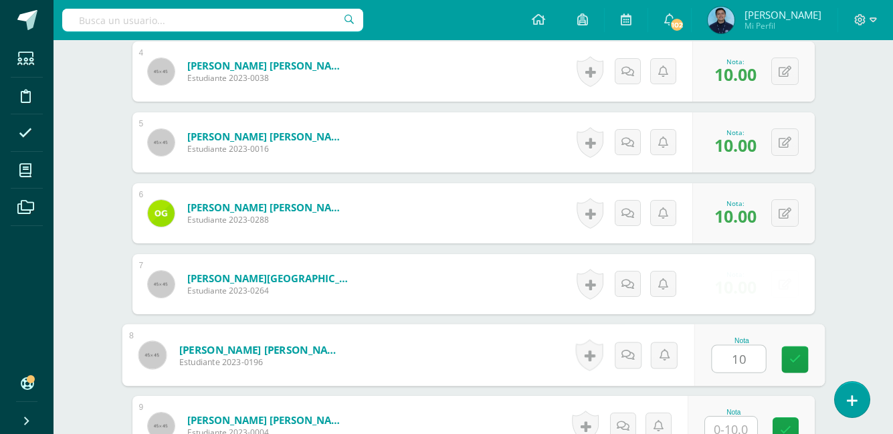
type input "10"
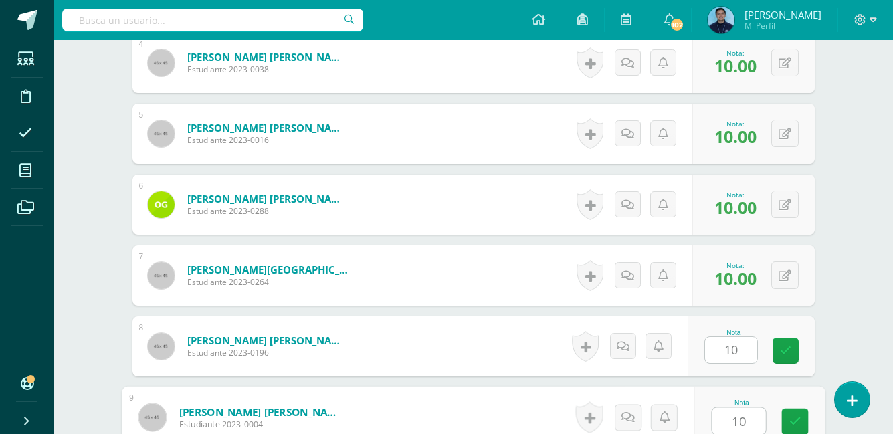
type input "10"
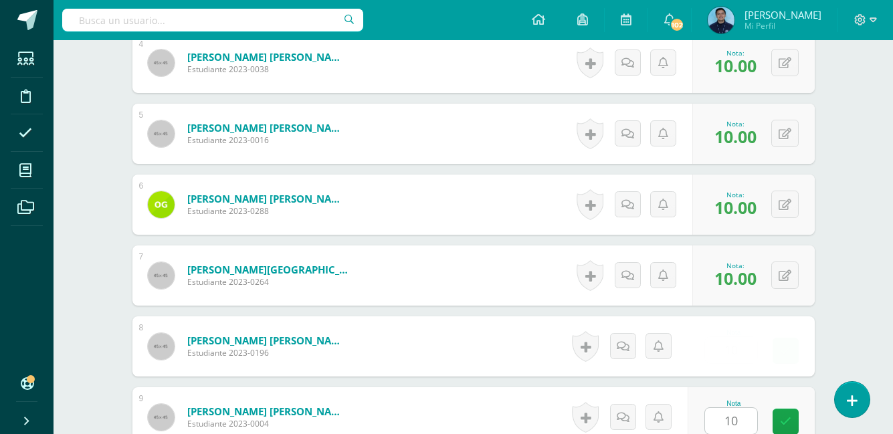
scroll to position [932, 0]
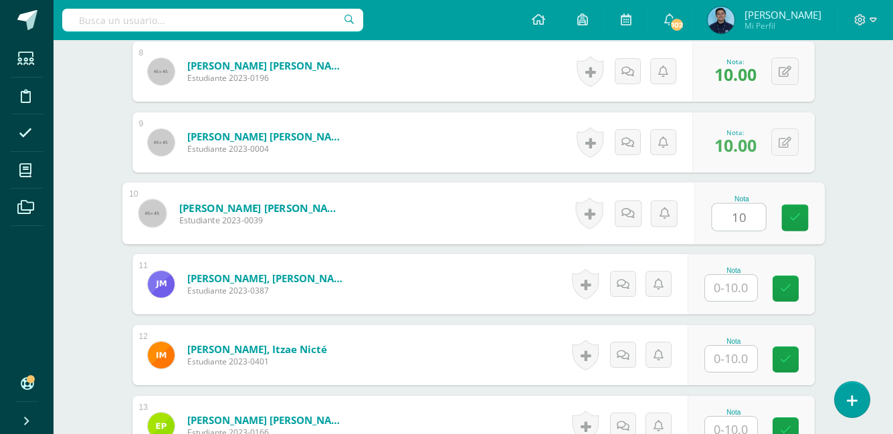
type input "10"
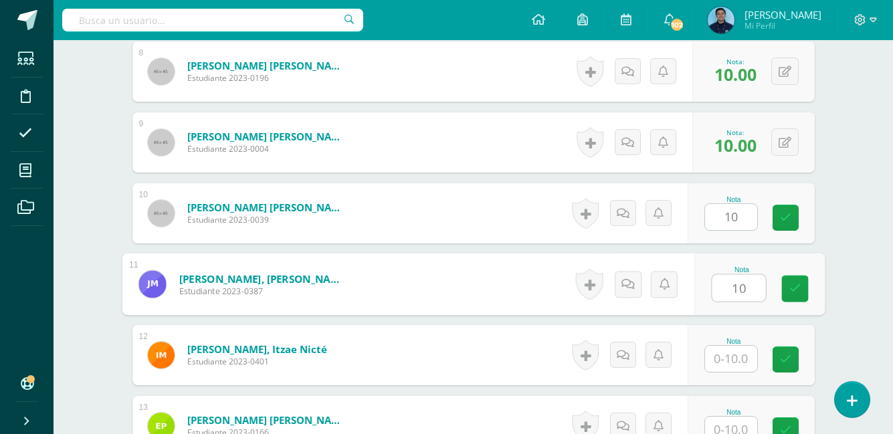
type input "10"
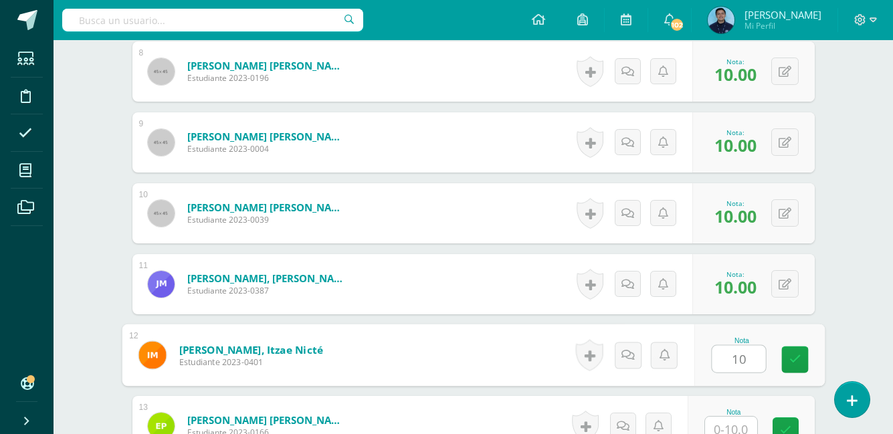
type input "10"
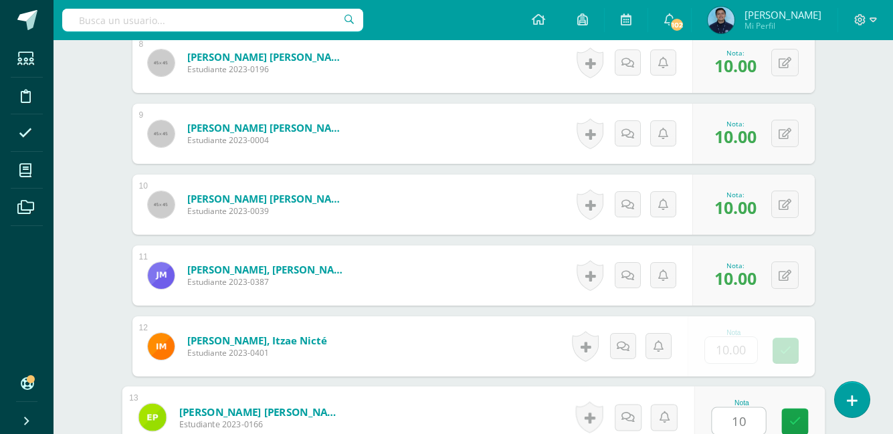
type input "10"
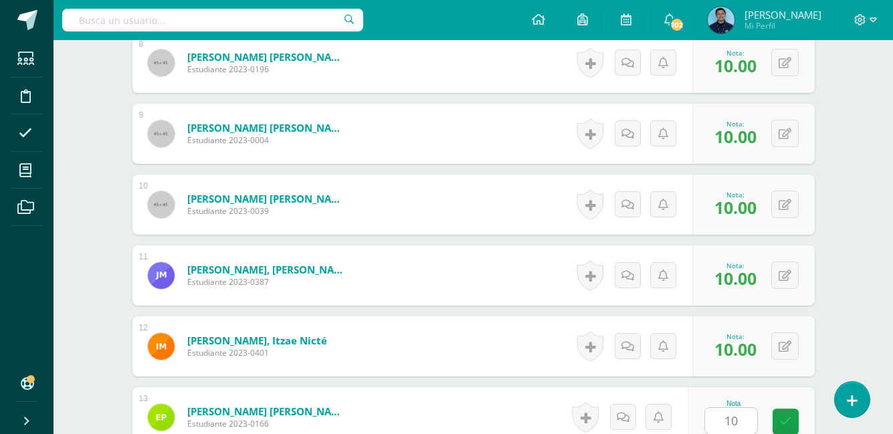
scroll to position [1216, 0]
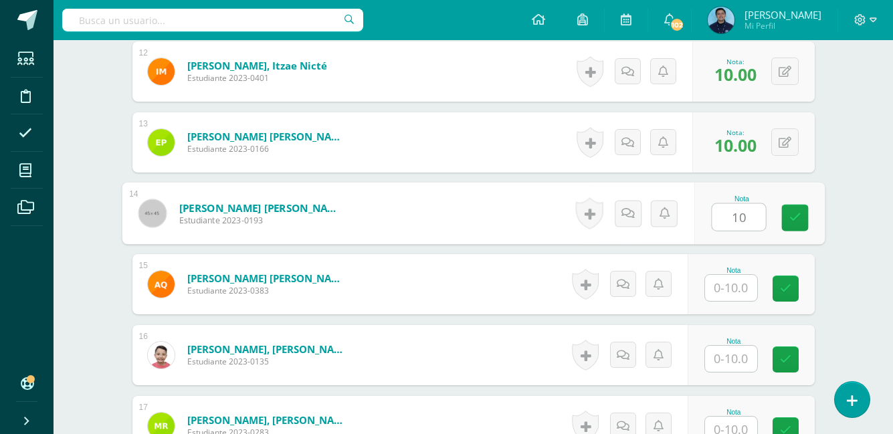
type input "10"
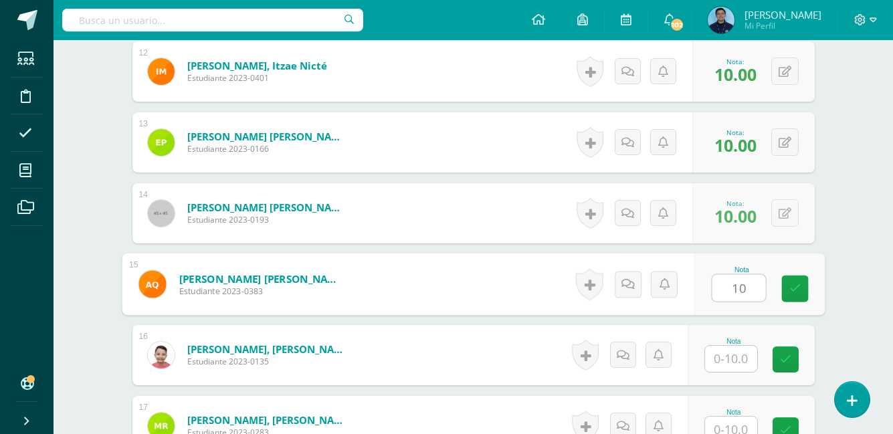
type input "10"
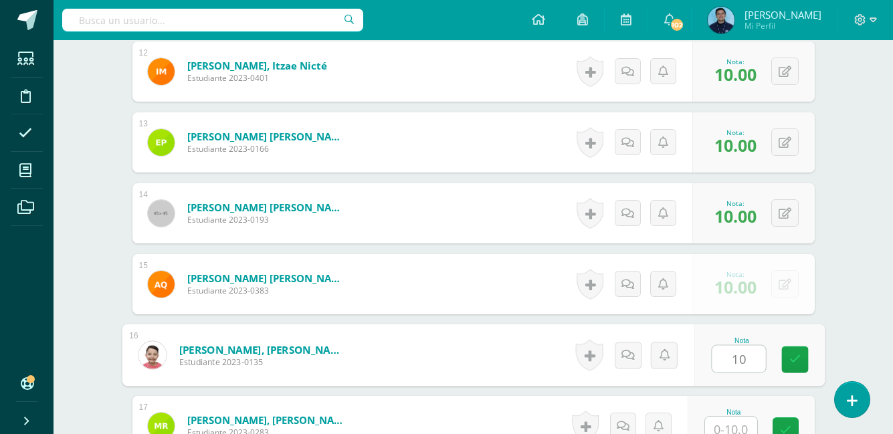
type input "10"
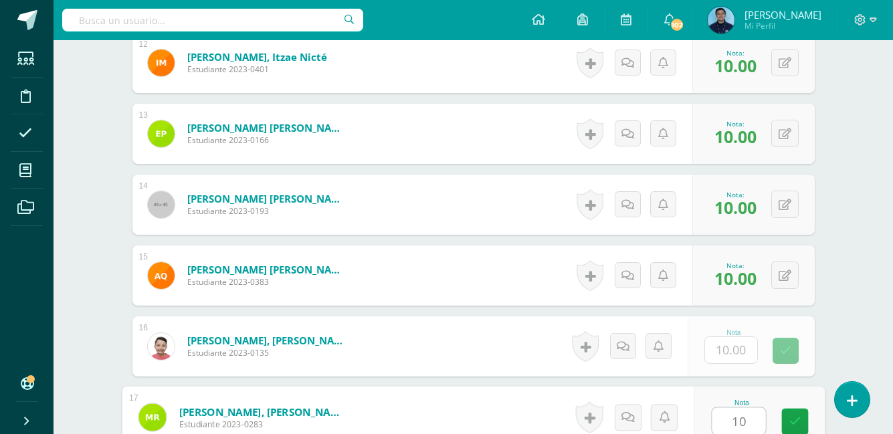
type input "10"
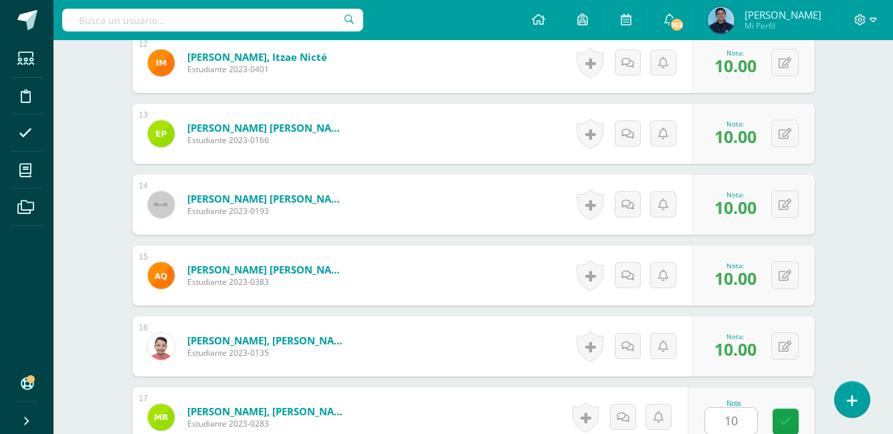
scroll to position [1499, 0]
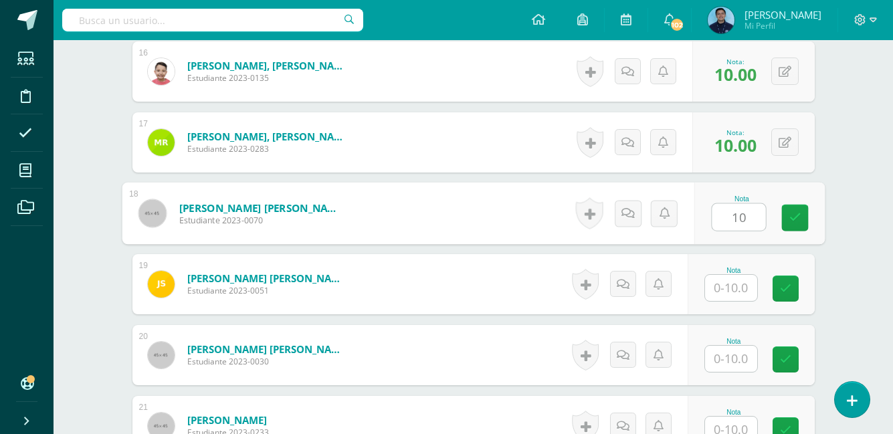
type input "10"
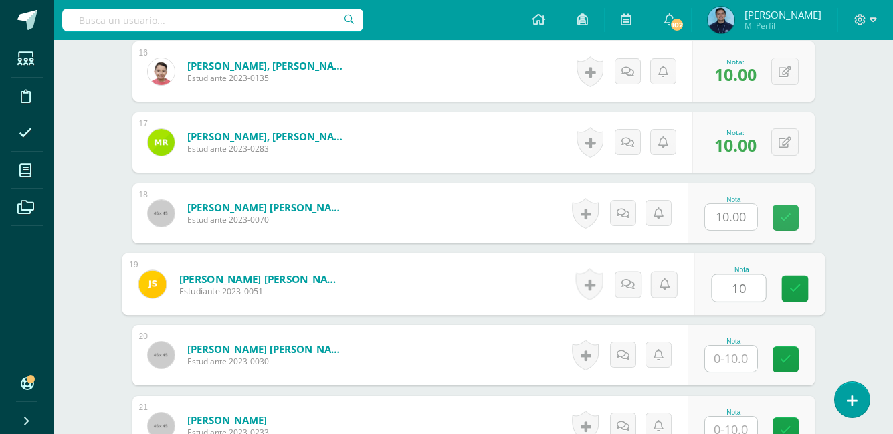
type input "10"
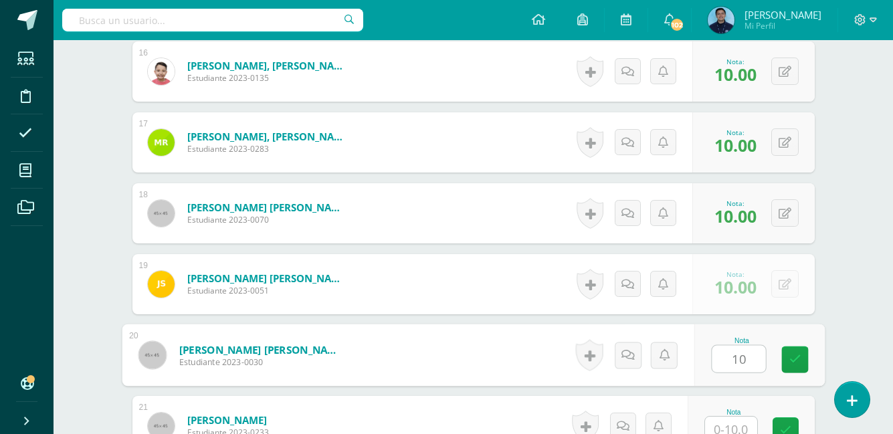
type input "10"
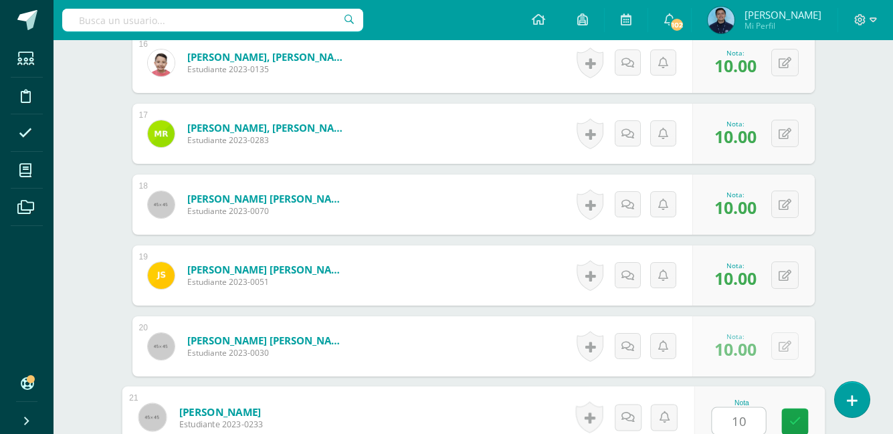
type input "10"
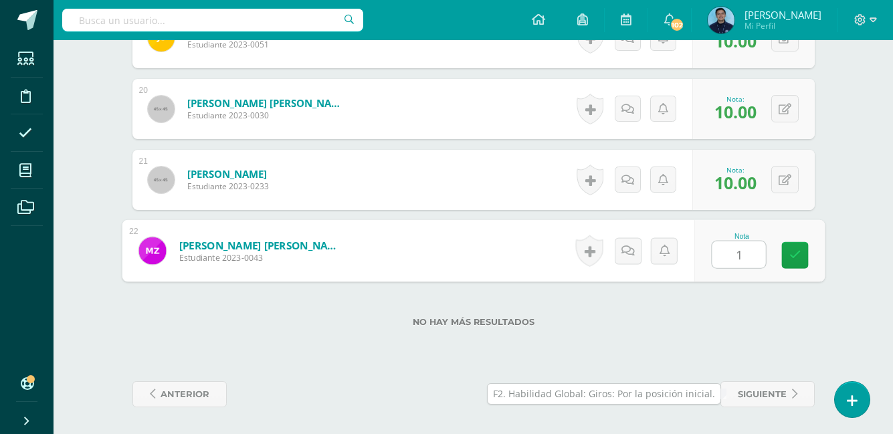
type input "10"
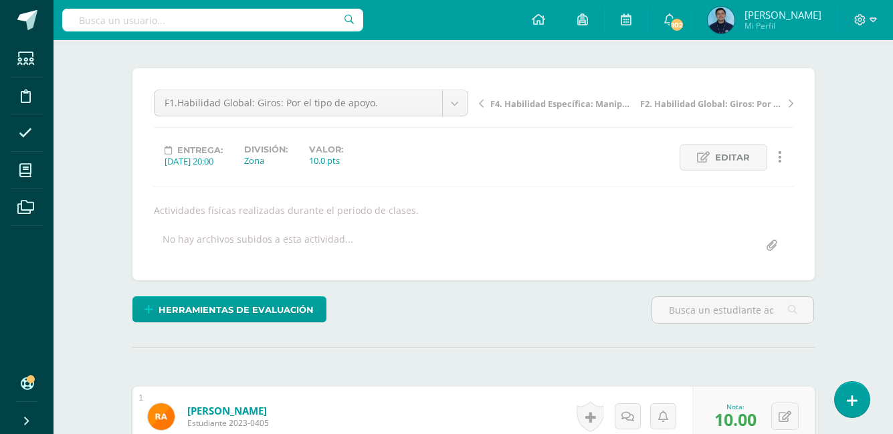
scroll to position [0, 0]
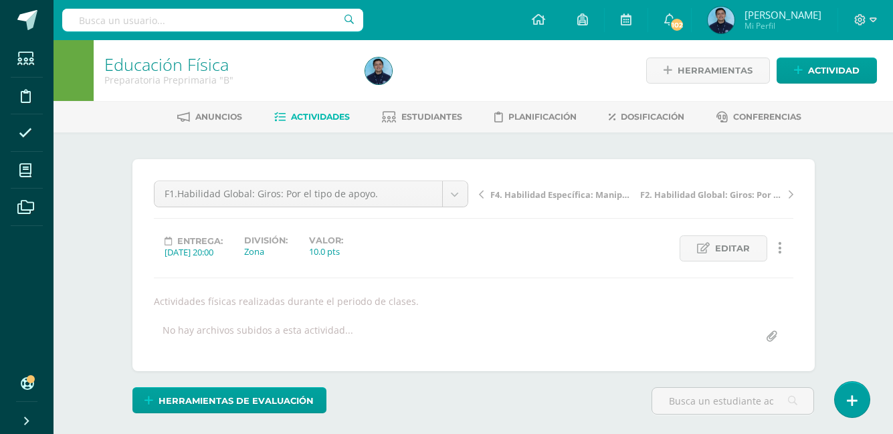
click at [325, 125] on link "Actividades" at bounding box center [312, 116] width 76 height 21
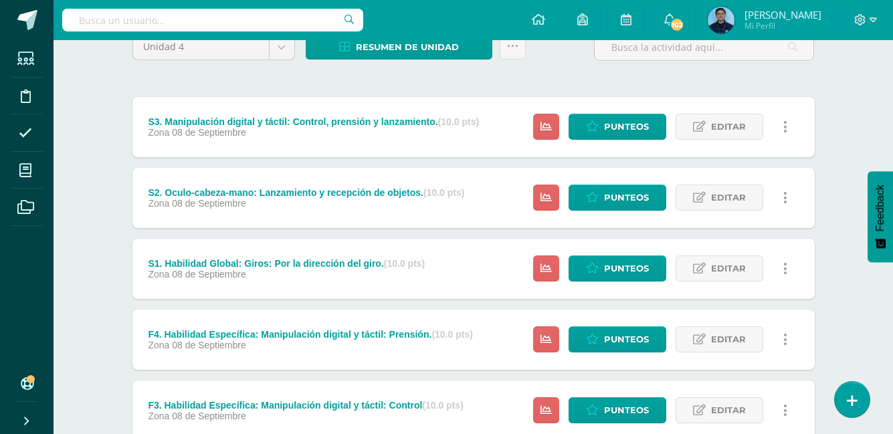
scroll to position [363, 0]
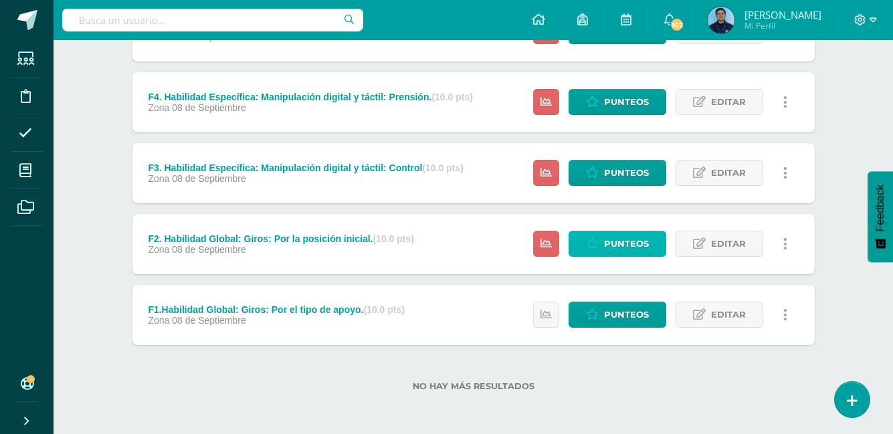
click at [634, 242] on span "Punteos" at bounding box center [626, 243] width 45 height 25
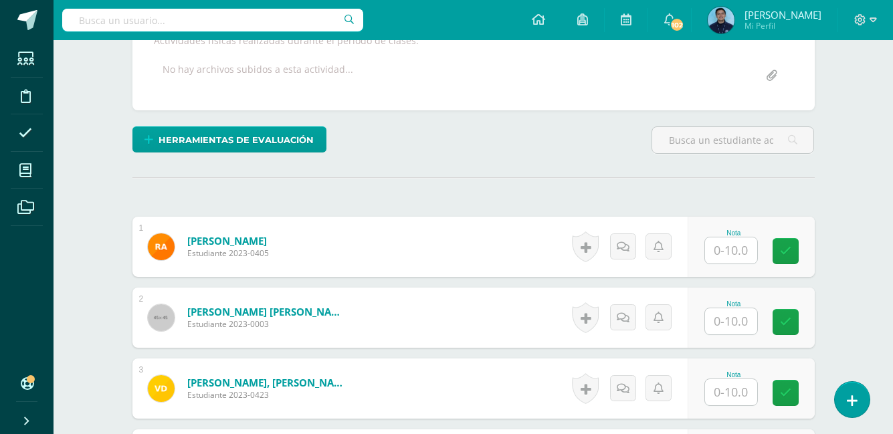
scroll to position [261, 0]
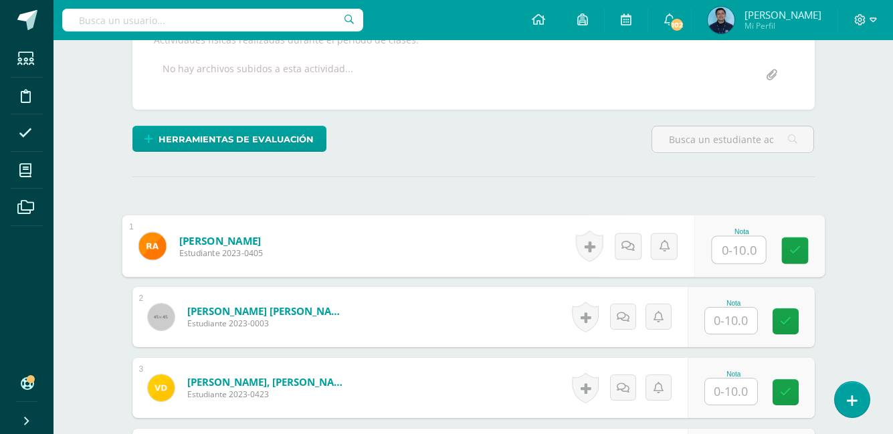
click at [720, 247] on input "text" at bounding box center [738, 250] width 53 height 27
type input "6"
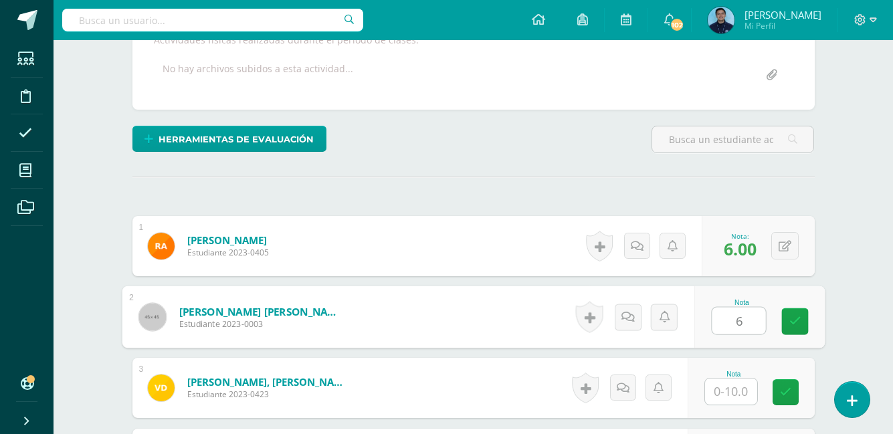
type input "6"
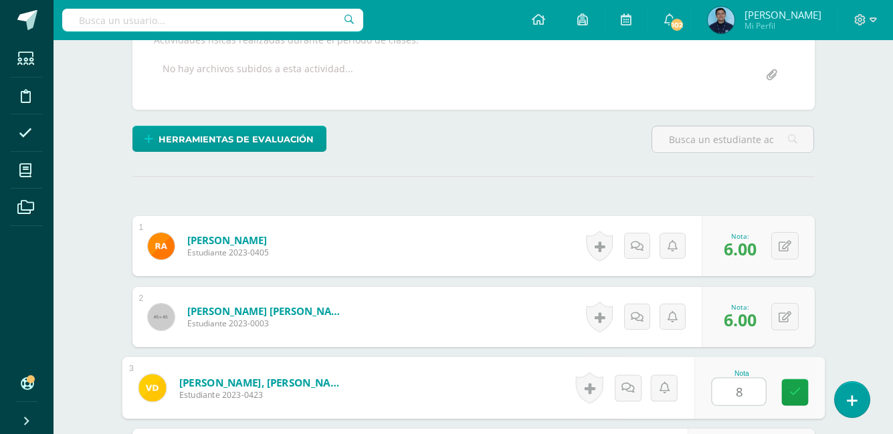
type input "8"
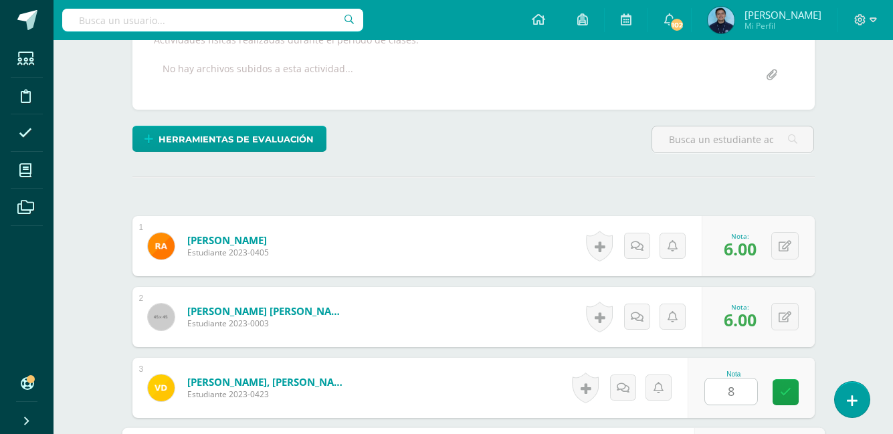
scroll to position [507, 0]
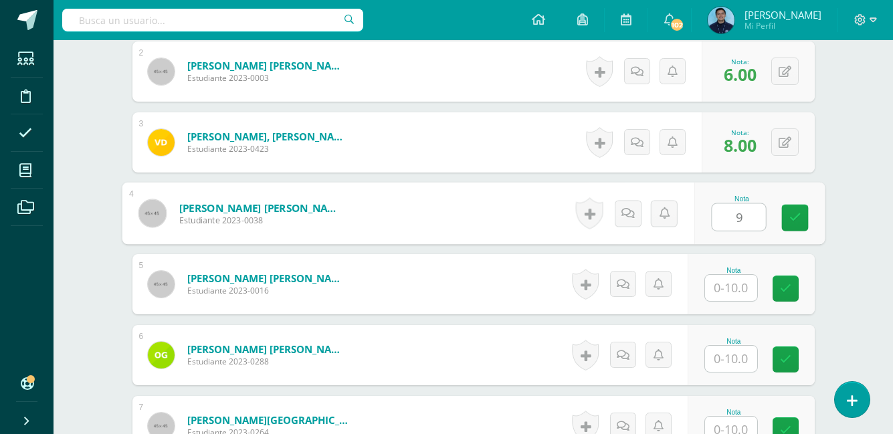
type input "9"
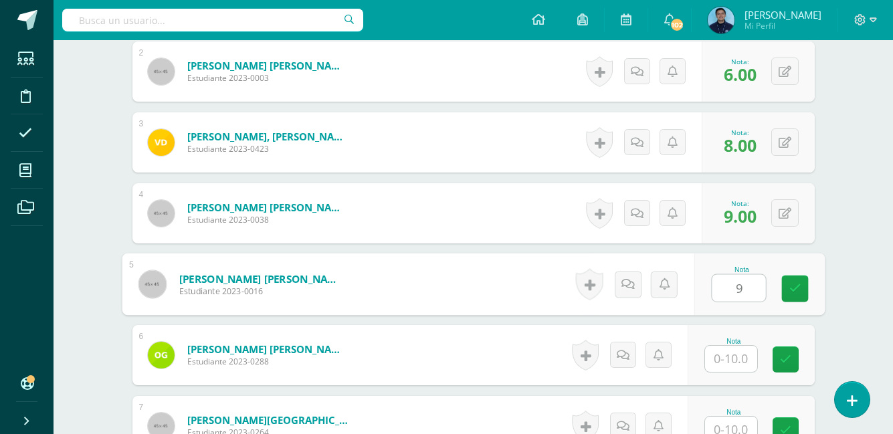
type input "9"
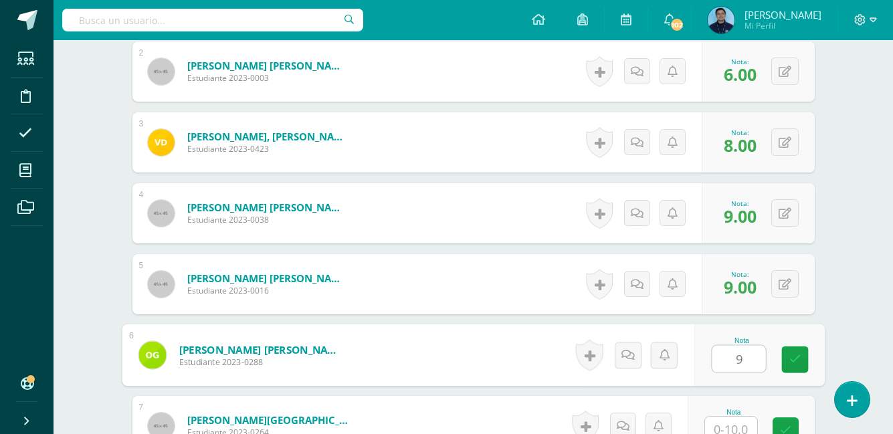
type input "9"
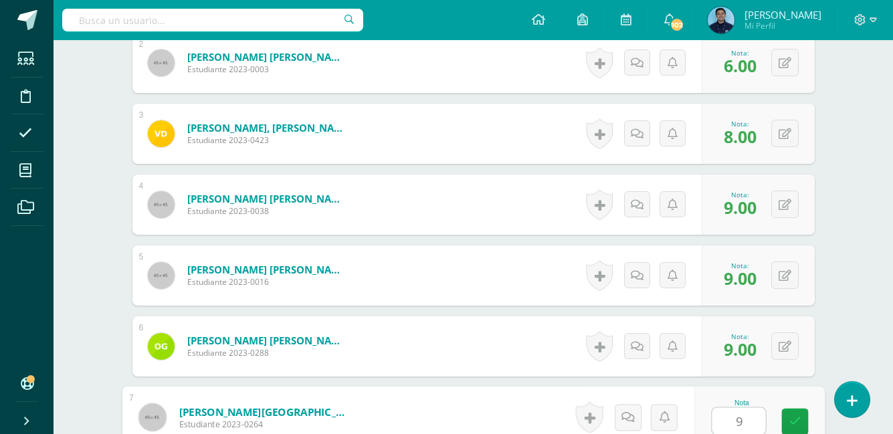
type input "9"
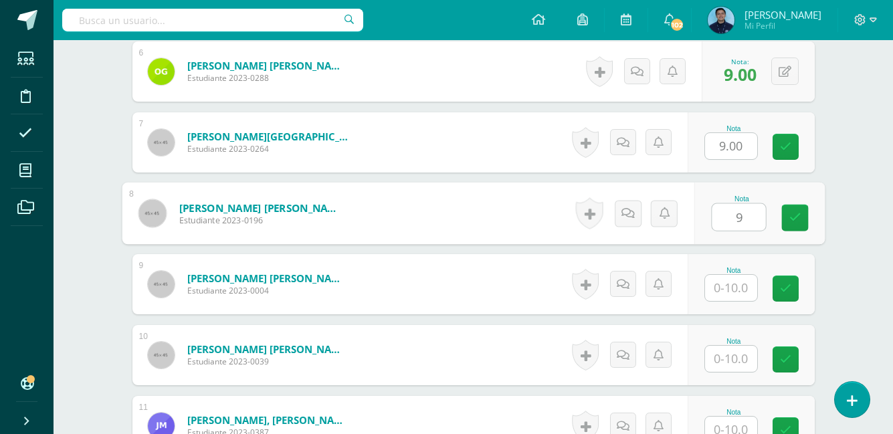
type input "9"
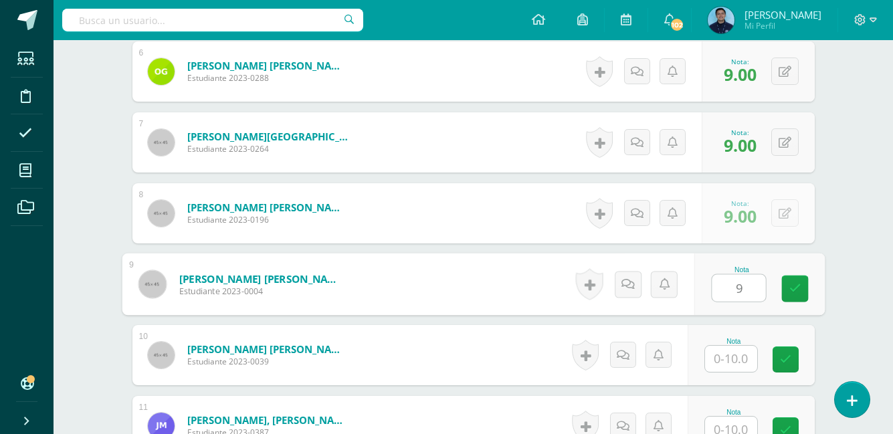
type input "9"
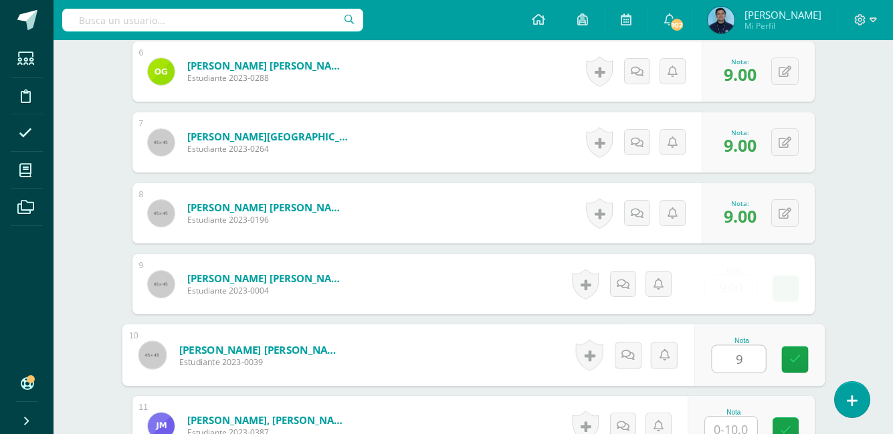
type input "9"
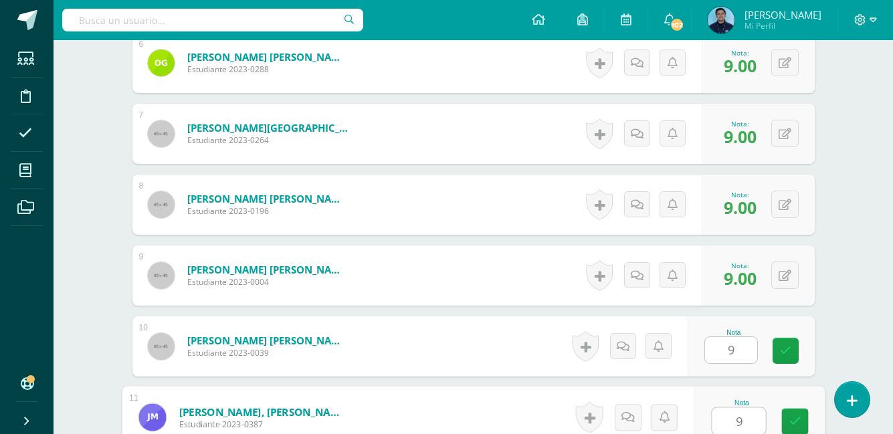
type input "9"
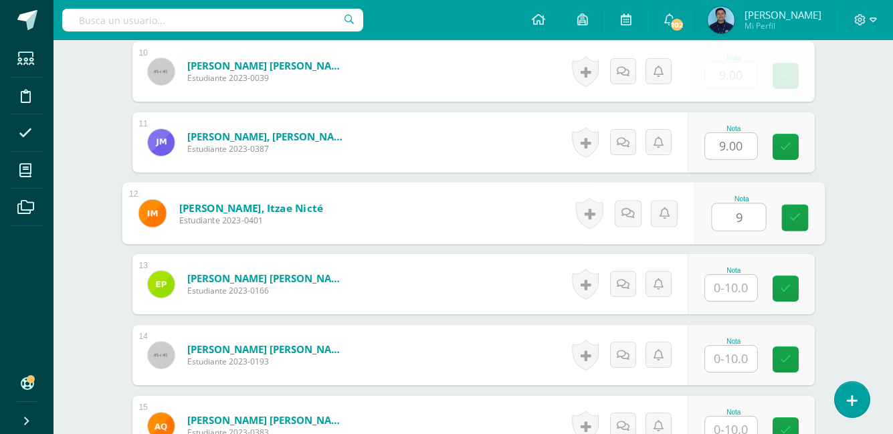
type input "9"
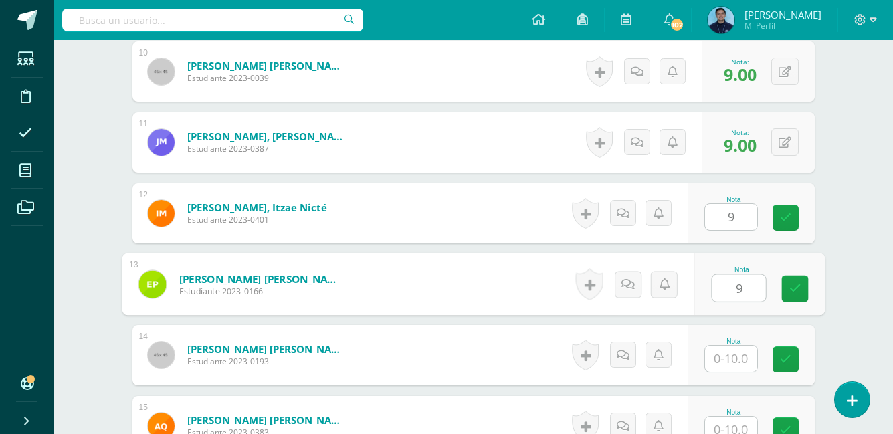
type input "9"
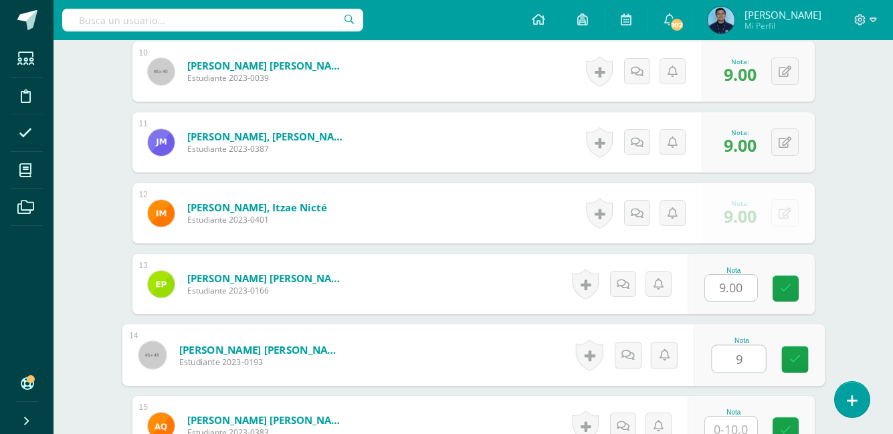
type input "9"
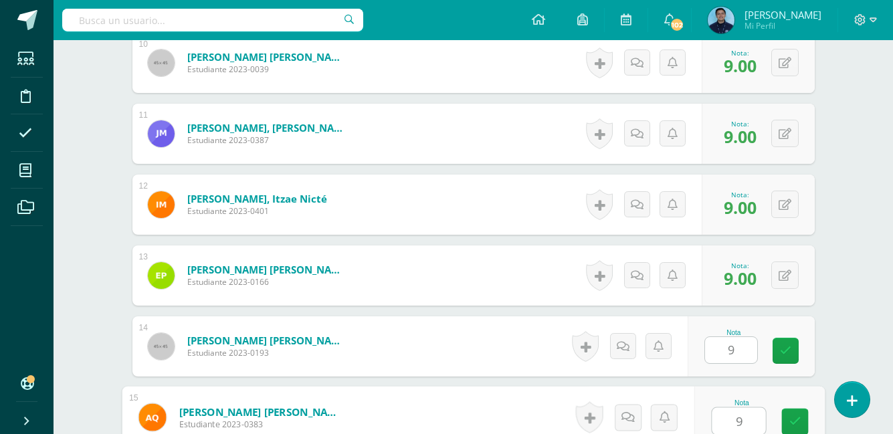
type input "9"
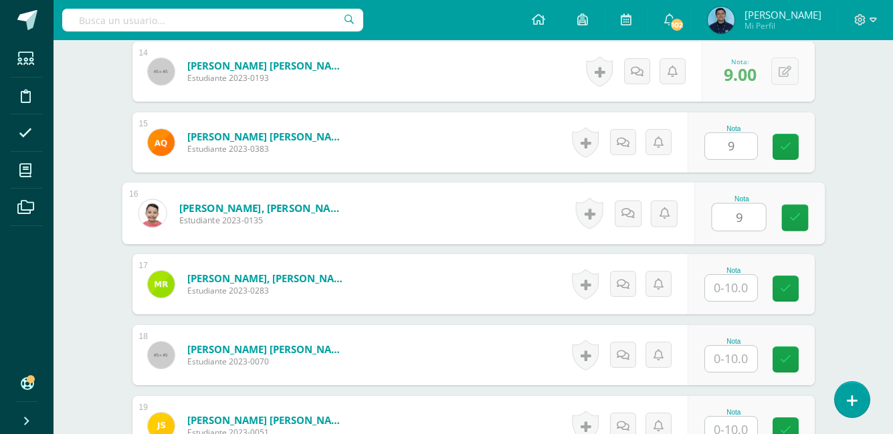
type input "9"
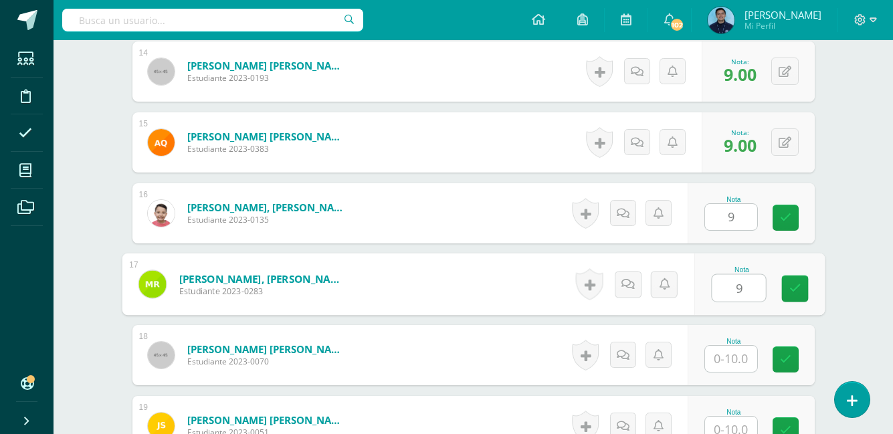
type input "9"
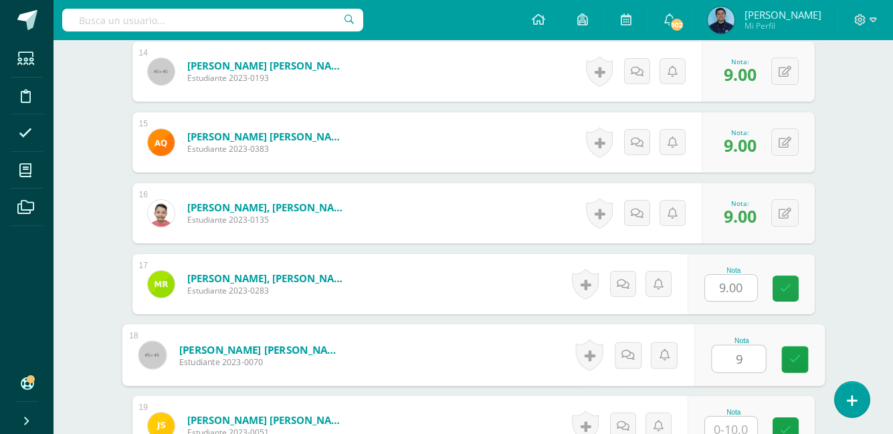
type input "9"
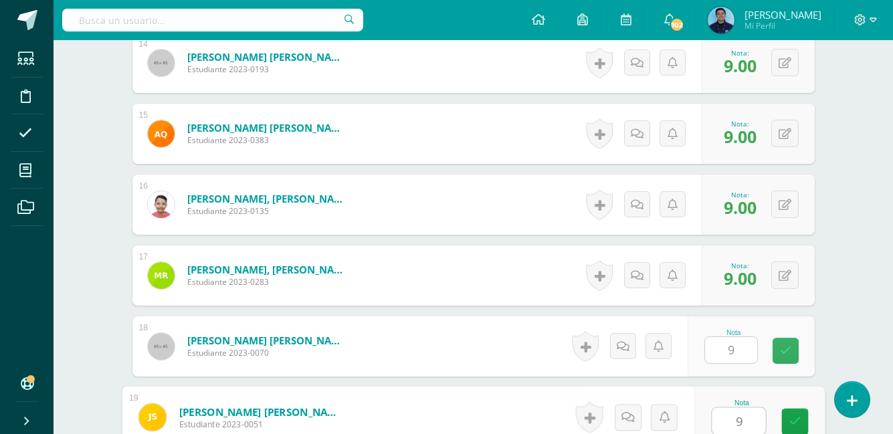
type input "9"
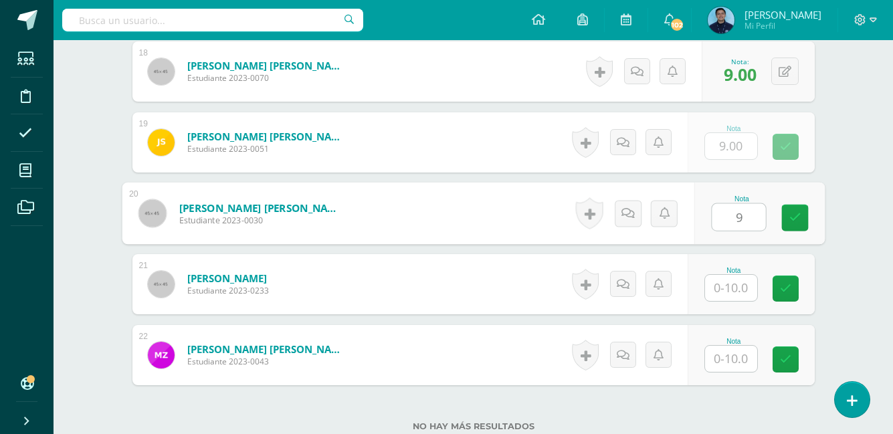
type input "9"
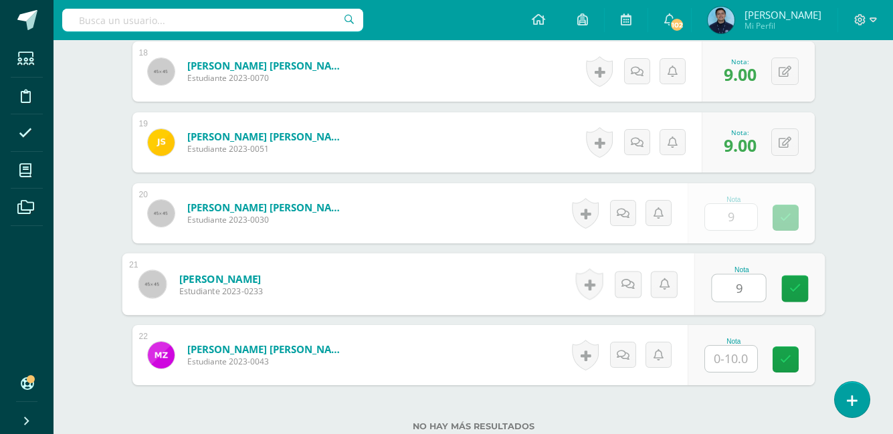
type input "9"
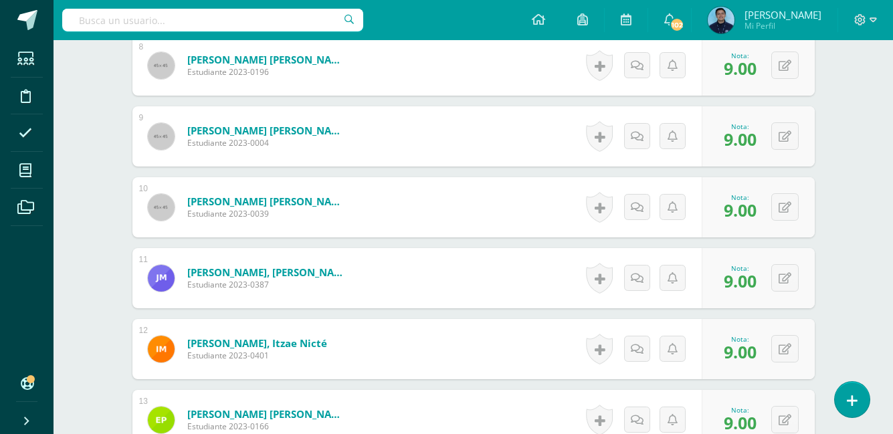
scroll to position [935, 0]
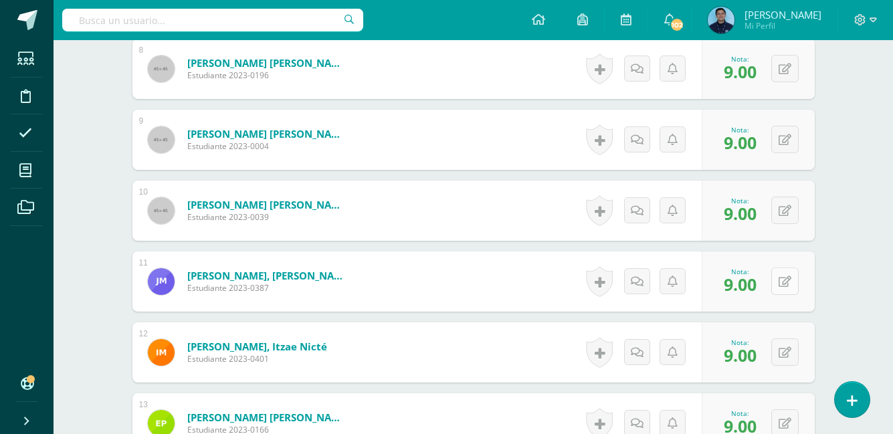
click at [788, 277] on icon at bounding box center [784, 281] width 13 height 11
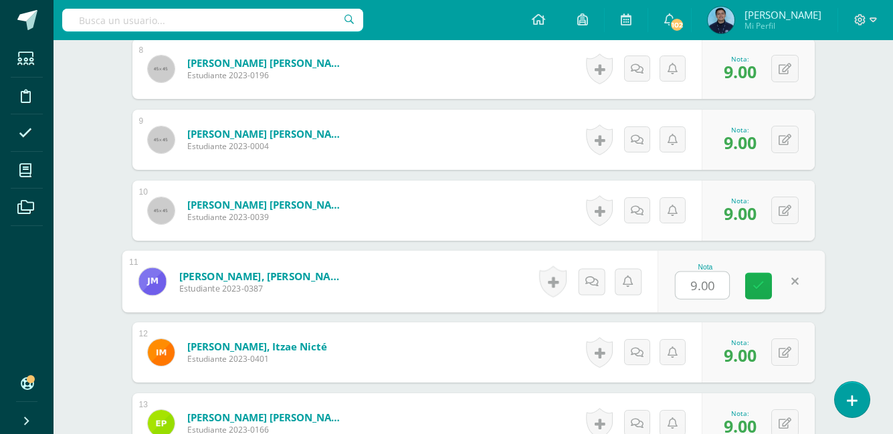
click at [762, 286] on icon at bounding box center [758, 285] width 12 height 11
click at [788, 290] on button at bounding box center [794, 281] width 28 height 28
type input "7"
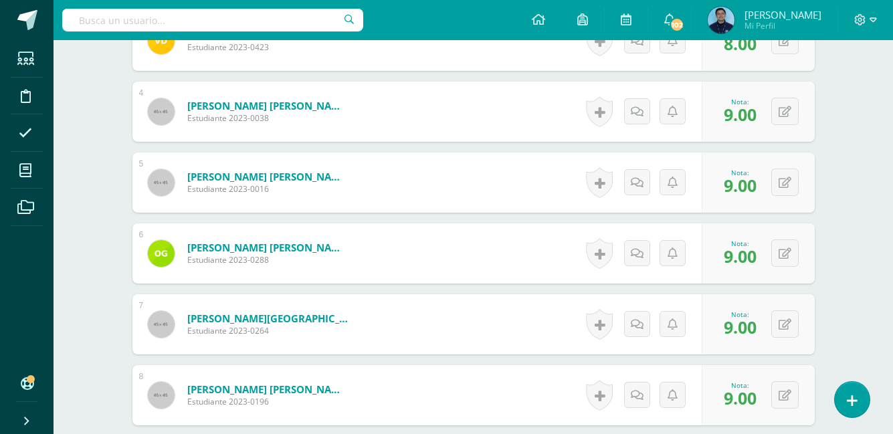
scroll to position [0, 0]
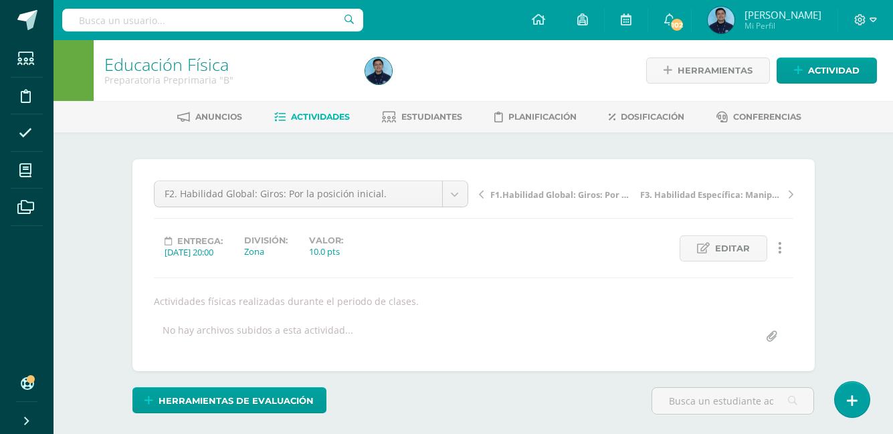
click at [324, 108] on link "Actividades" at bounding box center [312, 116] width 76 height 21
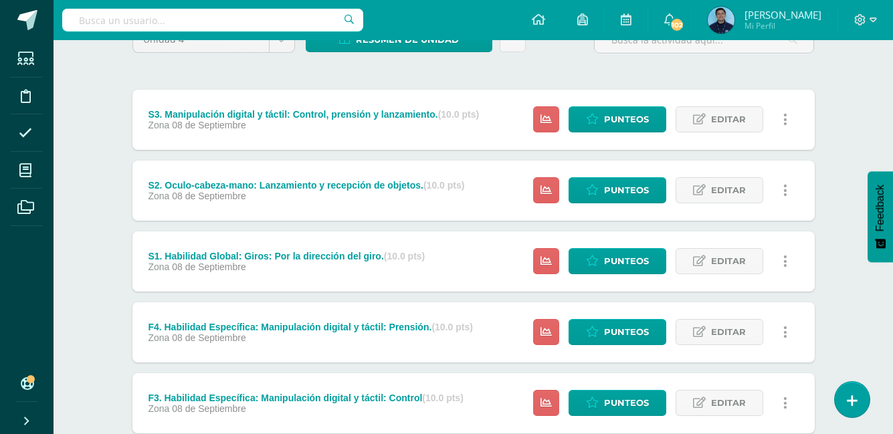
scroll to position [137, 0]
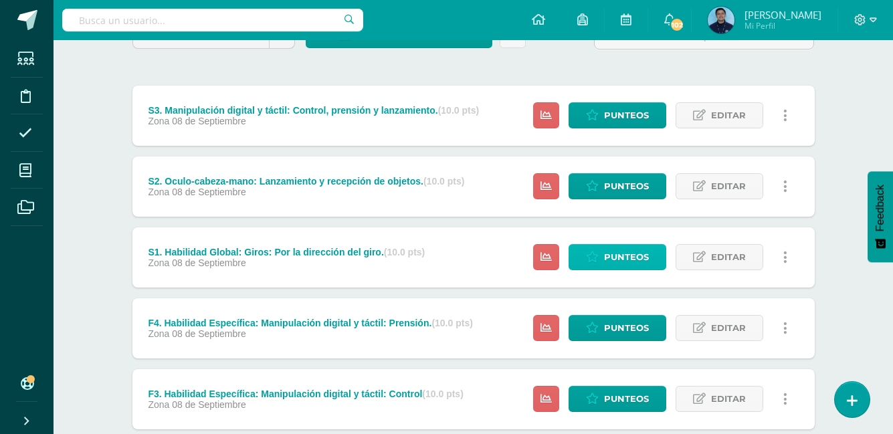
click at [629, 255] on span "Punteos" at bounding box center [626, 257] width 45 height 25
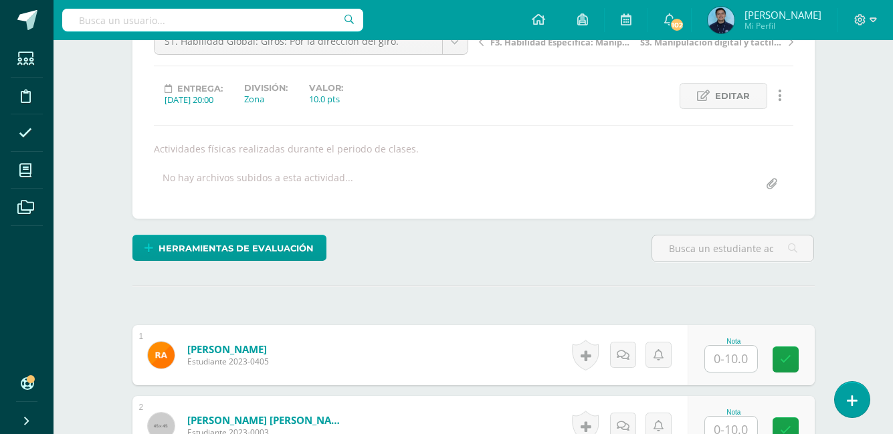
scroll to position [225, 0]
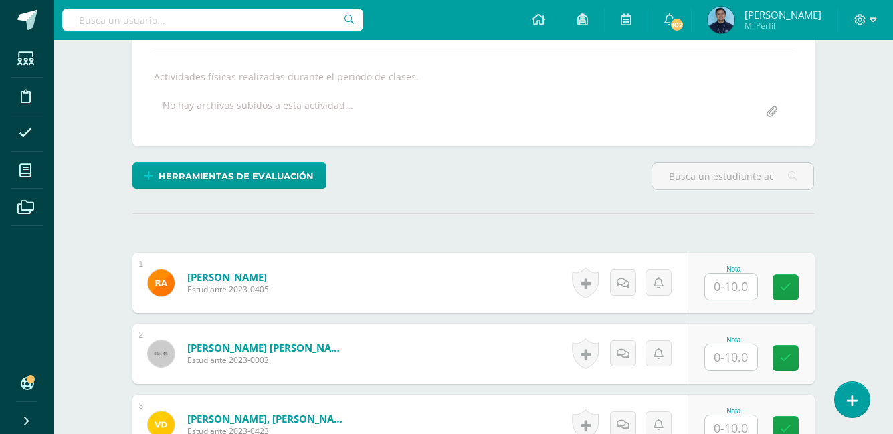
click at [740, 294] on input "text" at bounding box center [731, 287] width 52 height 26
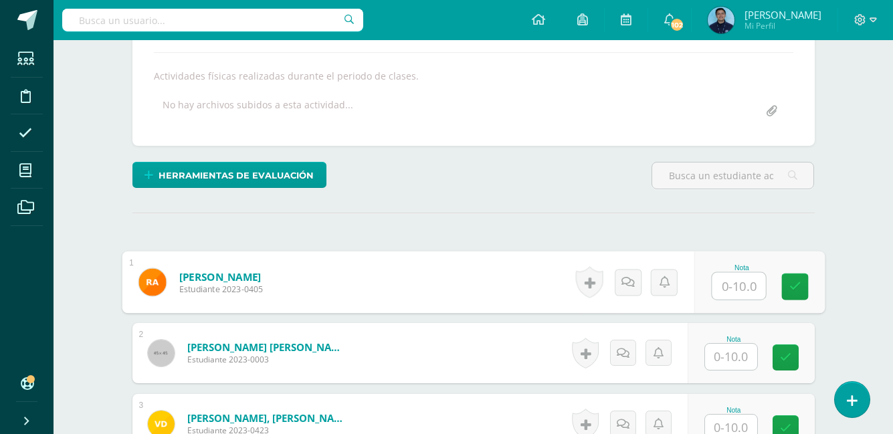
scroll to position [226, 0]
type input "6"
type input "7"
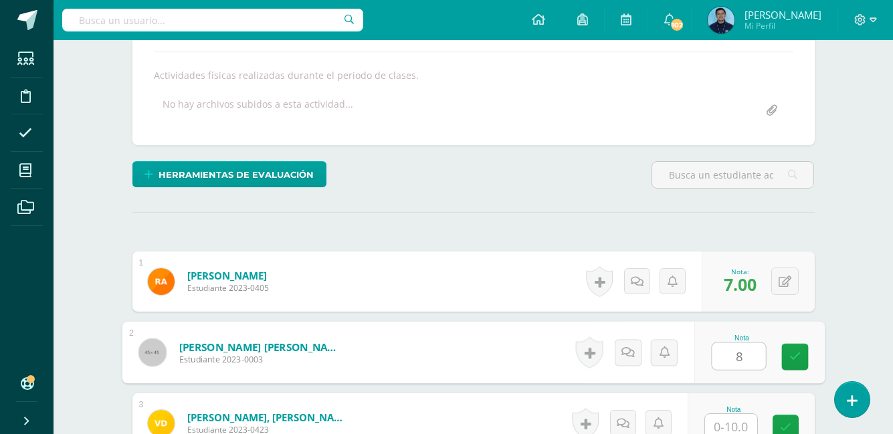
type input "8"
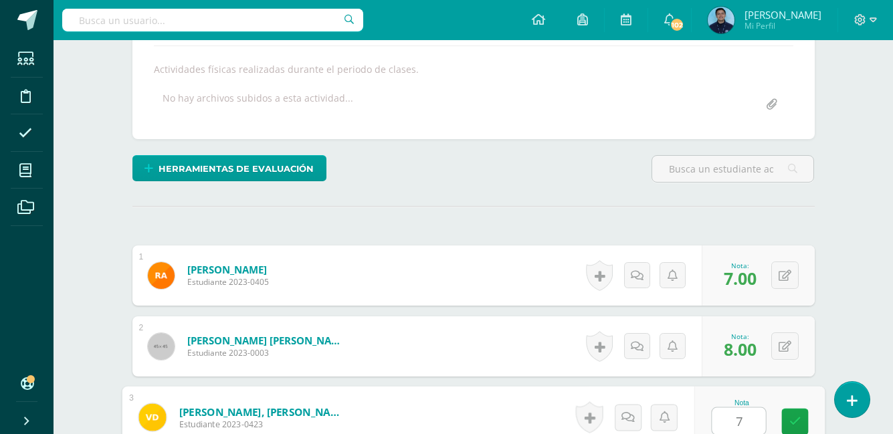
type input "7"
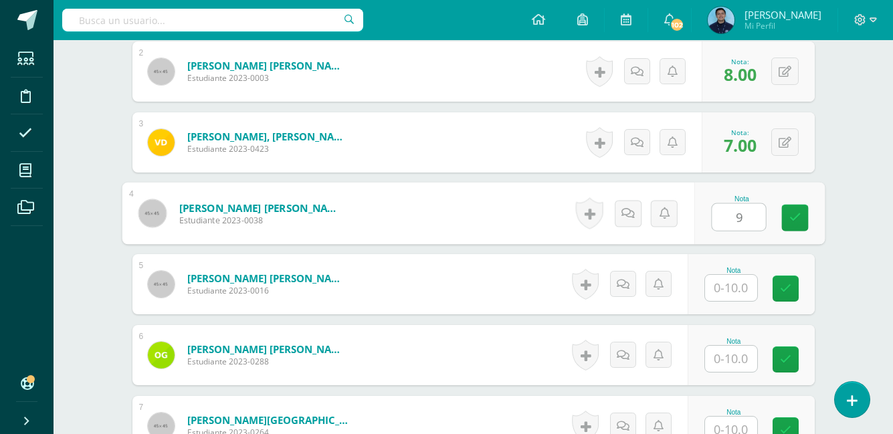
type input "9"
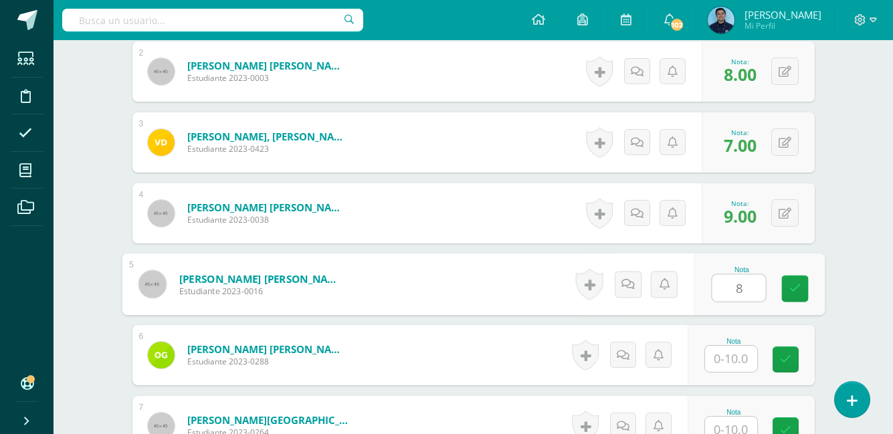
type input "8"
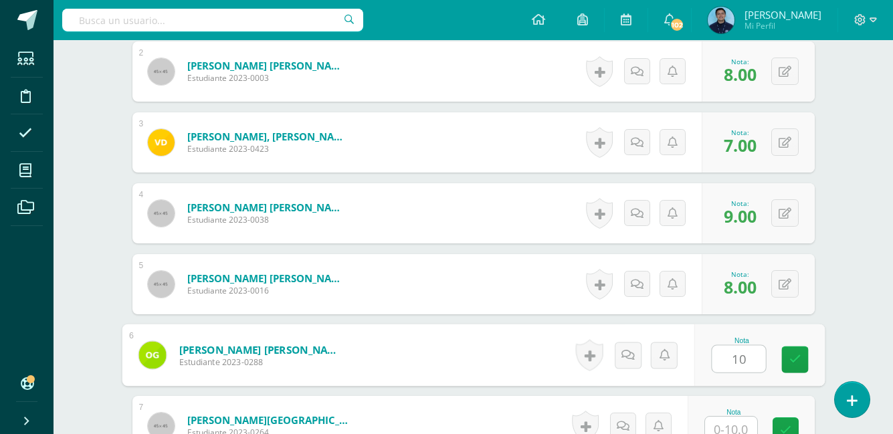
type input "10"
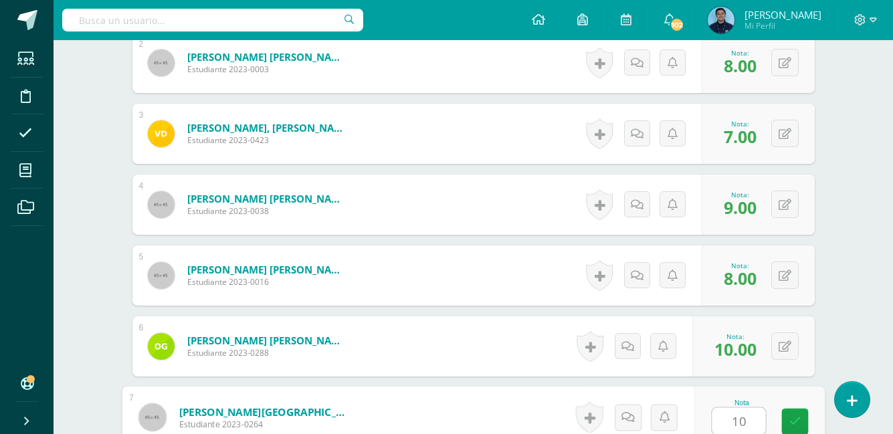
type input "10"
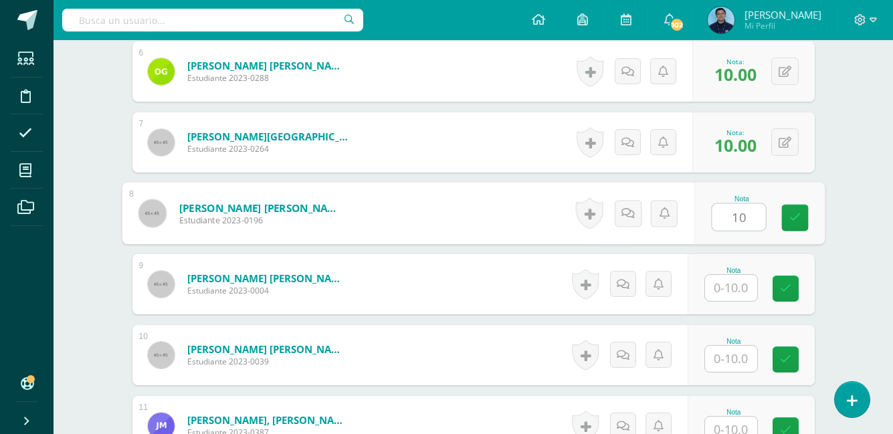
type input "10"
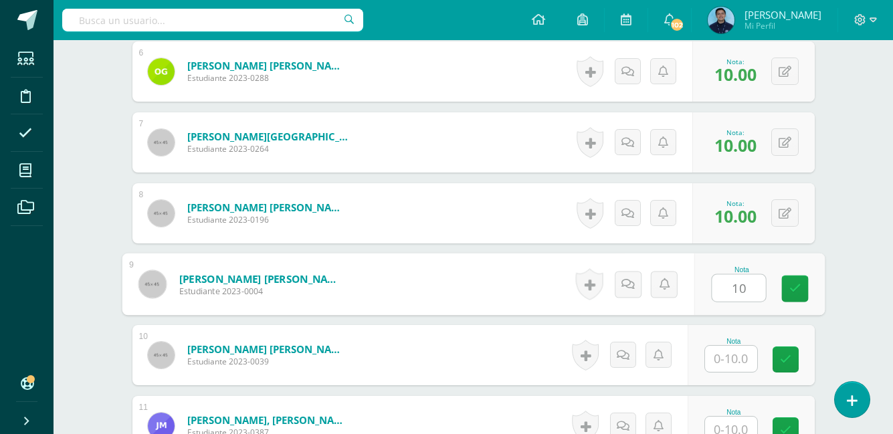
type input "10"
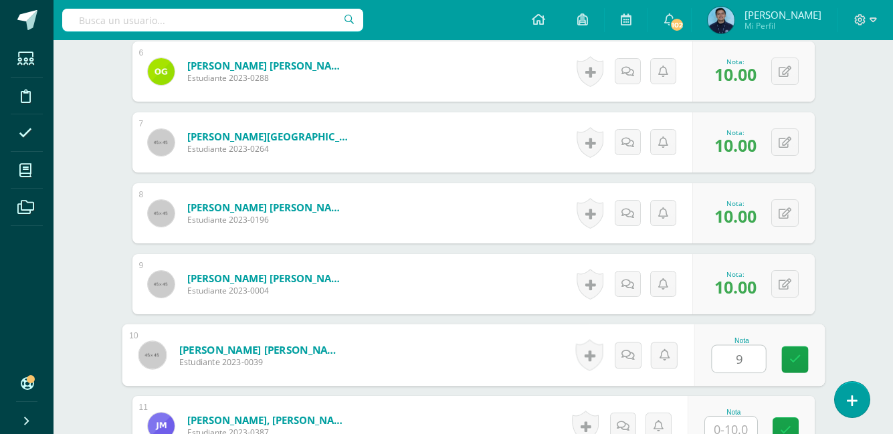
type input "9"
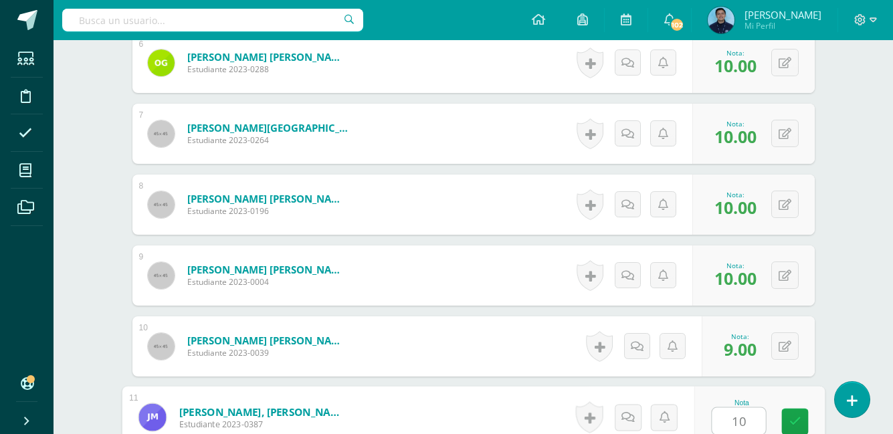
type input "10"
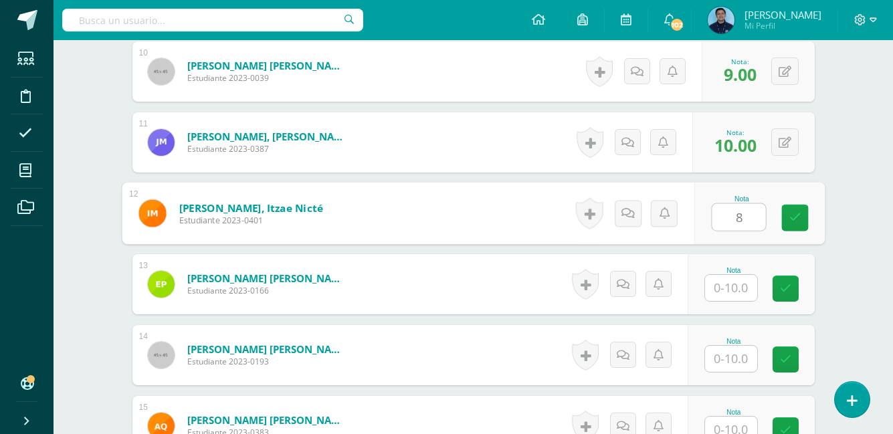
type input "8"
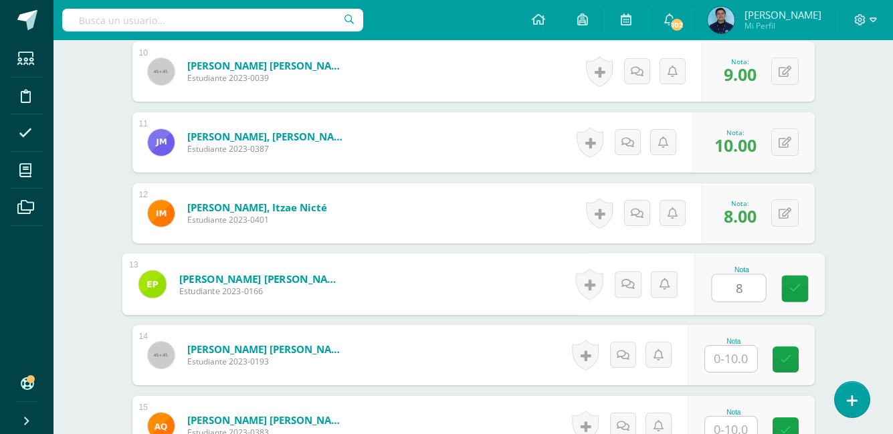
type input "8"
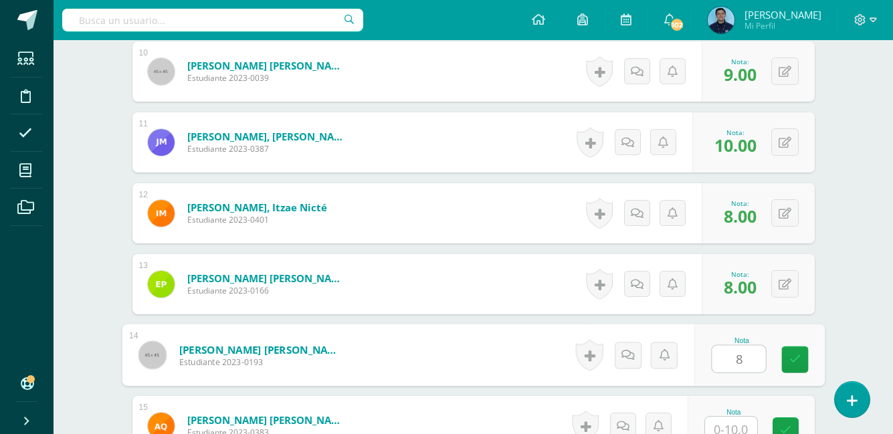
type input "8"
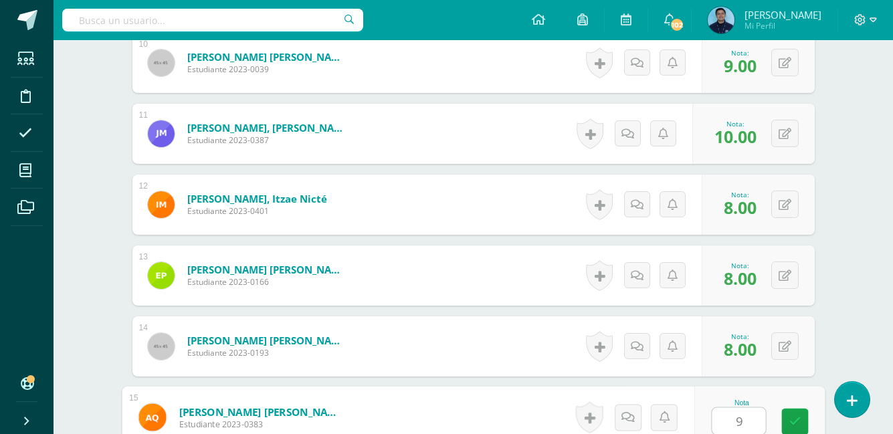
type input "9"
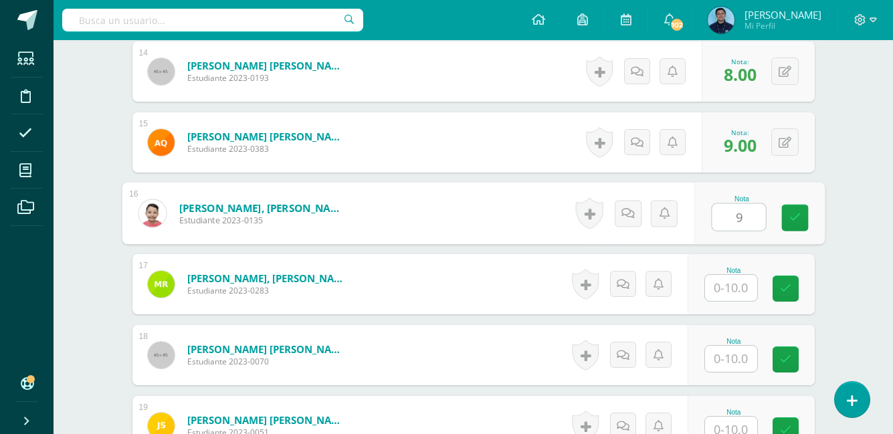
type input "9"
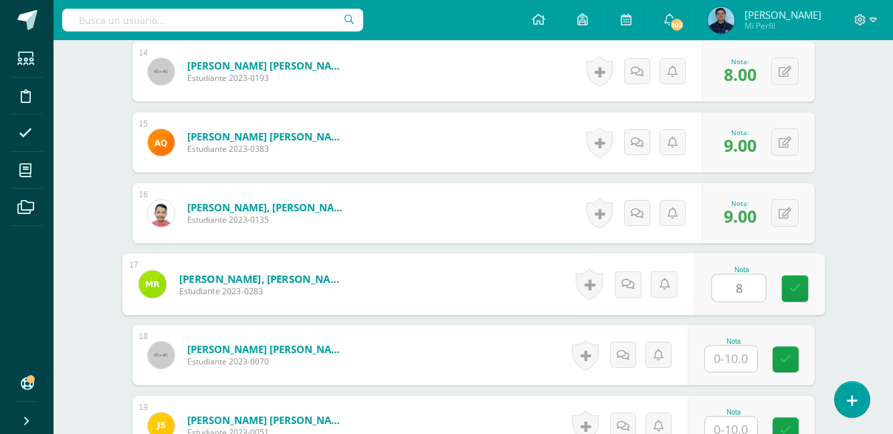
type input "8"
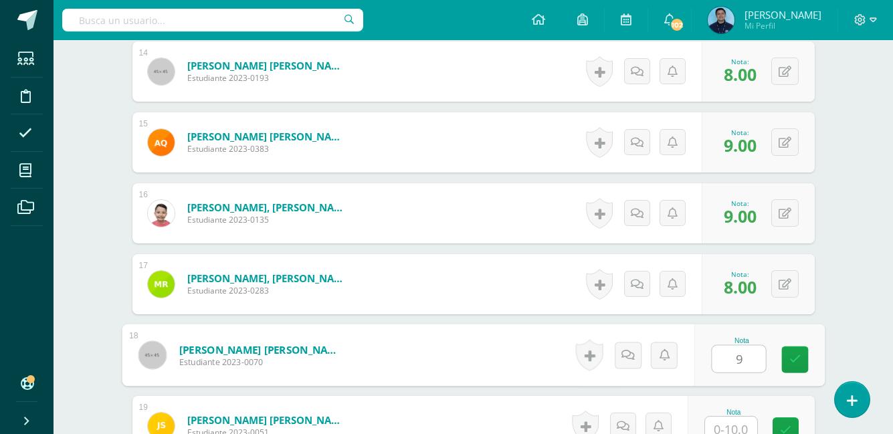
type input "9"
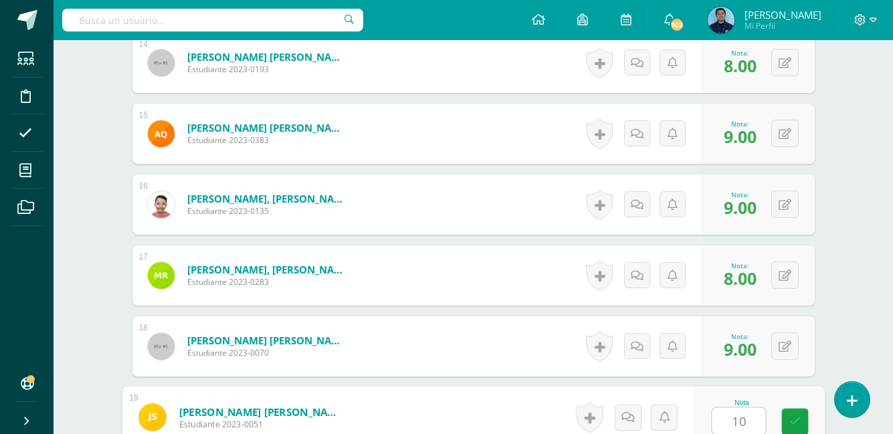
type input "10"
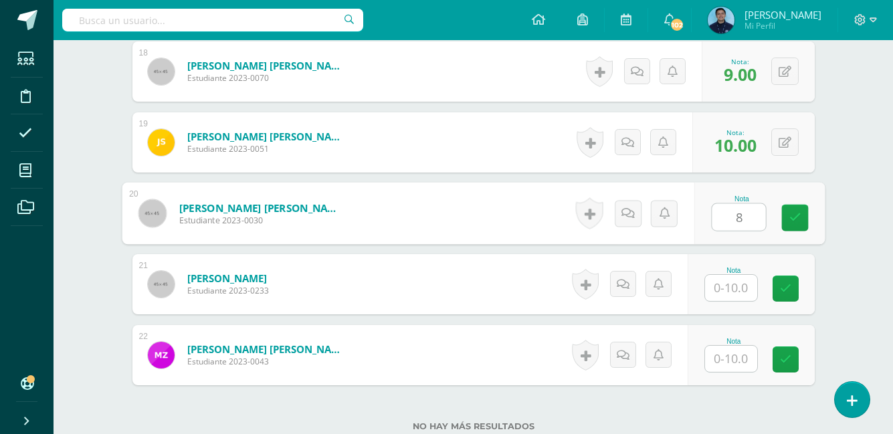
type input "8"
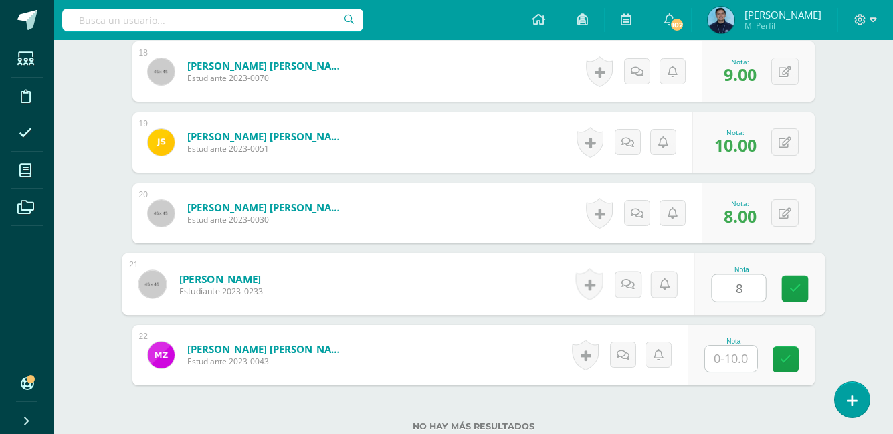
type input "8"
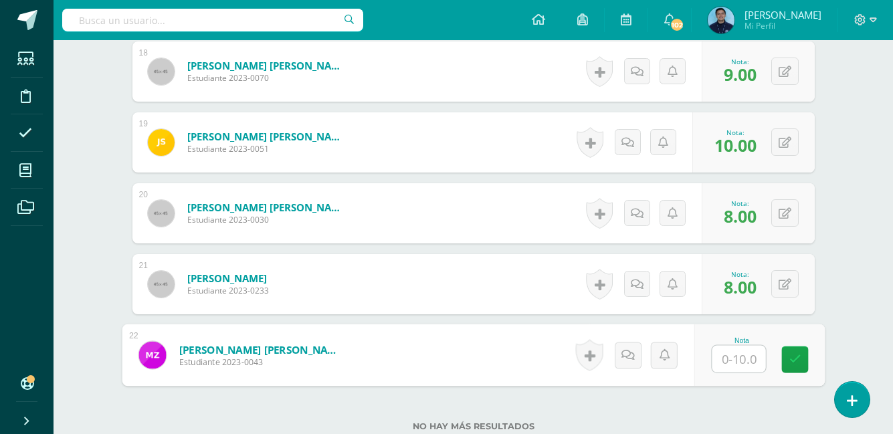
type input "8"
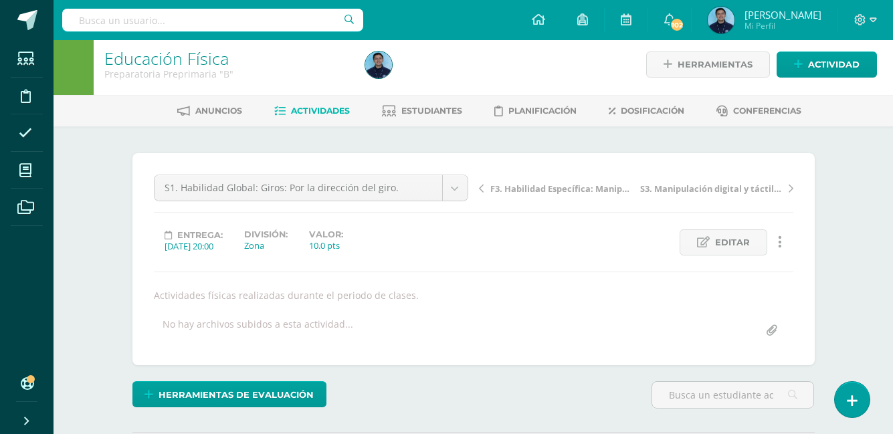
scroll to position [0, 0]
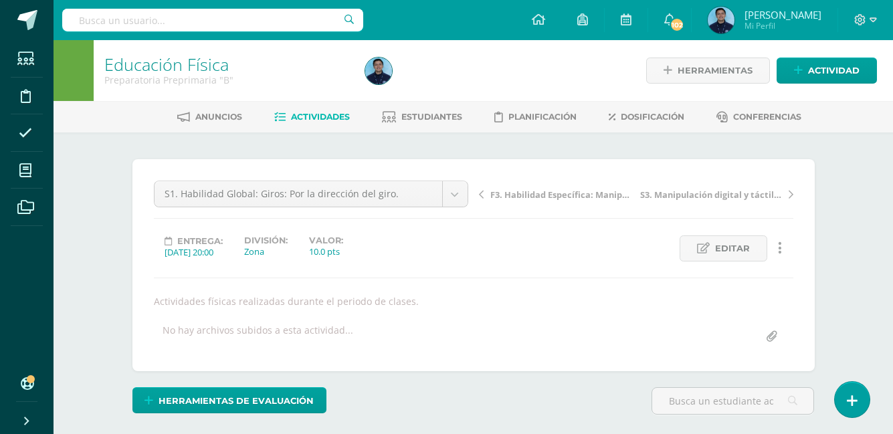
click at [335, 120] on span "Actividades" at bounding box center [320, 117] width 59 height 10
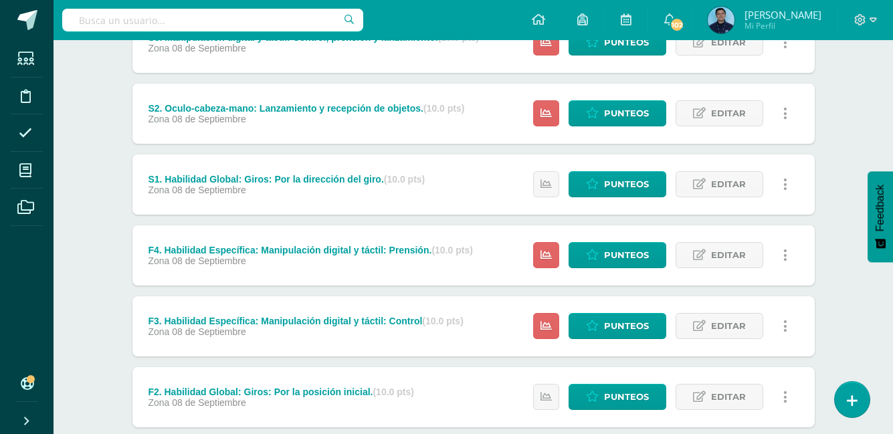
scroll to position [211, 0]
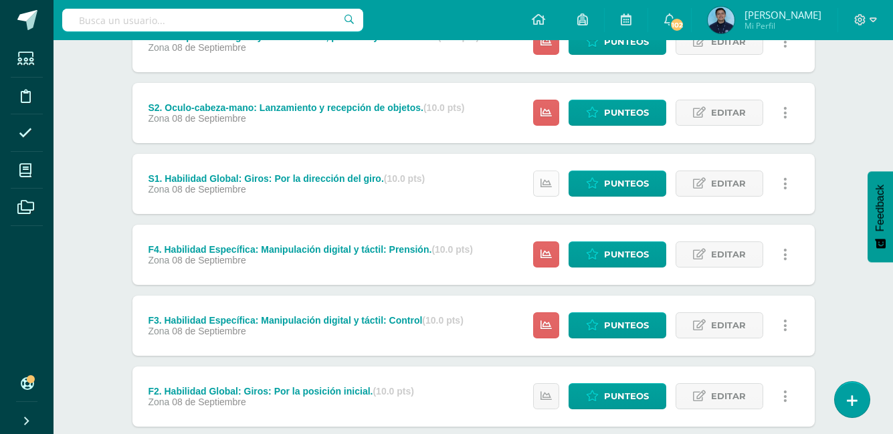
click at [552, 189] on link at bounding box center [546, 184] width 26 height 26
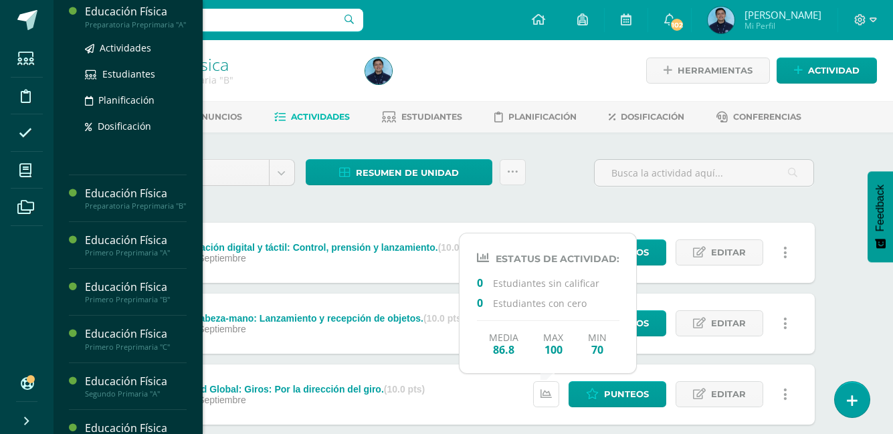
scroll to position [195, 0]
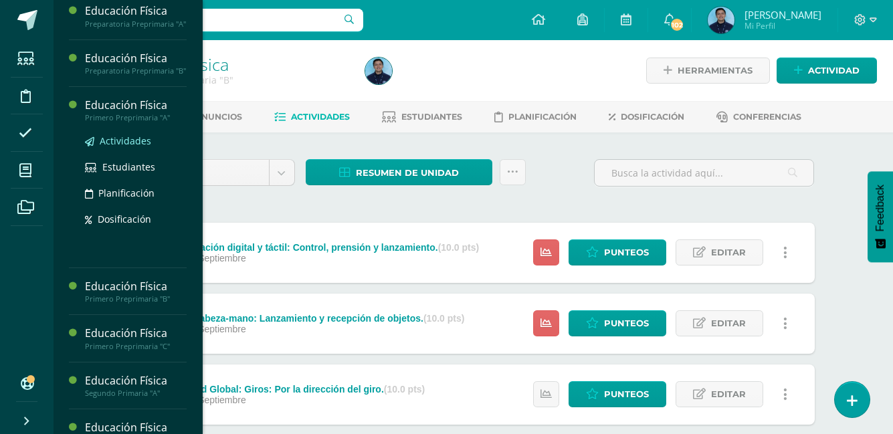
click at [133, 147] on span "Actividades" at bounding box center [125, 140] width 51 height 13
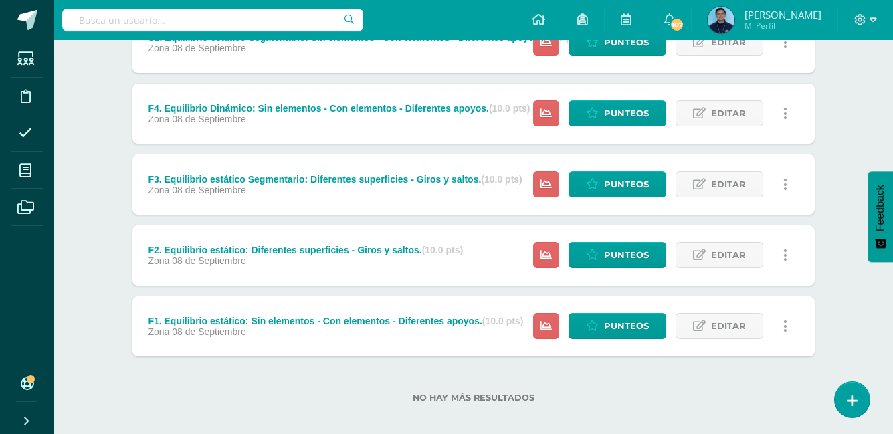
scroll to position [363, 0]
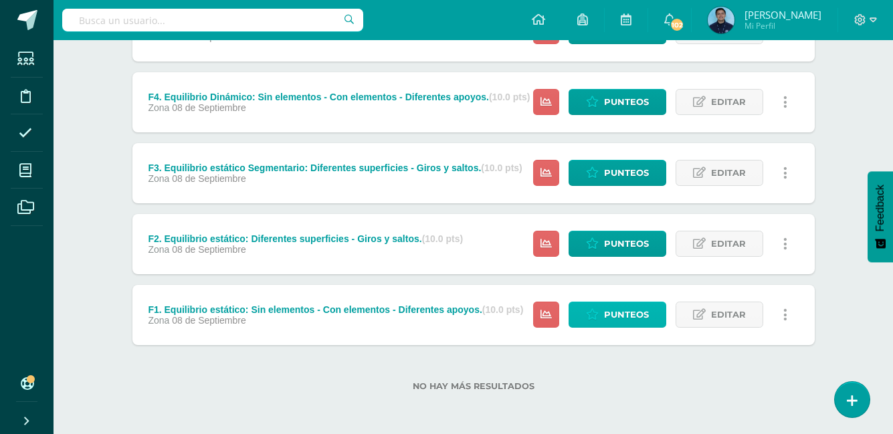
click at [611, 306] on span "Punteos" at bounding box center [626, 314] width 45 height 25
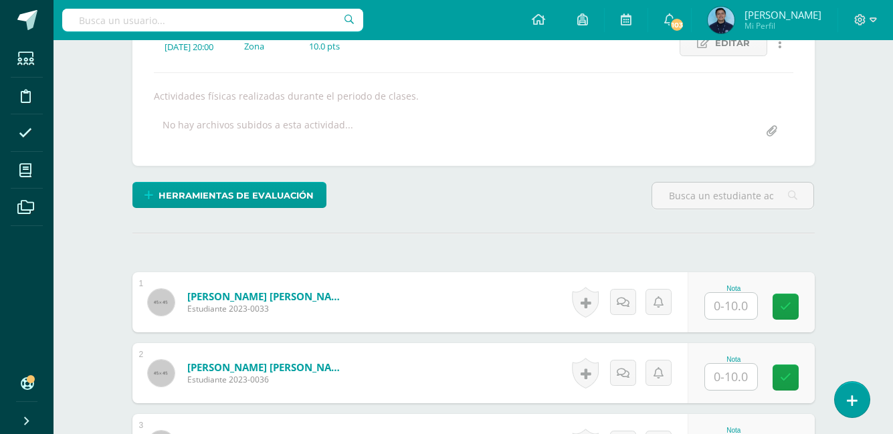
scroll to position [206, 0]
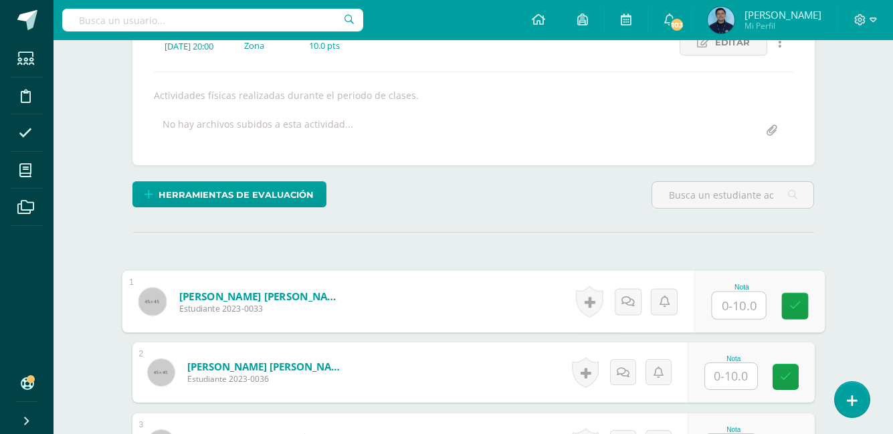
click at [720, 314] on input "text" at bounding box center [738, 305] width 53 height 27
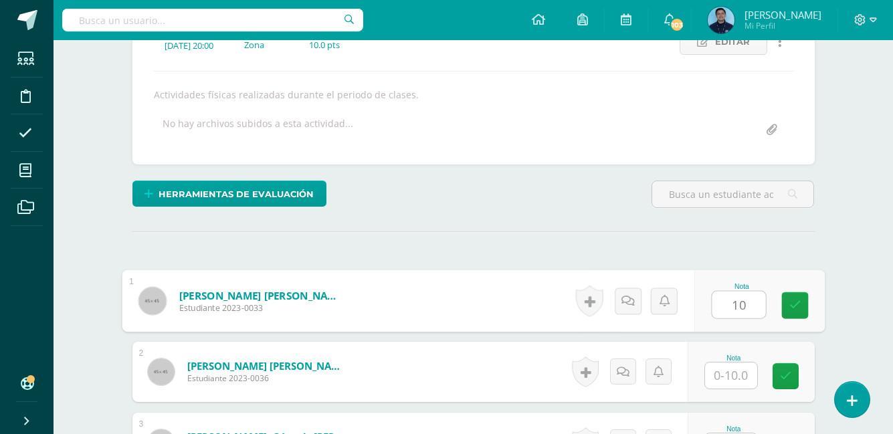
type input "10"
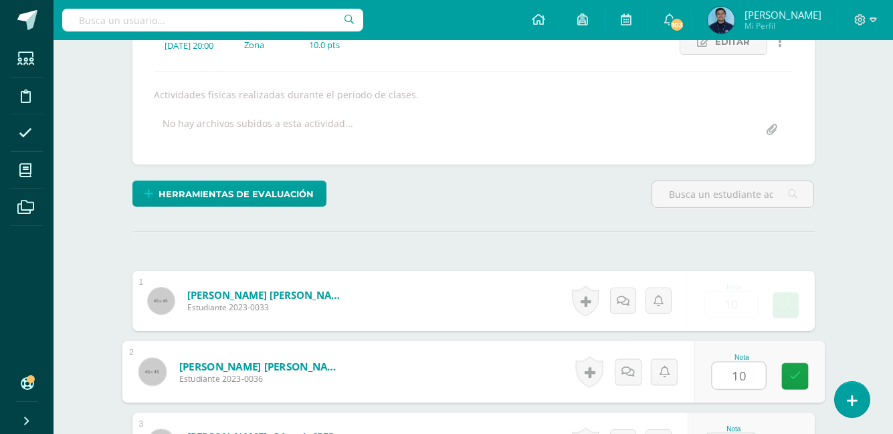
type input "10"
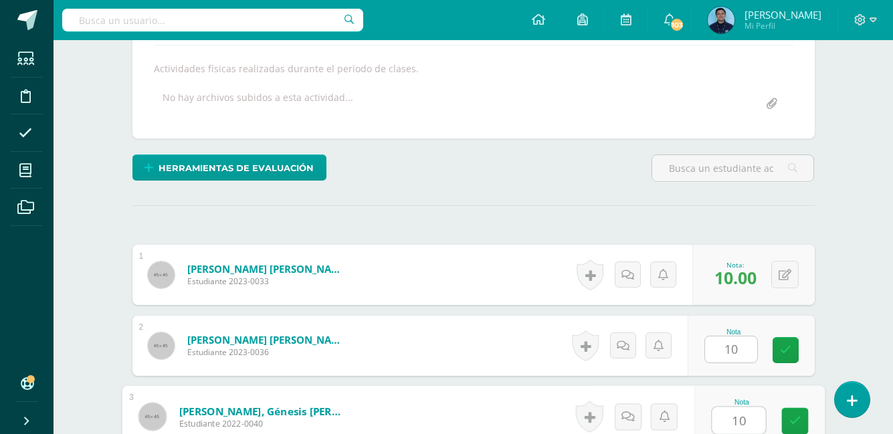
type input "10"
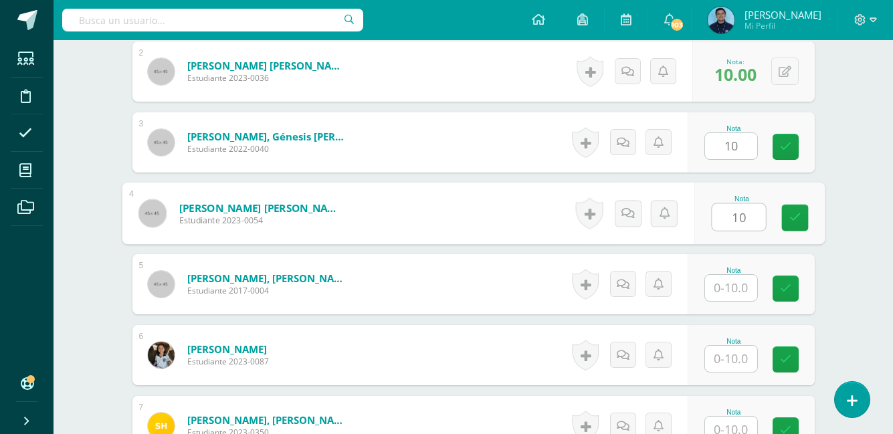
type input "10"
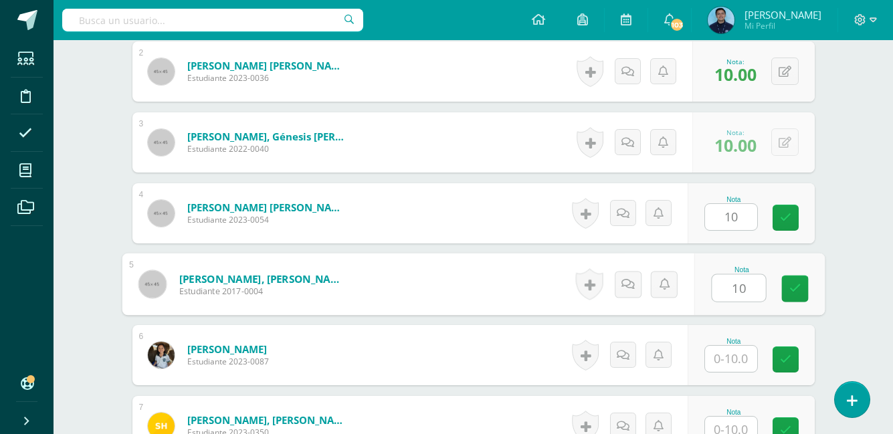
type input "10"
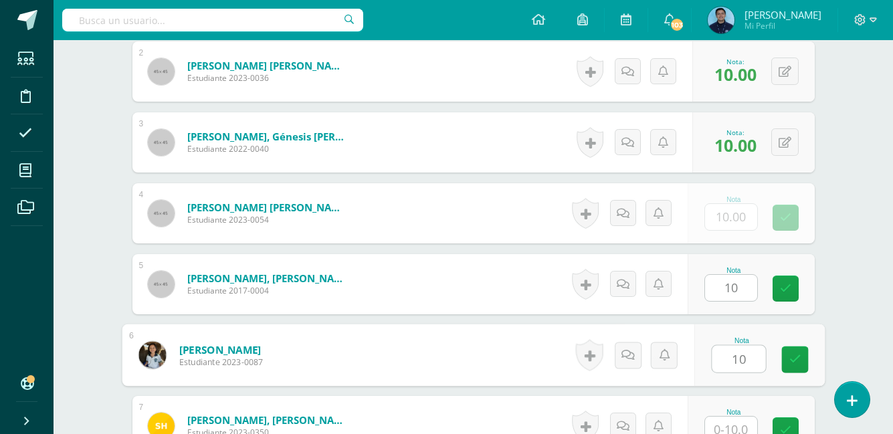
type input "10"
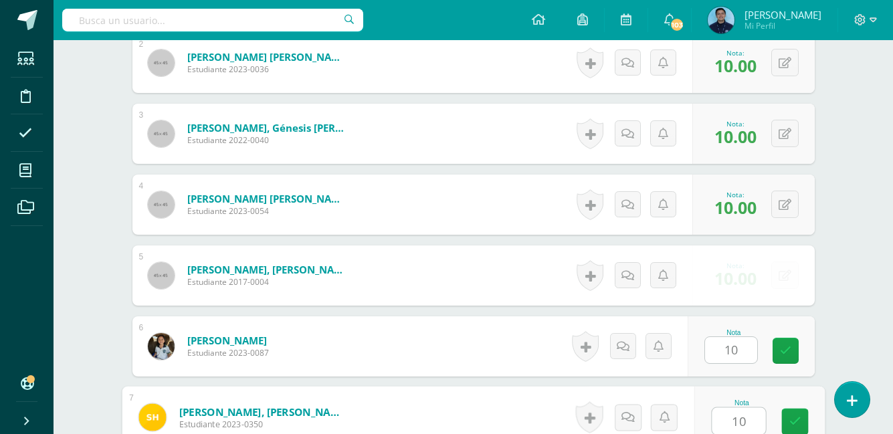
type input "10"
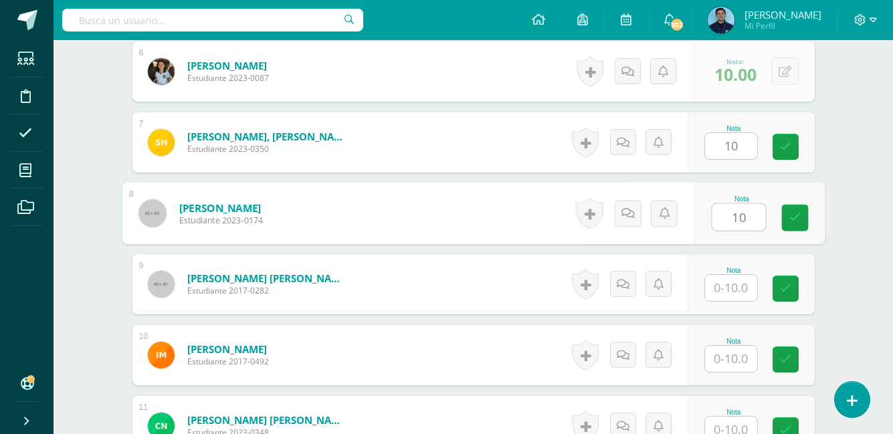
type input "10"
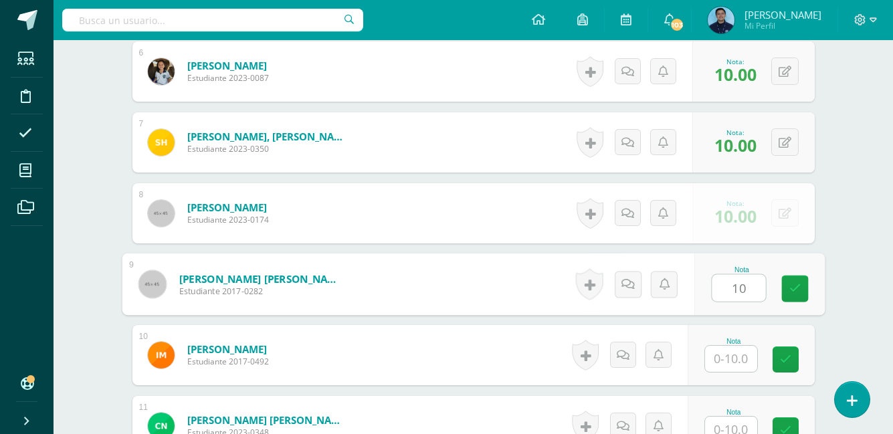
type input "10"
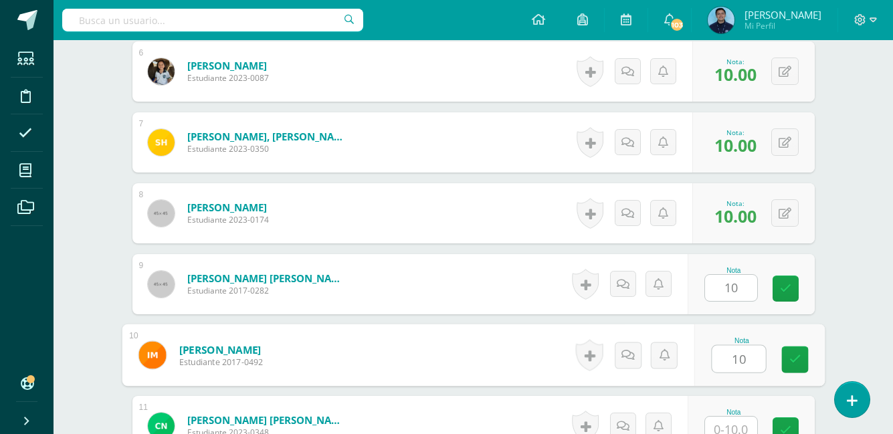
type input "10"
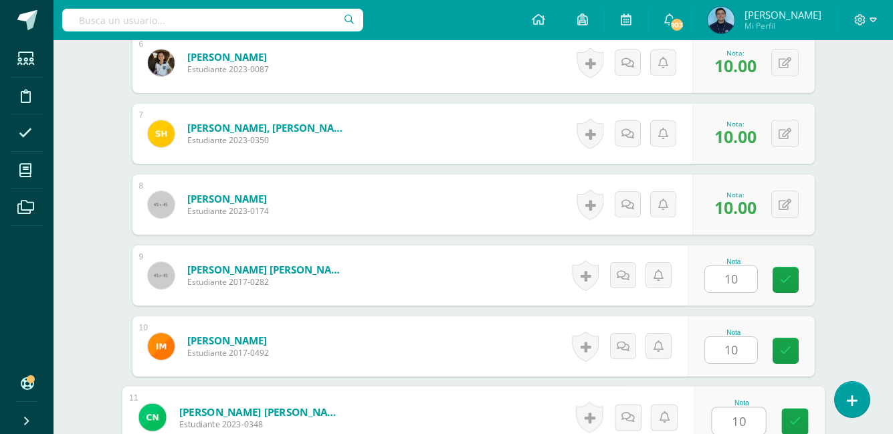
type input "10"
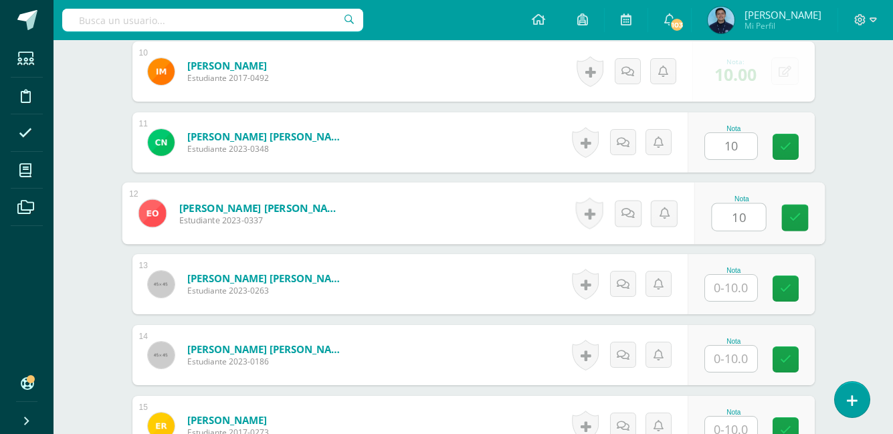
type input "10"
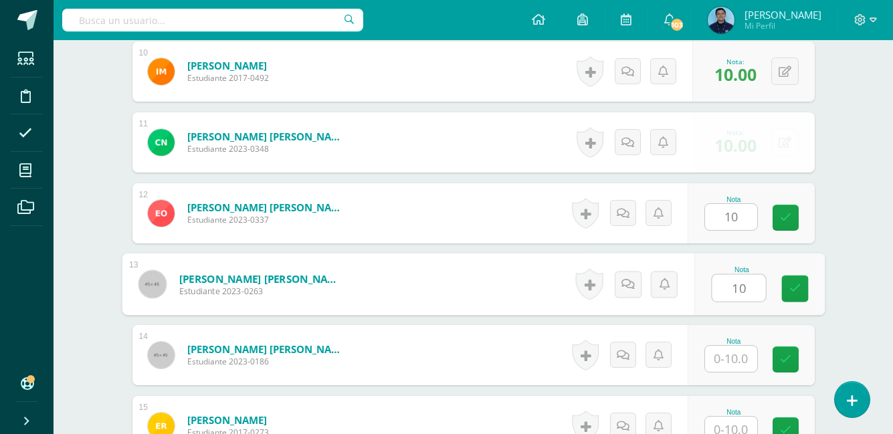
type input "10"
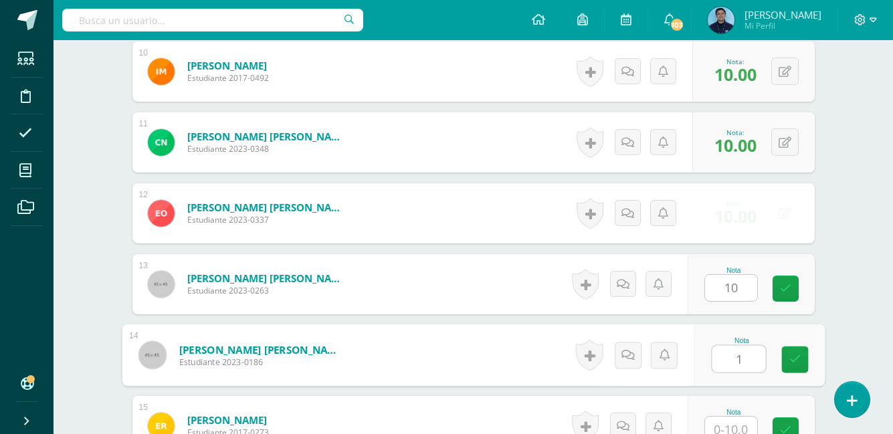
type input "1"
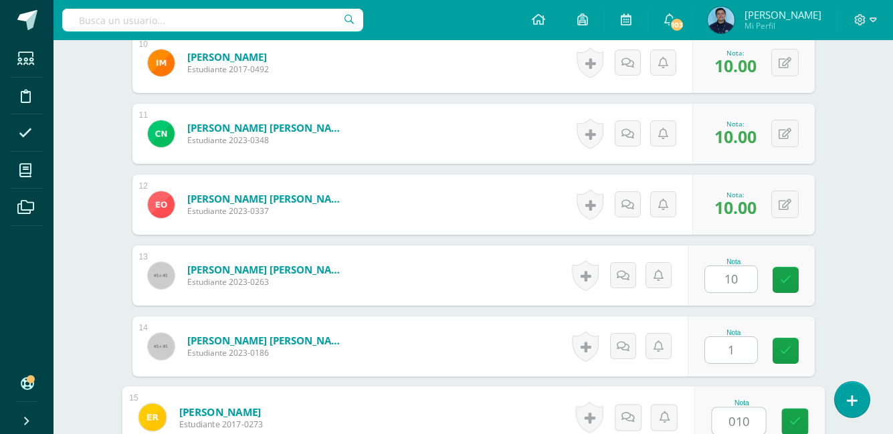
type input "010"
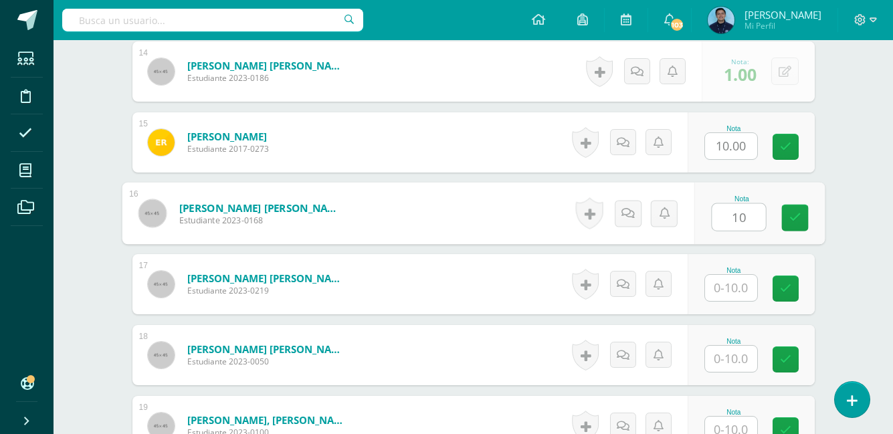
type input "10"
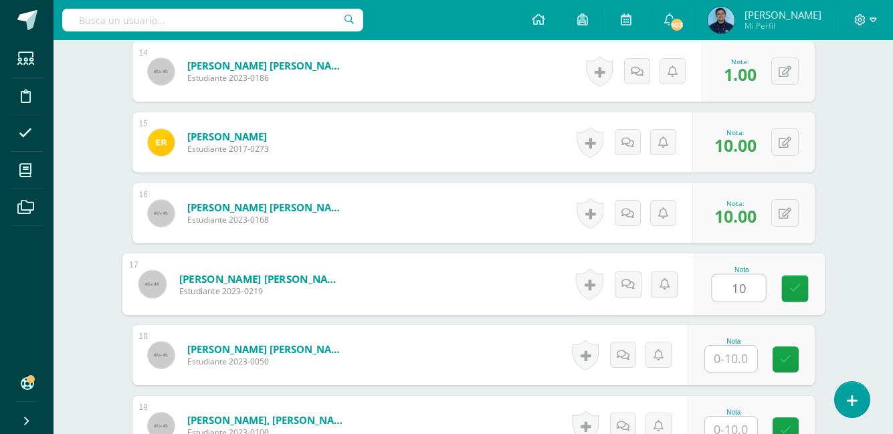
type input "10"
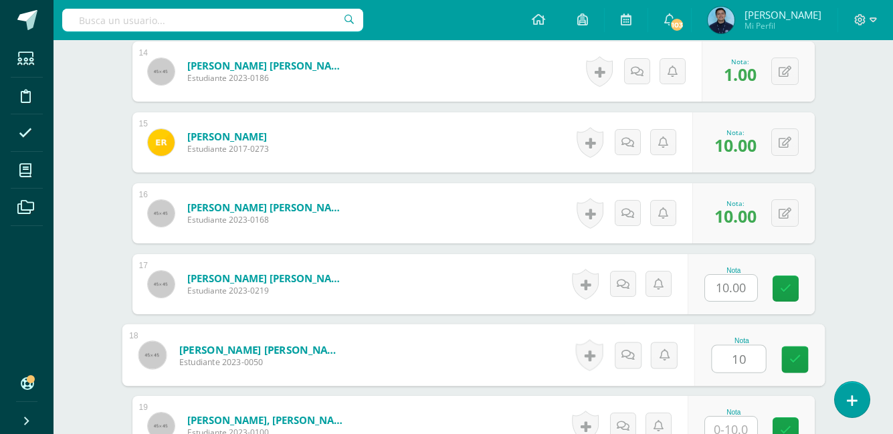
type input "10"
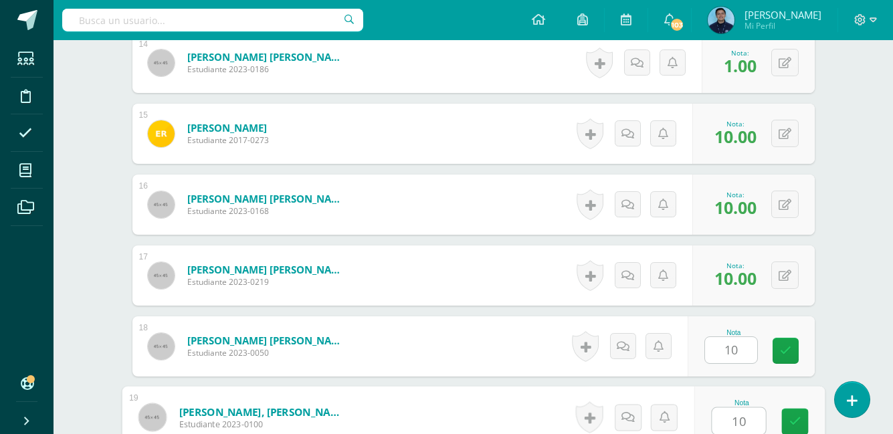
type input "10"
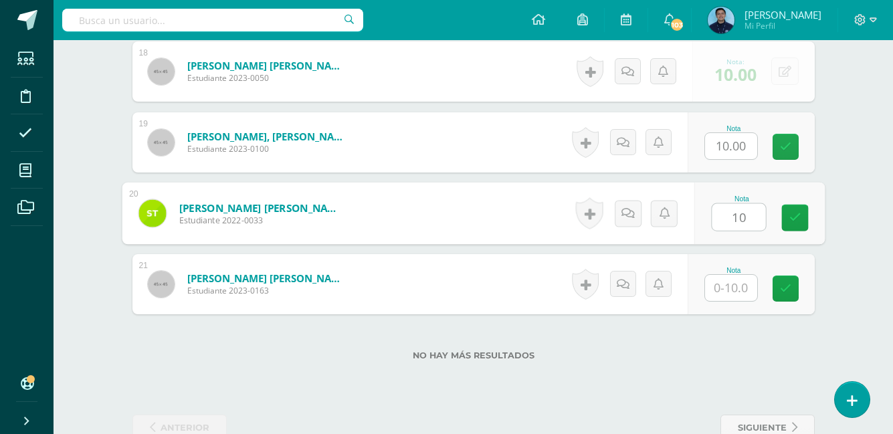
type input "10"
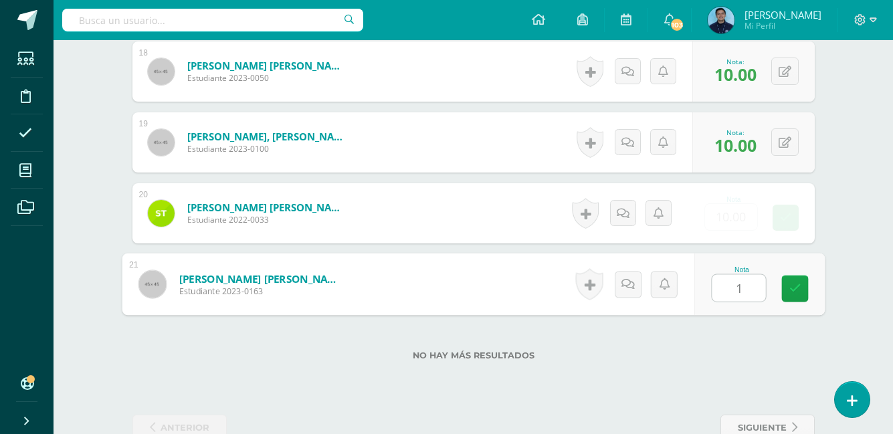
type input "10"
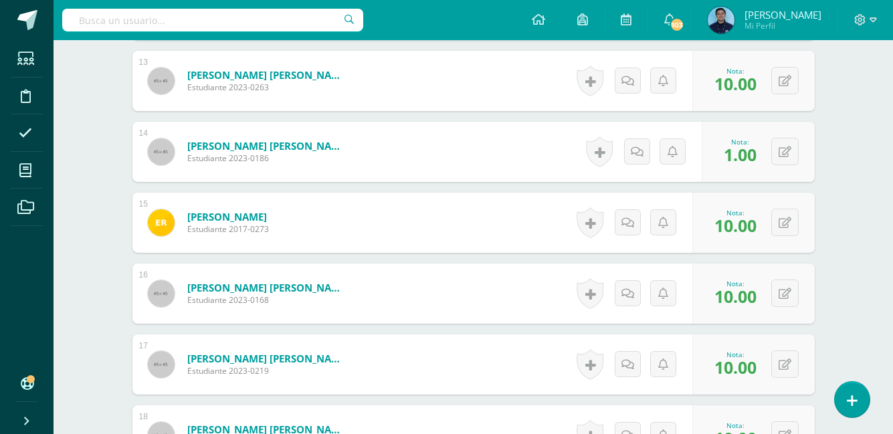
scroll to position [1277, 0]
click at [783, 163] on button at bounding box center [784, 151] width 27 height 27
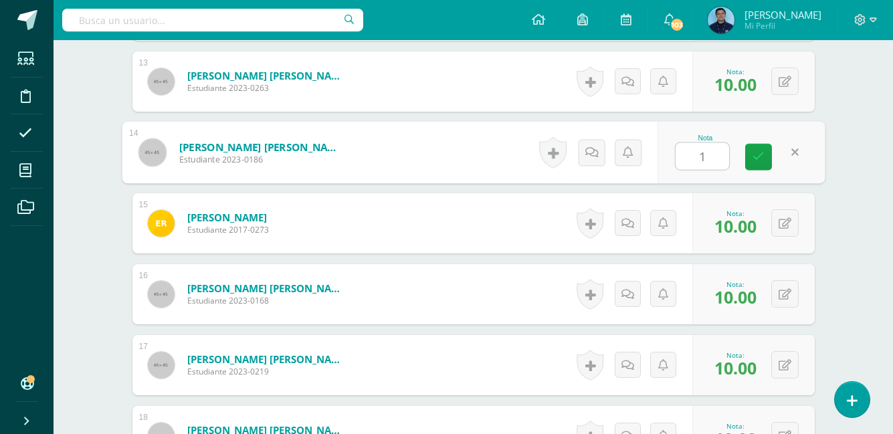
type input "10"
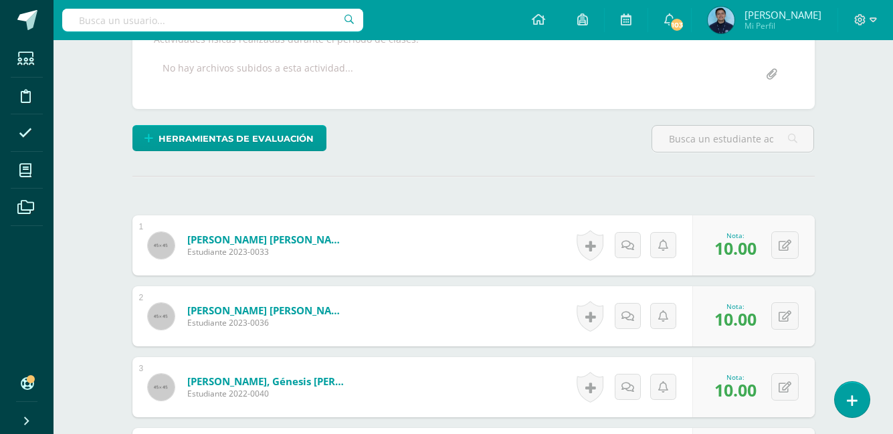
scroll to position [0, 0]
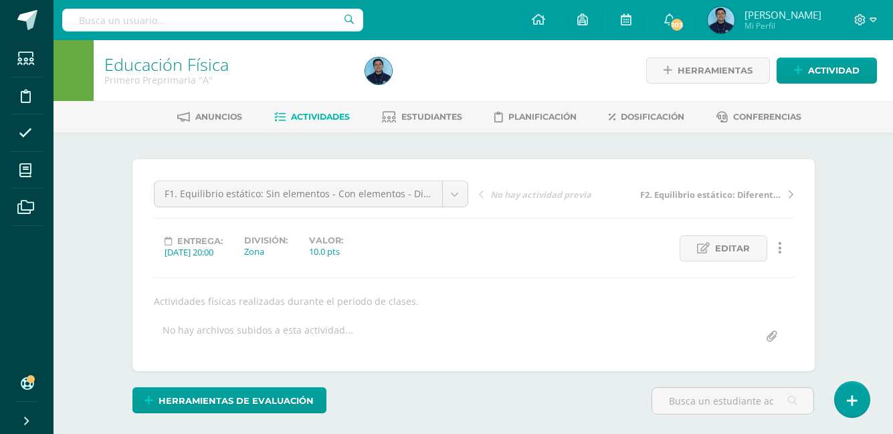
click at [315, 119] on span "Actividades" at bounding box center [320, 117] width 59 height 10
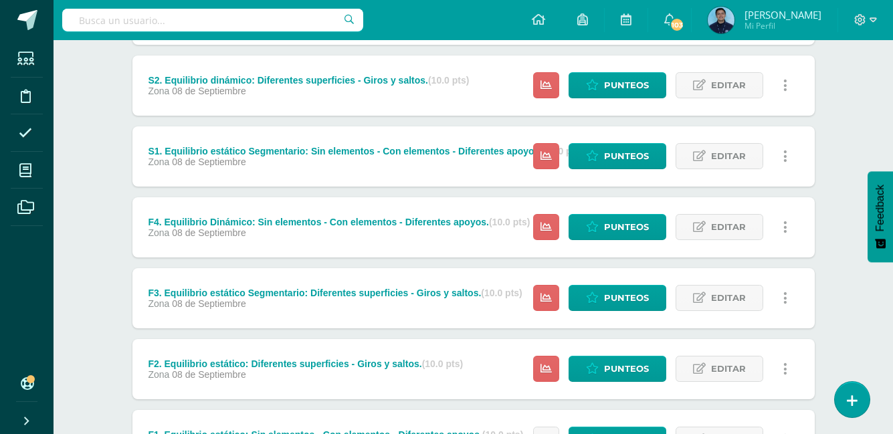
scroll to position [363, 0]
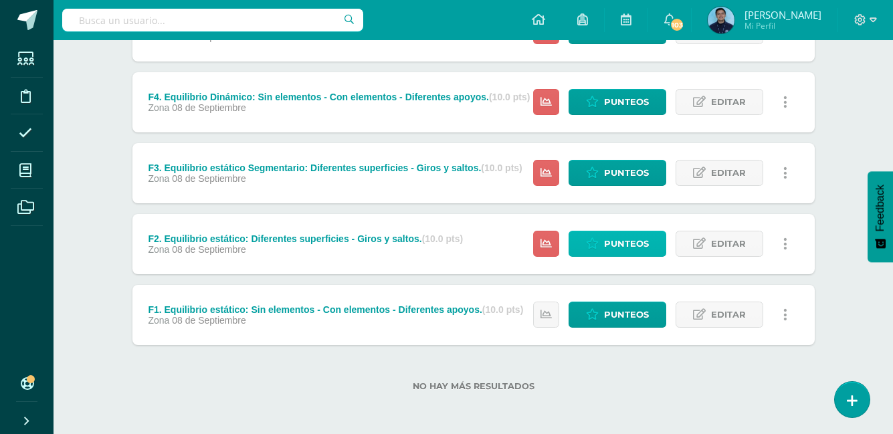
click at [639, 251] on span "Punteos" at bounding box center [626, 243] width 45 height 25
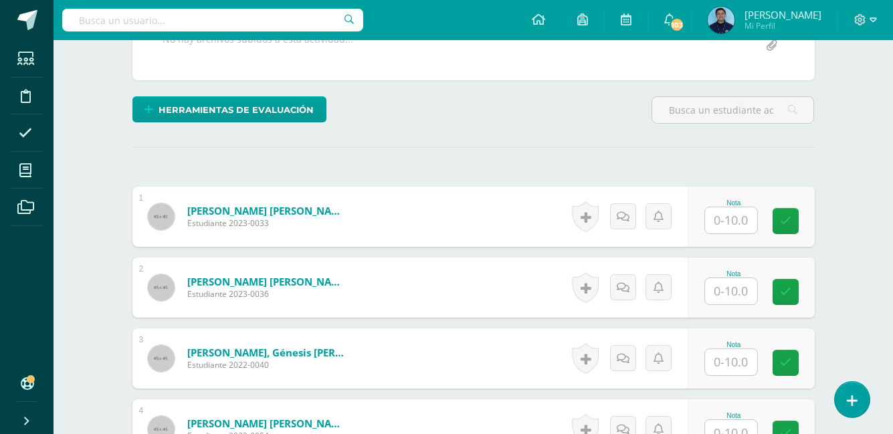
scroll to position [292, 0]
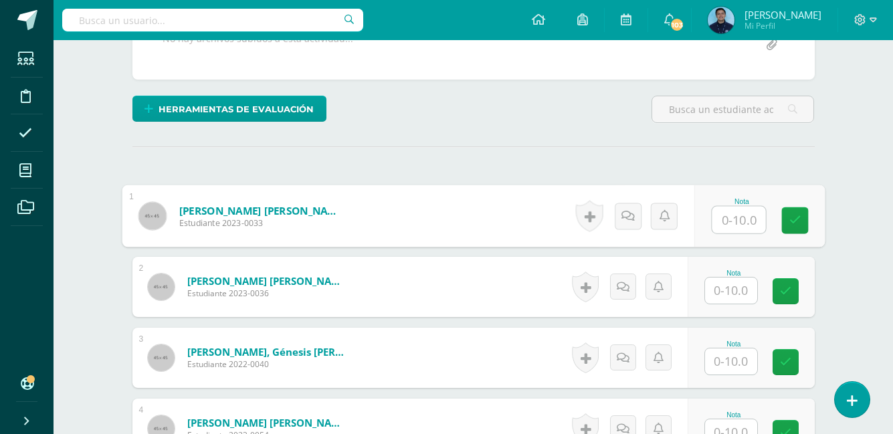
click at [742, 220] on input "text" at bounding box center [738, 220] width 53 height 27
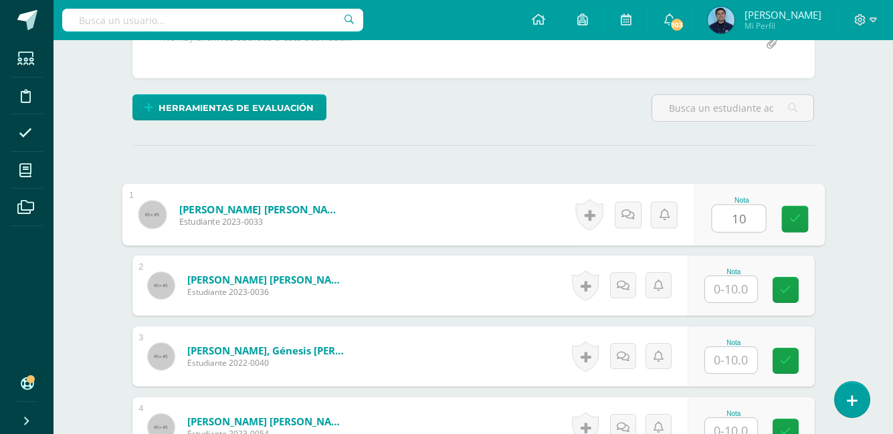
type input "10"
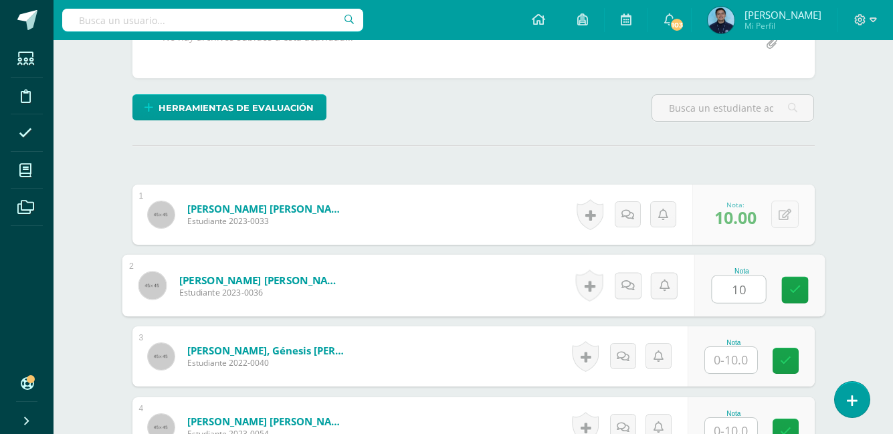
type input "10"
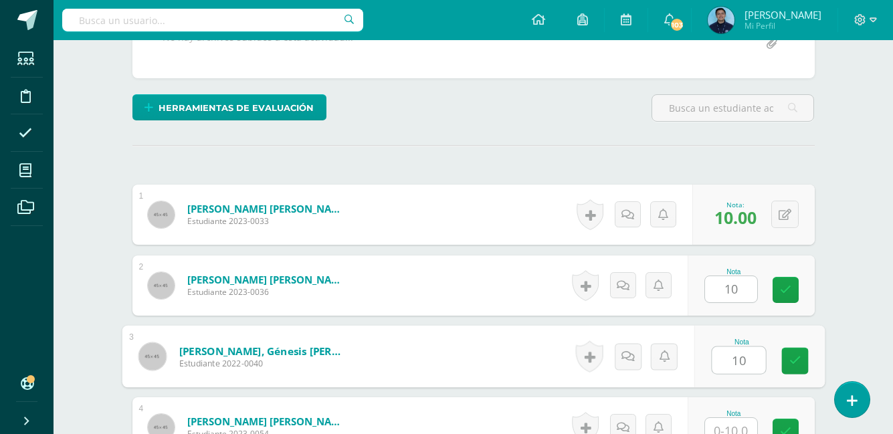
type input "10"
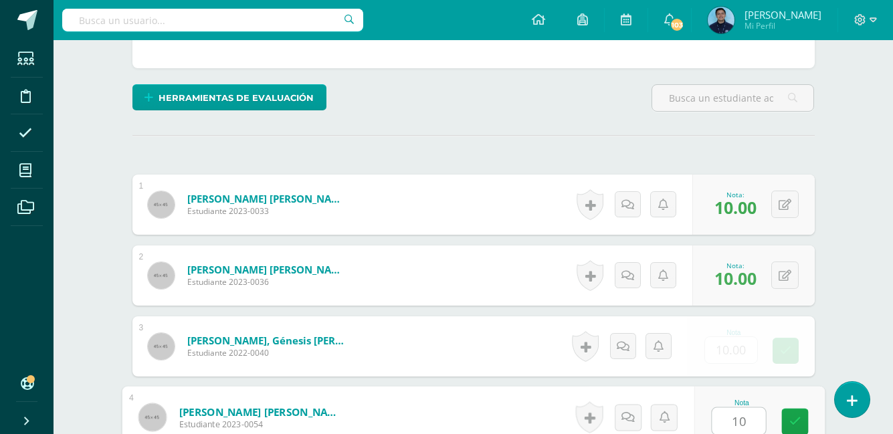
type input "10"
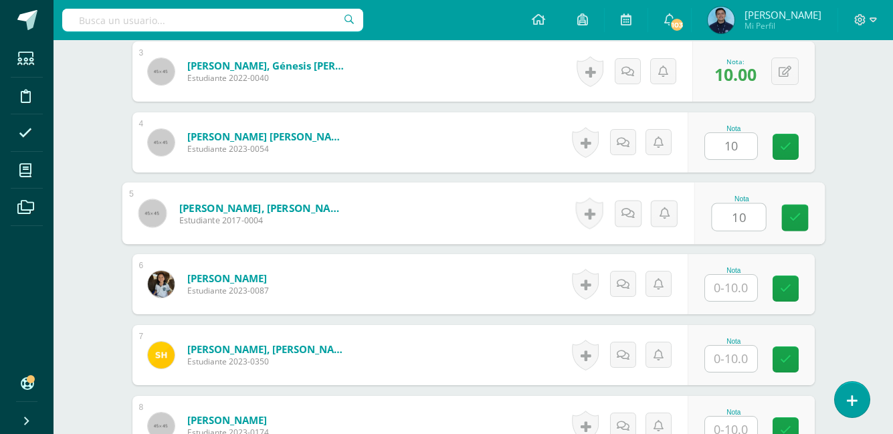
type input "10"
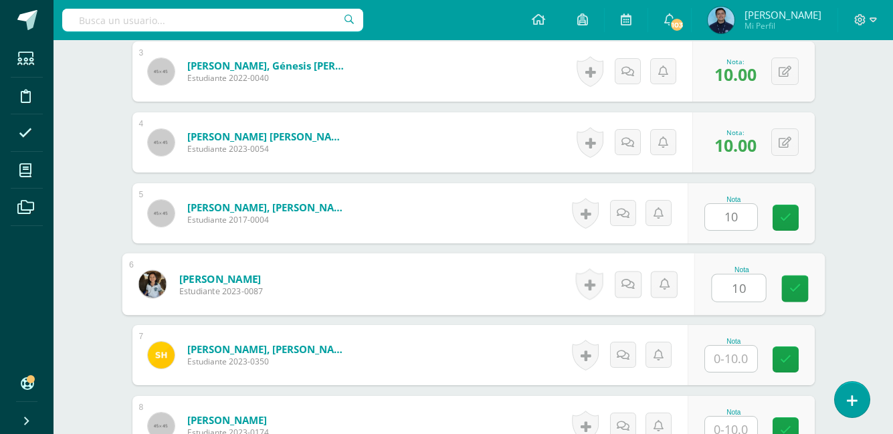
type input "10"
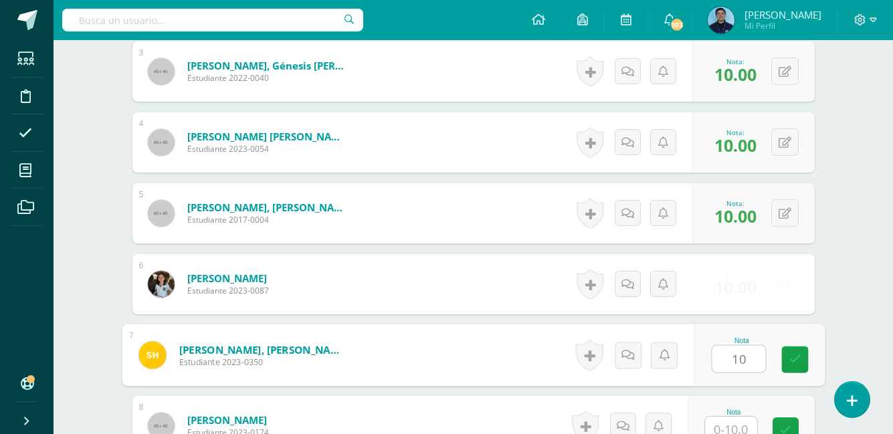
type input "10"
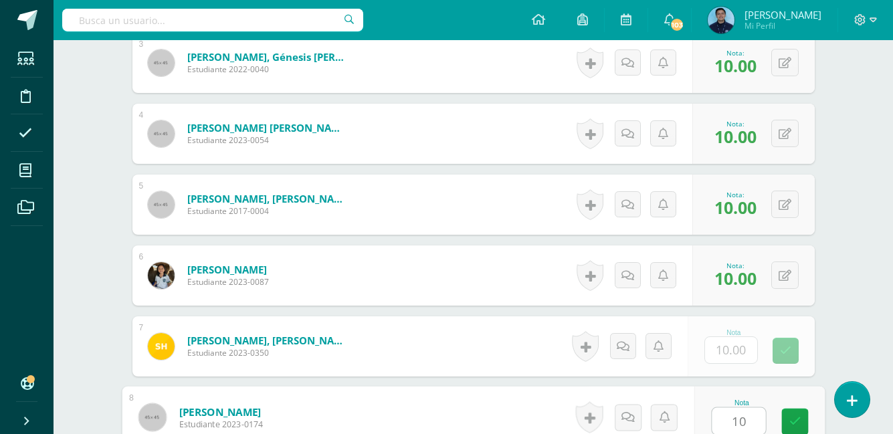
type input "10"
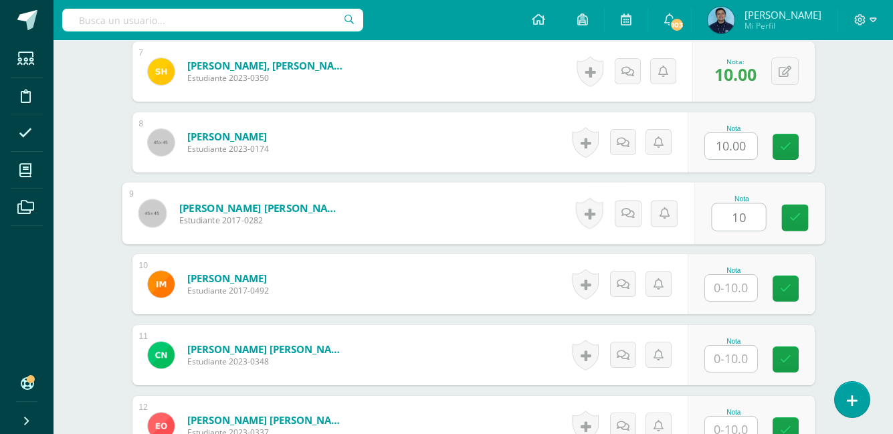
type input "10"
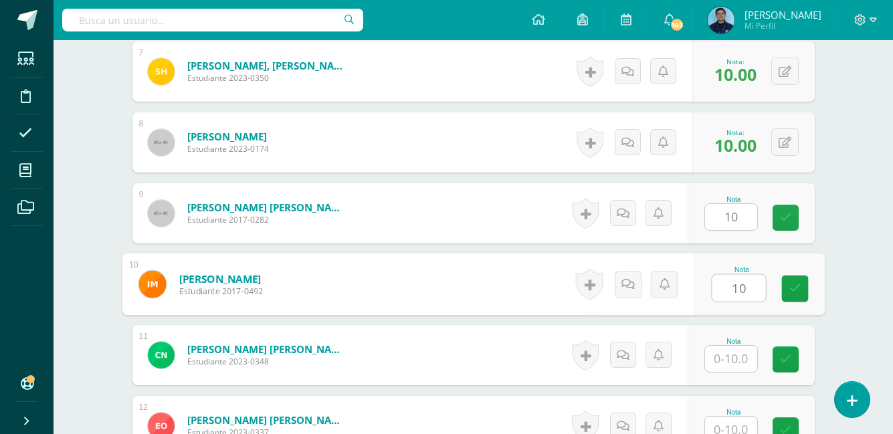
type input "10"
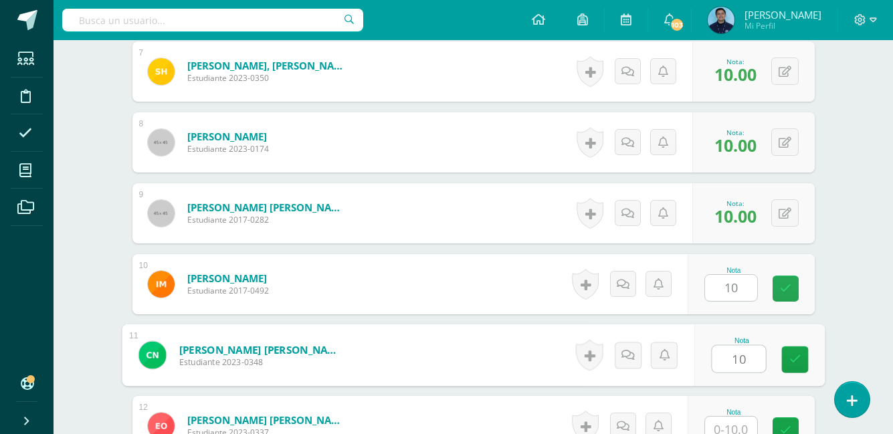
type input "10"
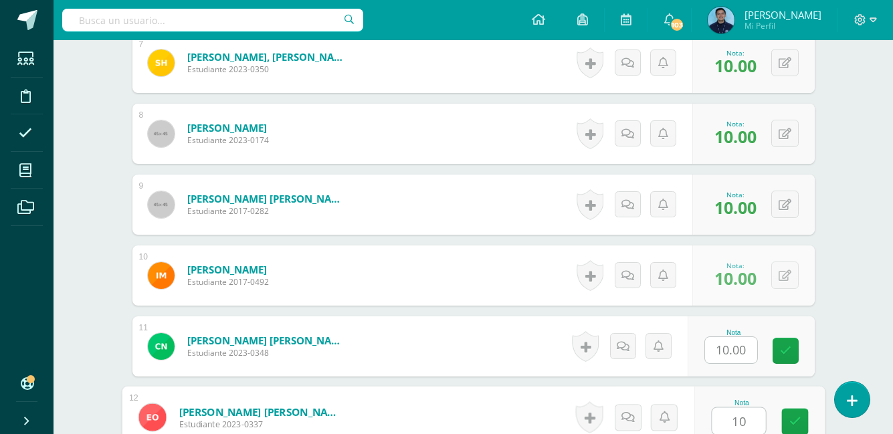
type input "10"
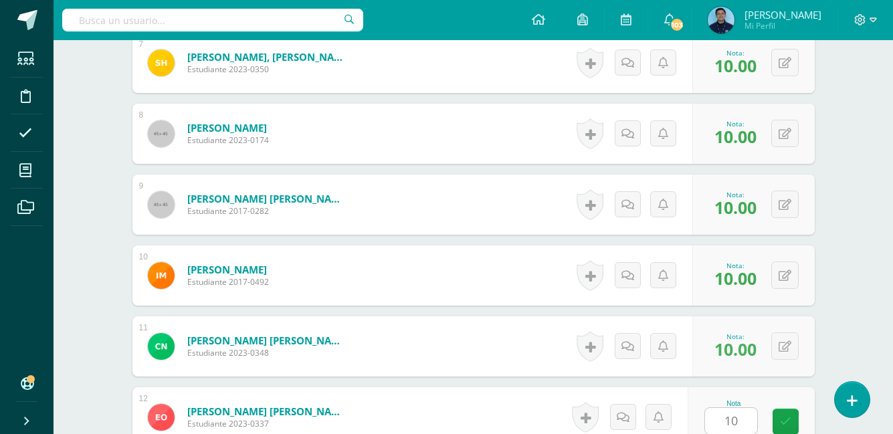
scroll to position [1145, 0]
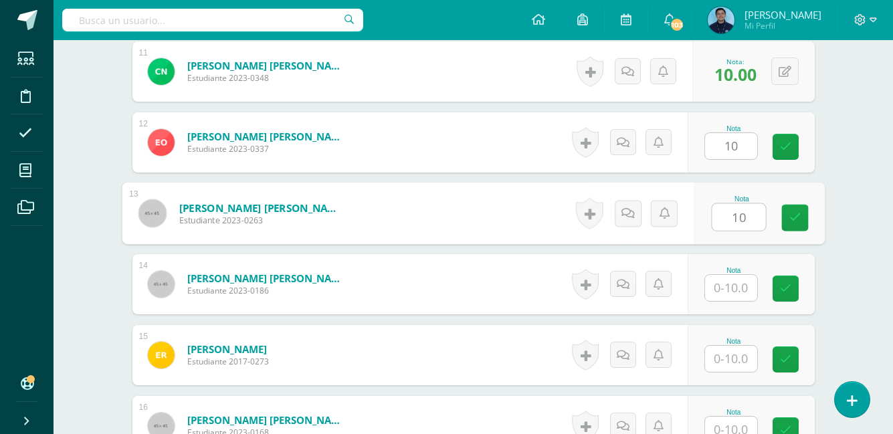
type input "10"
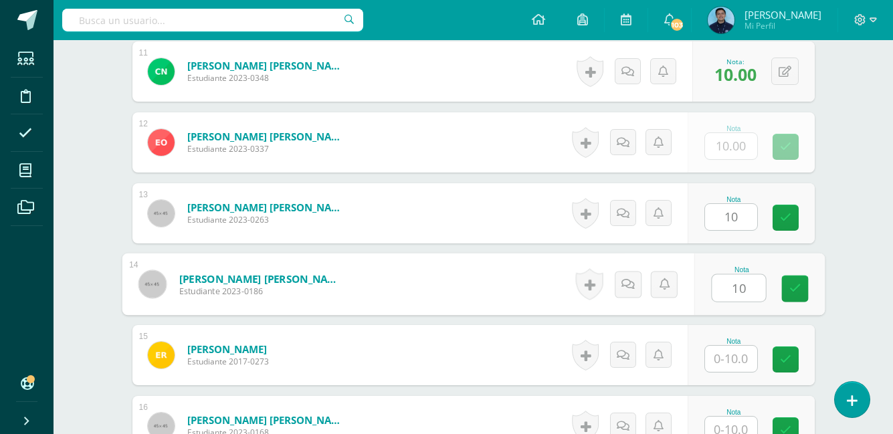
type input "10"
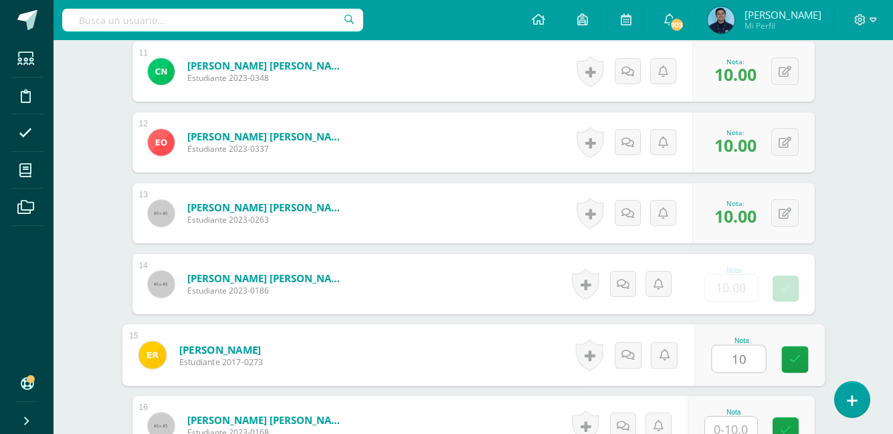
type input "10"
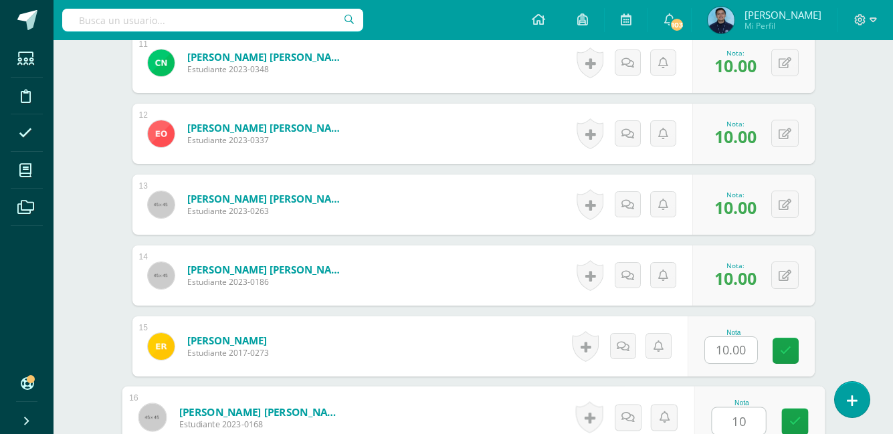
type input "10"
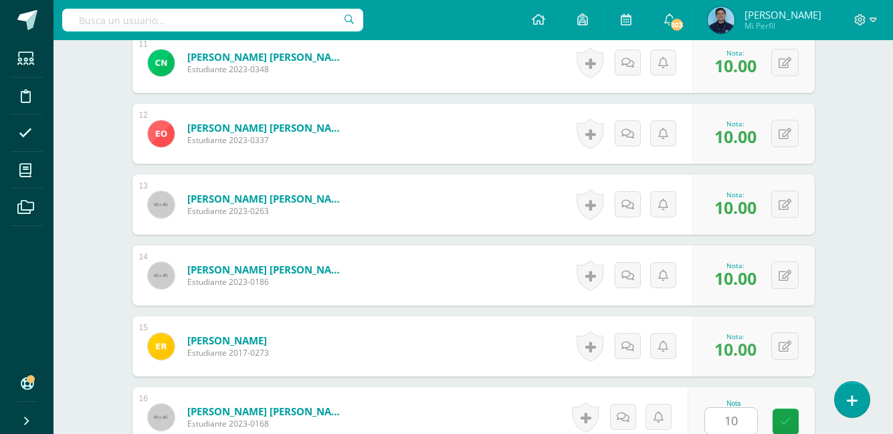
scroll to position [1428, 0]
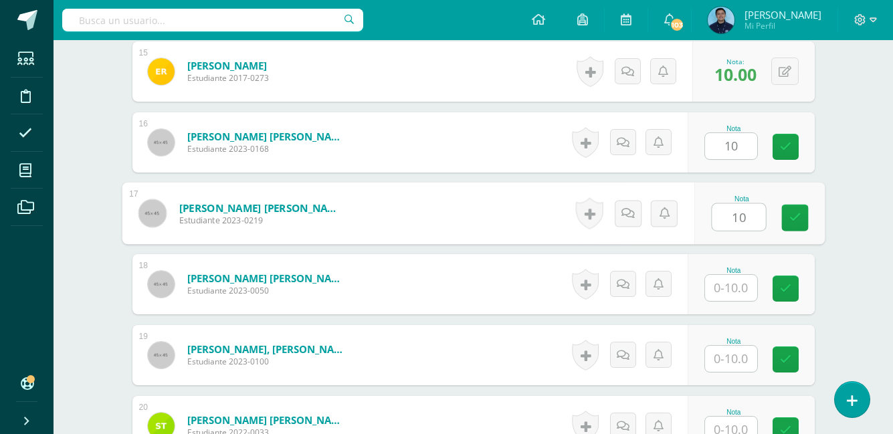
type input "10"
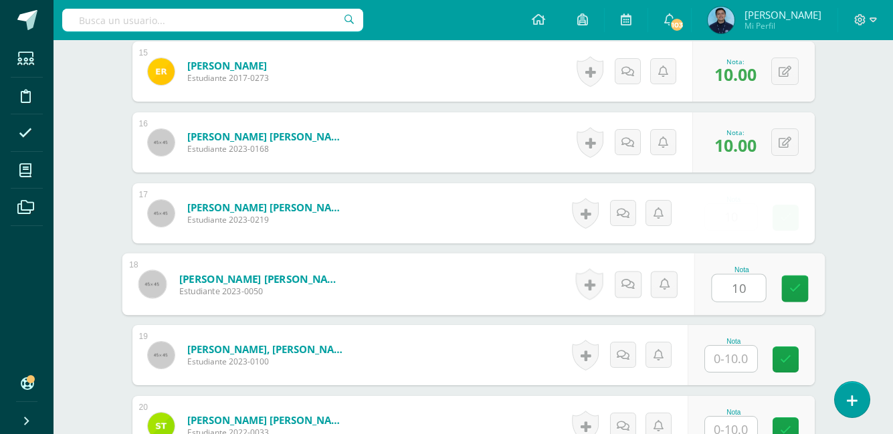
type input "10"
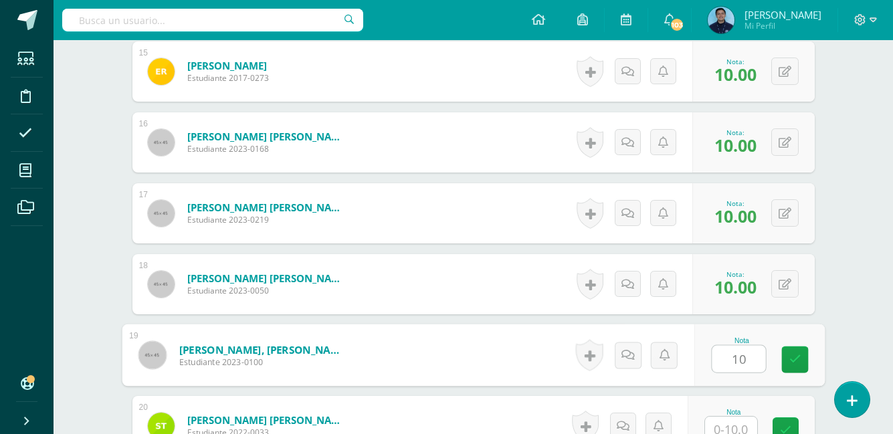
type input "10"
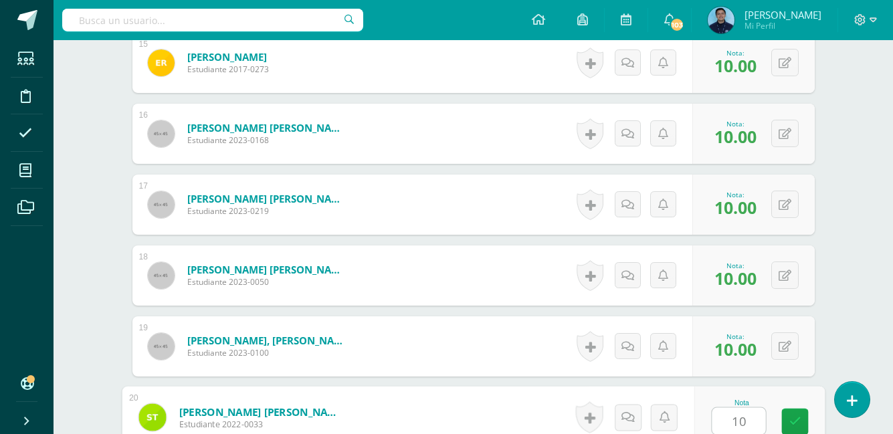
type input "10"
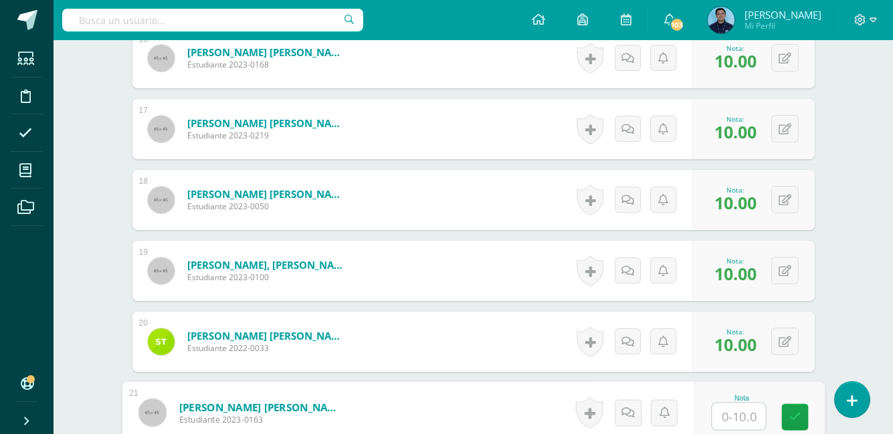
scroll to position [1674, 0]
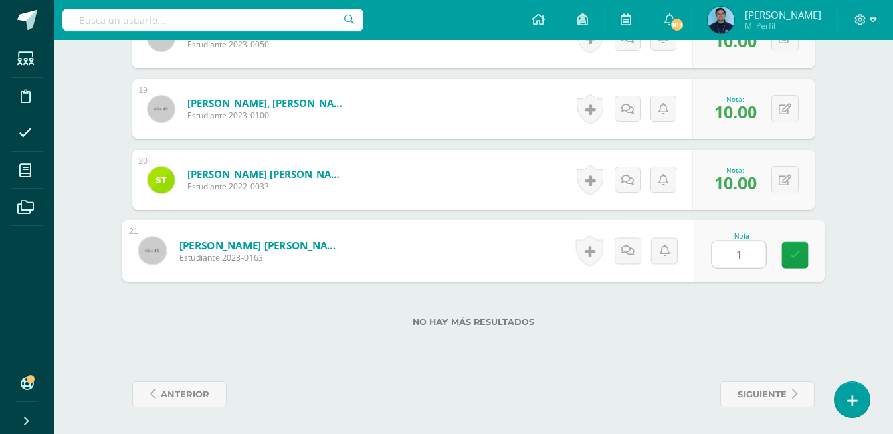
type input "10"
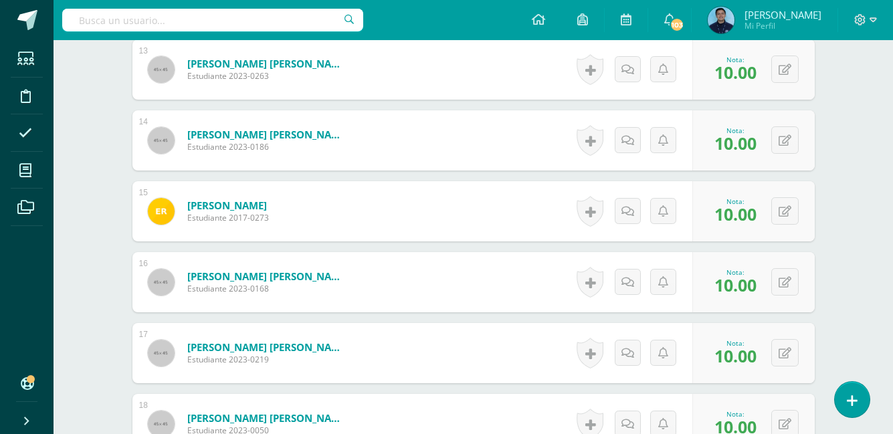
scroll to position [1288, 0]
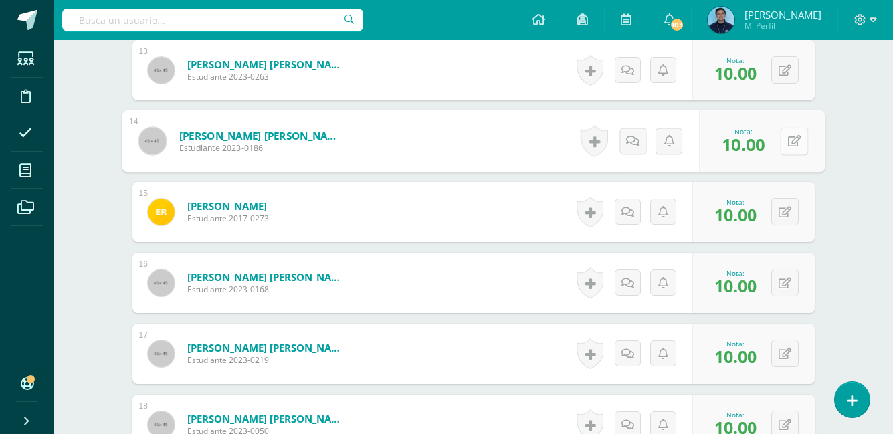
click at [792, 142] on button at bounding box center [794, 141] width 28 height 28
type input "7"
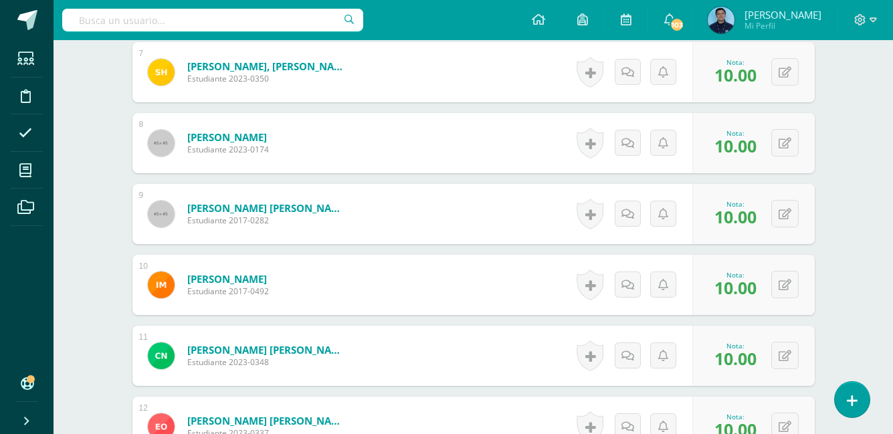
scroll to position [859, 0]
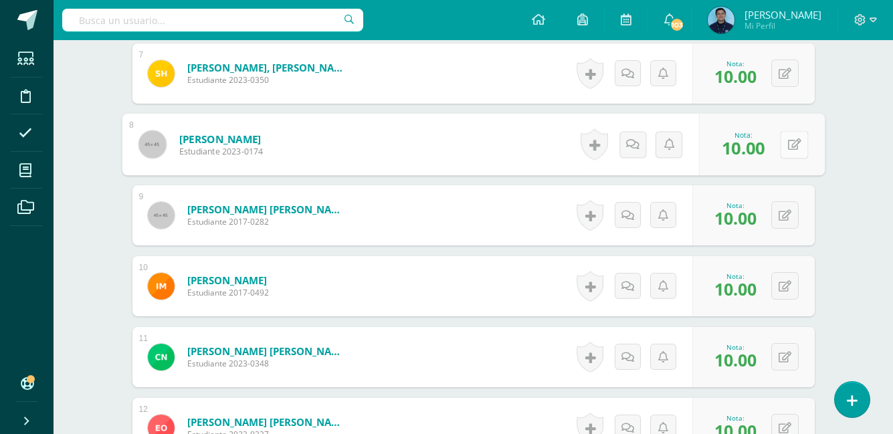
click at [782, 146] on button at bounding box center [794, 144] width 28 height 28
type input "3"
type input "8"
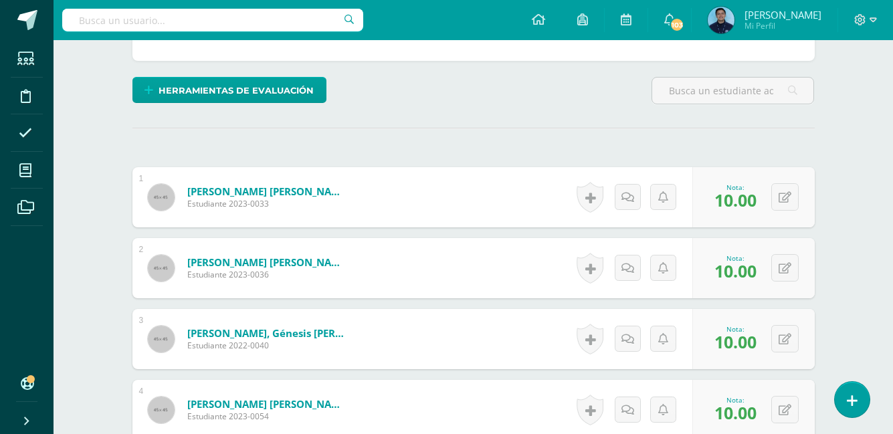
scroll to position [0, 0]
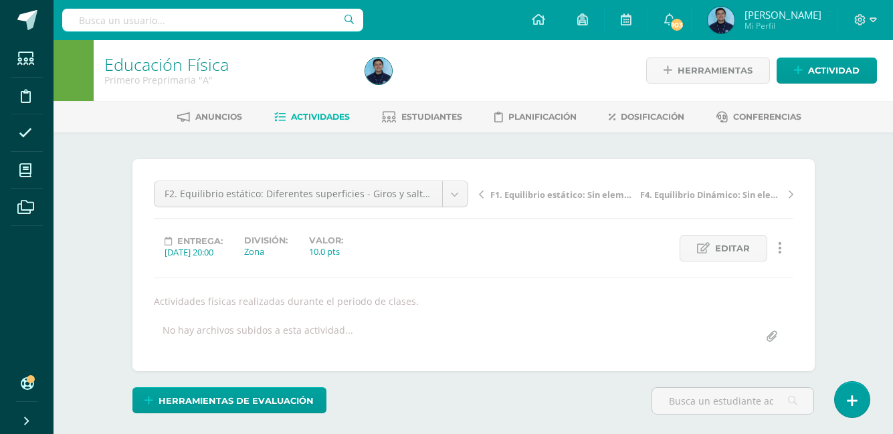
click at [324, 116] on span "Actividades" at bounding box center [320, 117] width 59 height 10
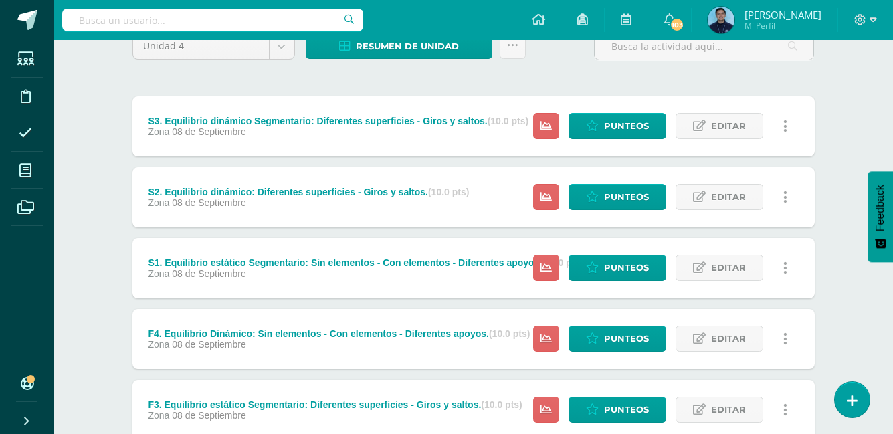
scroll to position [130, 0]
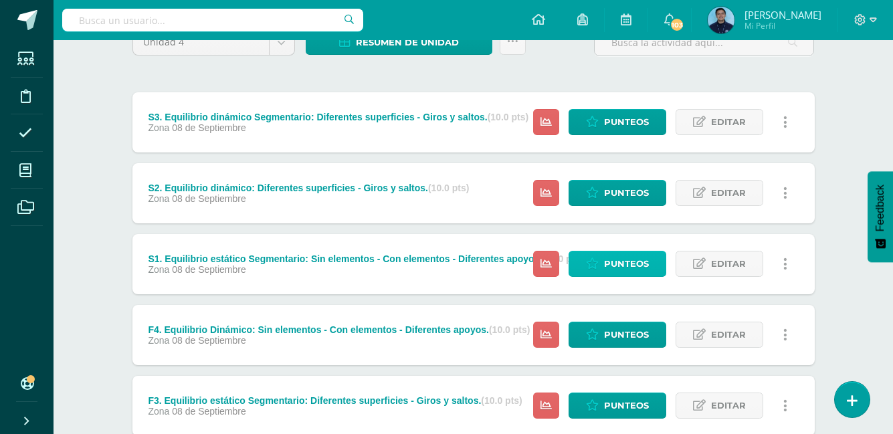
click at [619, 273] on span "Punteos" at bounding box center [626, 263] width 45 height 25
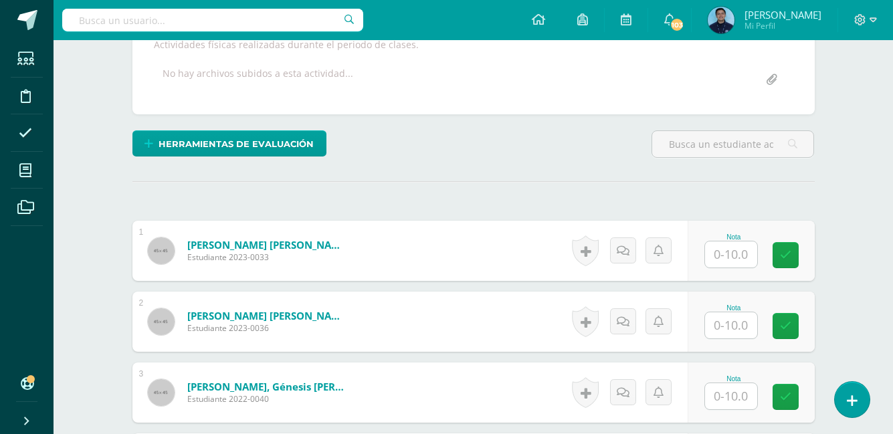
scroll to position [257, 0]
click at [713, 254] on input "text" at bounding box center [731, 254] width 52 height 26
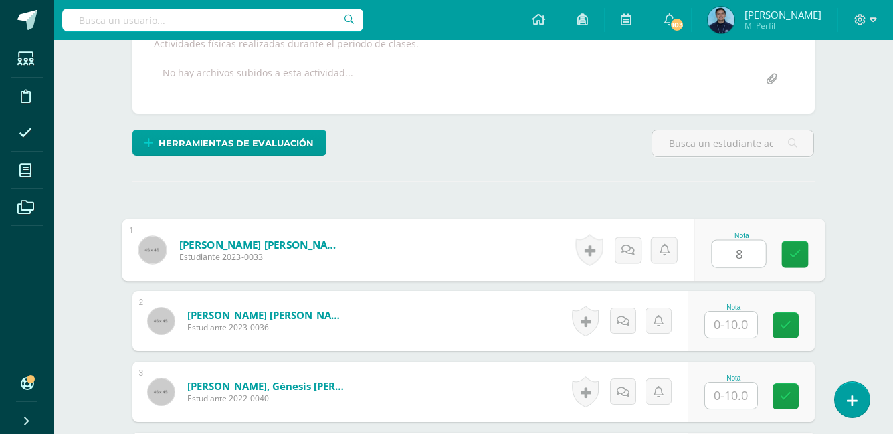
type input "8"
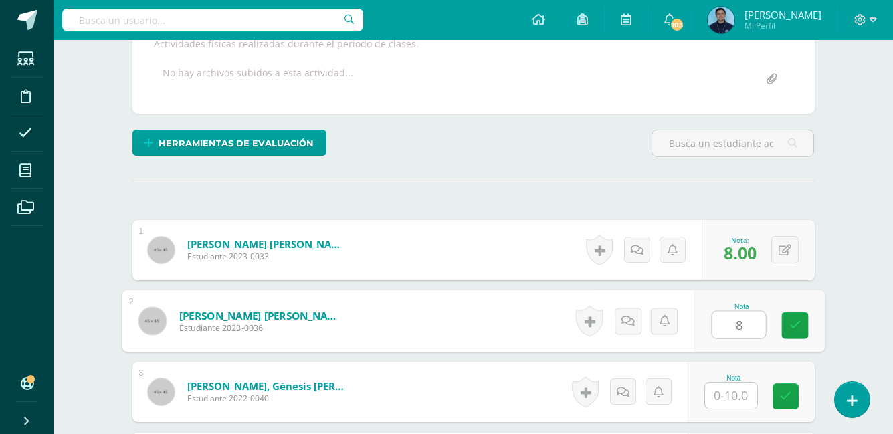
type input "8"
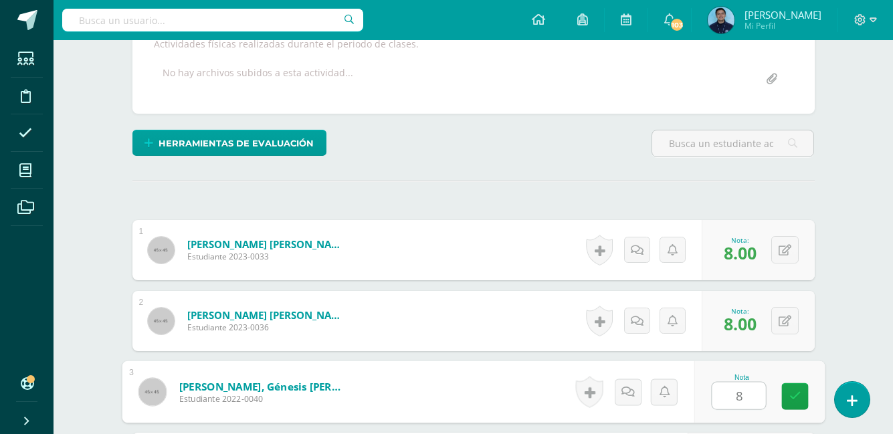
type input "8"
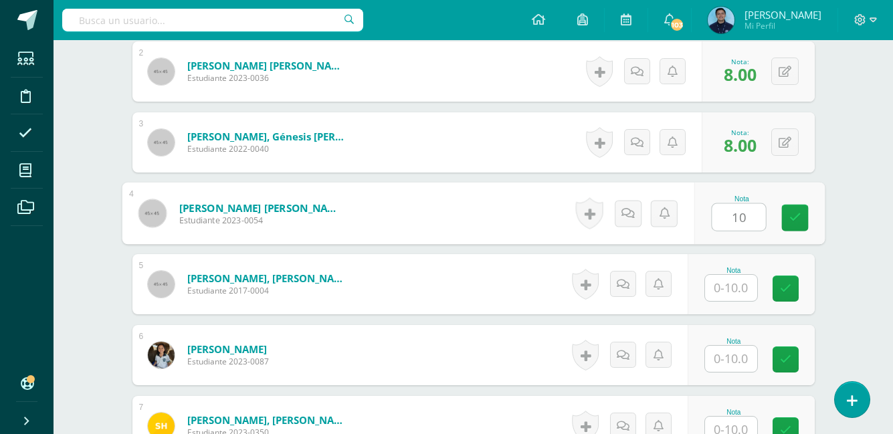
type input "10"
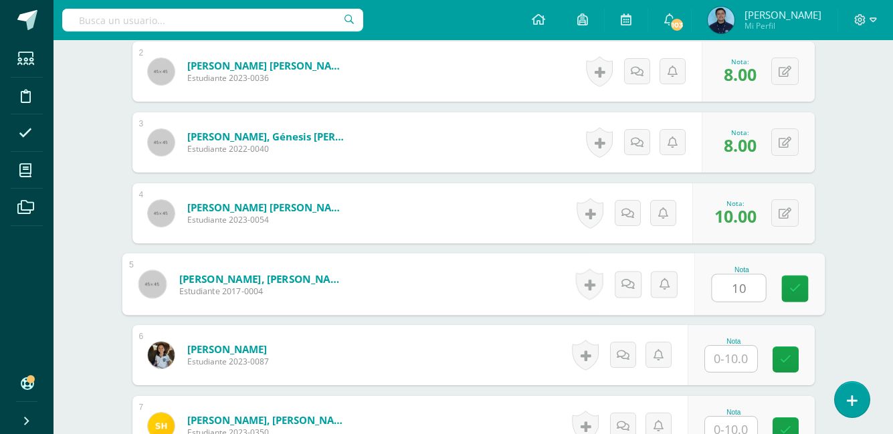
type input "10"
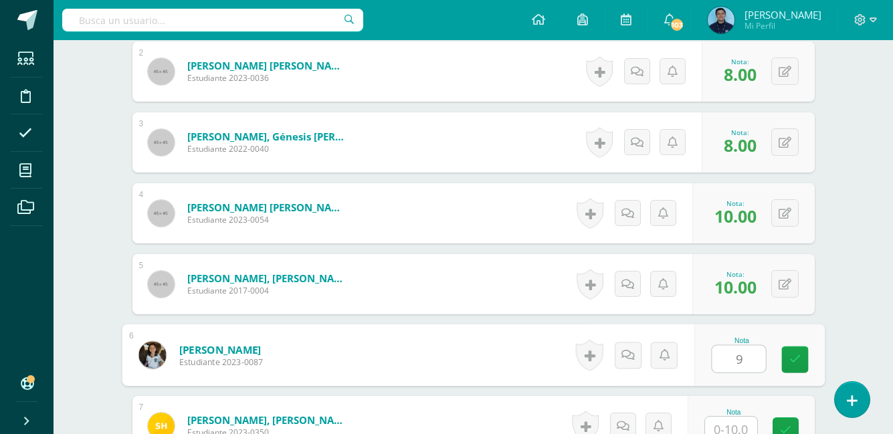
type input "9"
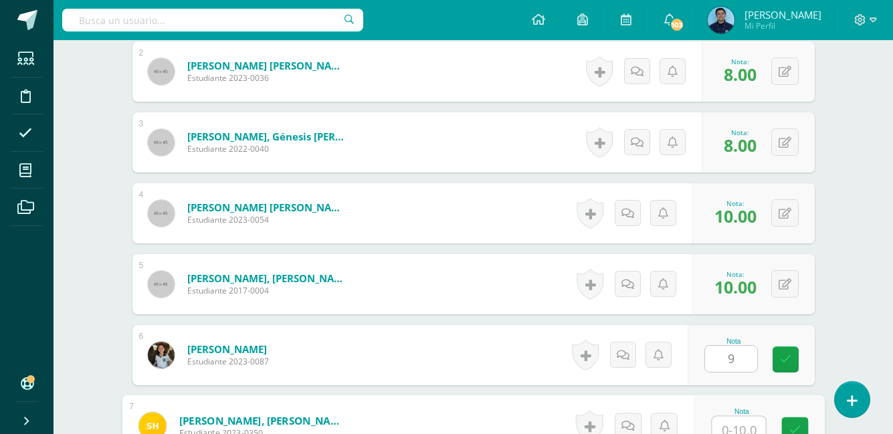
scroll to position [516, 0]
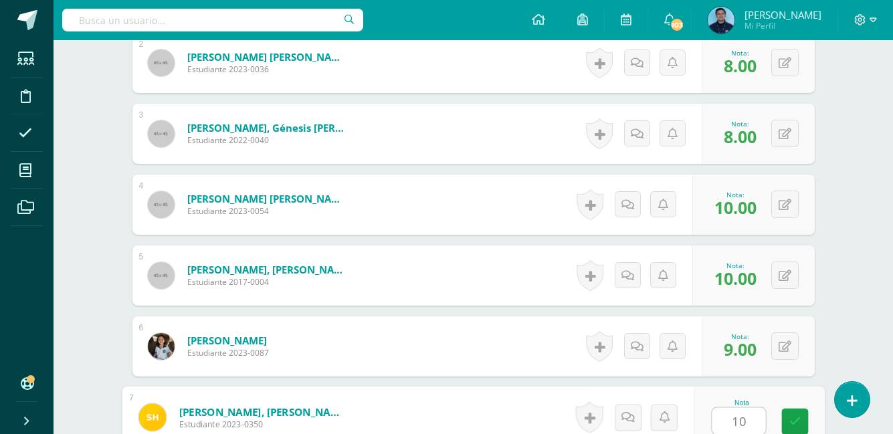
type input "10"
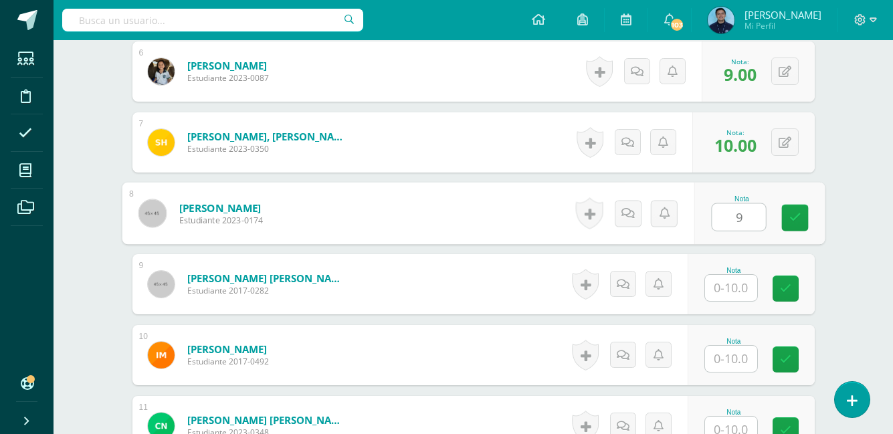
type input "9"
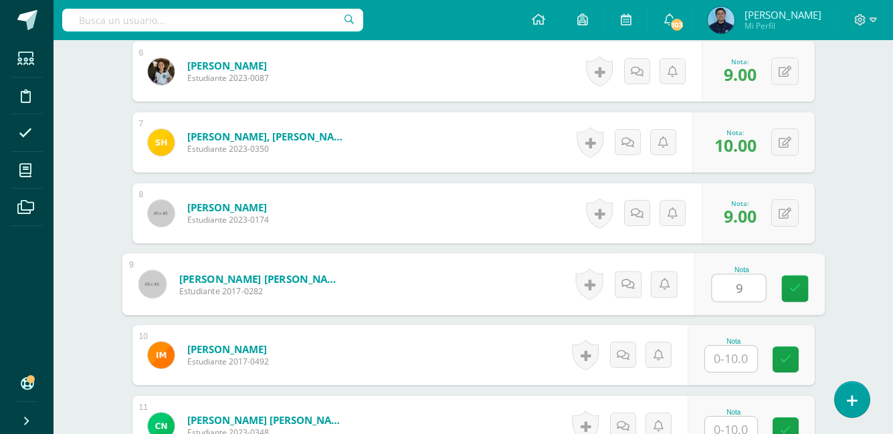
type input "9"
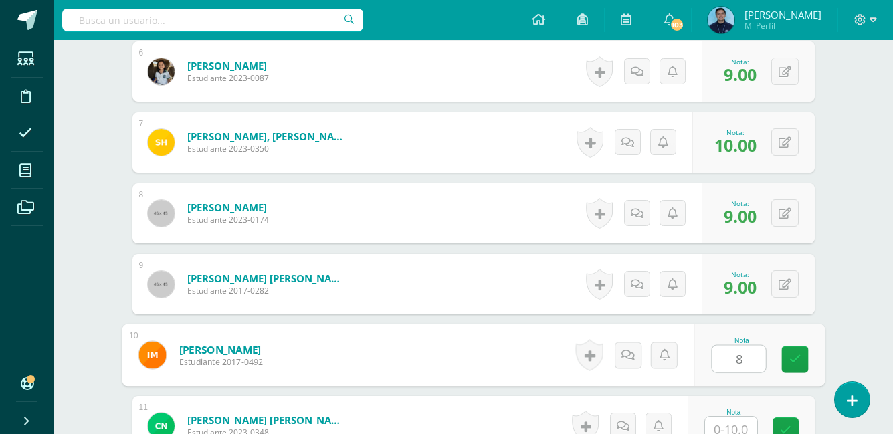
type input "8"
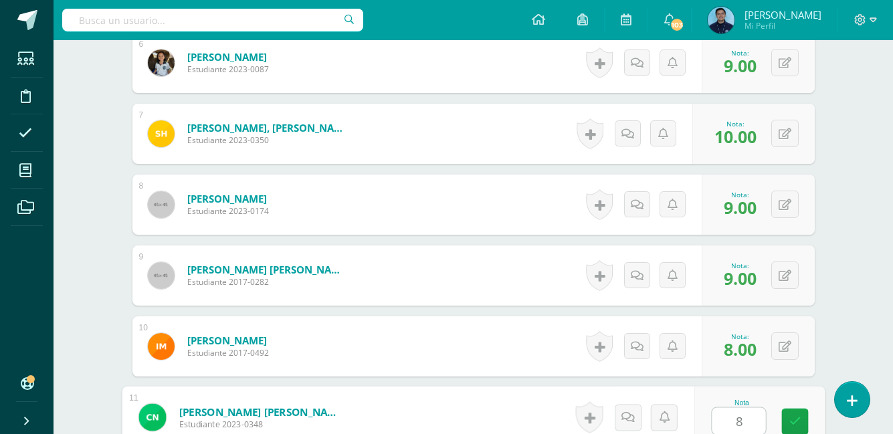
type input "8"
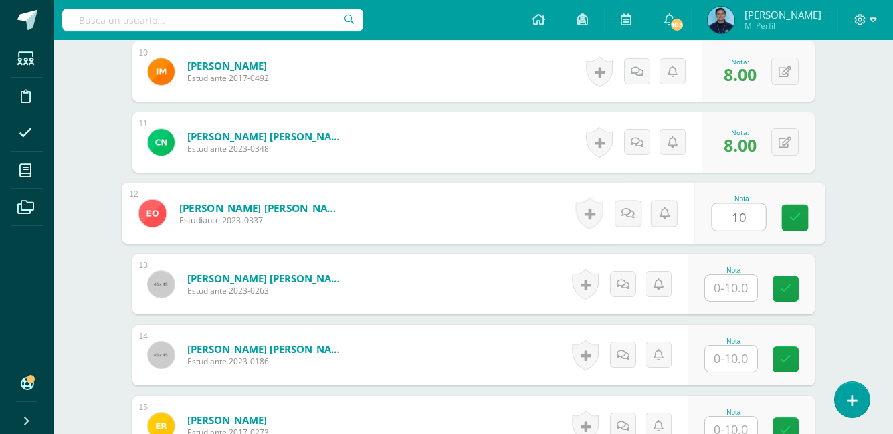
type input "10"
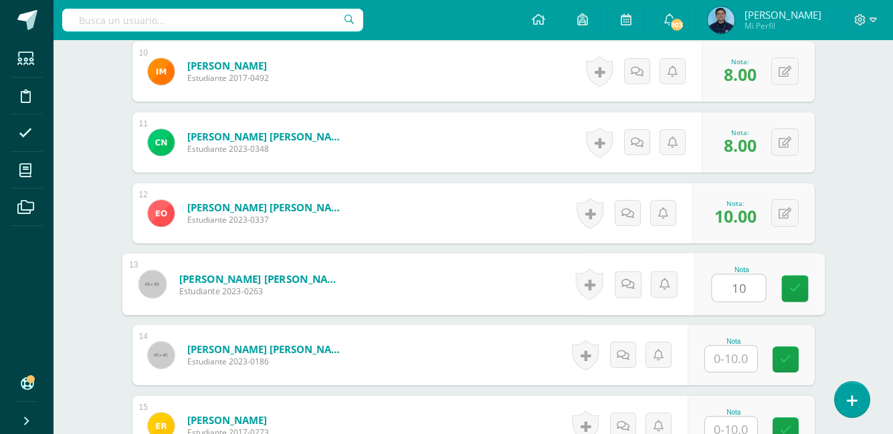
type input "10"
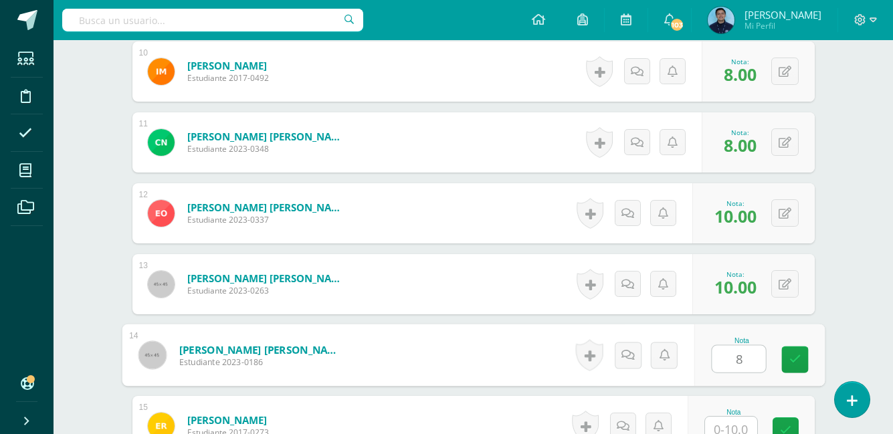
type input "8"
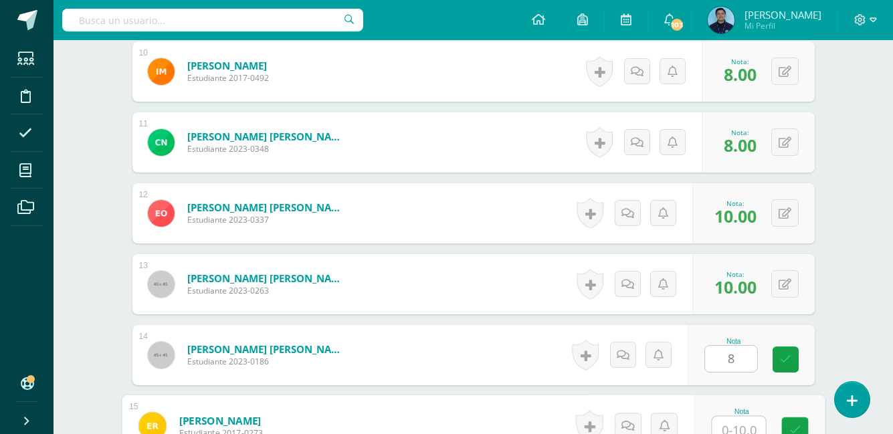
scroll to position [1083, 0]
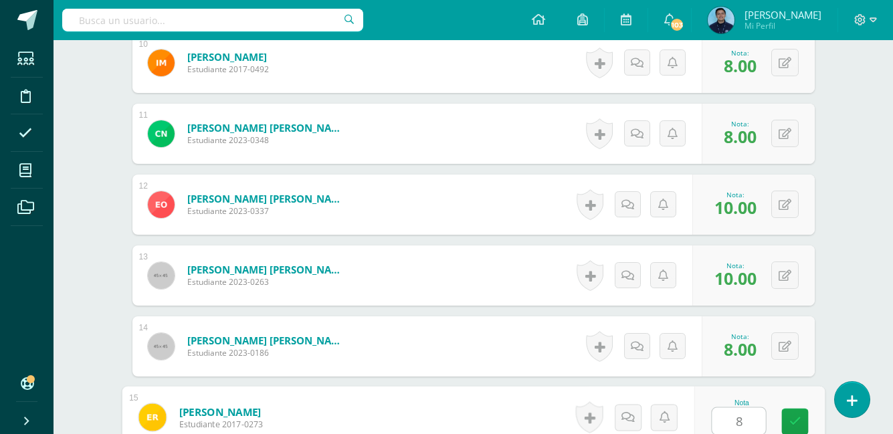
type input "8"
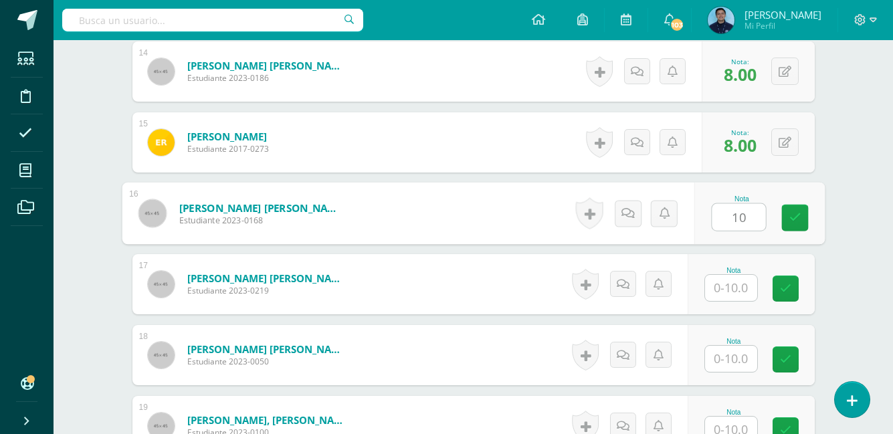
type input "10"
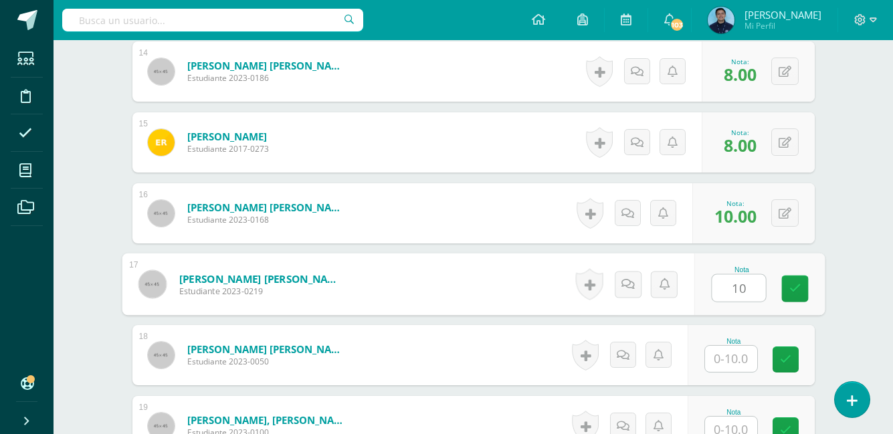
type input "10"
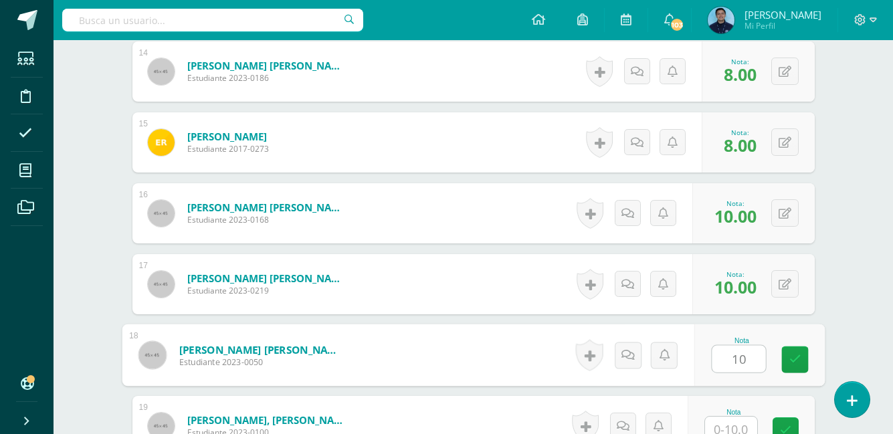
type input "10"
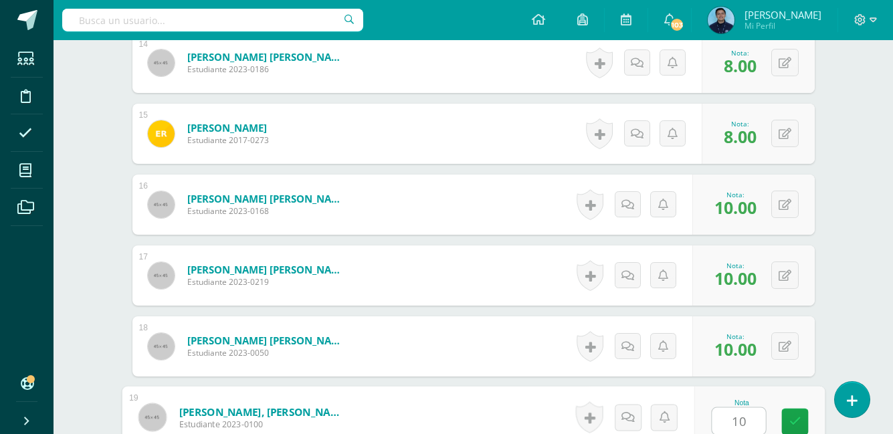
type input "10"
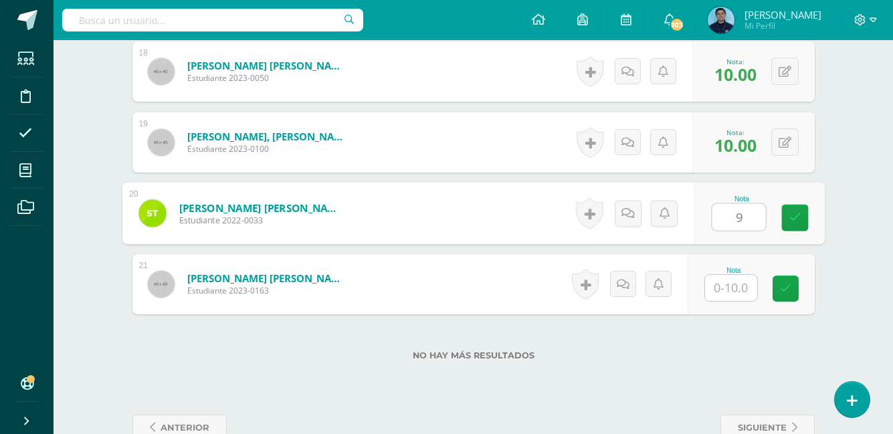
type input "9"
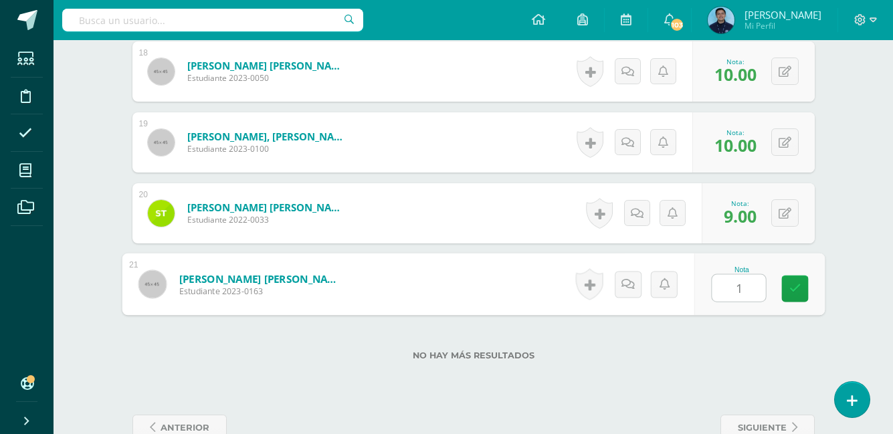
type input "10"
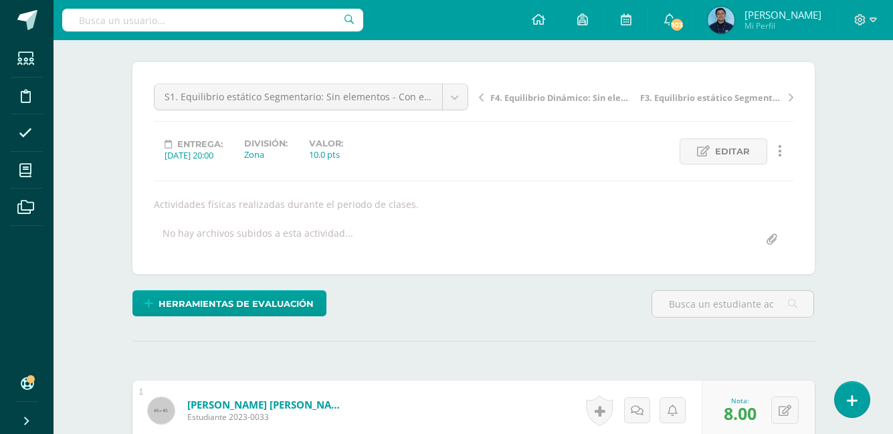
scroll to position [0, 0]
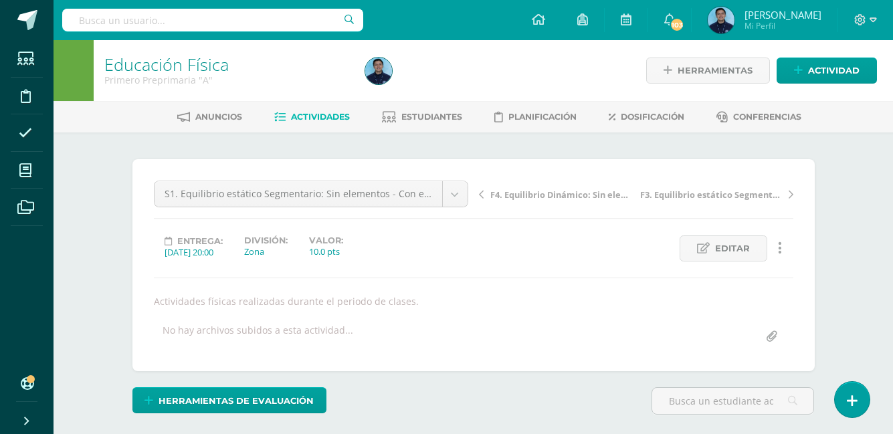
click at [319, 118] on span "Actividades" at bounding box center [320, 117] width 59 height 10
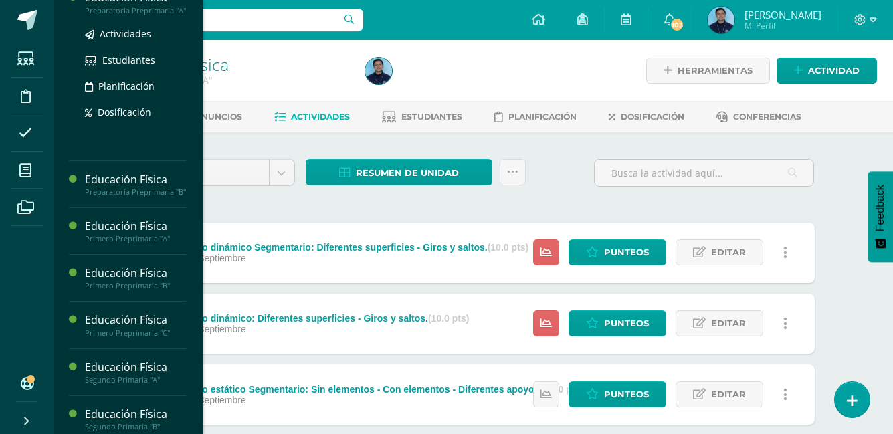
scroll to position [209, 0]
